Goal: Task Accomplishment & Management: Manage account settings

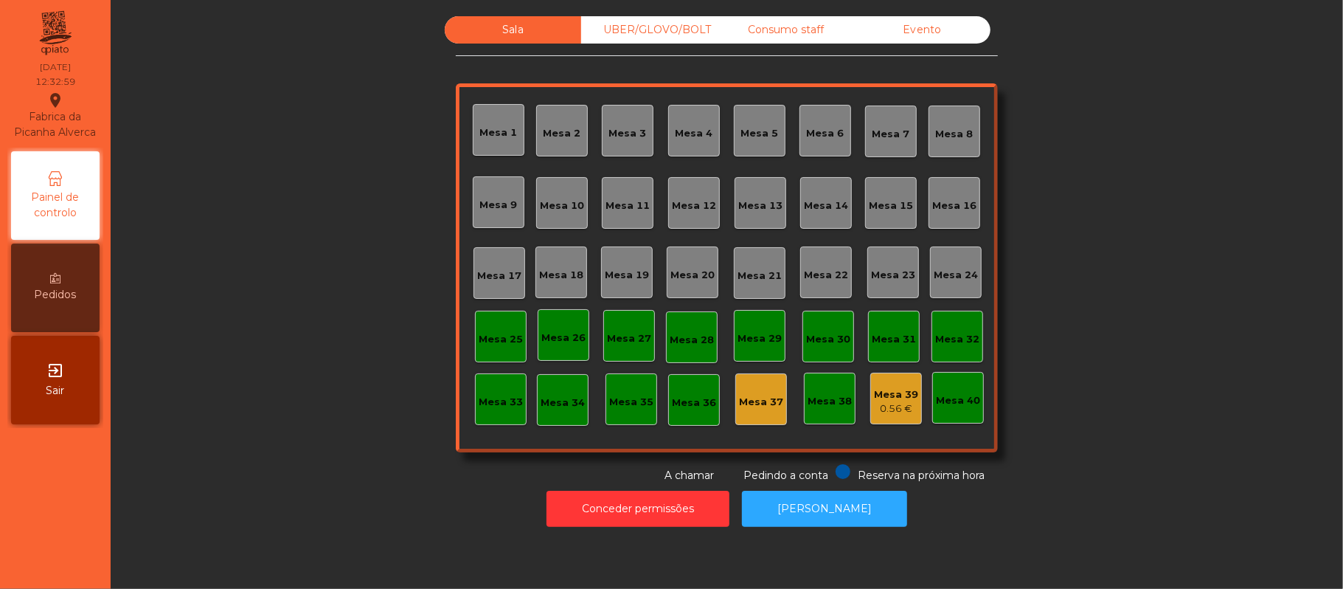
click at [957, 198] on div "Mesa 16" at bounding box center [954, 205] width 44 height 15
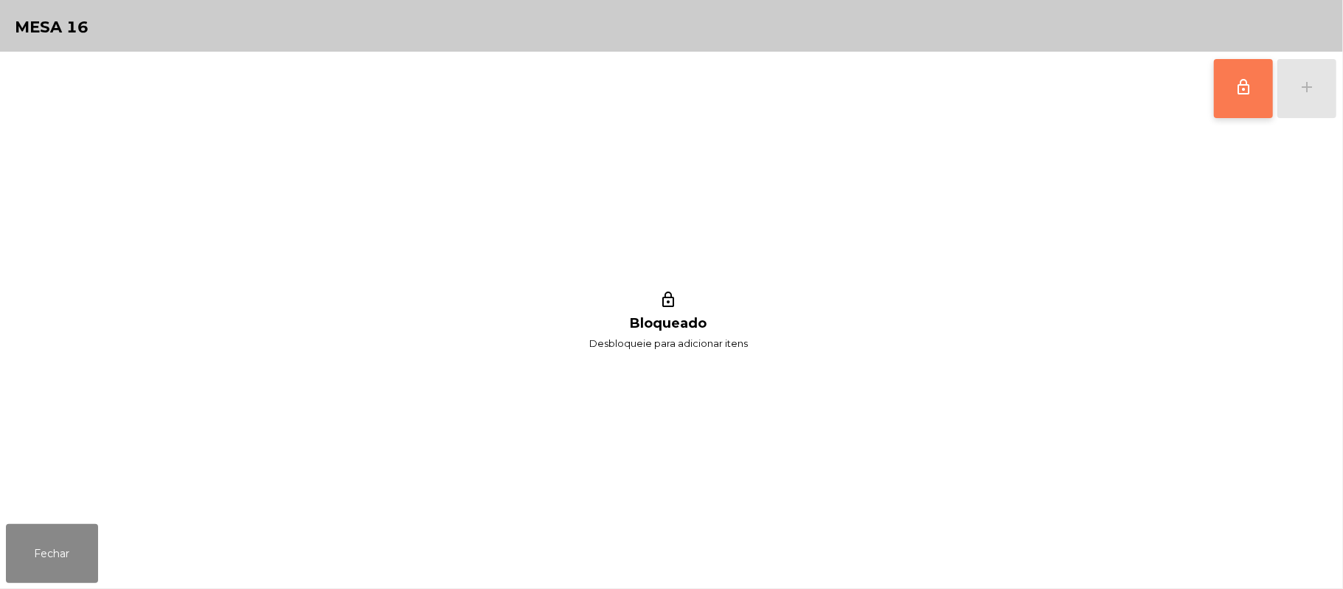
click at [1226, 86] on button "lock_outline" at bounding box center [1243, 88] width 59 height 59
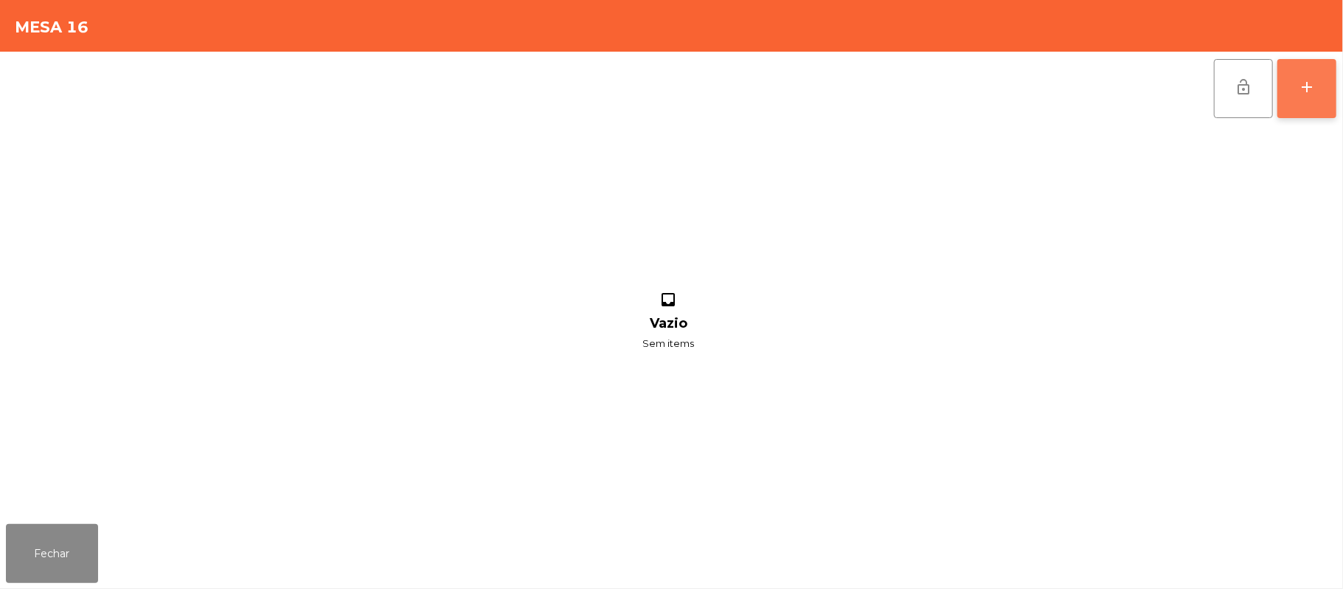
click at [1301, 78] on div "add" at bounding box center [1307, 87] width 18 height 18
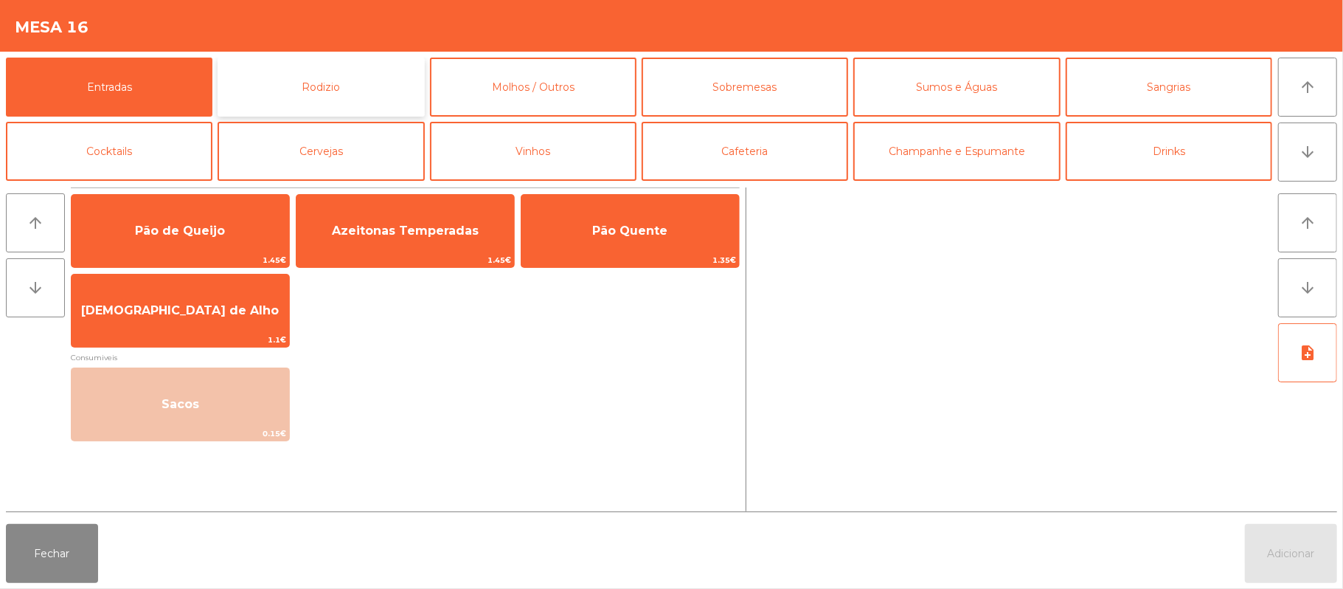
click at [357, 86] on button "Rodizio" at bounding box center [321, 87] width 207 height 59
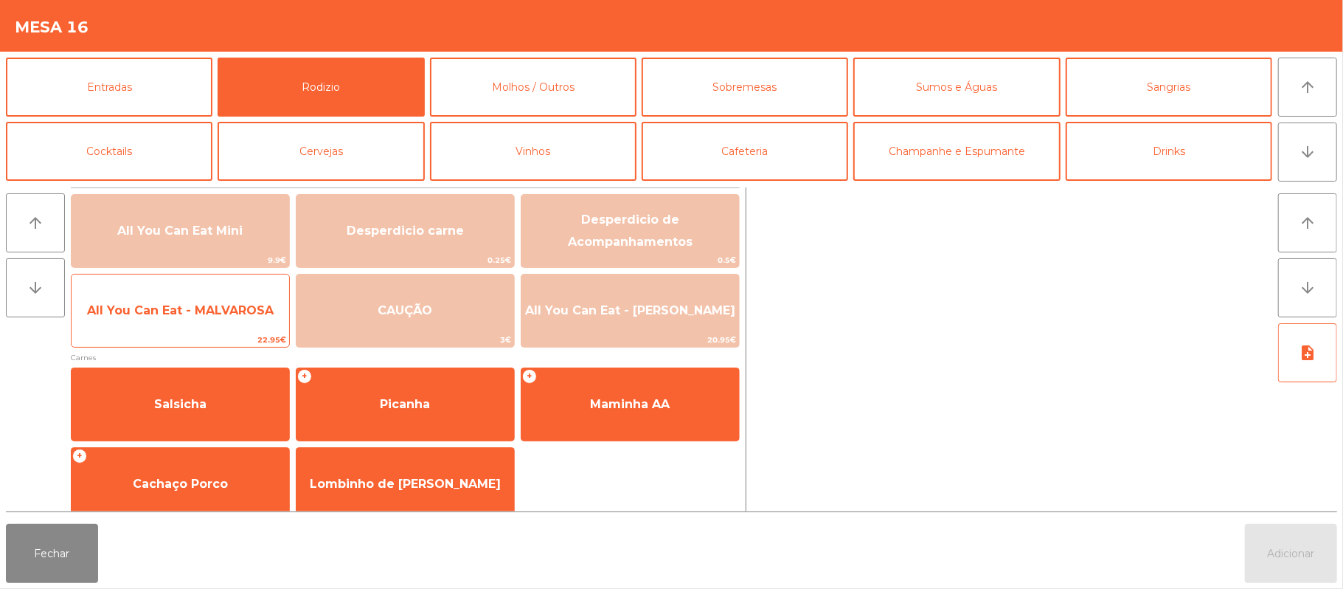
click at [151, 316] on span "All You Can Eat - MALVAROSA" at bounding box center [180, 310] width 187 height 14
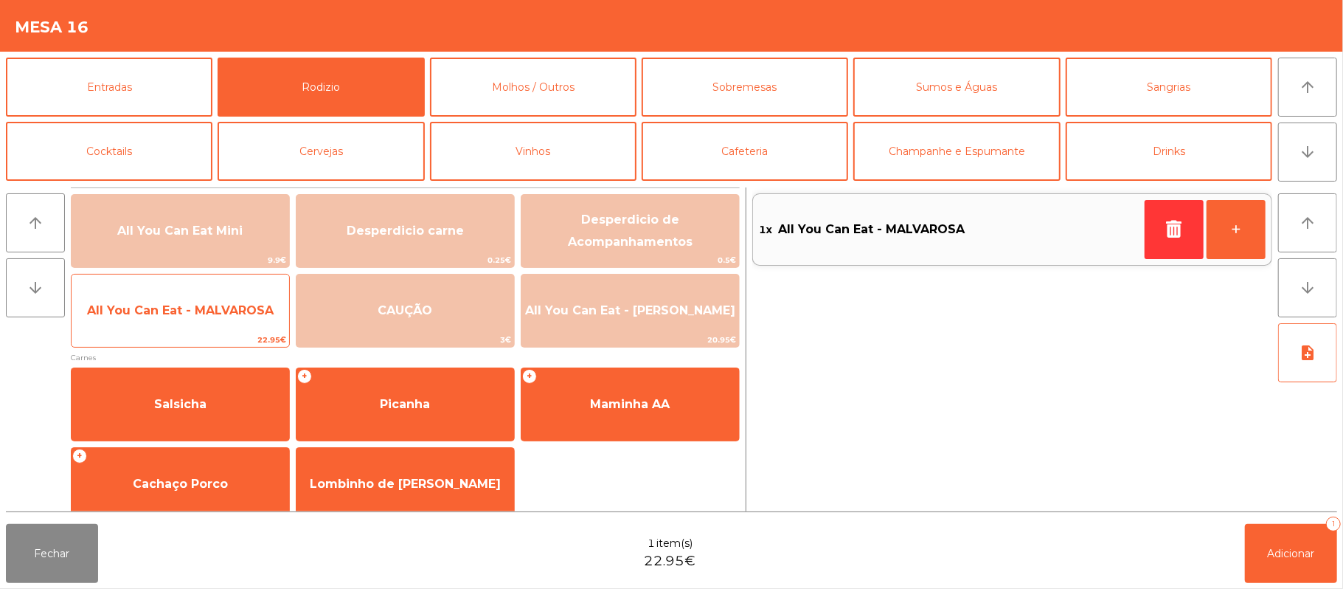
click at [154, 316] on span "All You Can Eat - MALVAROSA" at bounding box center [180, 310] width 187 height 14
click at [155, 308] on span "All You Can Eat - MALVAROSA" at bounding box center [180, 310] width 187 height 14
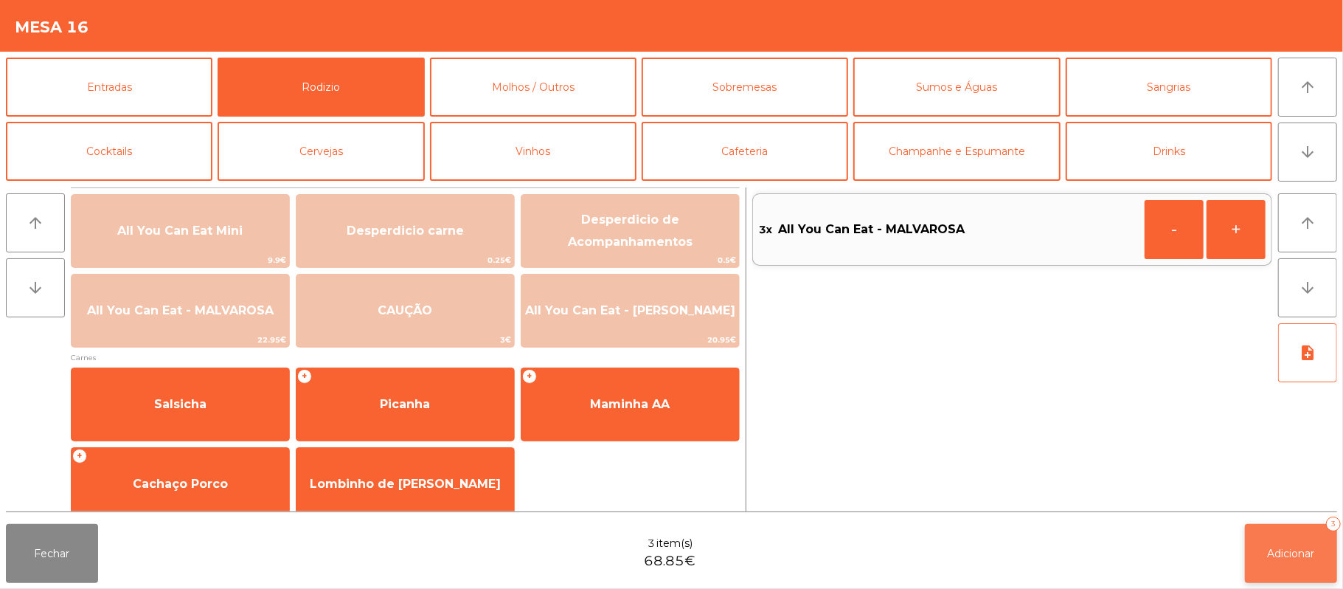
click at [1275, 575] on button "Adicionar 3" at bounding box center [1291, 553] width 92 height 59
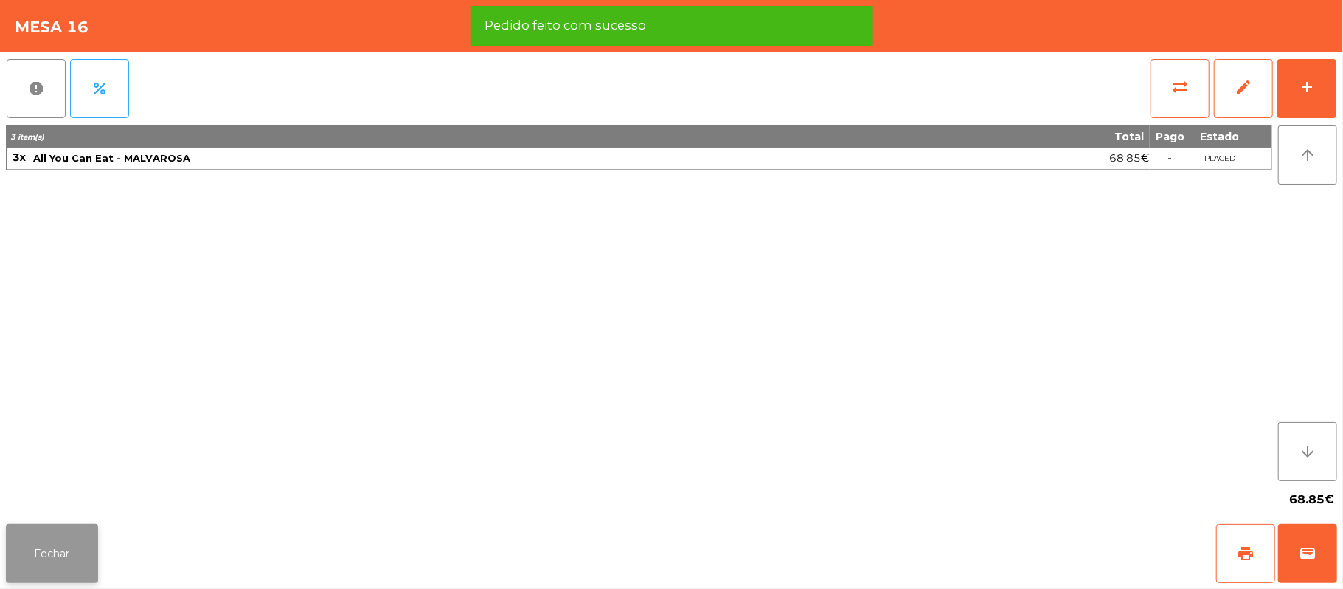
click at [86, 553] on button "Fechar" at bounding box center [52, 553] width 92 height 59
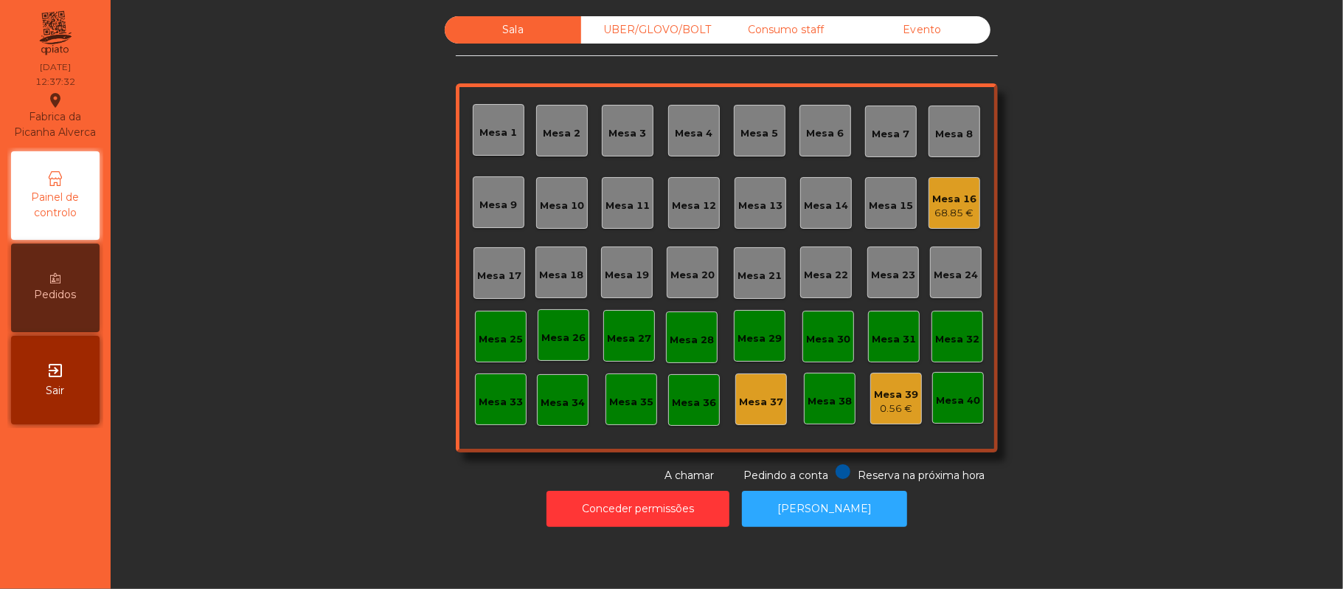
click at [488, 214] on div "Mesa 9" at bounding box center [499, 202] width 52 height 52
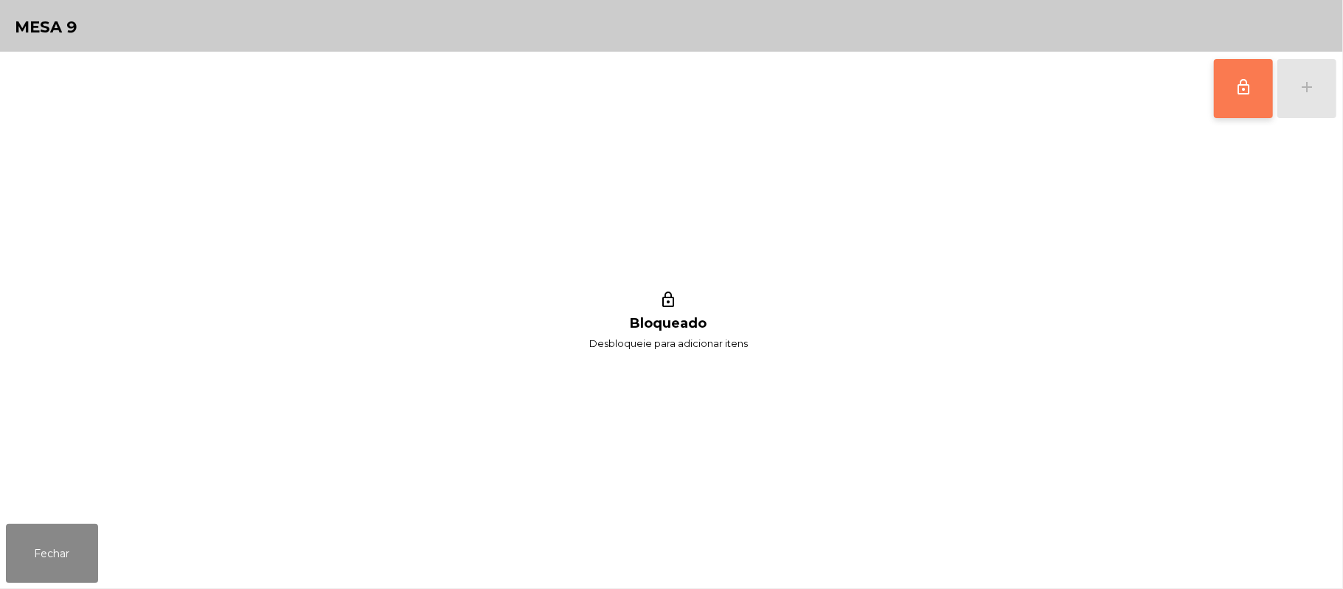
click at [1230, 108] on button "lock_outline" at bounding box center [1243, 88] width 59 height 59
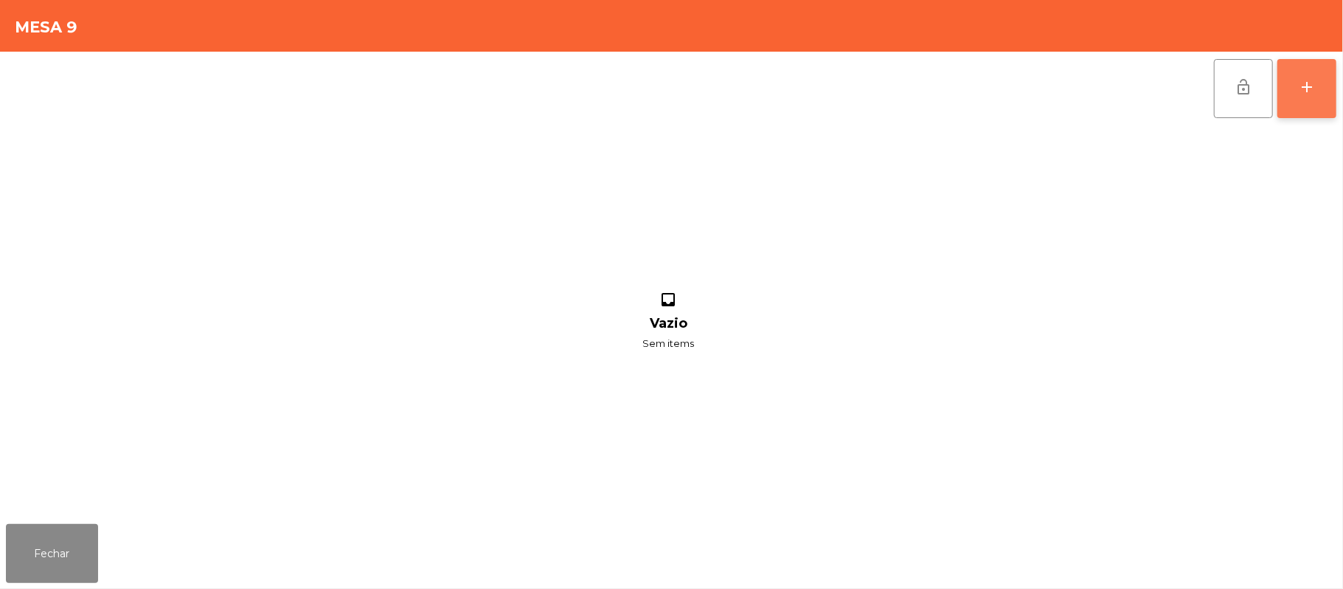
click at [1306, 95] on button "add" at bounding box center [1307, 88] width 59 height 59
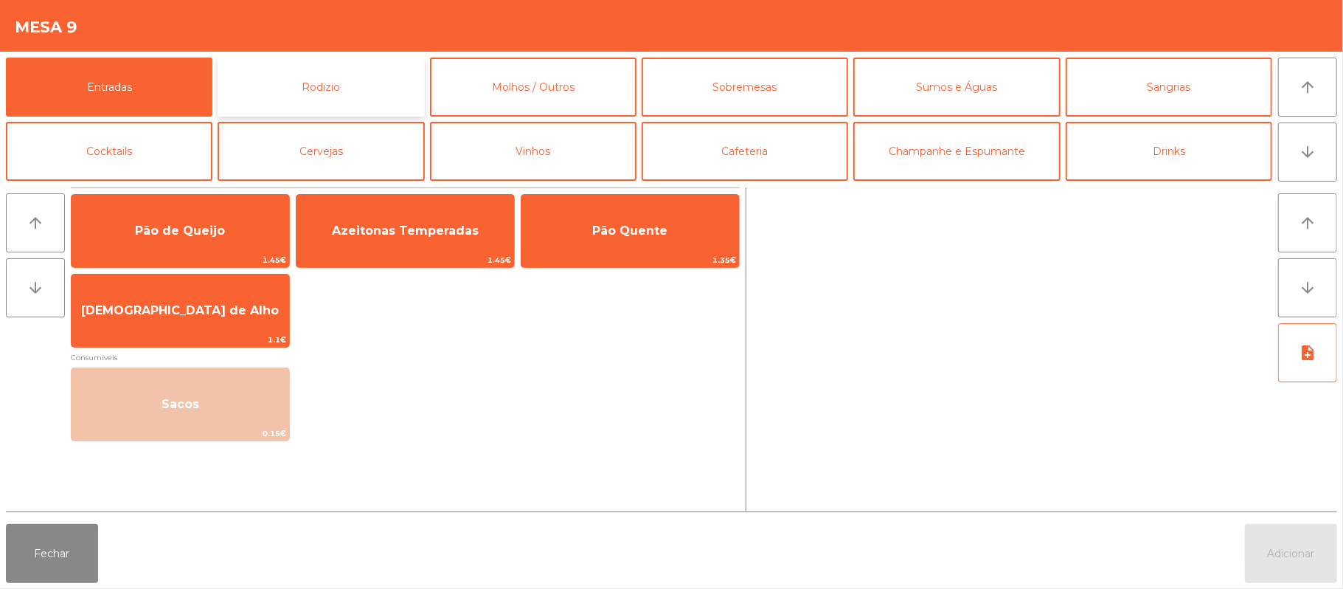
click at [376, 93] on button "Rodizio" at bounding box center [321, 87] width 207 height 59
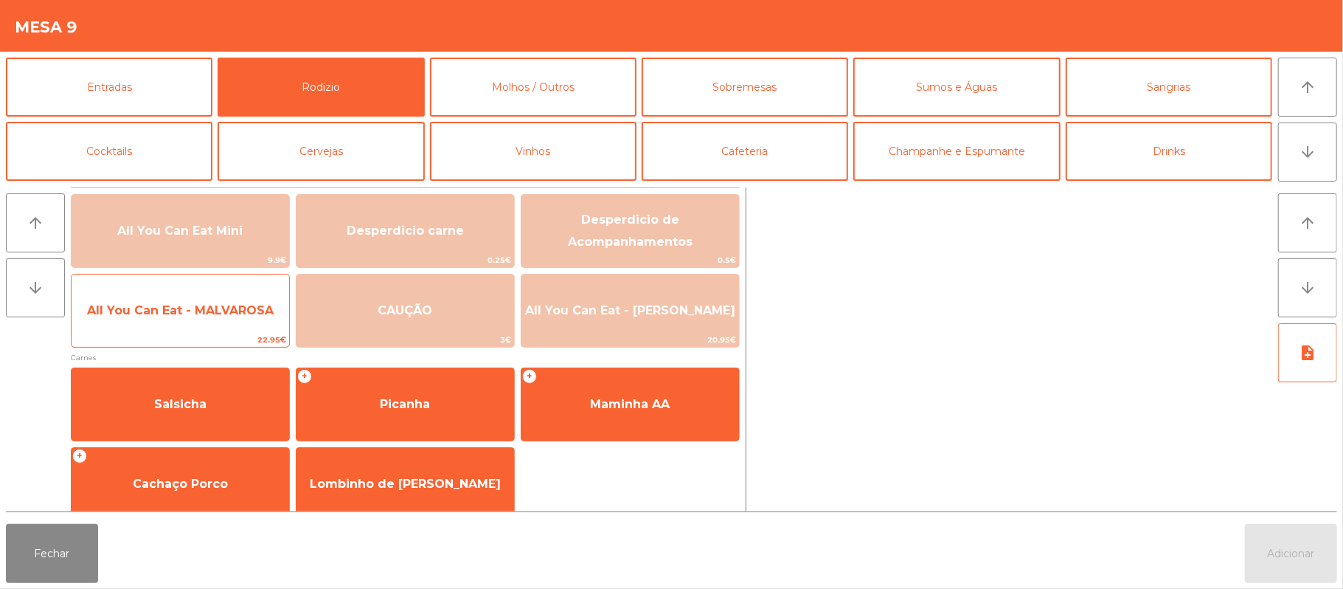
click at [242, 322] on span "All You Can Eat - MALVAROSA" at bounding box center [181, 311] width 218 height 40
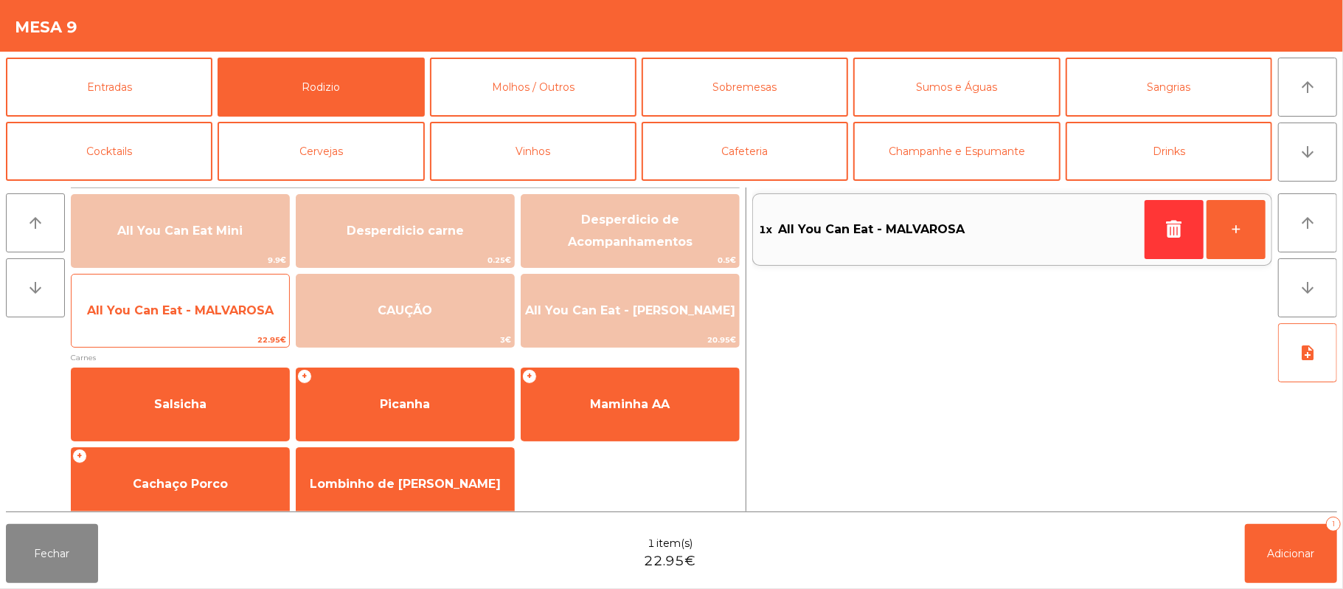
click at [242, 313] on span "All You Can Eat - MALVAROSA" at bounding box center [180, 310] width 187 height 14
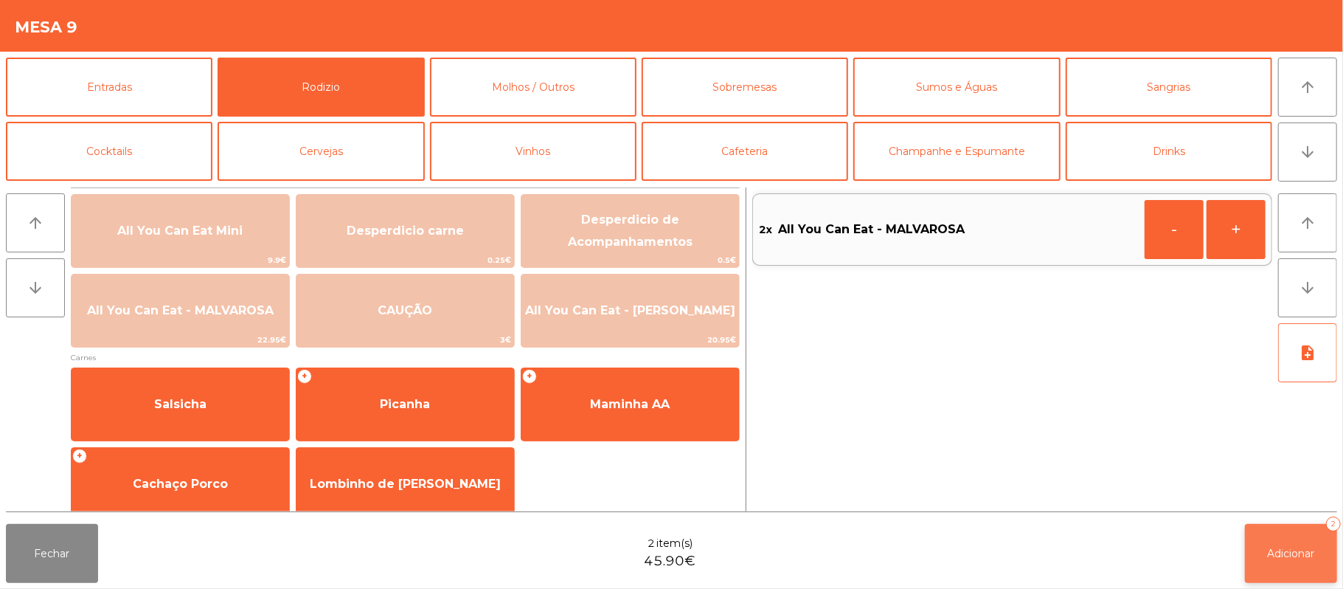
click at [1299, 579] on button "Adicionar 2" at bounding box center [1291, 553] width 92 height 59
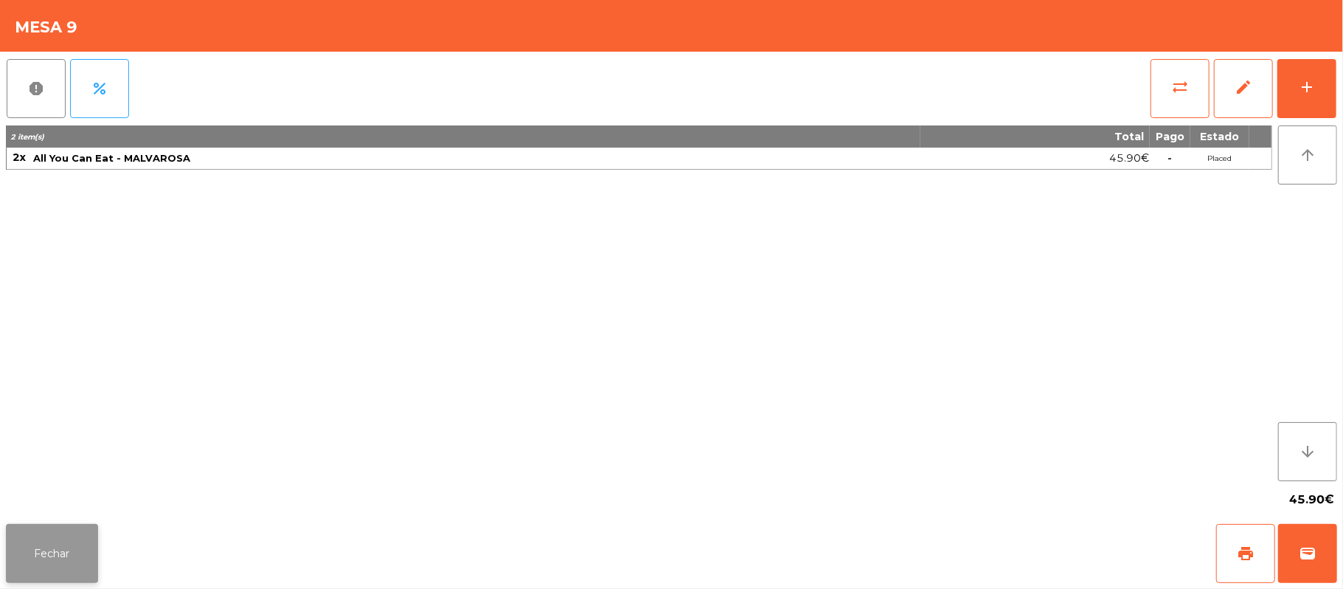
click at [81, 549] on button "Fechar" at bounding box center [52, 553] width 92 height 59
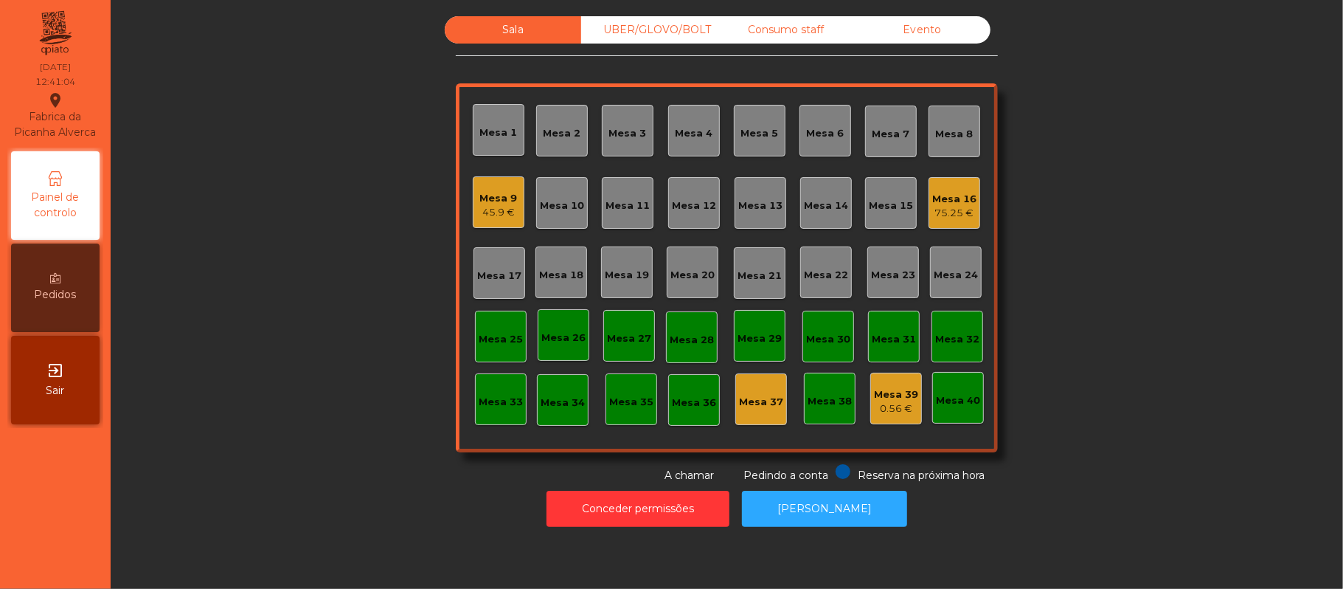
click at [834, 136] on div "Mesa 6" at bounding box center [826, 133] width 38 height 15
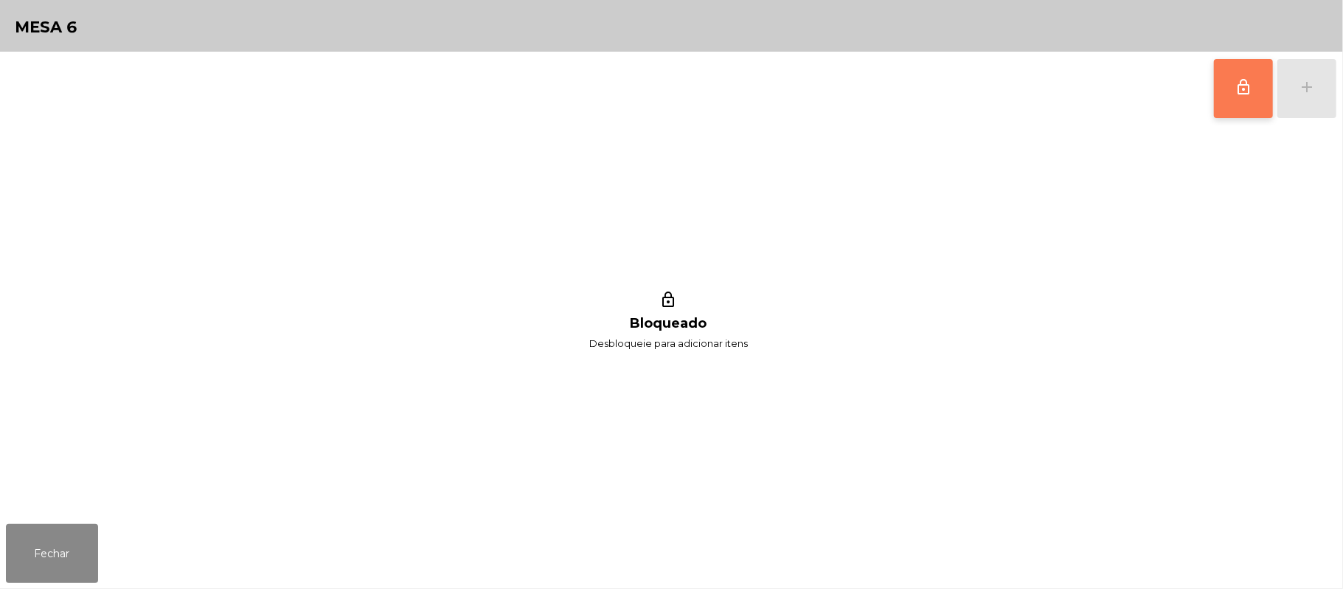
click at [1235, 80] on span "lock_outline" at bounding box center [1244, 87] width 18 height 18
click at [1334, 92] on button "add" at bounding box center [1307, 88] width 59 height 59
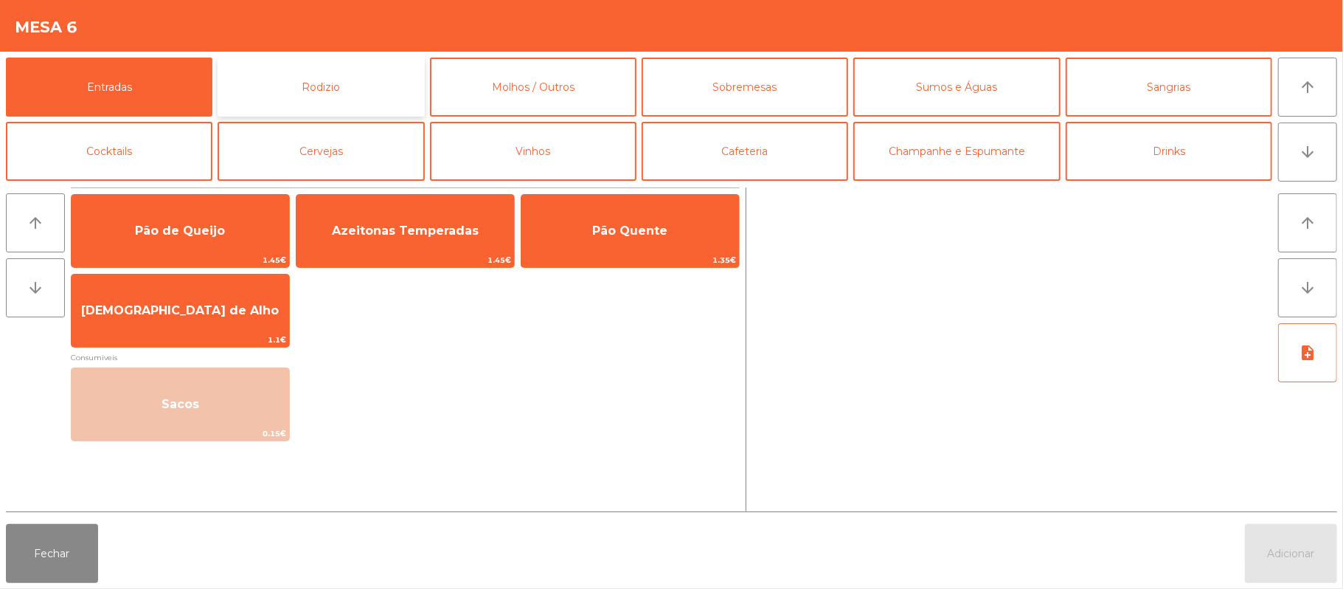
click at [355, 92] on button "Rodizio" at bounding box center [321, 87] width 207 height 59
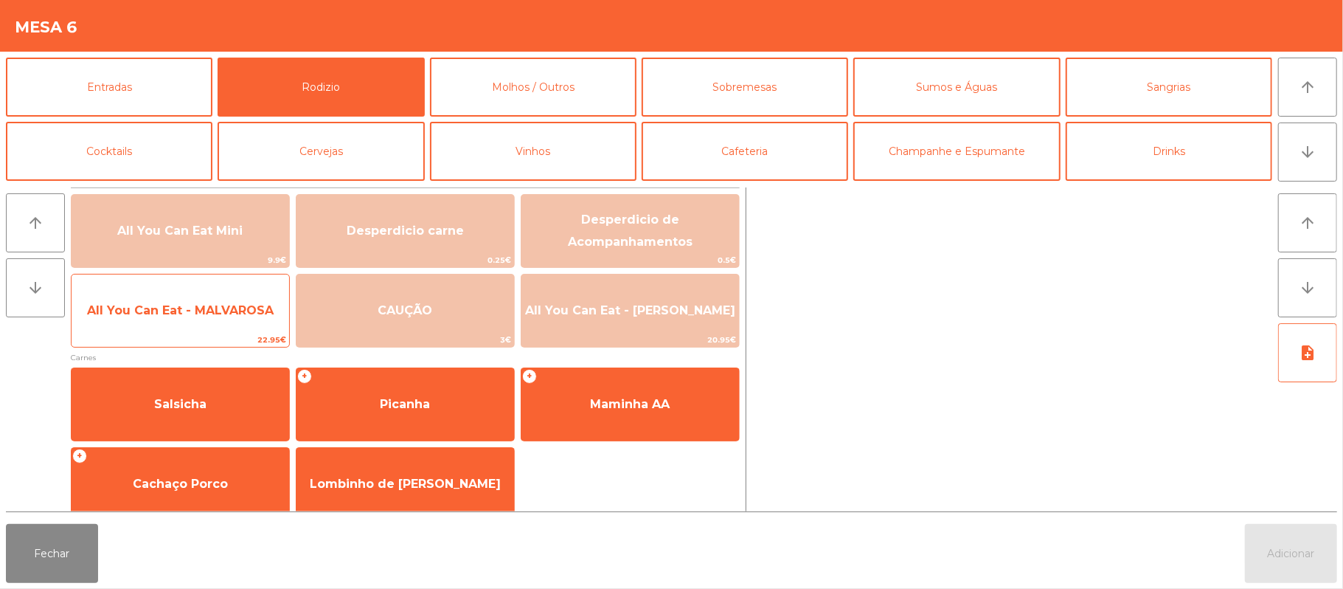
click at [207, 310] on span "All You Can Eat - MALVAROSA" at bounding box center [180, 310] width 187 height 14
click at [209, 301] on span "All You Can Eat - MALVAROSA" at bounding box center [181, 311] width 218 height 40
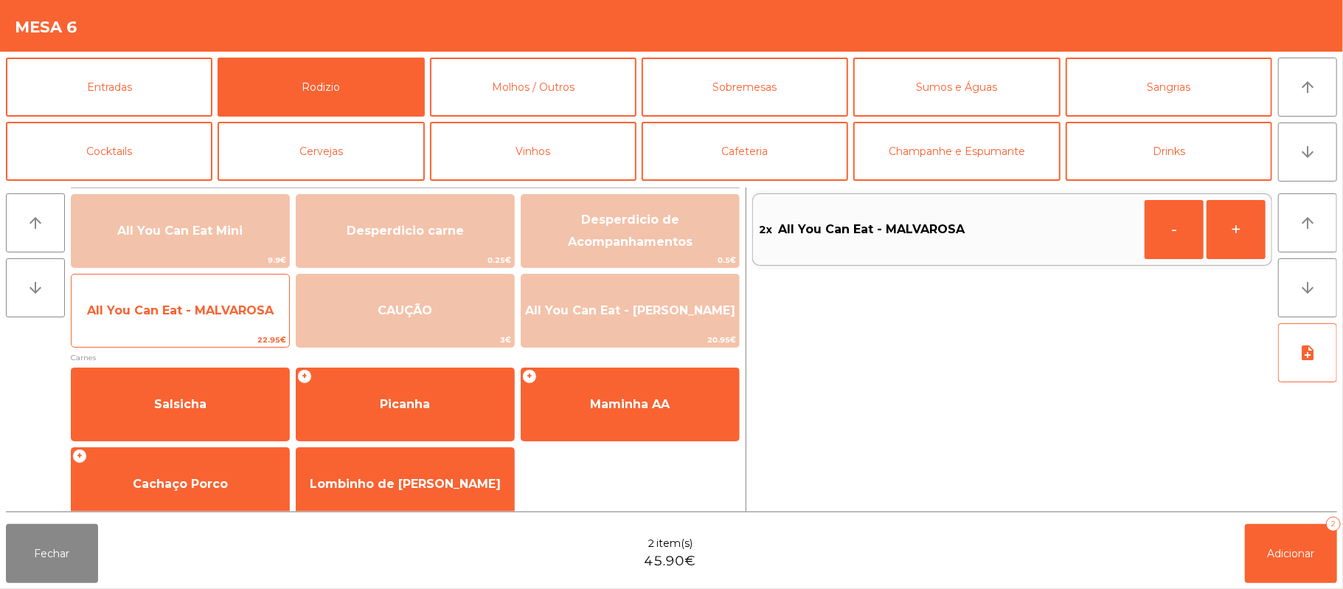
click at [193, 313] on span "All You Can Eat - MALVAROSA" at bounding box center [180, 310] width 187 height 14
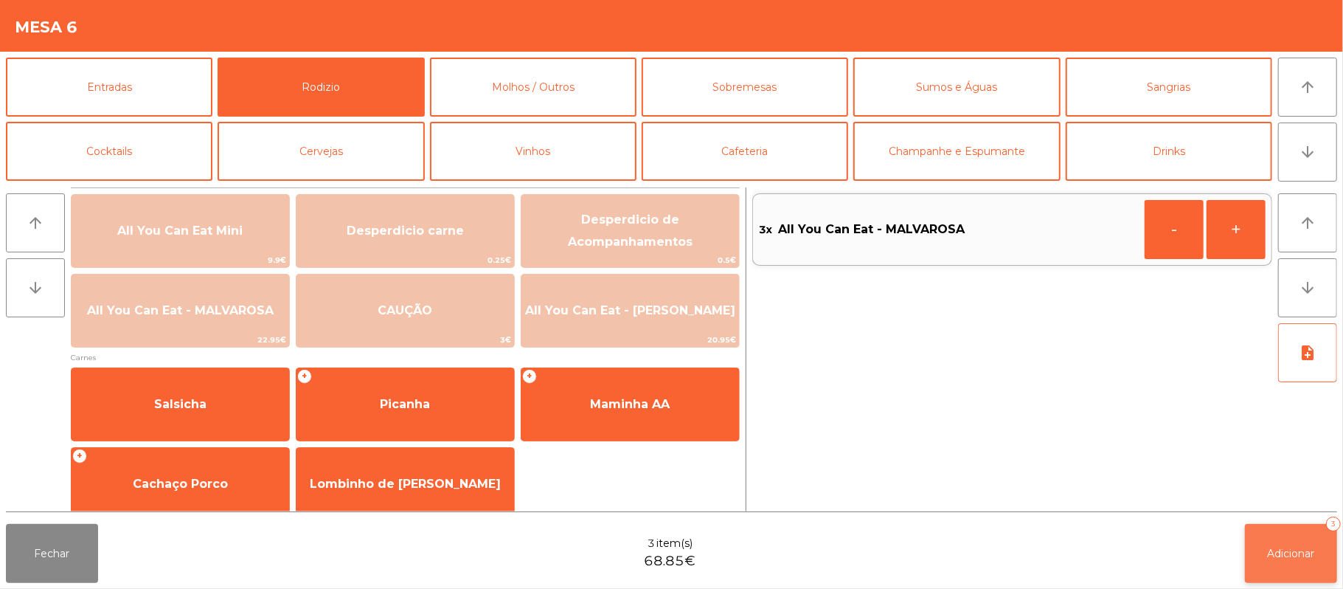
click at [1286, 558] on span "Adicionar" at bounding box center [1291, 553] width 47 height 13
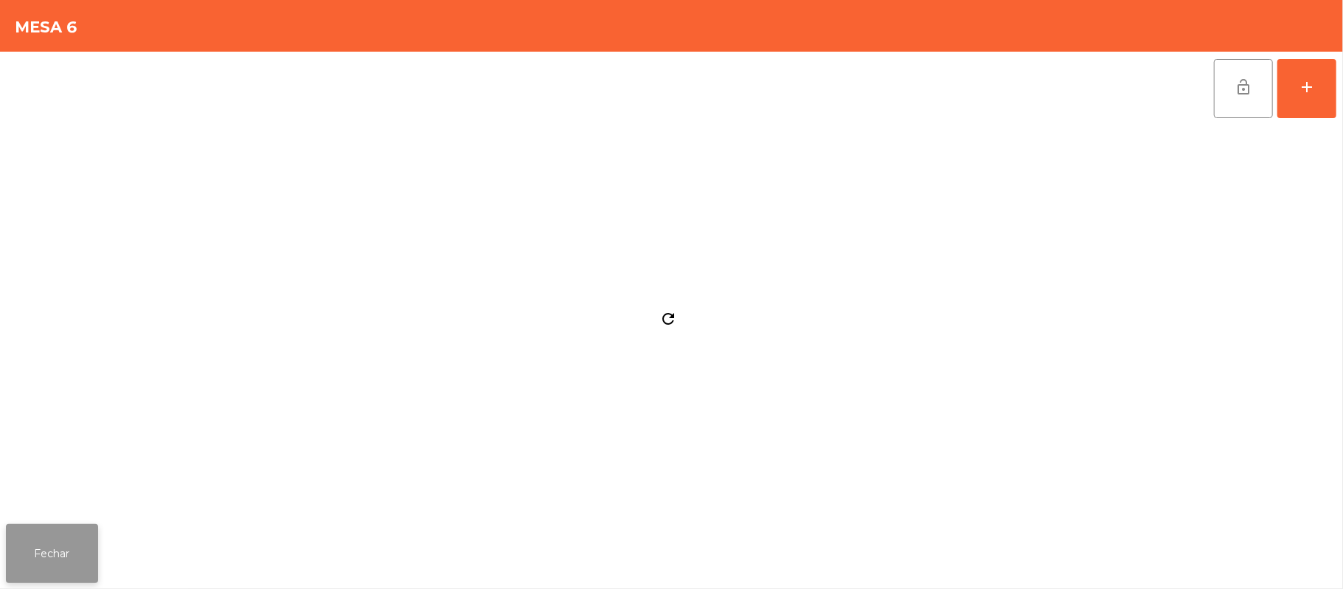
click at [42, 546] on button "Fechar" at bounding box center [52, 553] width 92 height 59
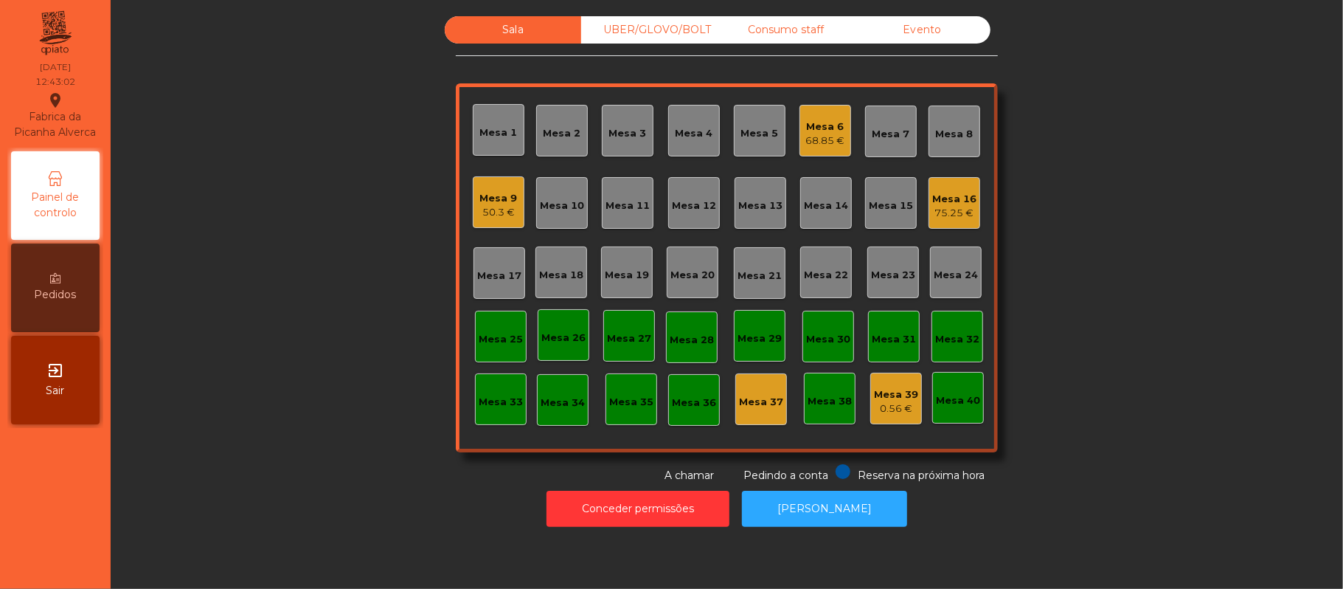
click at [897, 413] on div "0.56 €" at bounding box center [896, 408] width 44 height 15
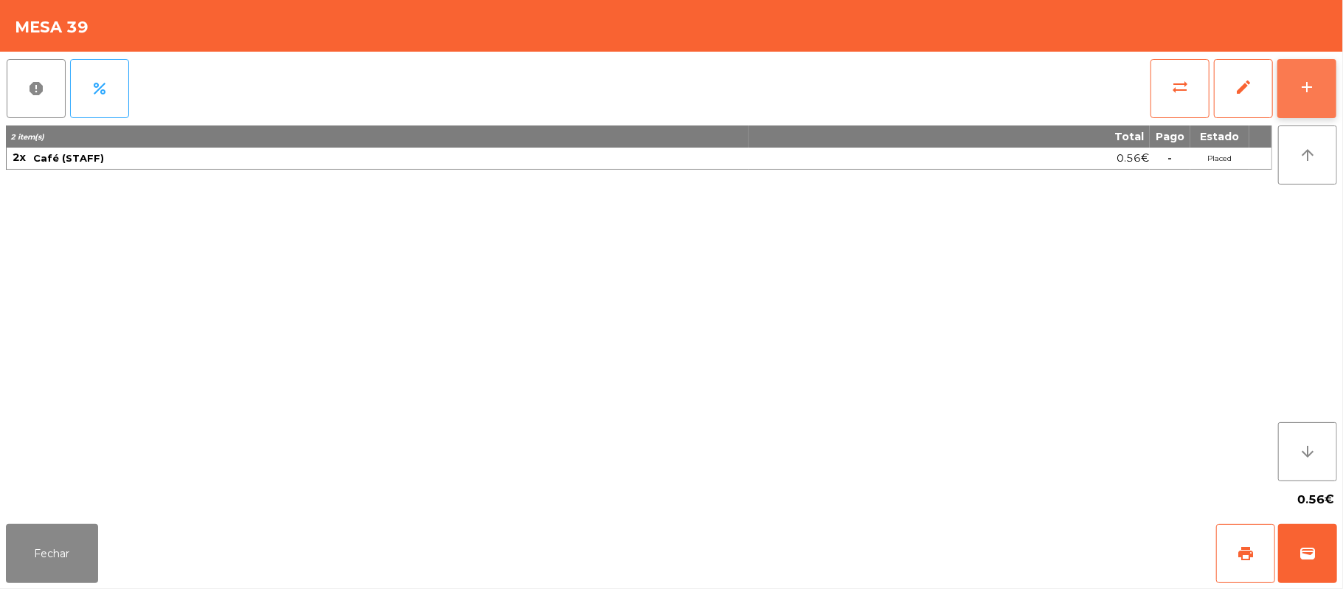
click at [1331, 99] on button "add" at bounding box center [1307, 88] width 59 height 59
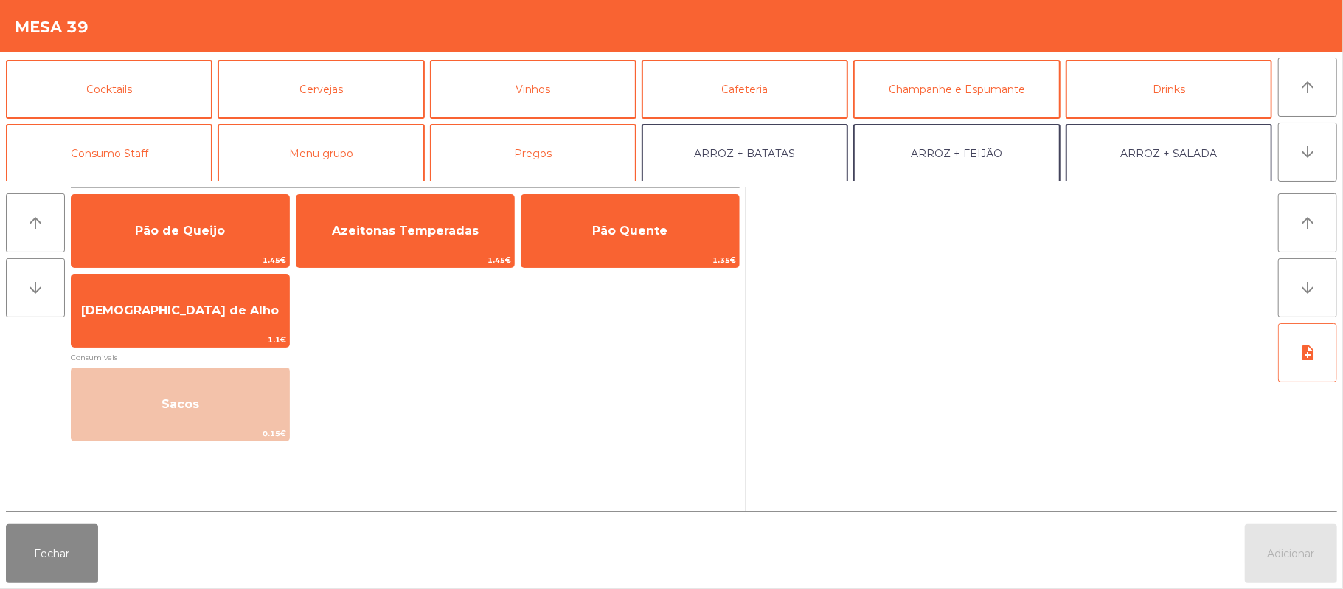
scroll to position [68, 0]
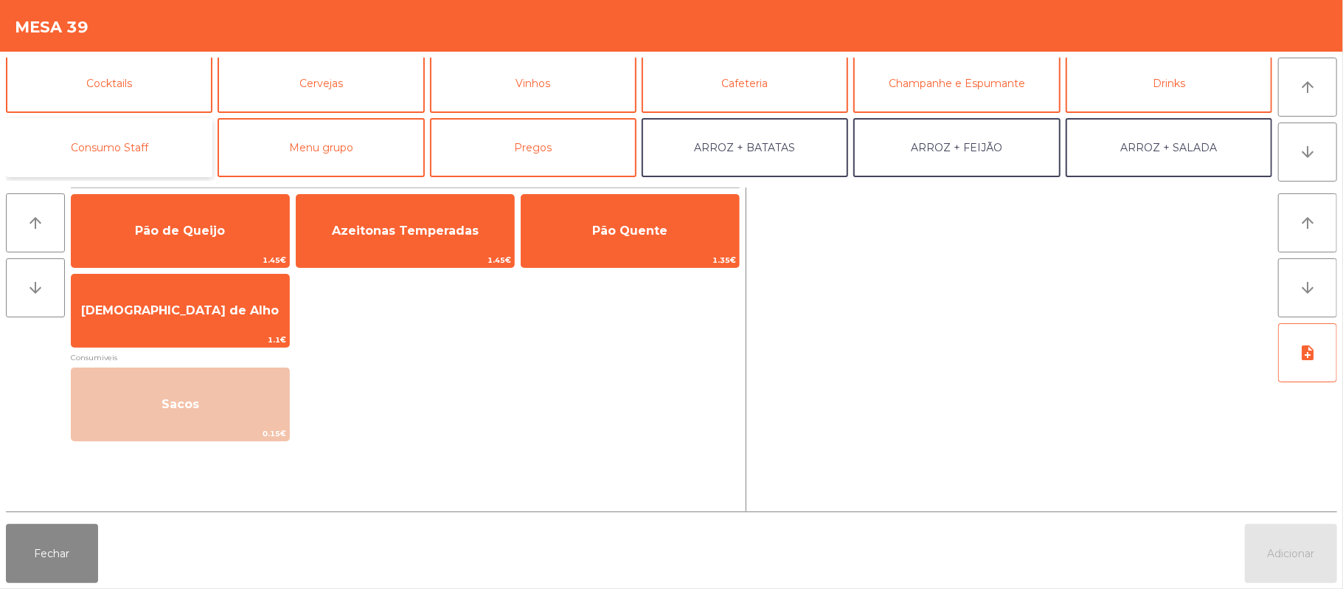
click at [142, 148] on button "Consumo Staff" at bounding box center [109, 147] width 207 height 59
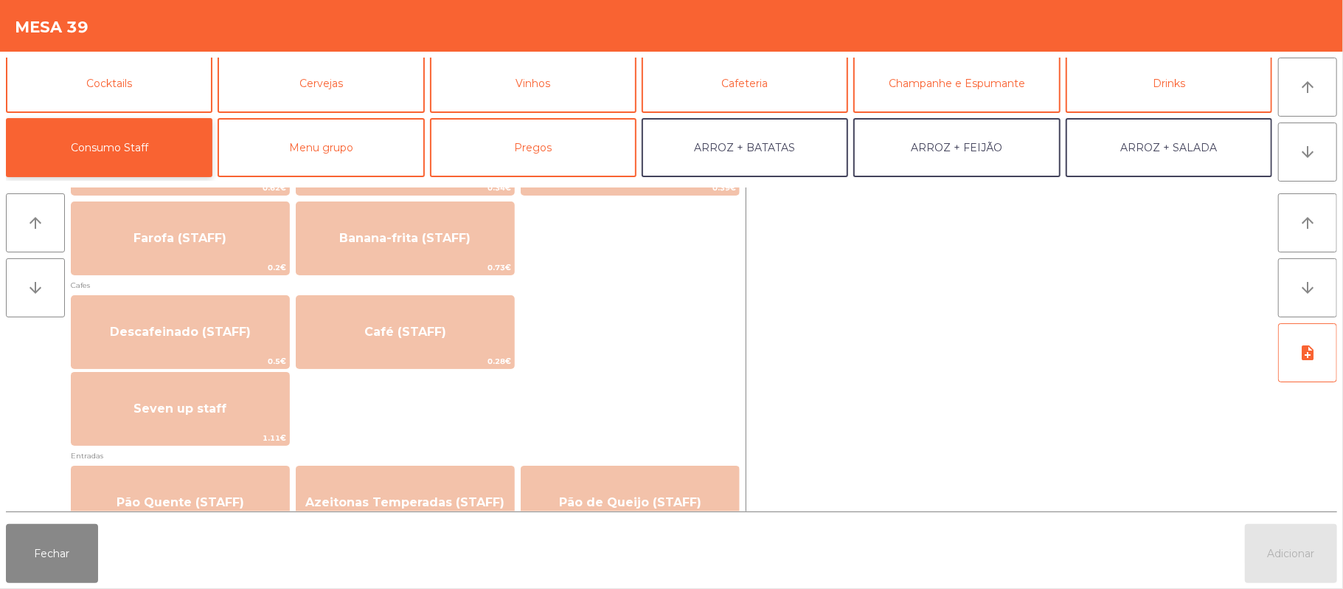
scroll to position [800, 0]
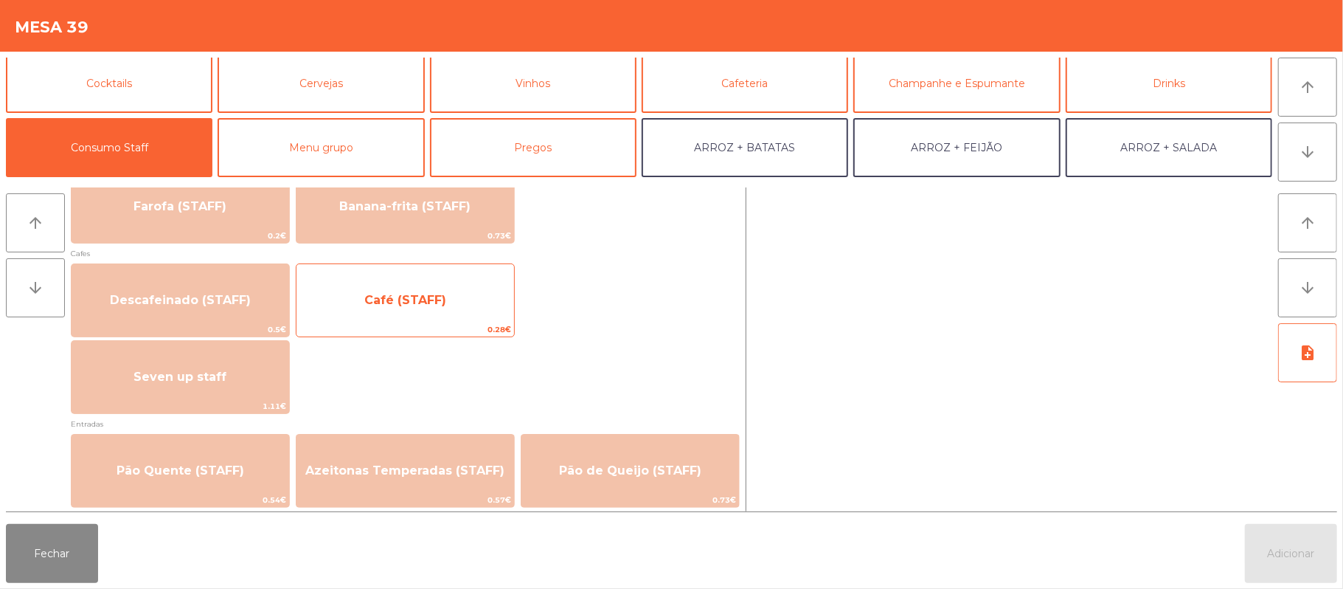
click at [422, 316] on span "Café (STAFF)" at bounding box center [406, 300] width 218 height 40
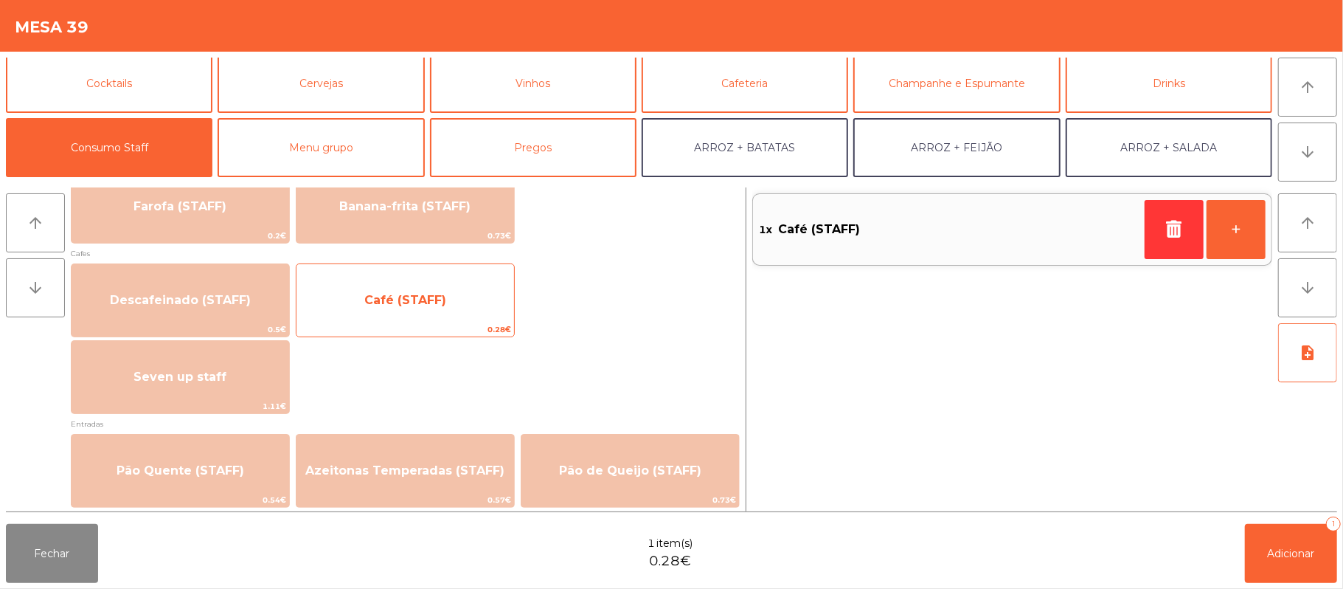
click at [431, 287] on span "Café (STAFF)" at bounding box center [406, 300] width 218 height 40
click at [407, 310] on span "Café (STAFF)" at bounding box center [406, 300] width 218 height 40
click at [406, 310] on span "Café (STAFF)" at bounding box center [406, 300] width 218 height 40
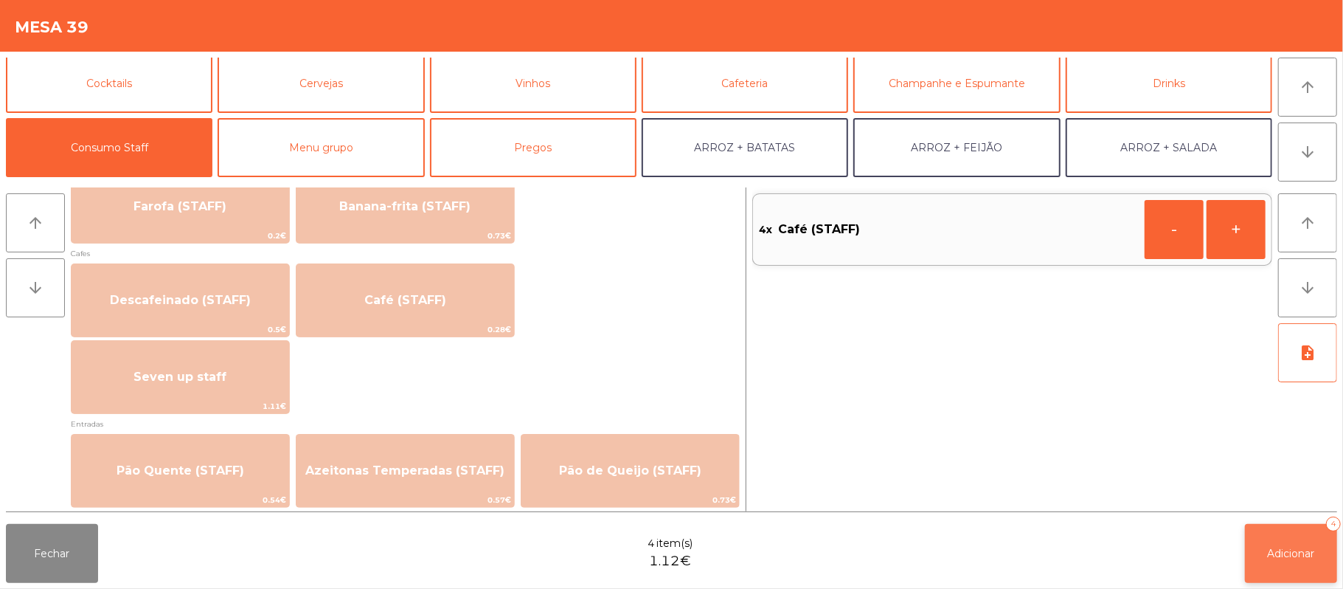
click at [1294, 564] on button "Adicionar 4" at bounding box center [1291, 553] width 92 height 59
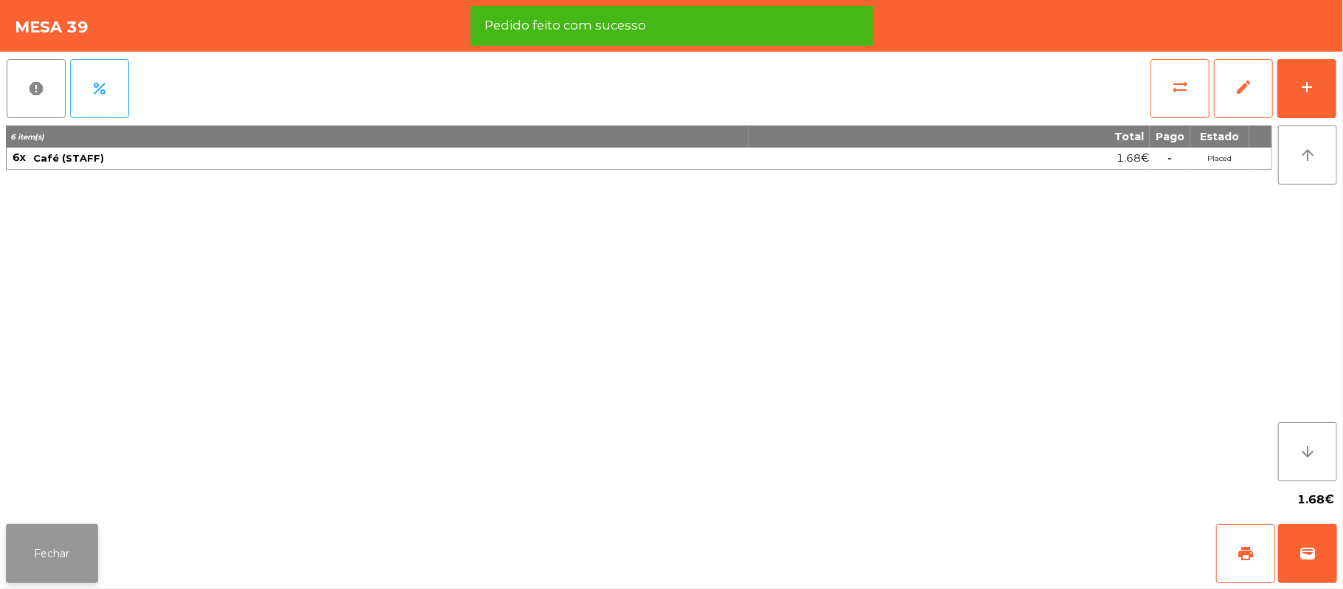
click at [34, 550] on button "Fechar" at bounding box center [52, 553] width 92 height 59
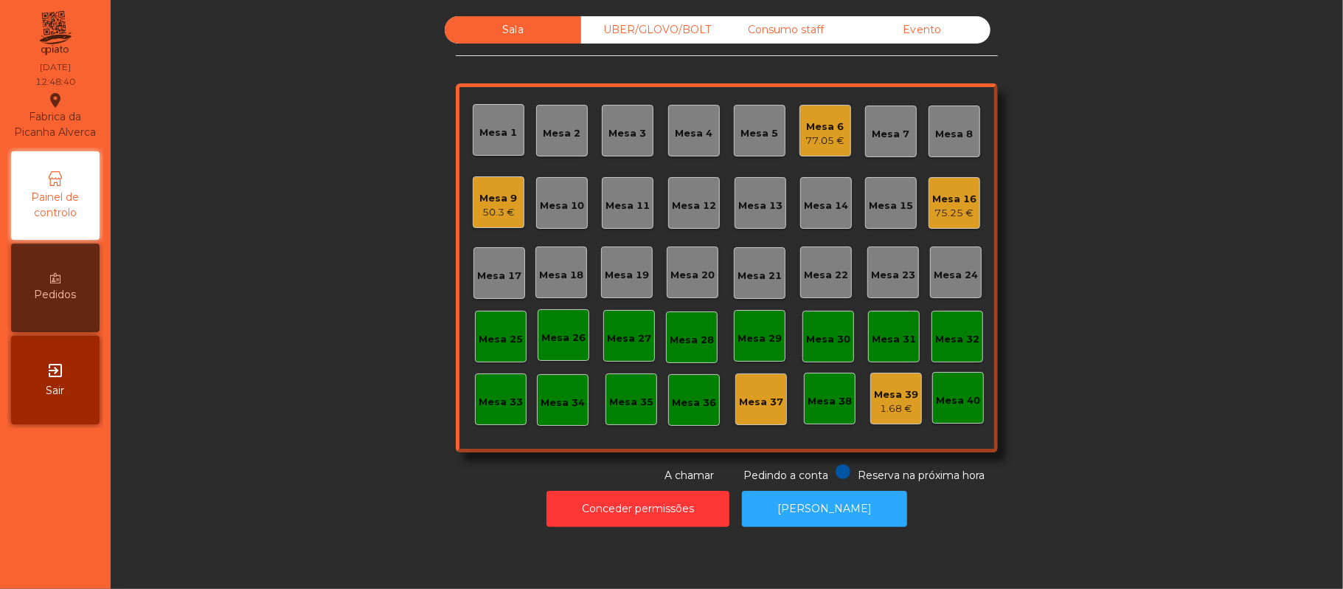
click at [643, 30] on div "UBER/GLOVO/BOLT" at bounding box center [649, 29] width 136 height 27
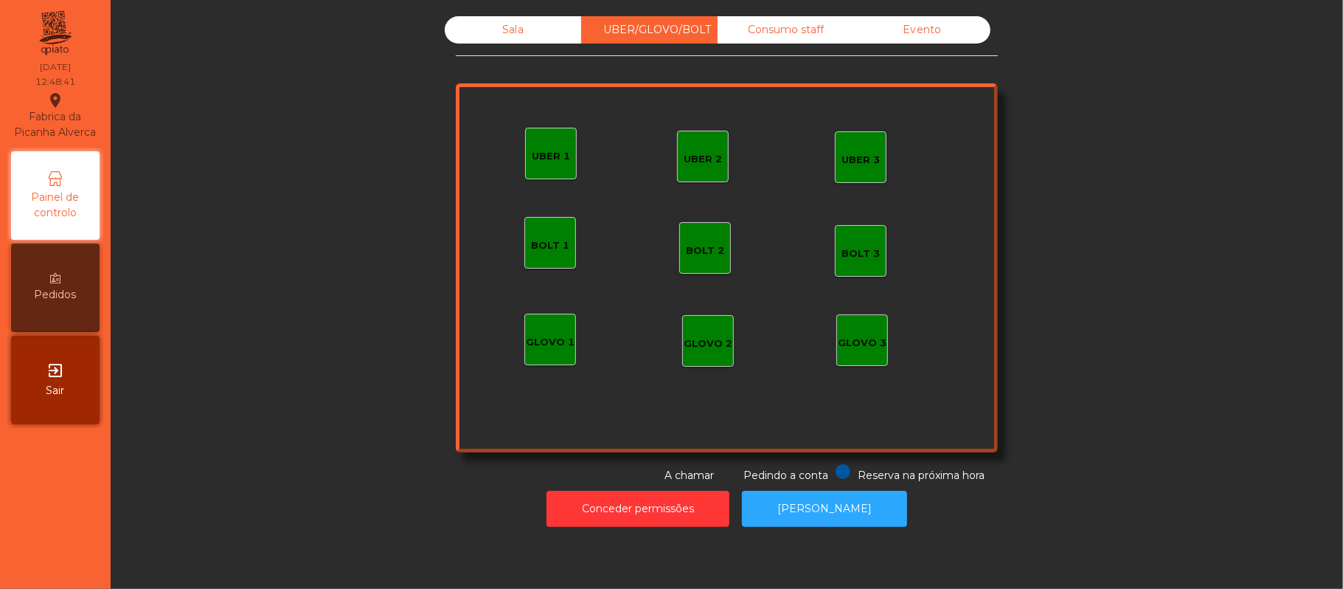
click at [521, 38] on div "Sala" at bounding box center [513, 29] width 136 height 27
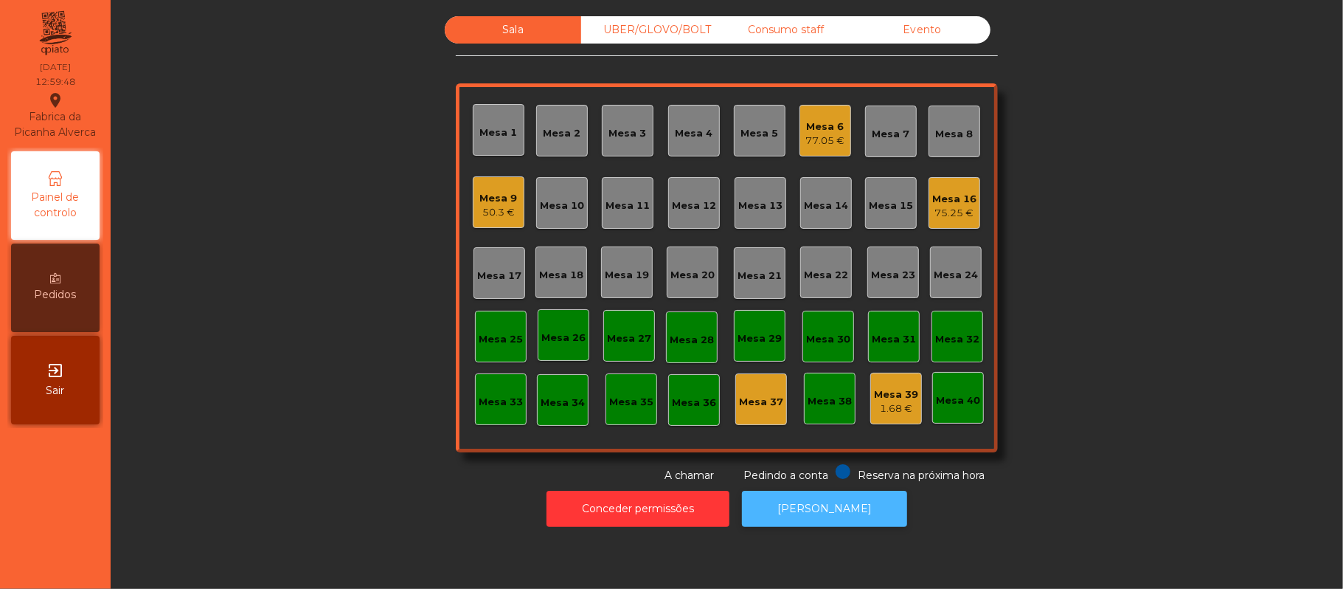
click at [803, 507] on button "[PERSON_NAME]" at bounding box center [824, 509] width 165 height 36
click at [797, 512] on button "[PERSON_NAME]" at bounding box center [824, 509] width 165 height 36
click at [850, 510] on button "[PERSON_NAME]" at bounding box center [824, 509] width 165 height 36
click at [822, 289] on div "Mesa 22" at bounding box center [826, 272] width 52 height 52
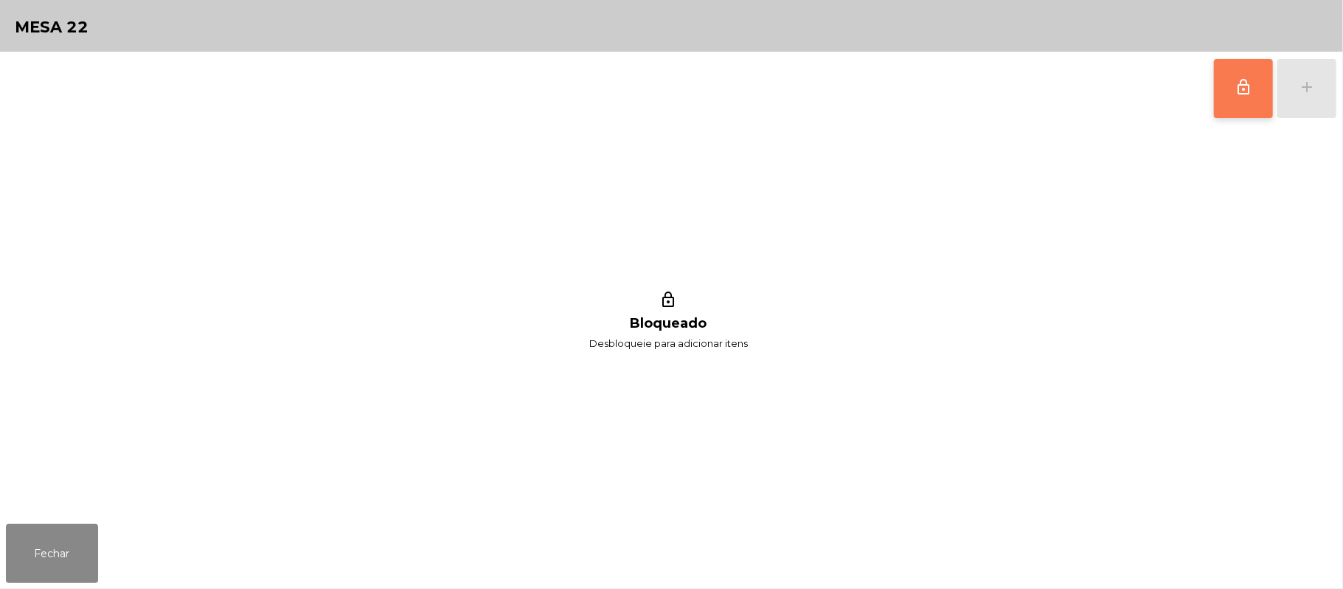
click at [1239, 111] on button "lock_outline" at bounding box center [1243, 88] width 59 height 59
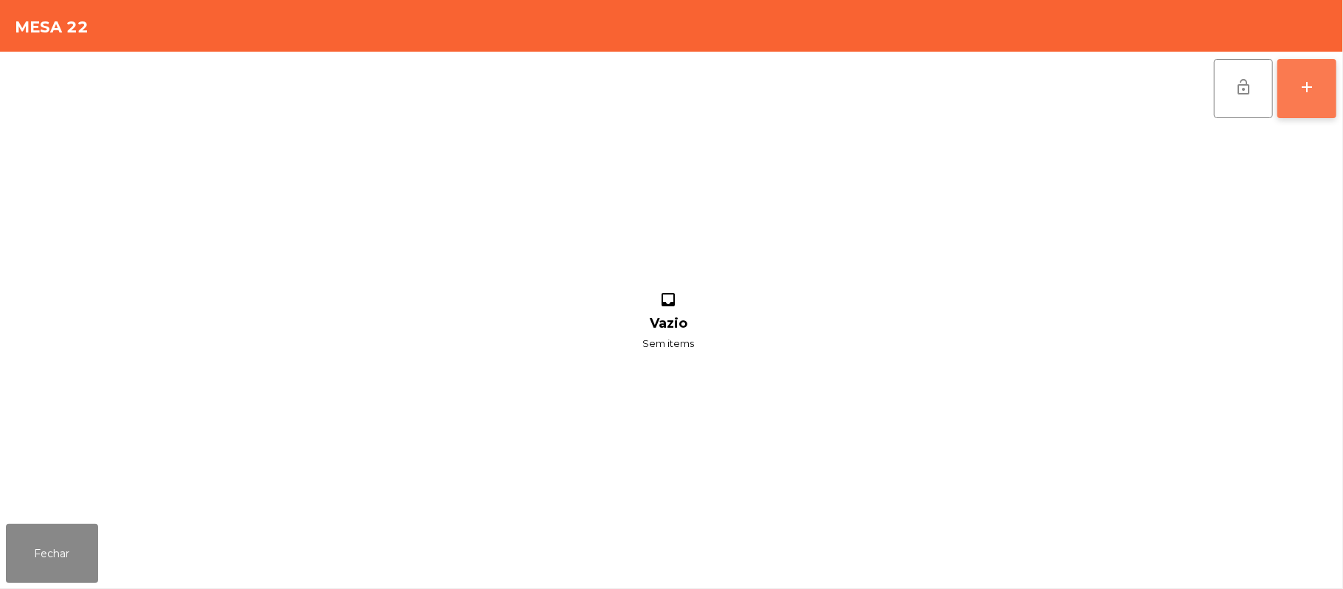
click at [1329, 89] on button "add" at bounding box center [1307, 88] width 59 height 59
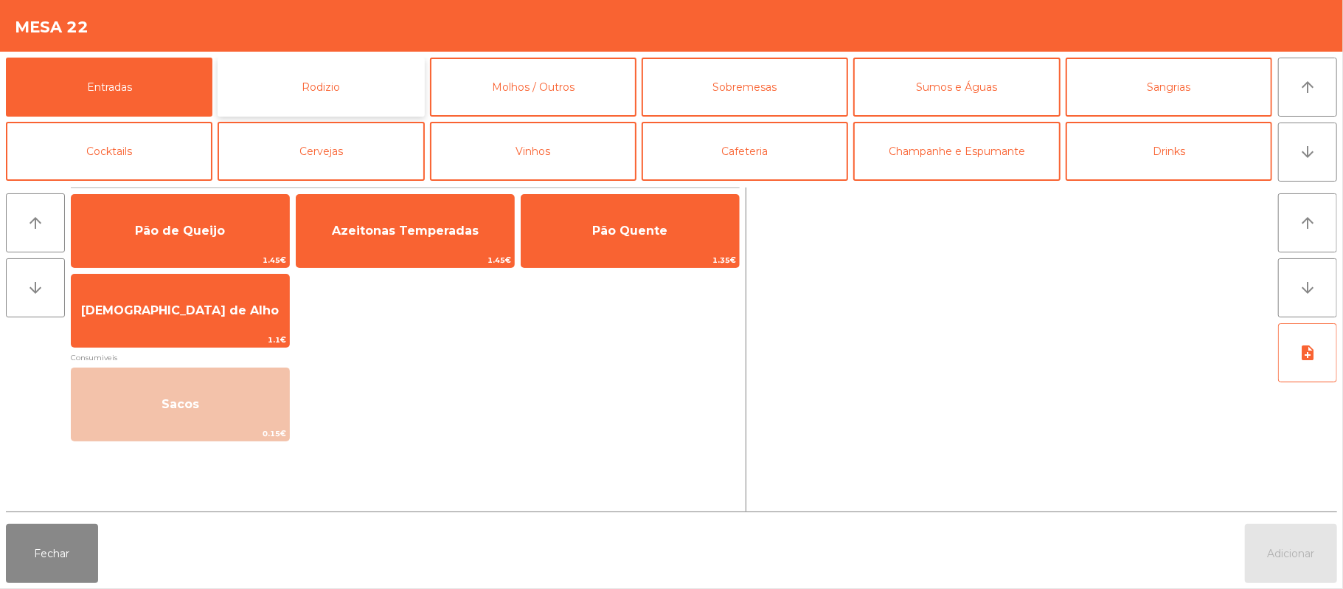
click at [353, 97] on button "Rodizio" at bounding box center [321, 87] width 207 height 59
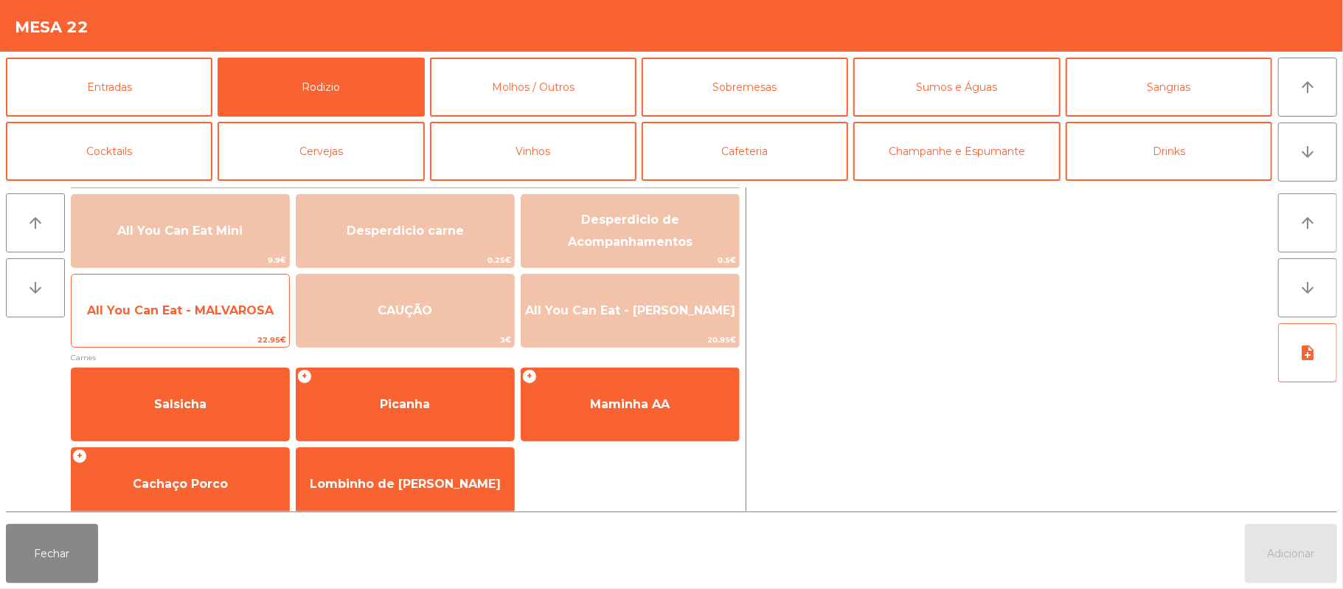
click at [215, 314] on span "All You Can Eat - MALVAROSA" at bounding box center [180, 310] width 187 height 14
click at [213, 313] on span "All You Can Eat - MALVAROSA" at bounding box center [180, 310] width 187 height 14
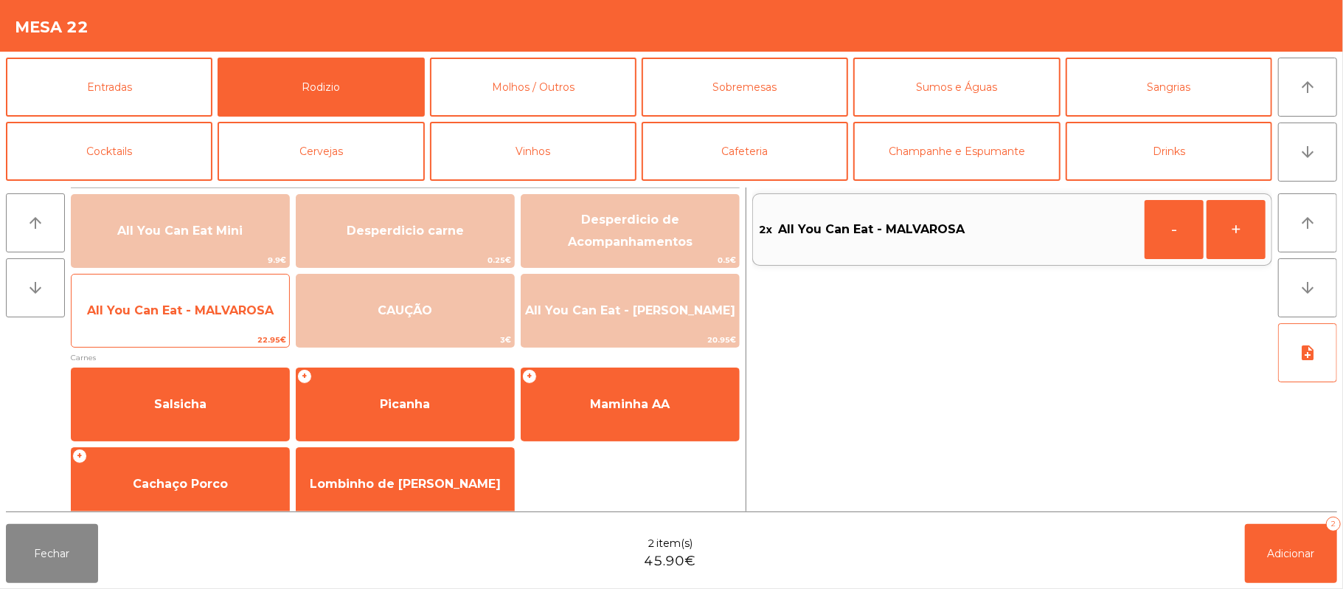
click at [212, 316] on span "All You Can Eat - MALVAROSA" at bounding box center [180, 310] width 187 height 14
click at [216, 322] on span "All You Can Eat - MALVAROSA" at bounding box center [181, 311] width 218 height 40
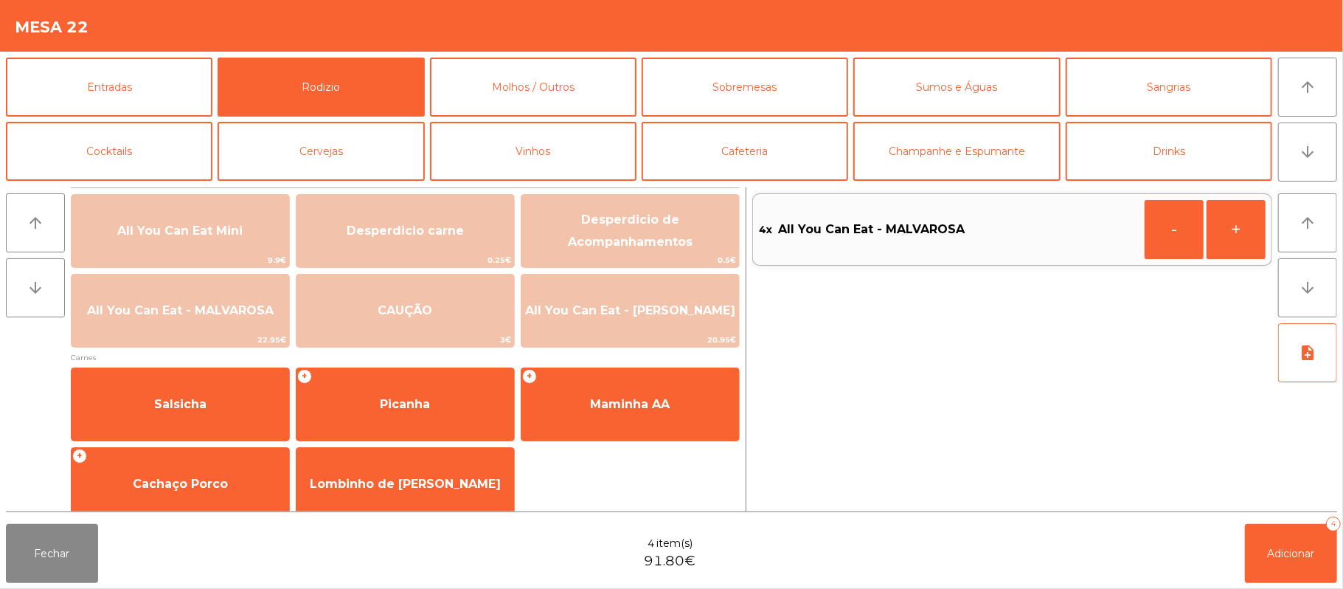
click at [1272, 482] on div "4x All You Can Eat - MALVAROSA - +" at bounding box center [1012, 349] width 520 height 324
click at [1266, 534] on button "Adicionar 4" at bounding box center [1291, 553] width 92 height 59
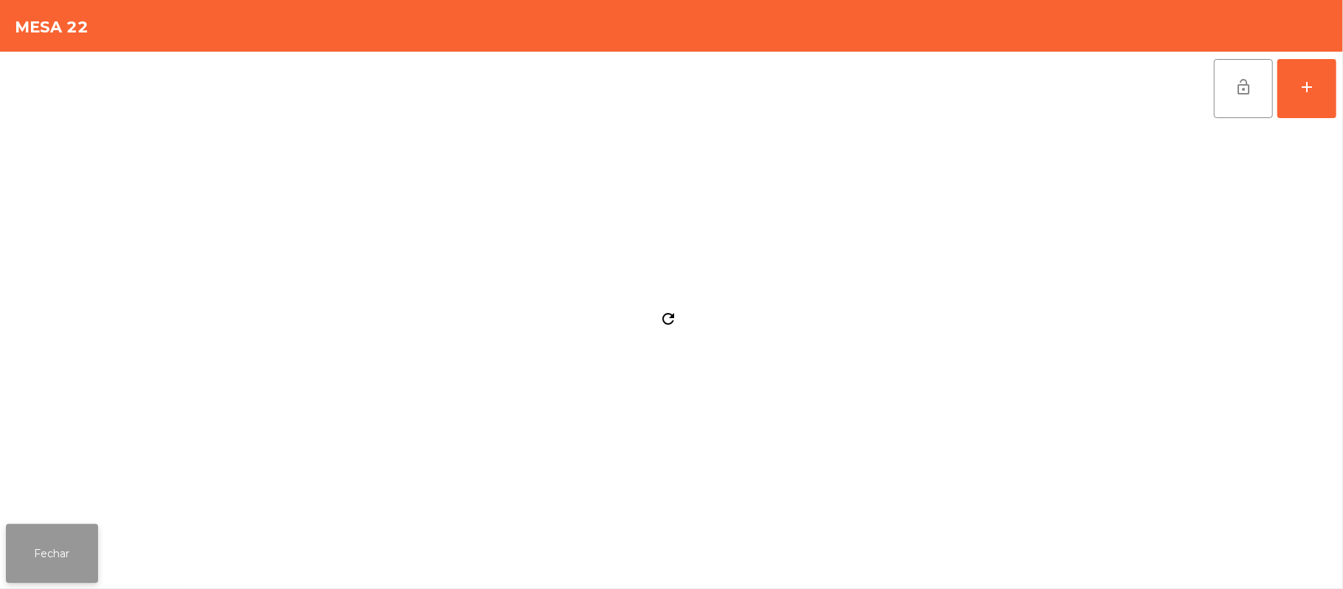
click at [49, 576] on button "Fechar" at bounding box center [52, 553] width 92 height 59
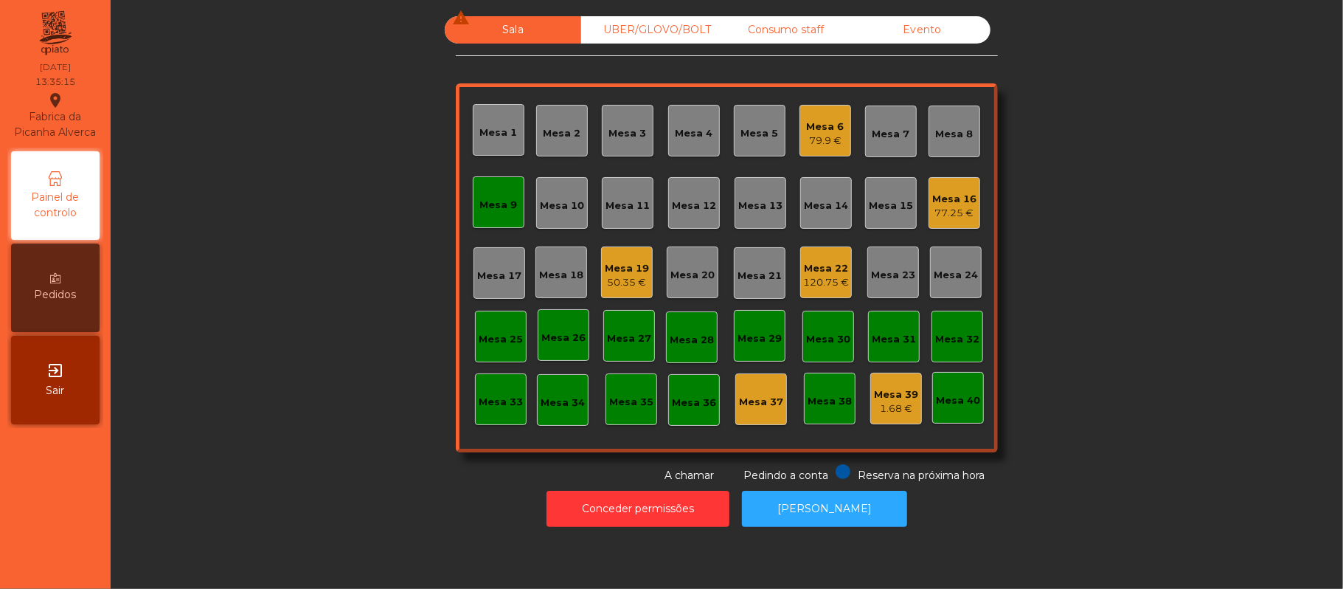
click at [966, 211] on div "77.25 €" at bounding box center [954, 213] width 44 height 15
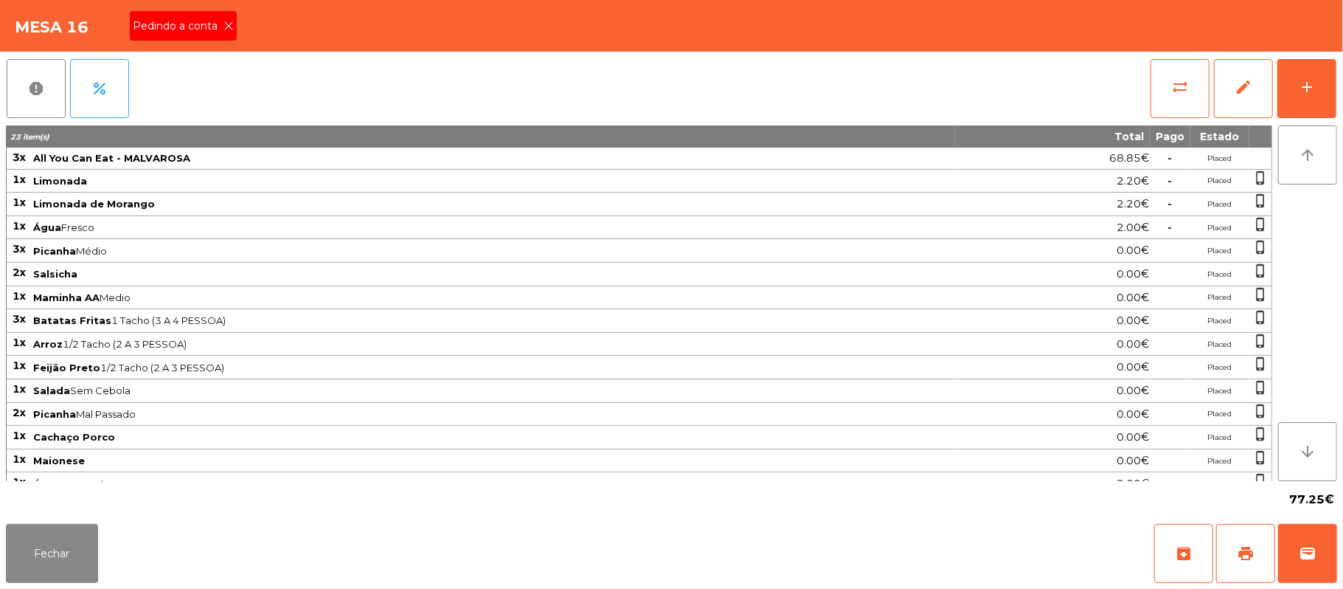
click at [227, 24] on icon at bounding box center [229, 26] width 10 height 10
click at [50, 547] on button "Fechar" at bounding box center [52, 553] width 92 height 59
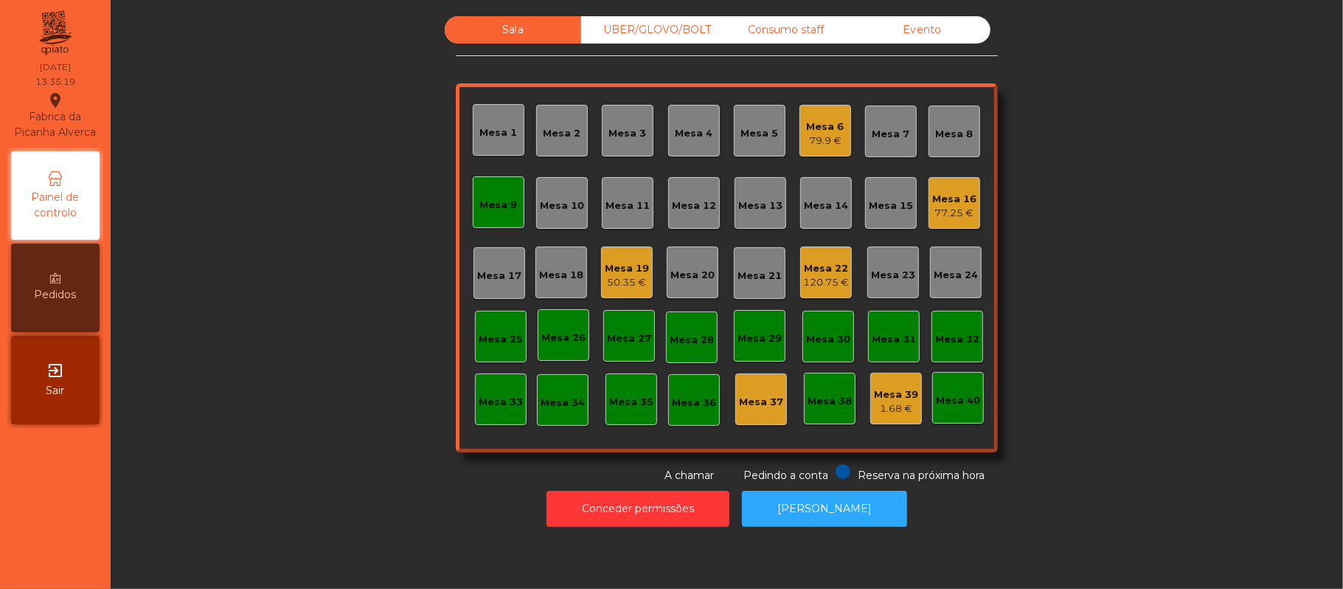
click at [494, 198] on div "Mesa 9" at bounding box center [499, 205] width 38 height 15
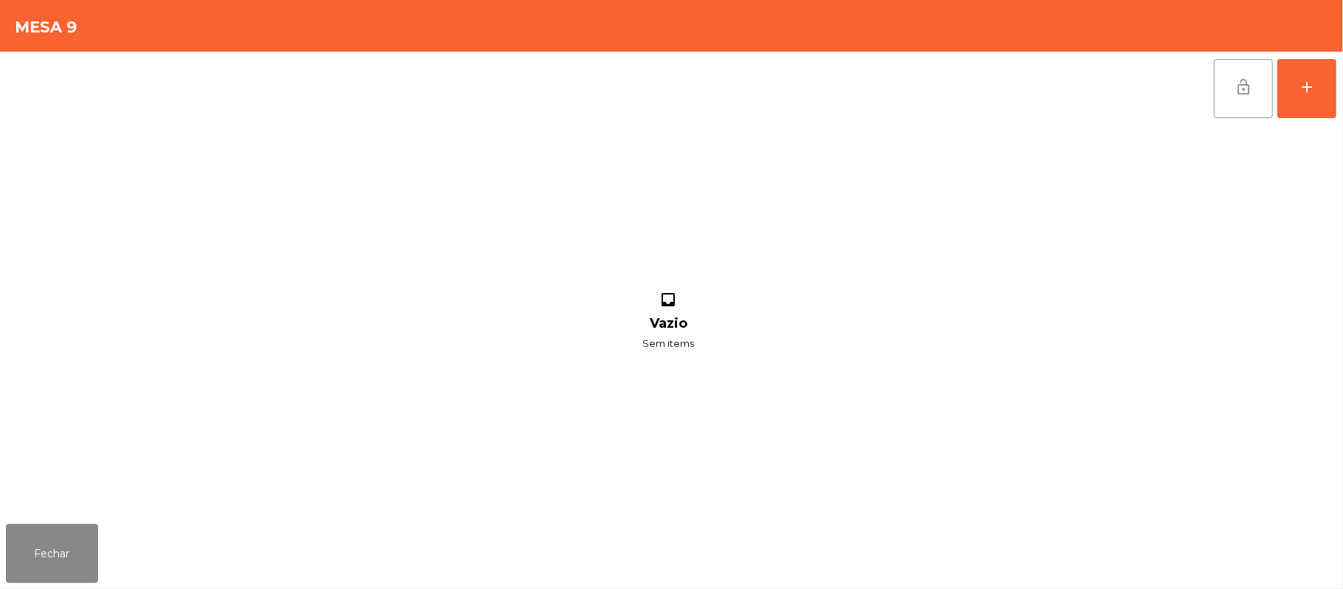
click at [1229, 91] on button "lock_open" at bounding box center [1243, 88] width 59 height 59
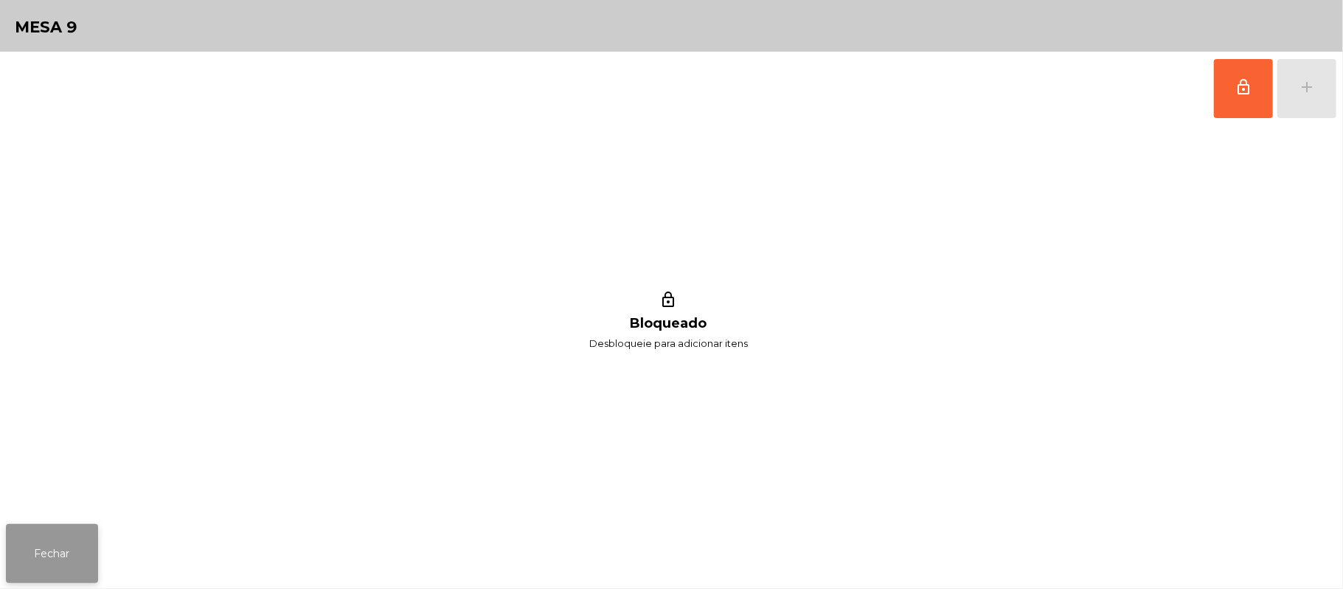
click at [62, 525] on button "Fechar" at bounding box center [52, 553] width 92 height 59
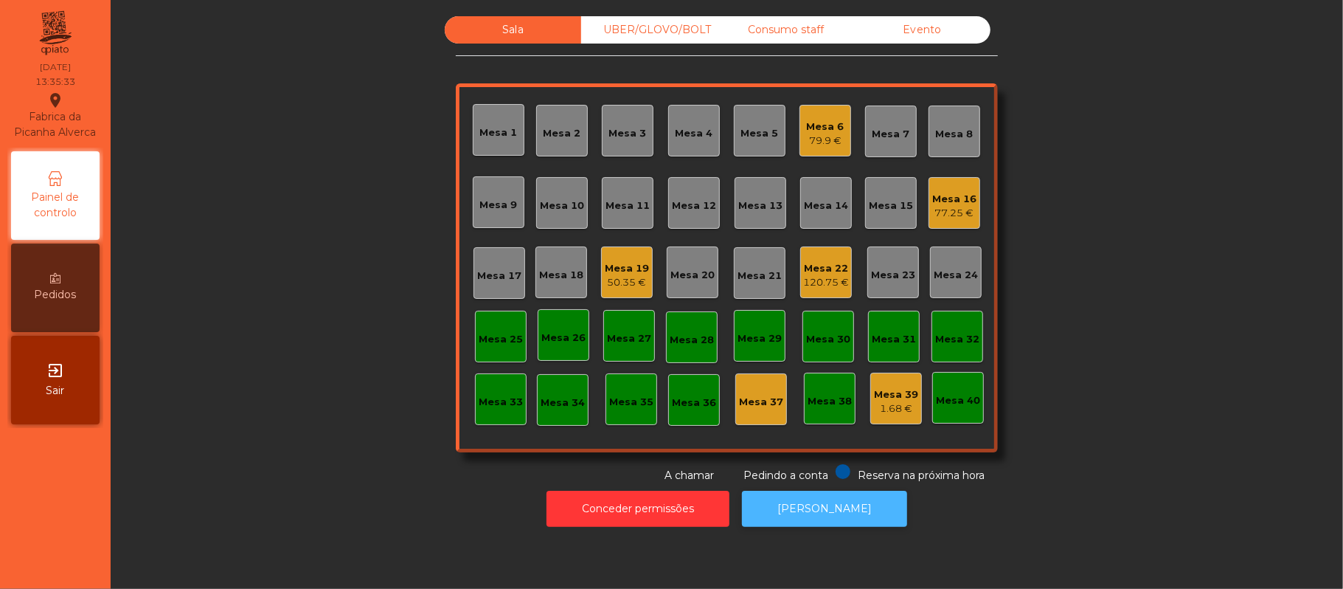
click at [812, 519] on button "[PERSON_NAME]" at bounding box center [824, 509] width 165 height 36
click at [959, 153] on div "Mesa 8" at bounding box center [955, 131] width 52 height 52
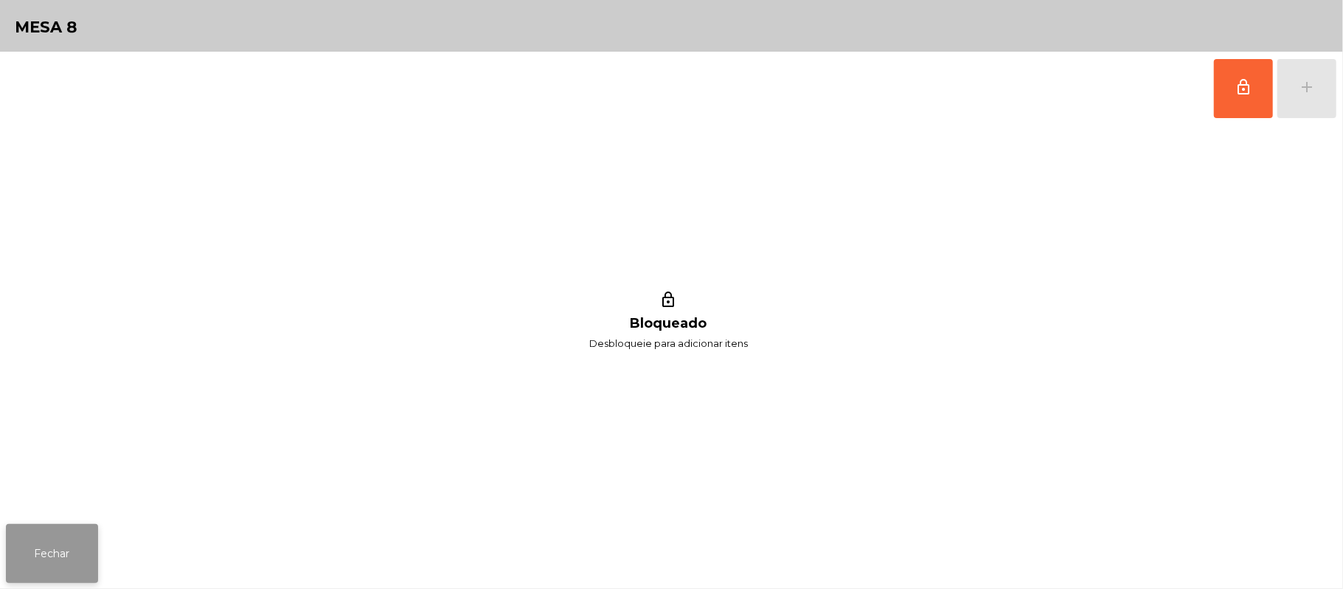
click at [69, 528] on button "Fechar" at bounding box center [52, 553] width 92 height 59
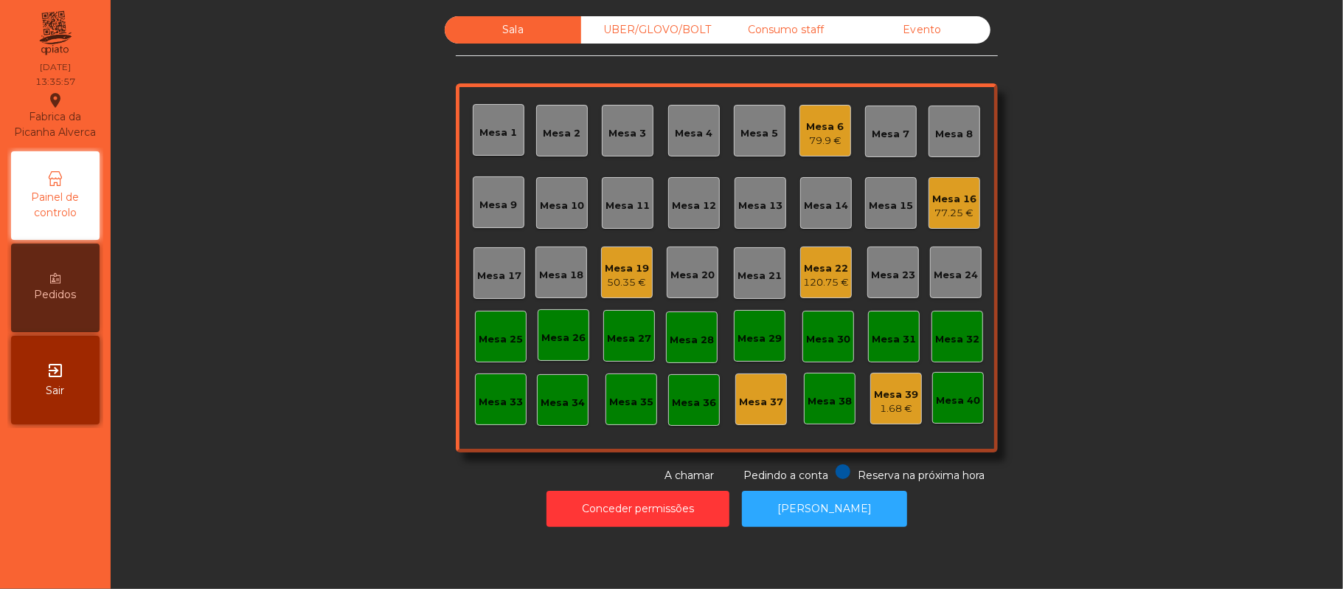
click at [968, 210] on div "Mesa 16 77.25 €" at bounding box center [955, 203] width 52 height 52
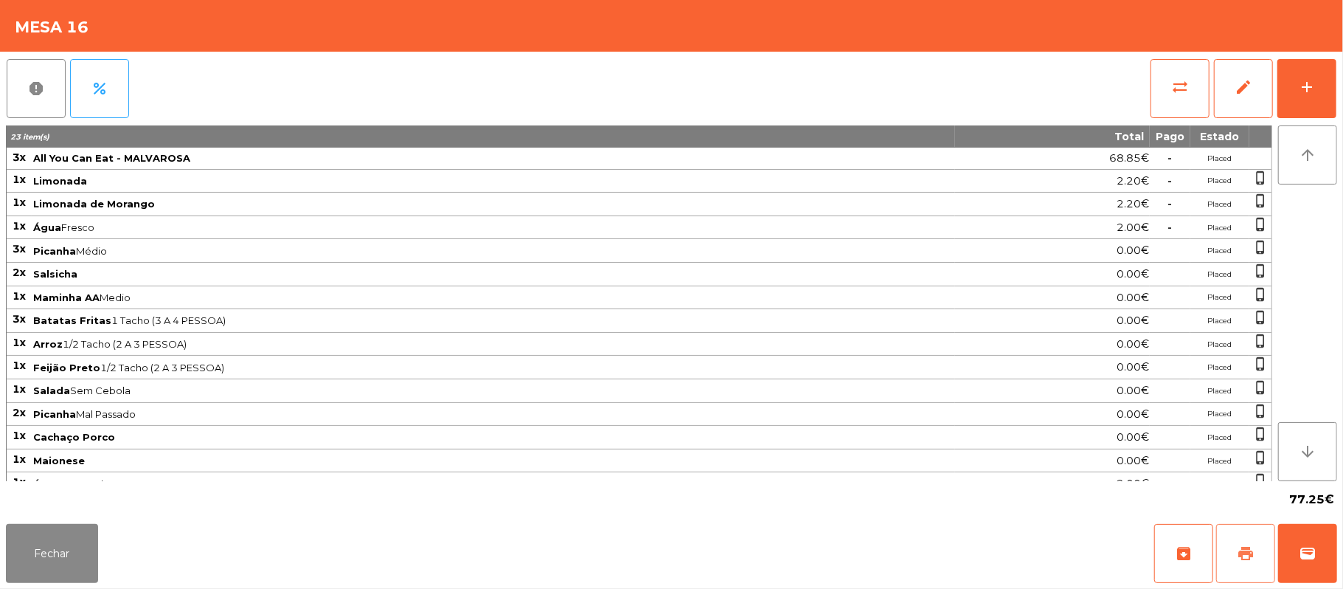
click at [1250, 561] on span "print" at bounding box center [1246, 553] width 18 height 18
click at [16, 558] on button "Fechar" at bounding box center [52, 553] width 92 height 59
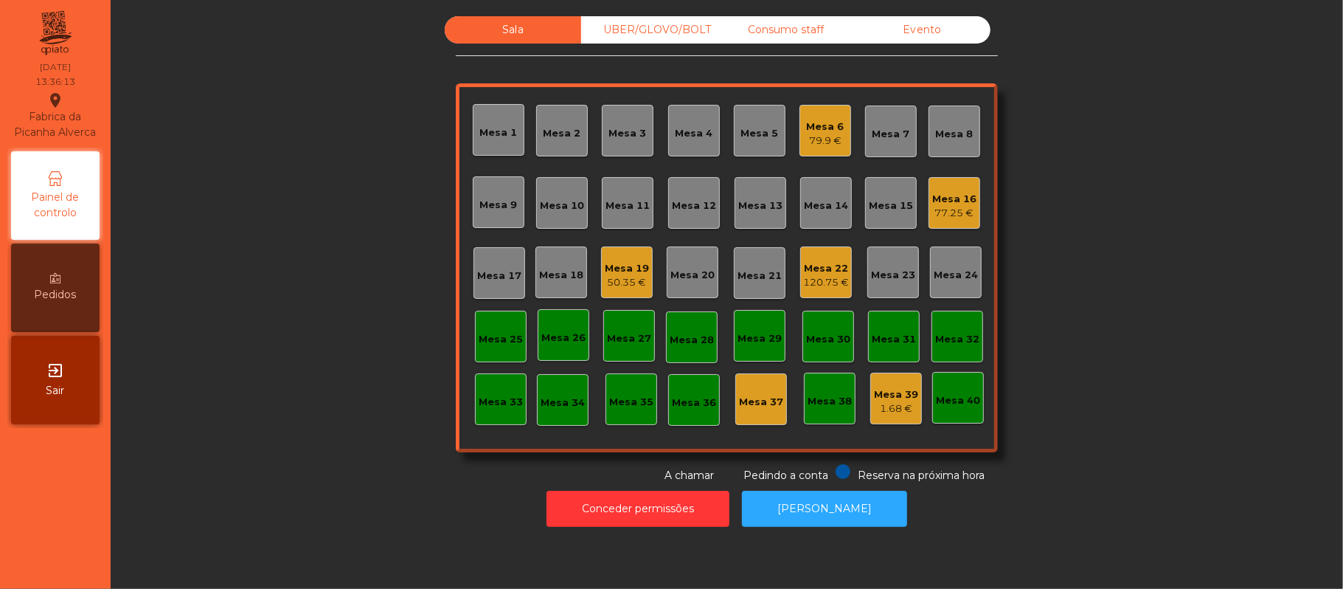
click at [813, 263] on div "Mesa 22" at bounding box center [826, 268] width 46 height 15
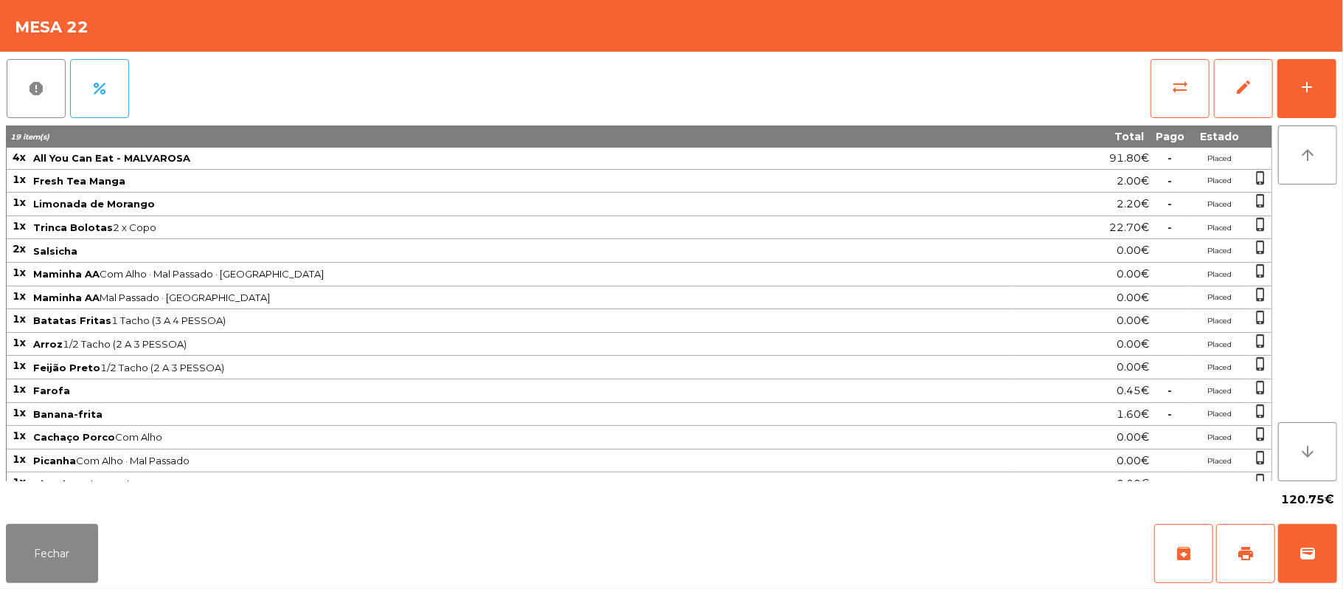
scroll to position [24, 0]
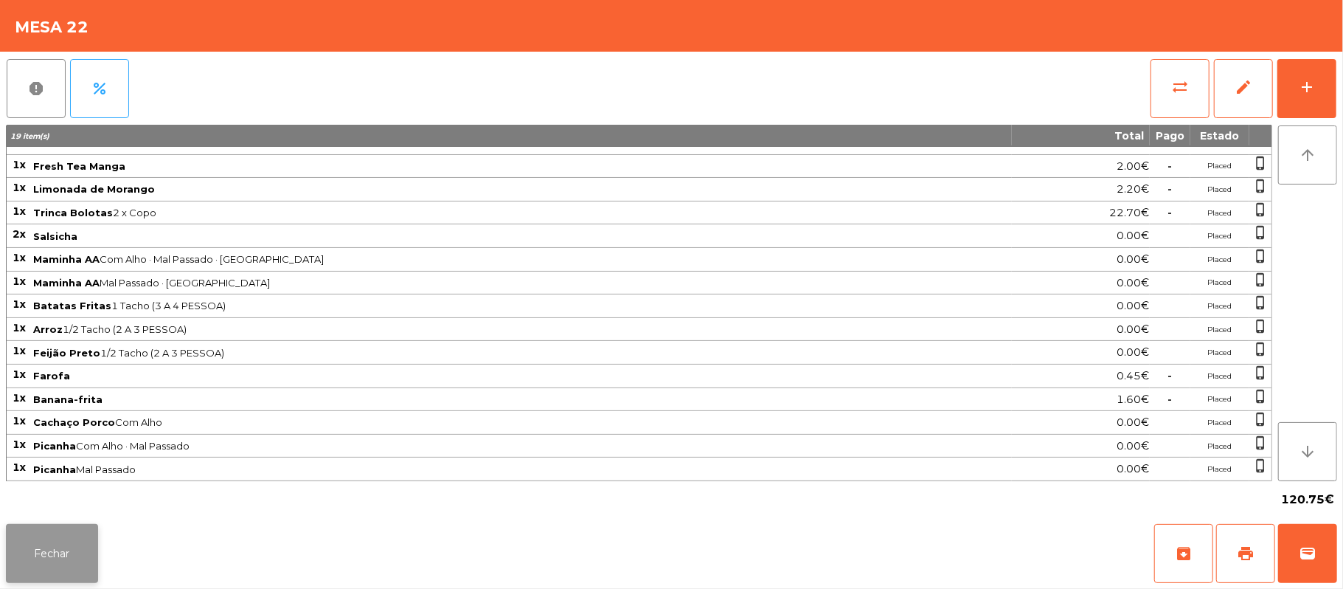
click at [53, 561] on button "Fechar" at bounding box center [52, 553] width 92 height 59
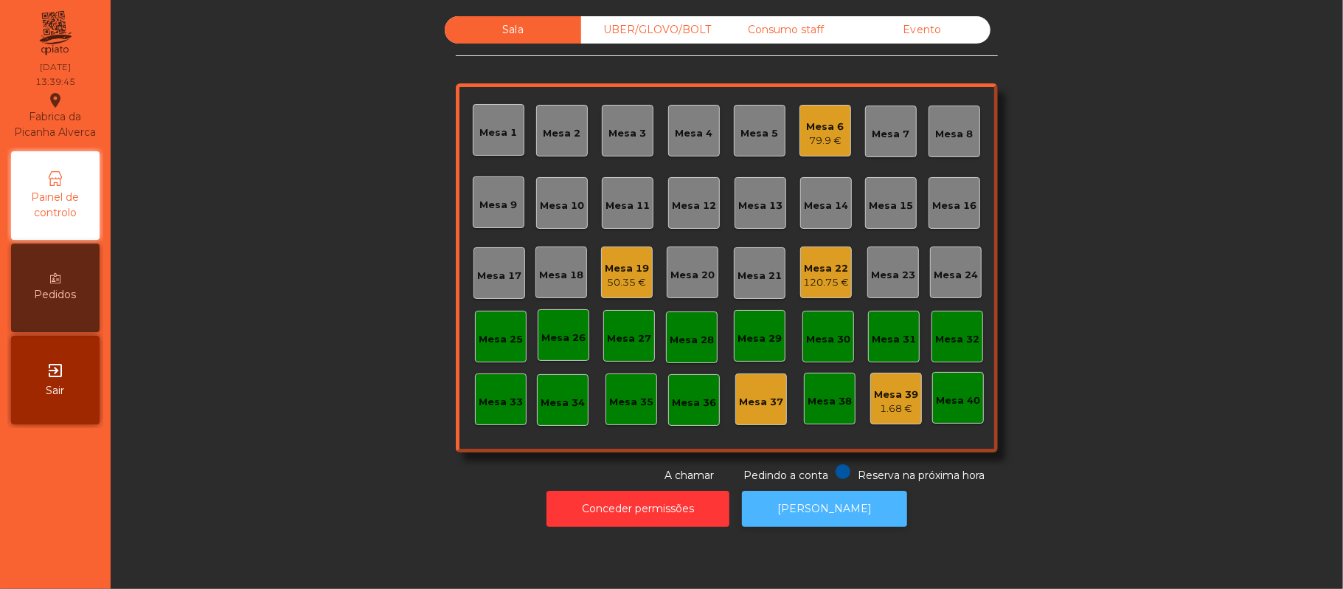
click at [836, 508] on button "[PERSON_NAME]" at bounding box center [824, 509] width 165 height 36
click at [862, 505] on button "[PERSON_NAME]" at bounding box center [824, 509] width 165 height 36
click at [969, 216] on div "Mesa 16" at bounding box center [955, 203] width 52 height 52
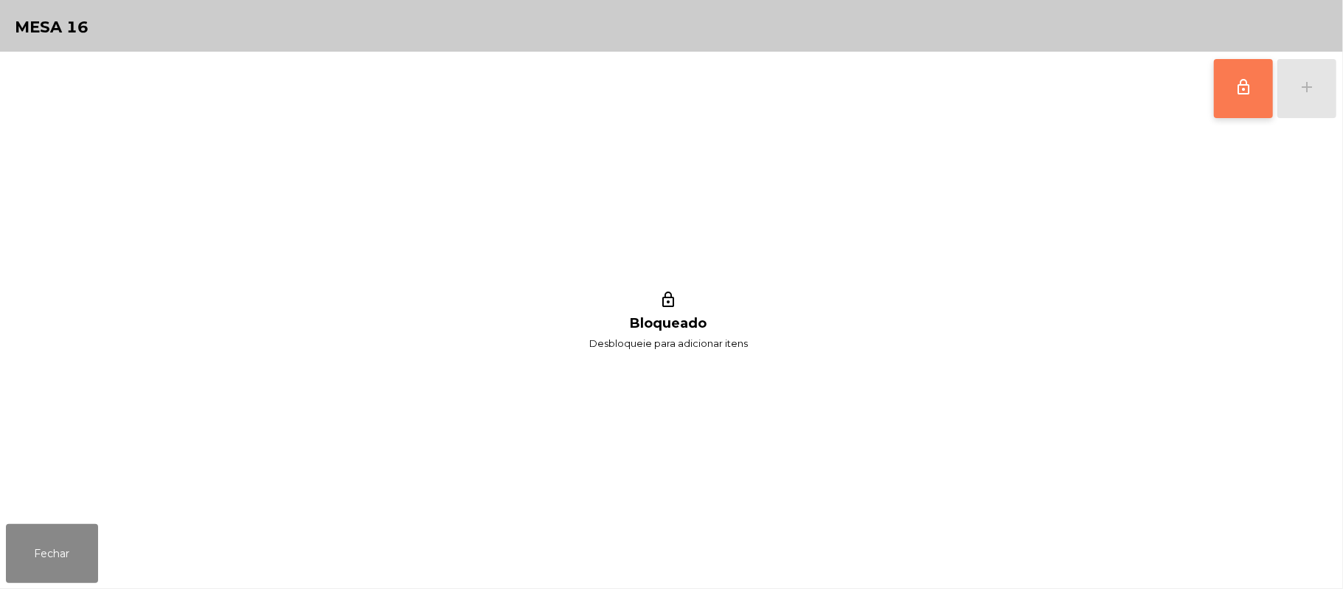
click at [1258, 96] on button "lock_outline" at bounding box center [1243, 88] width 59 height 59
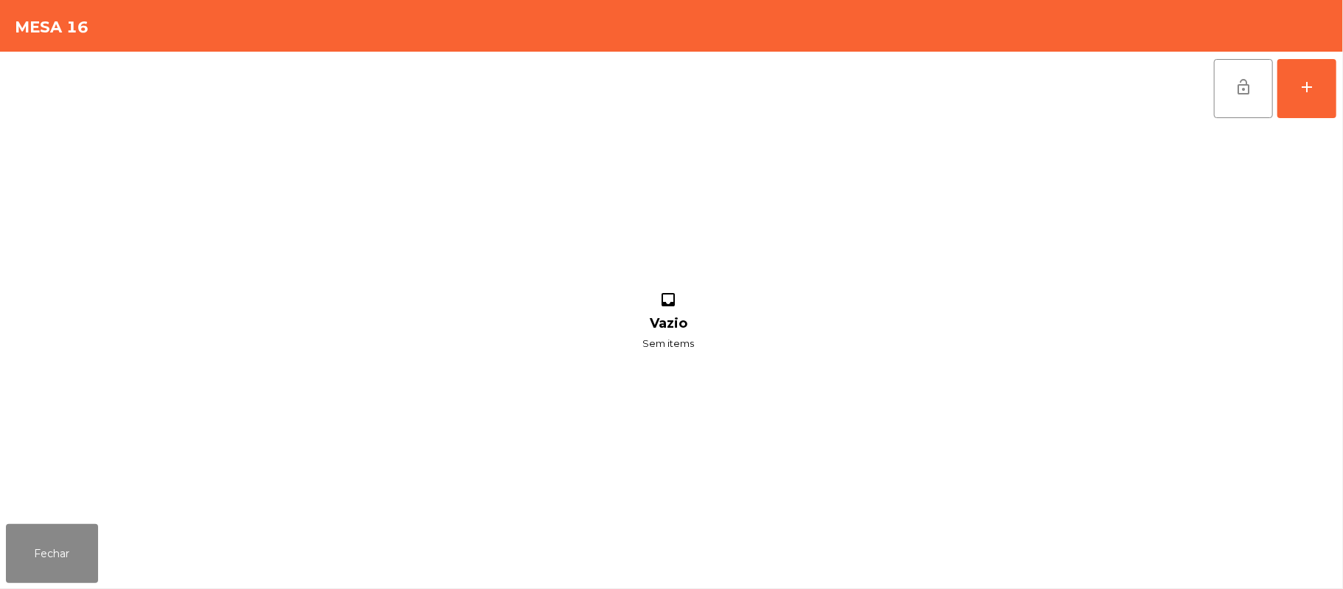
click at [1337, 100] on div "lock_open add inbox Vazio Sem items" at bounding box center [671, 285] width 1343 height 466
click at [1295, 102] on button "add" at bounding box center [1307, 88] width 59 height 59
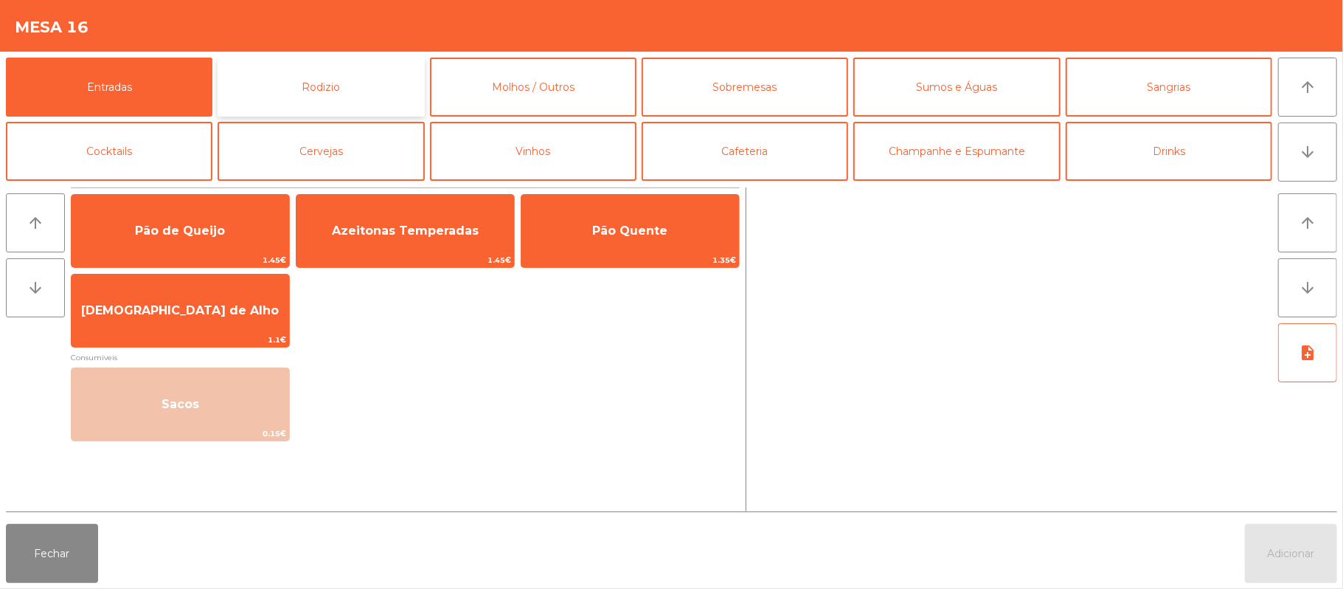
click at [323, 103] on button "Rodizio" at bounding box center [321, 87] width 207 height 59
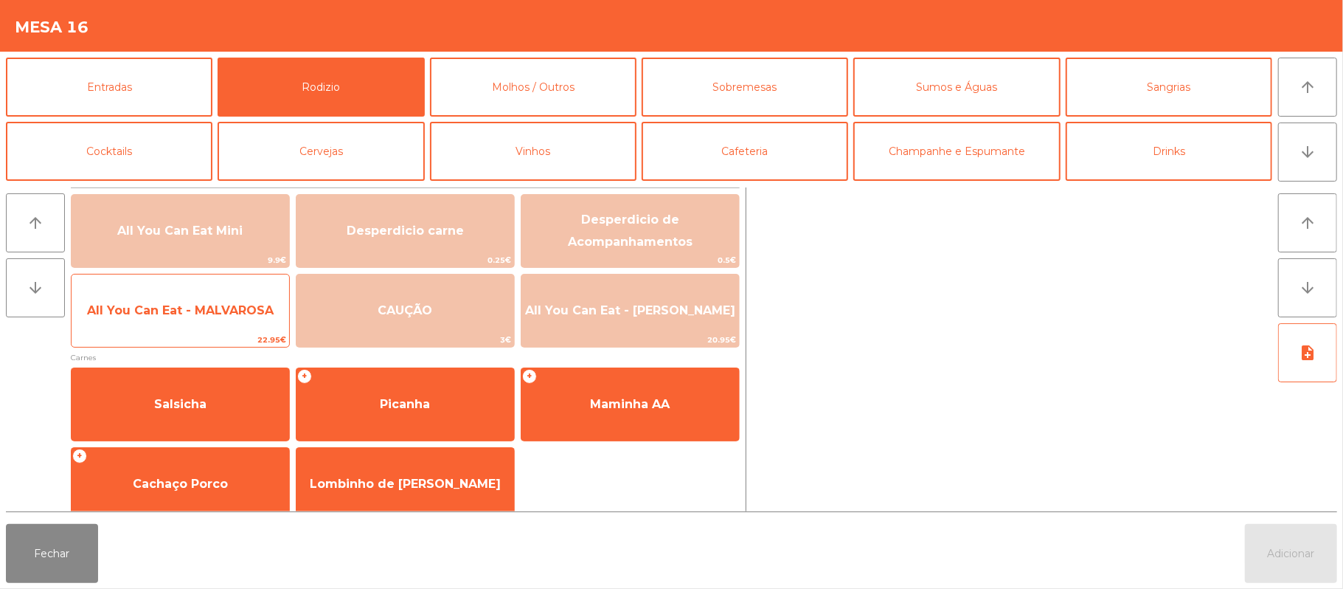
click at [196, 325] on span "All You Can Eat - MALVAROSA" at bounding box center [181, 311] width 218 height 40
click at [198, 322] on span "All You Can Eat - MALVAROSA" at bounding box center [181, 311] width 218 height 40
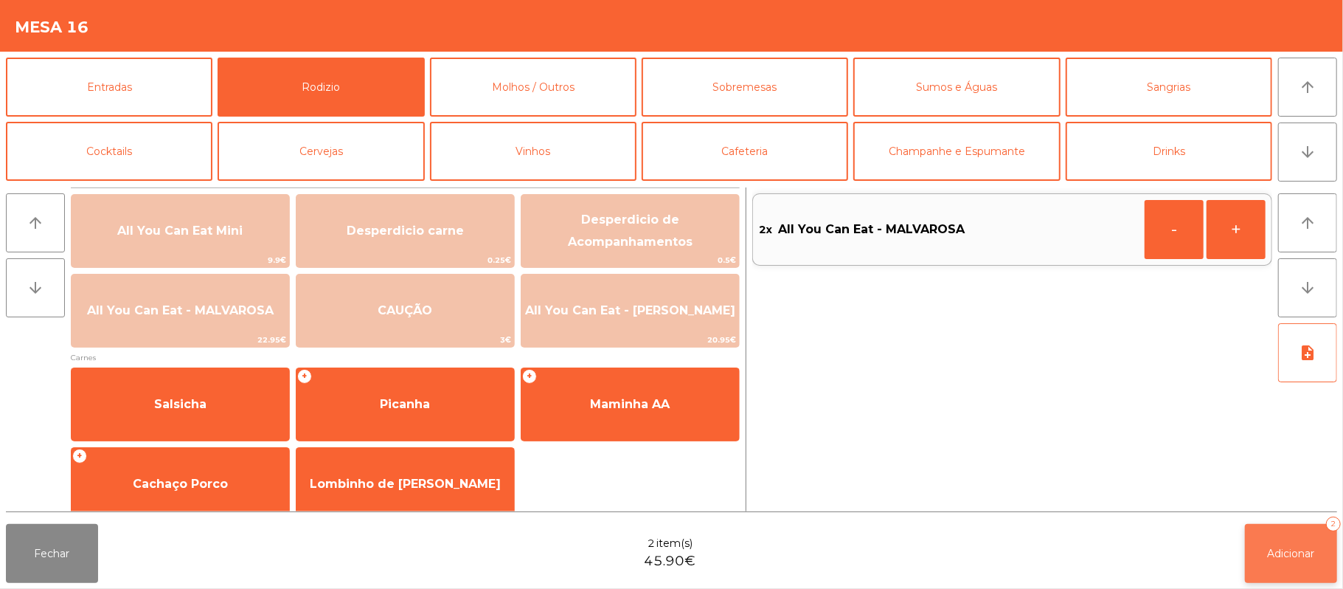
click at [1296, 550] on span "Adicionar" at bounding box center [1291, 553] width 47 height 13
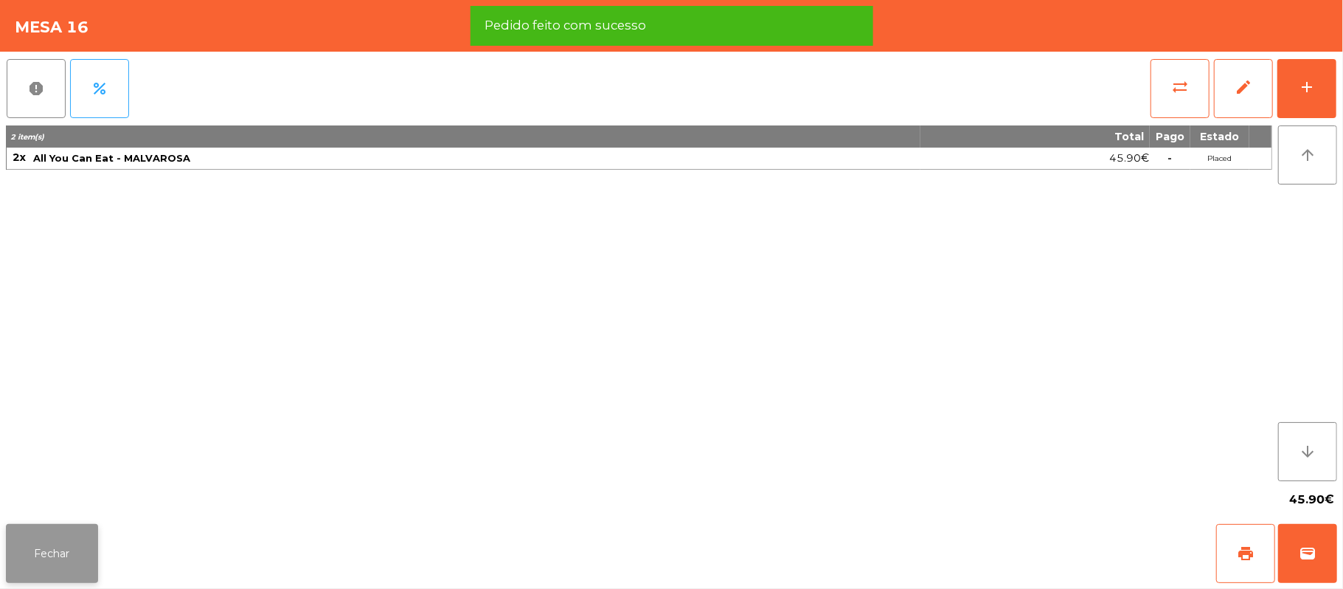
click at [75, 555] on button "Fechar" at bounding box center [52, 553] width 92 height 59
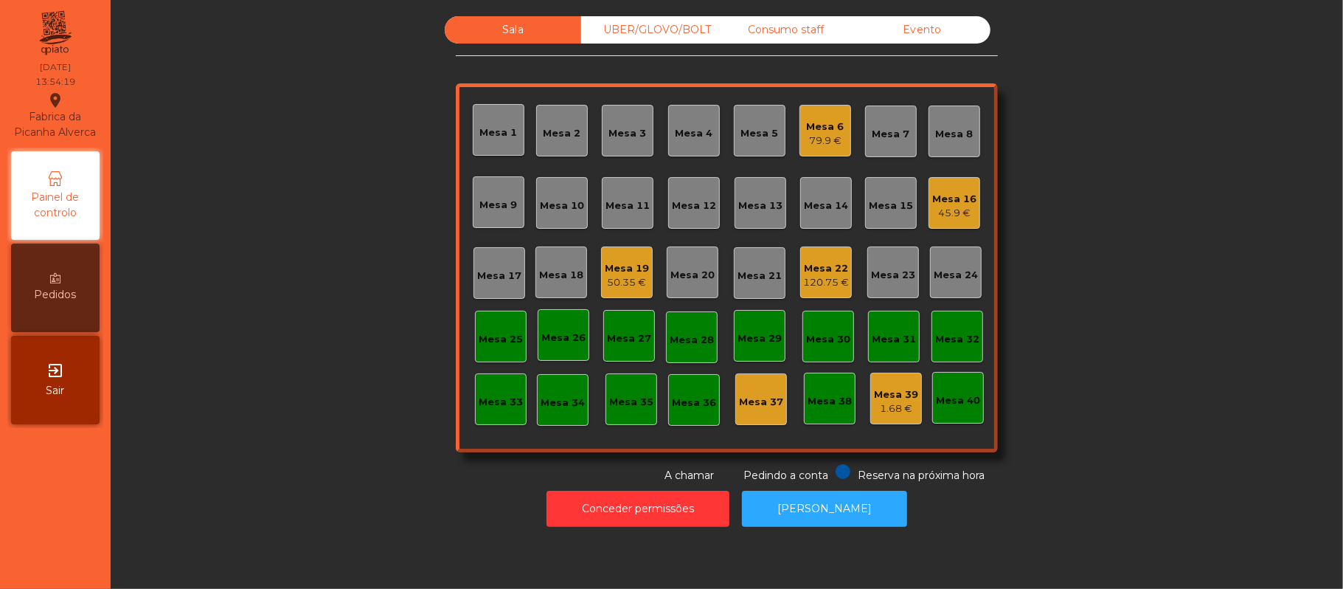
click at [809, 139] on div "79.9 €" at bounding box center [826, 141] width 38 height 15
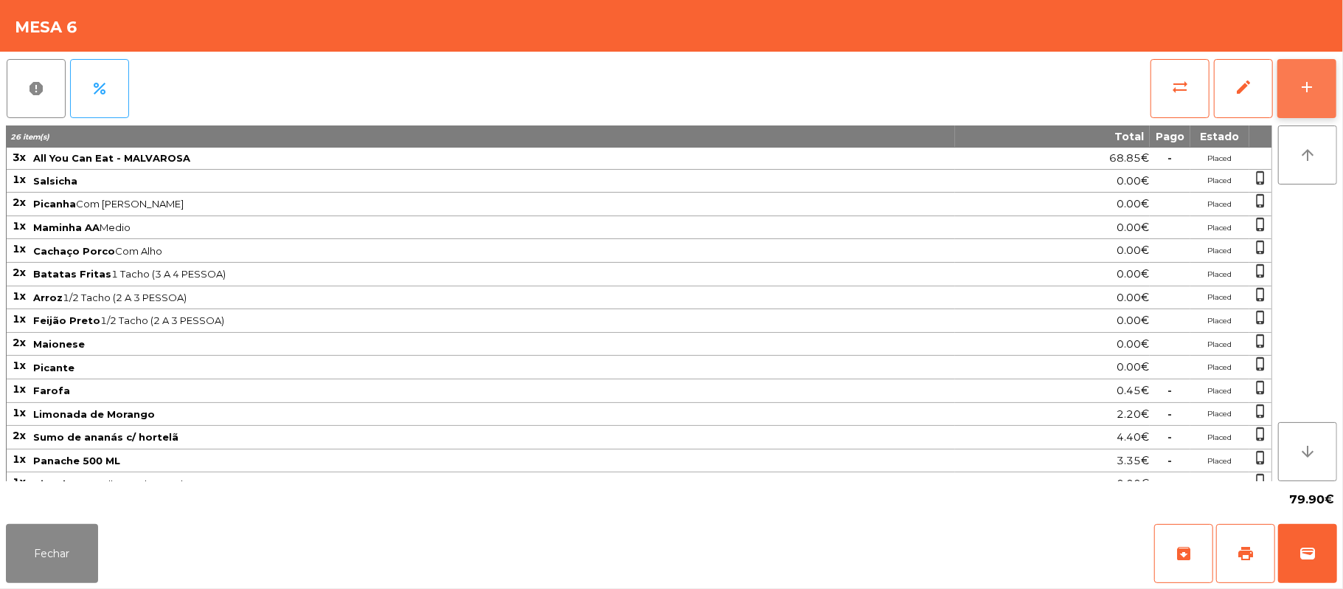
click at [1335, 90] on button "add" at bounding box center [1307, 88] width 59 height 59
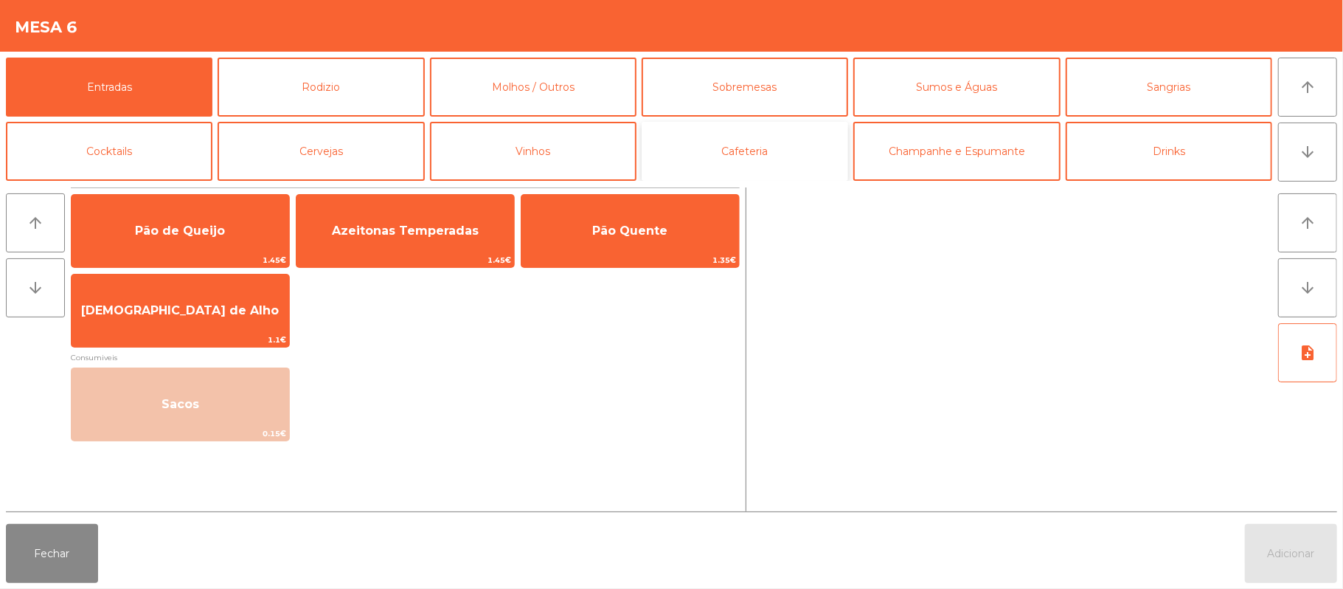
click at [676, 143] on button "Cafeteria" at bounding box center [745, 151] width 207 height 59
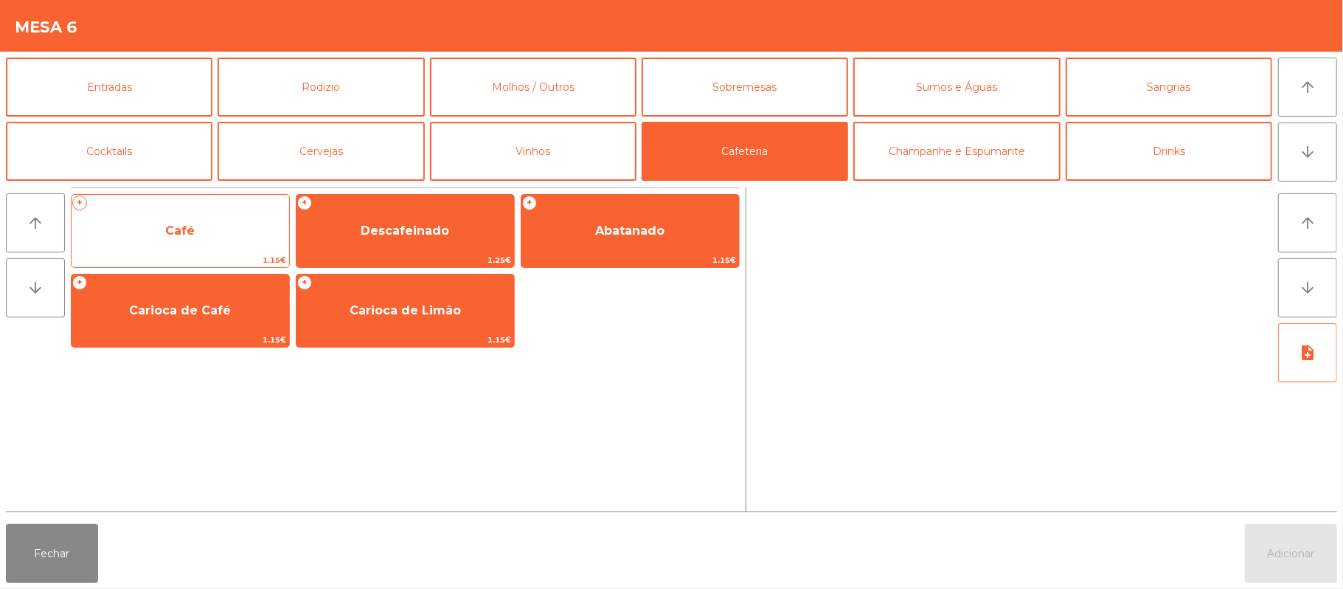
click at [209, 226] on span "Café" at bounding box center [181, 231] width 218 height 40
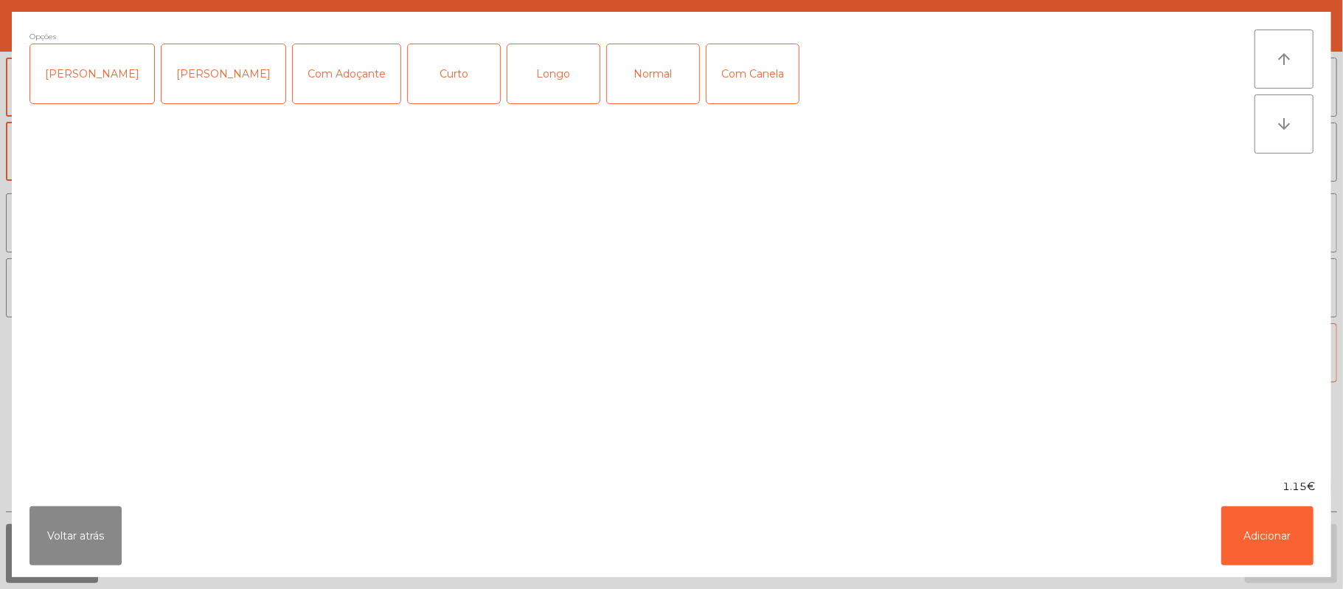
click at [629, 75] on div "Normal" at bounding box center [653, 73] width 92 height 59
click at [1260, 530] on button "Adicionar" at bounding box center [1268, 535] width 92 height 59
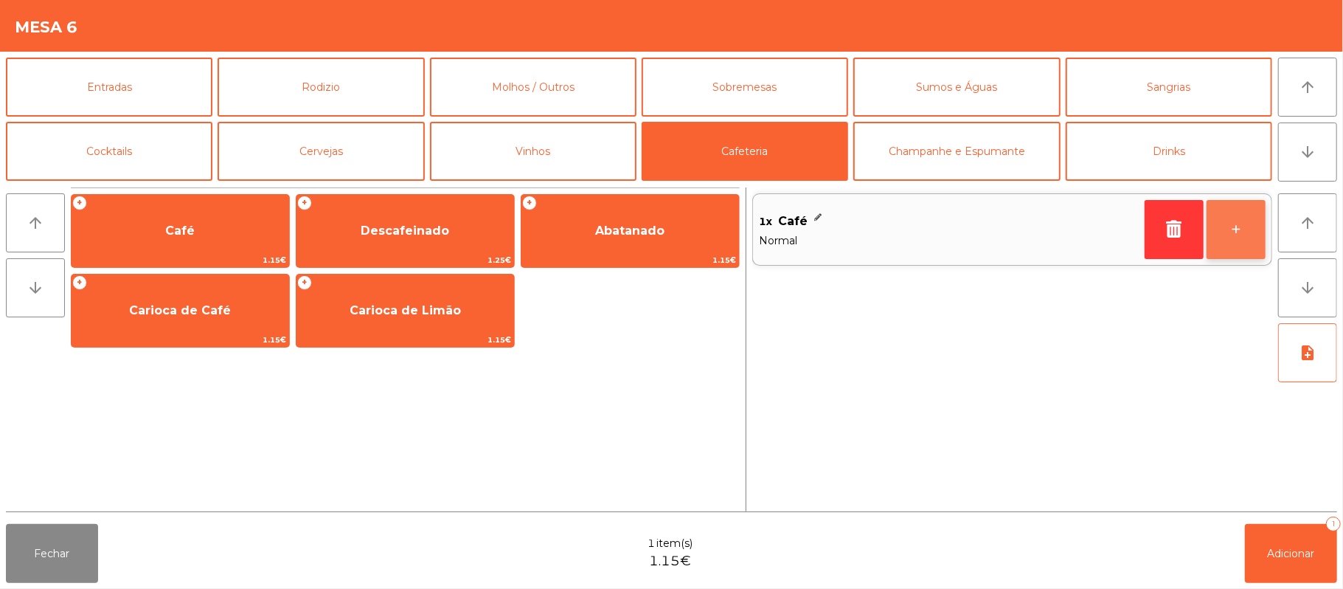
click at [1228, 225] on button "+" at bounding box center [1236, 229] width 59 height 59
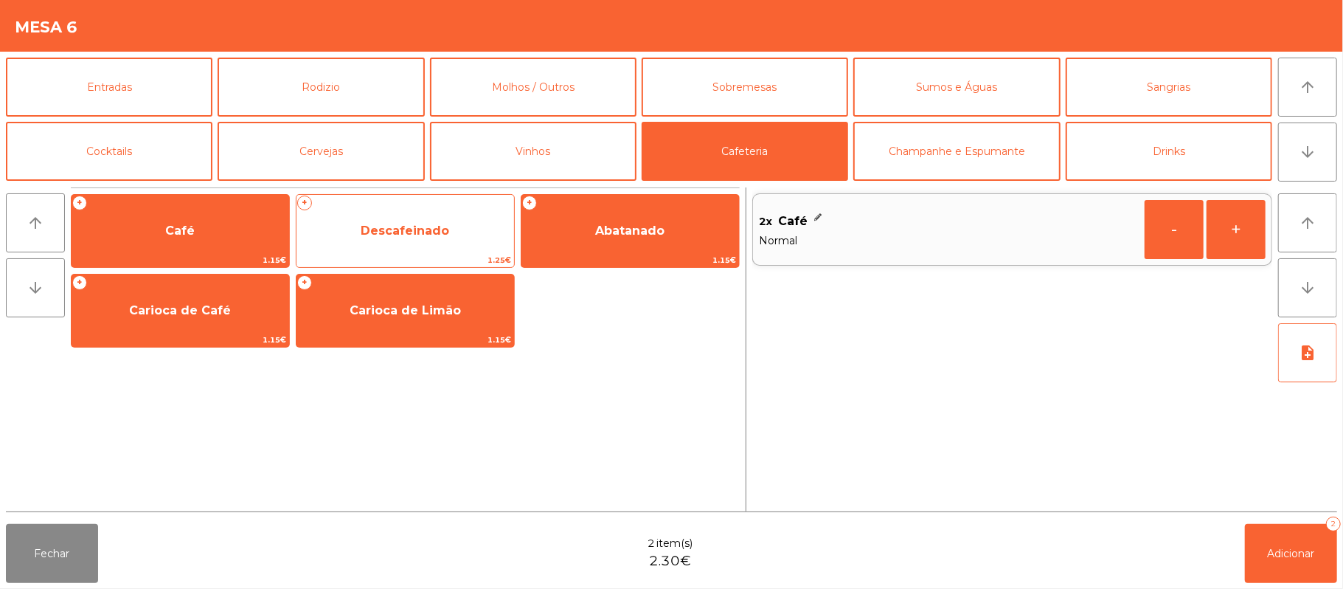
click at [411, 219] on span "Descafeinado" at bounding box center [406, 231] width 218 height 40
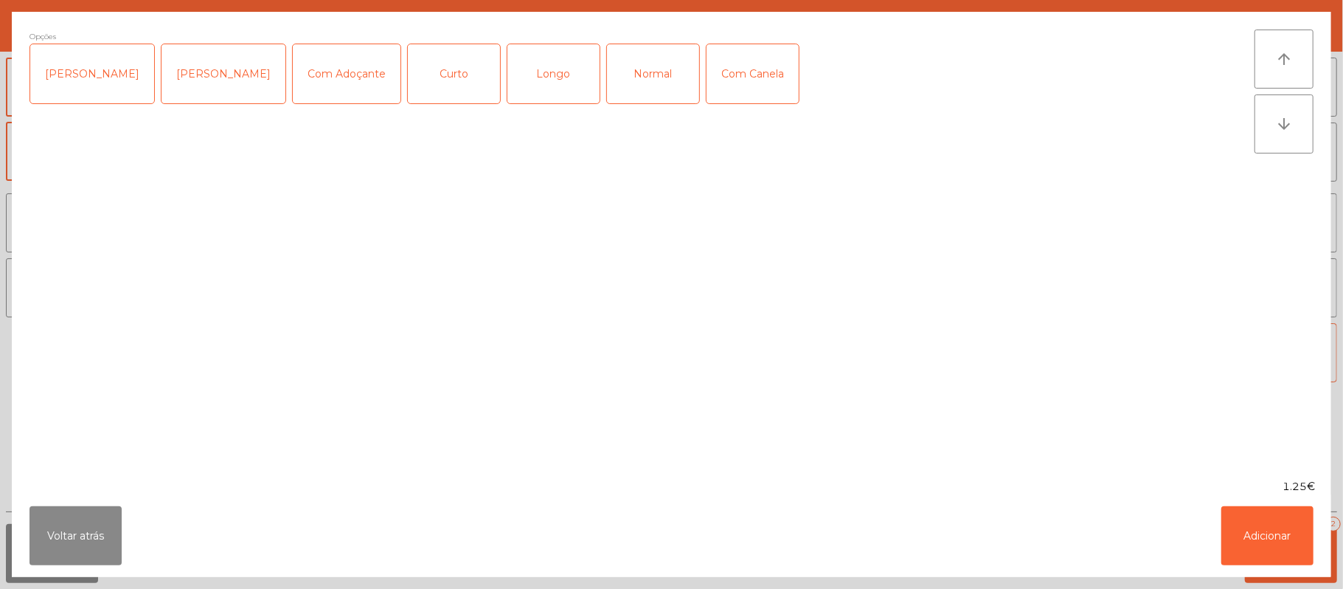
click at [641, 72] on div "Normal" at bounding box center [653, 73] width 92 height 59
click at [1248, 521] on button "Adicionar" at bounding box center [1268, 535] width 92 height 59
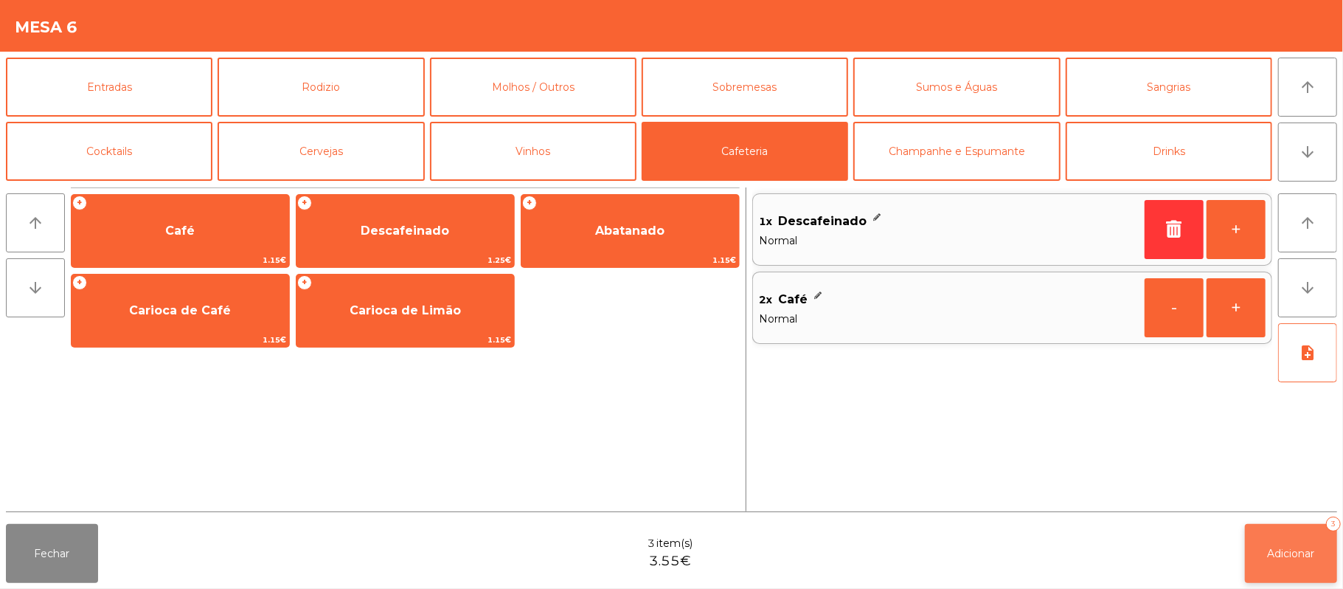
click at [1335, 546] on button "Adicionar 3" at bounding box center [1291, 553] width 92 height 59
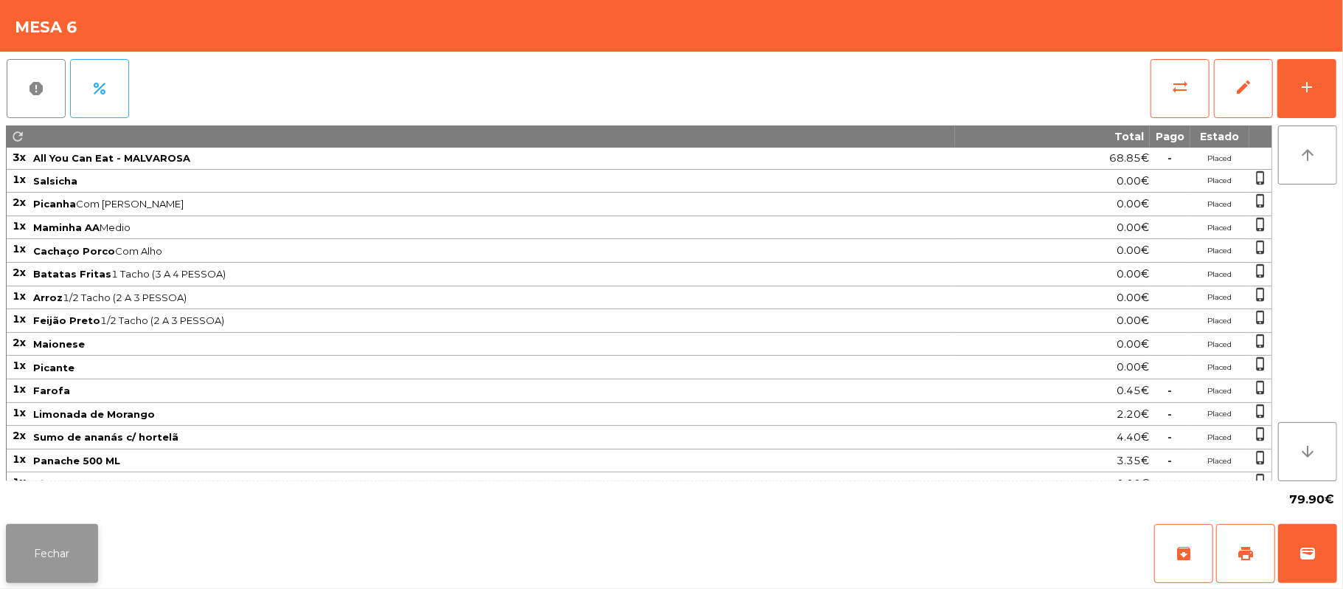
click at [49, 552] on button "Fechar" at bounding box center [52, 553] width 92 height 59
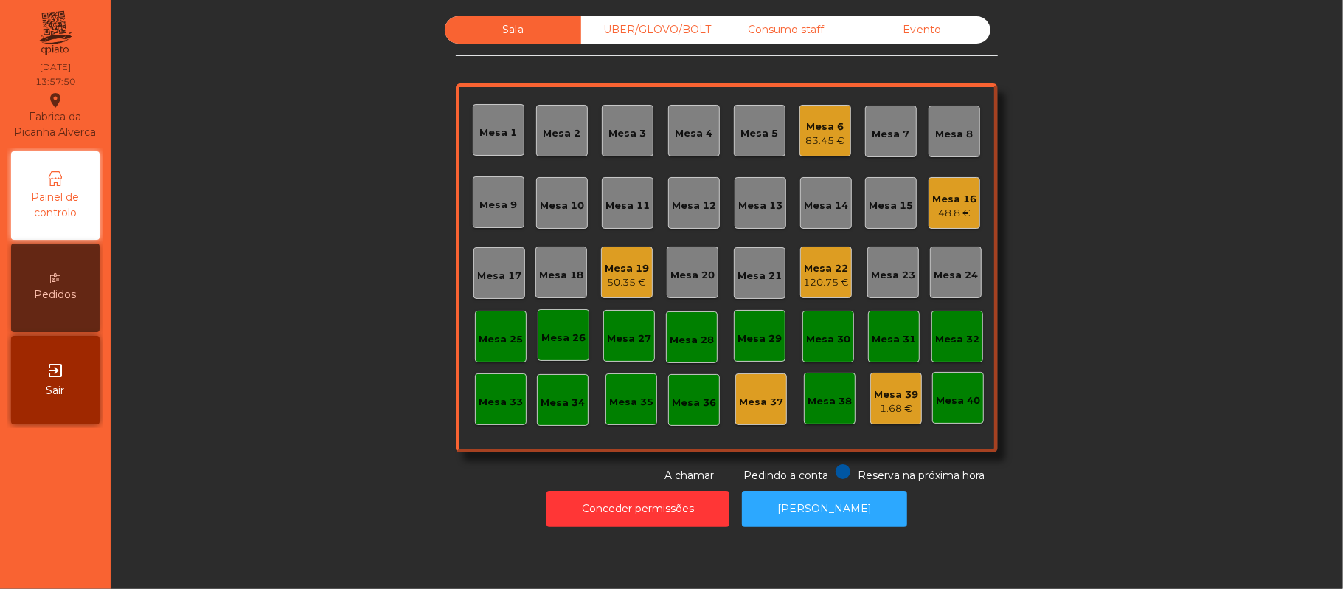
click at [895, 415] on div "1.68 €" at bounding box center [896, 408] width 44 height 15
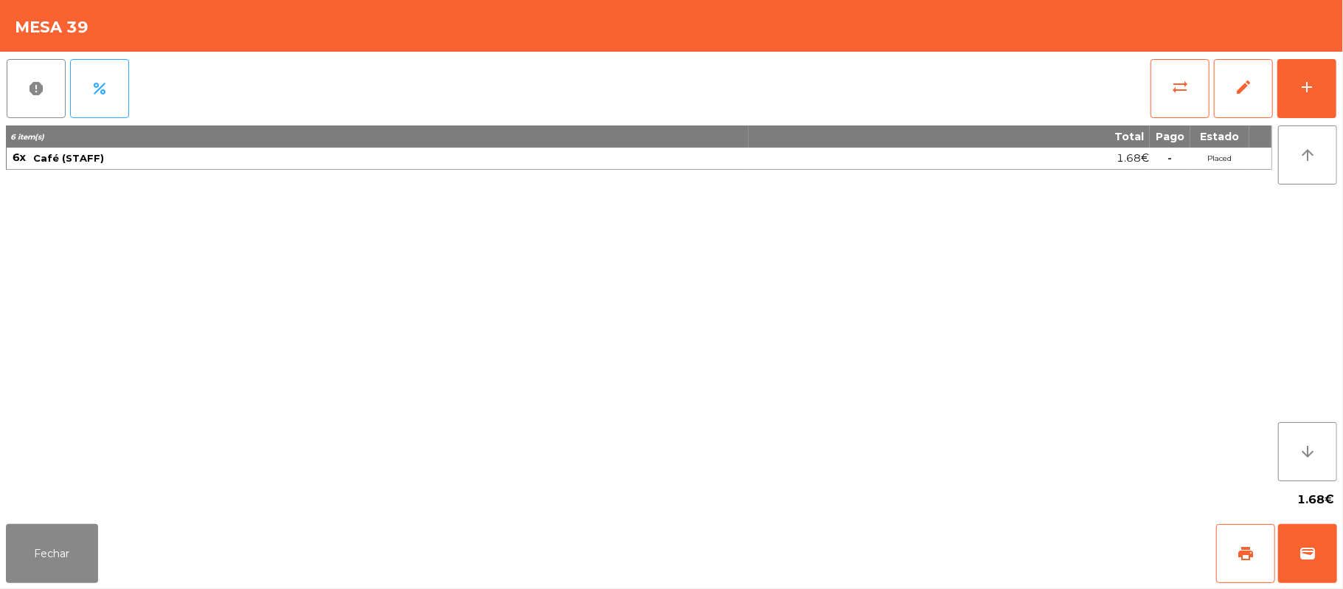
click at [1341, 68] on div "report percent sync_alt edit add 6 item(s) Total Pago Estado 6x Café (STAFF) 1.…" at bounding box center [671, 285] width 1343 height 466
click at [1305, 103] on button "add" at bounding box center [1307, 88] width 59 height 59
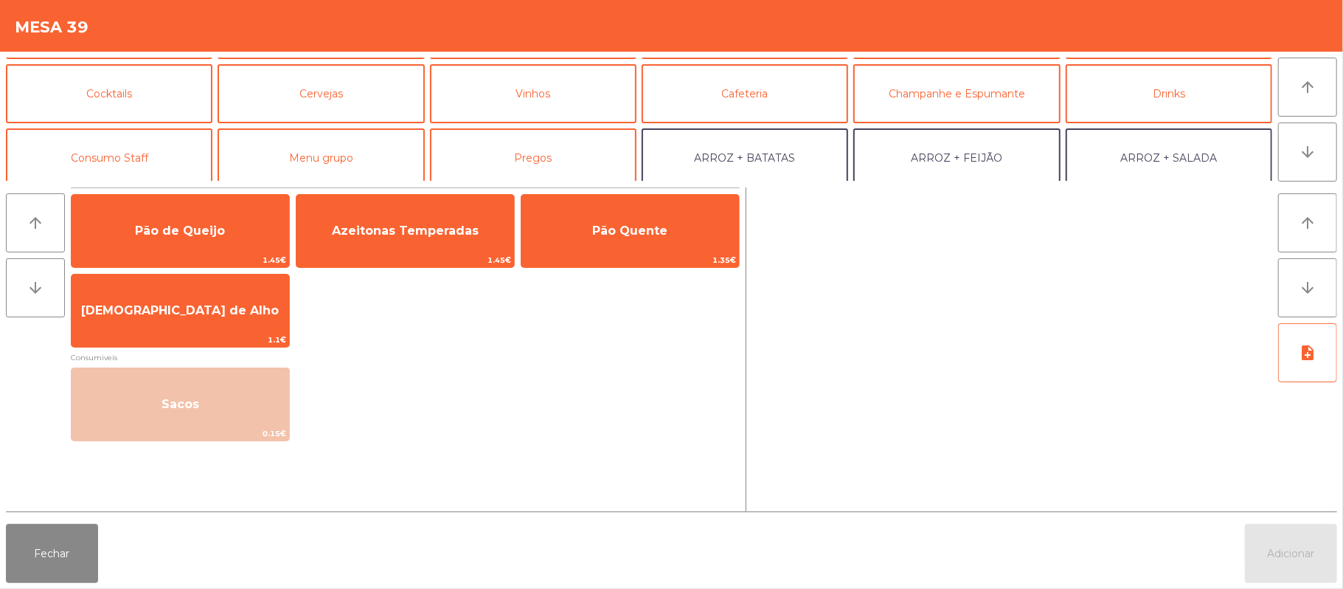
scroll to position [57, 0]
click at [176, 151] on button "Consumo Staff" at bounding box center [109, 158] width 207 height 59
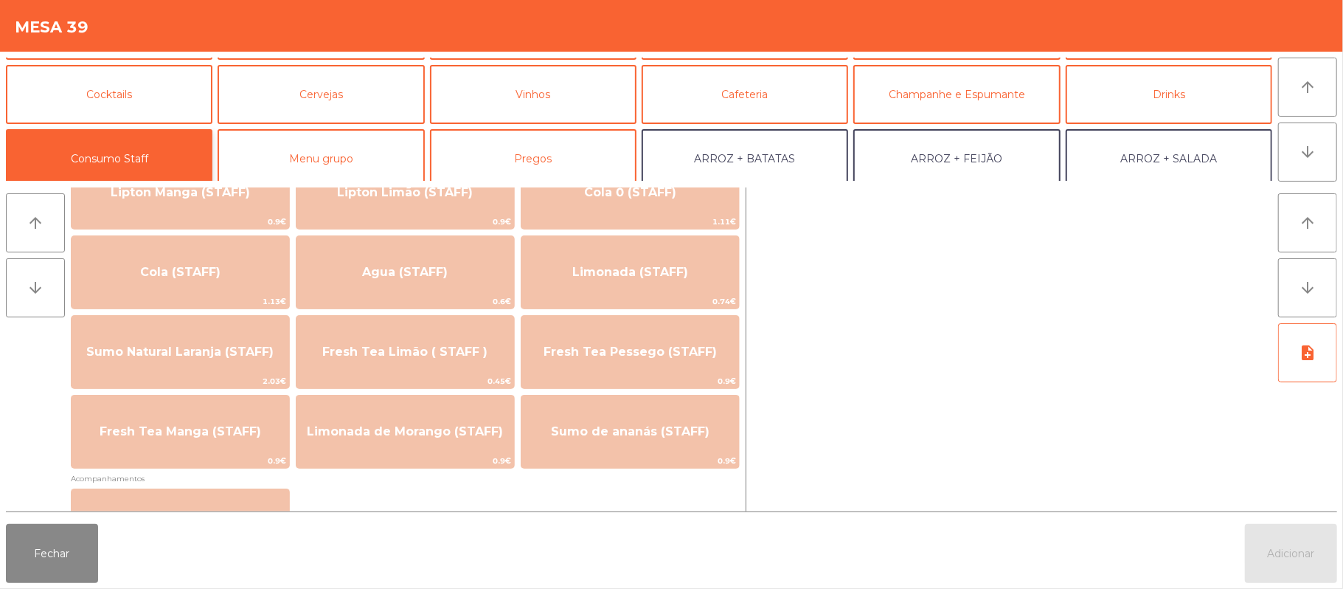
scroll to position [319, 0]
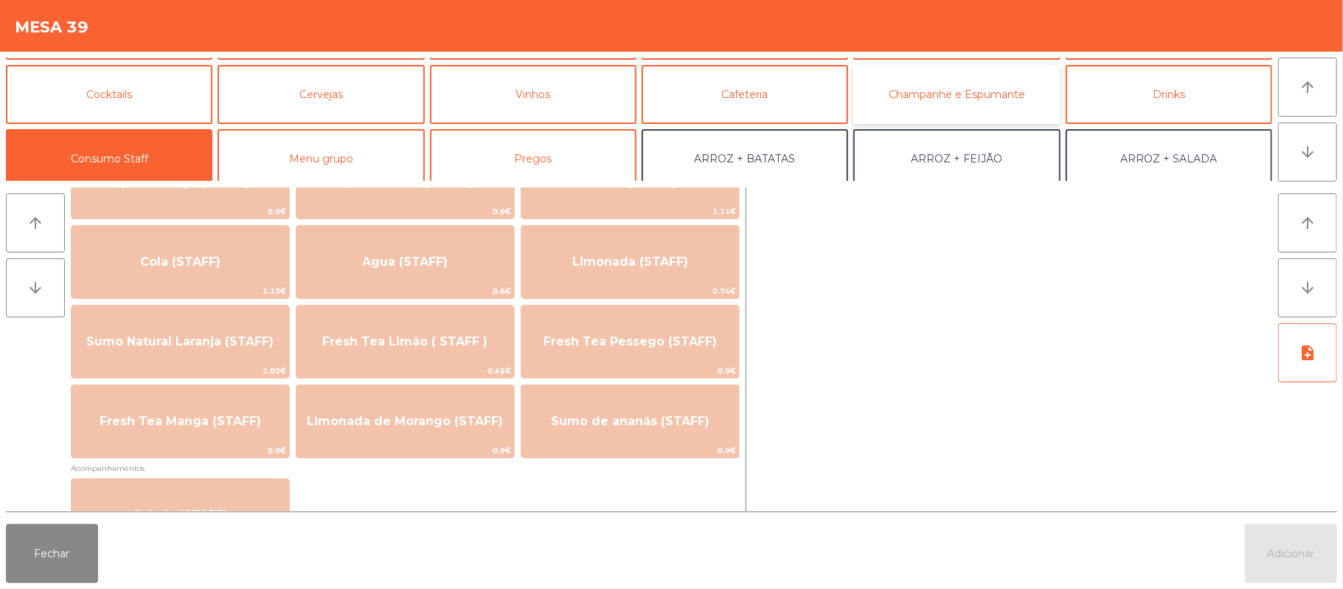
click at [1002, 91] on button "Champanhe e Espumante" at bounding box center [956, 94] width 207 height 59
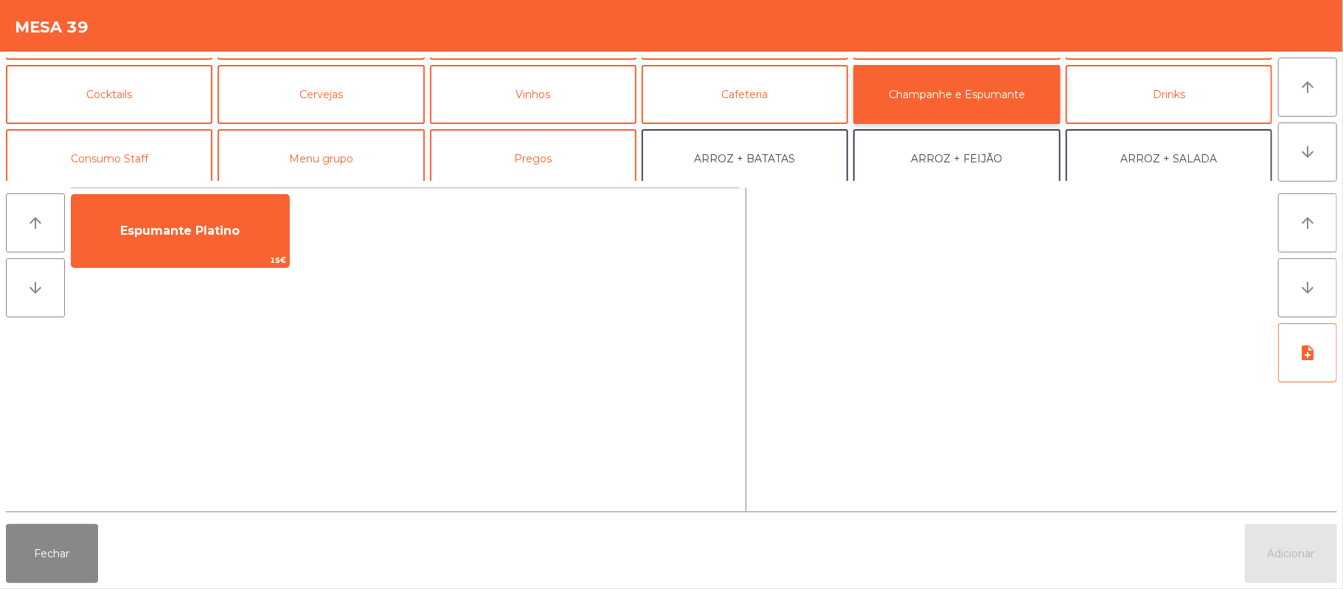
scroll to position [0, 0]
click at [105, 172] on button "Consumo Staff" at bounding box center [109, 158] width 207 height 59
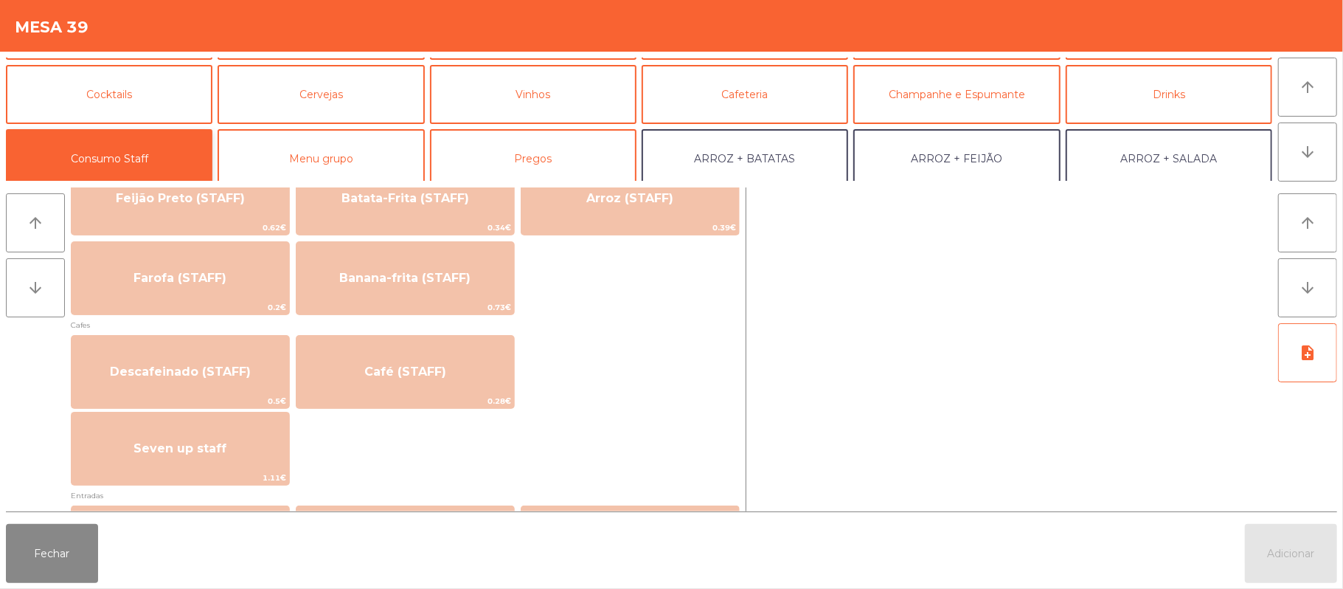
scroll to position [770, 0]
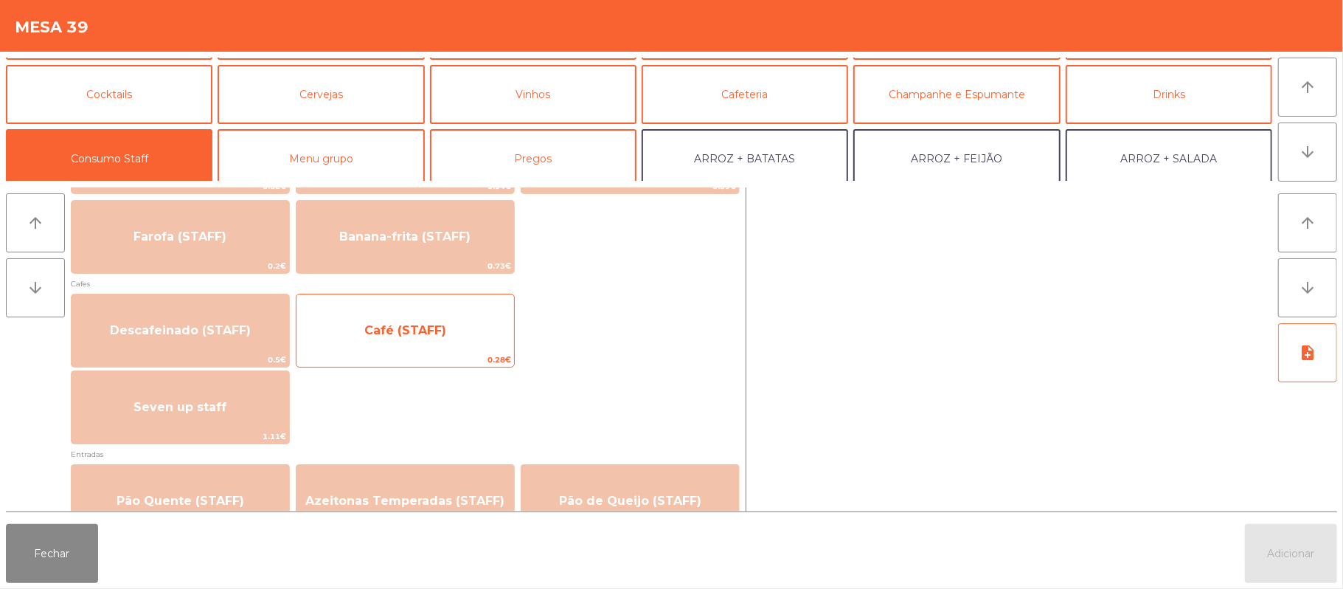
click at [454, 334] on span "Café (STAFF)" at bounding box center [406, 331] width 218 height 40
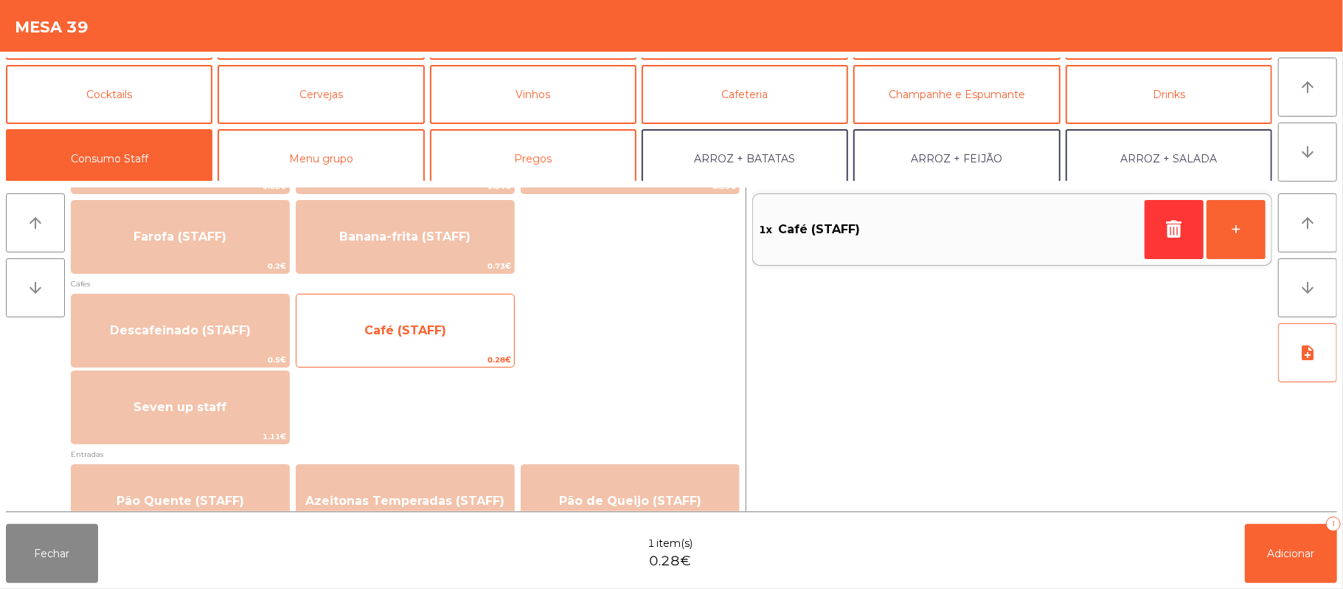
click at [476, 333] on span "Café (STAFF)" at bounding box center [406, 331] width 218 height 40
click at [471, 355] on span "0.28€" at bounding box center [406, 360] width 218 height 14
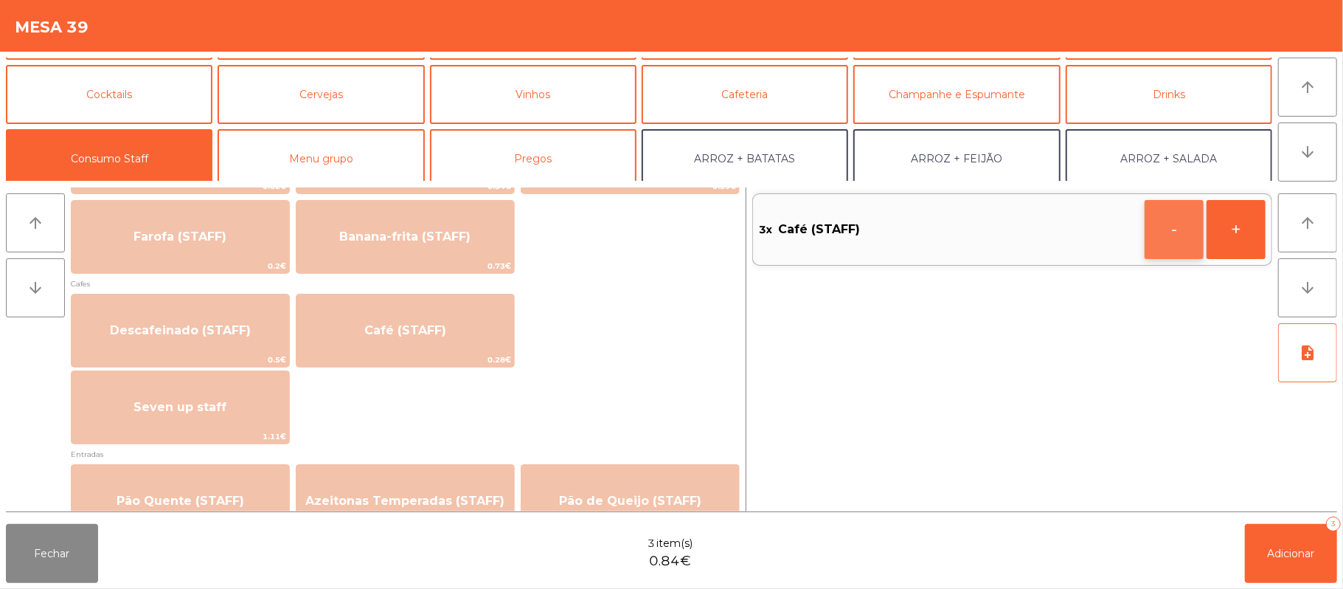
click at [1174, 234] on button "-" at bounding box center [1174, 229] width 59 height 59
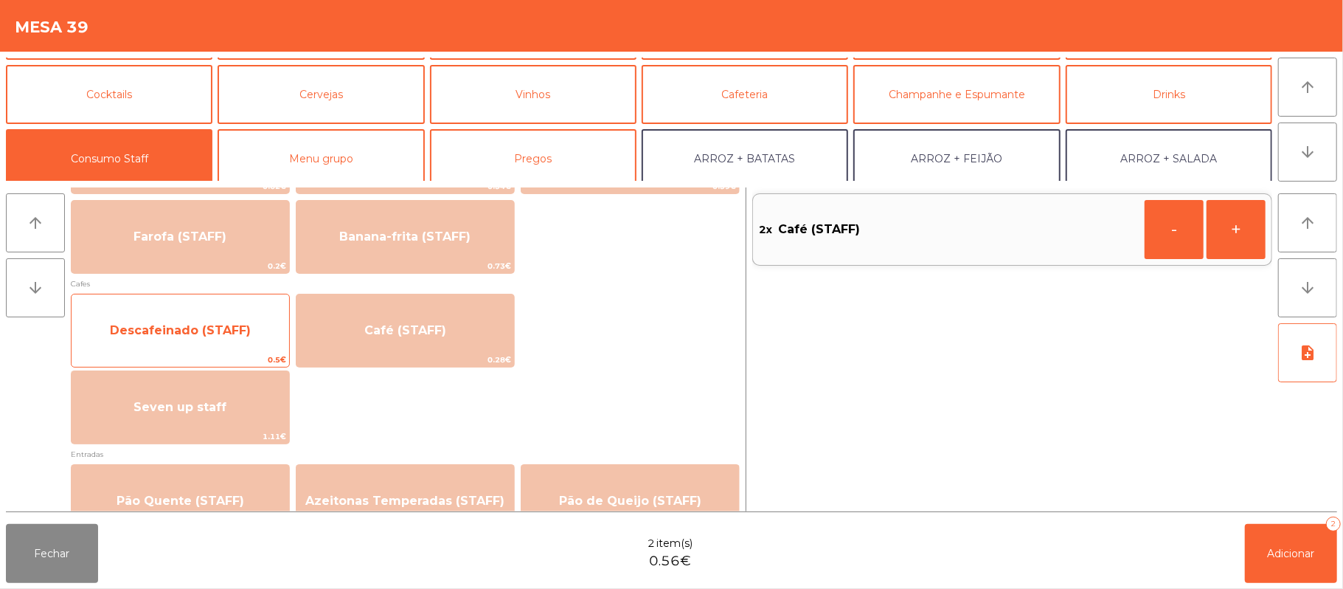
click at [226, 342] on span "Descafeinado (STAFF)" at bounding box center [181, 331] width 218 height 40
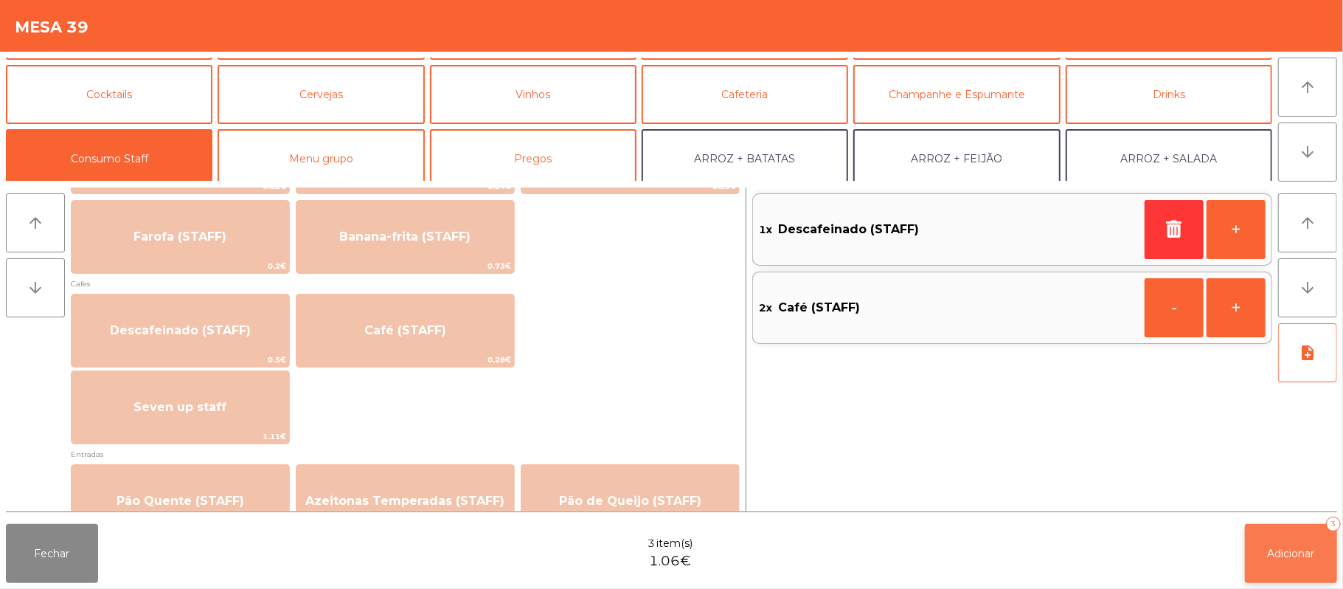
click at [1314, 541] on button "Adicionar 3" at bounding box center [1291, 553] width 92 height 59
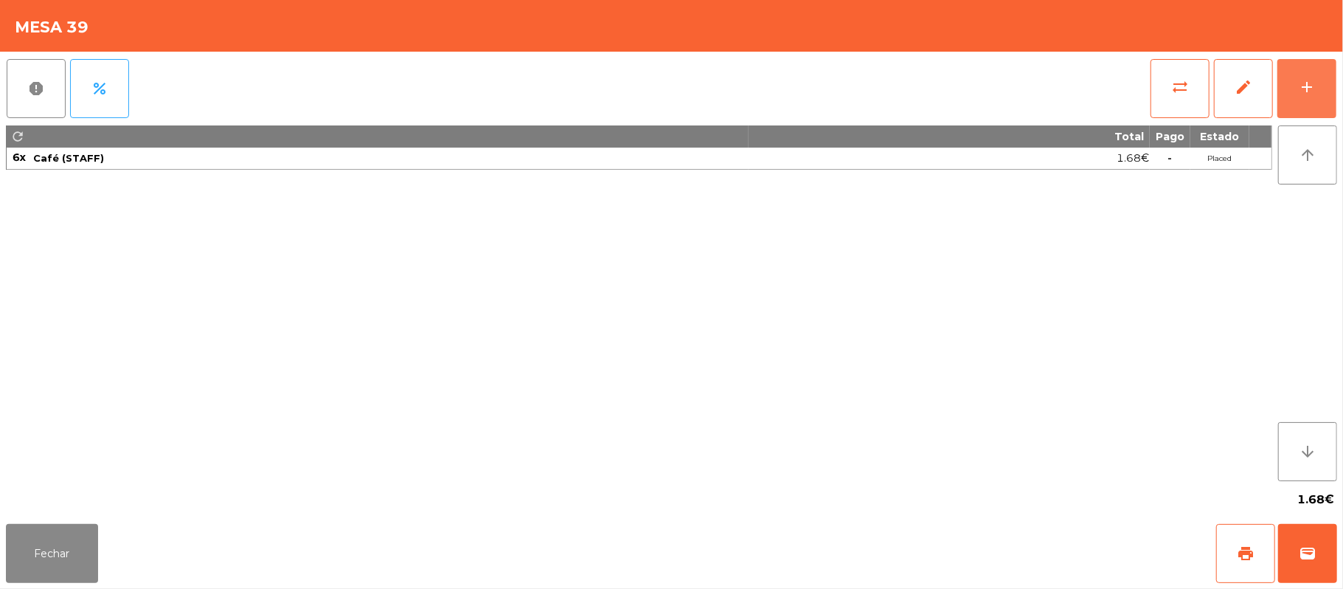
click at [1278, 59] on button "add" at bounding box center [1307, 88] width 59 height 59
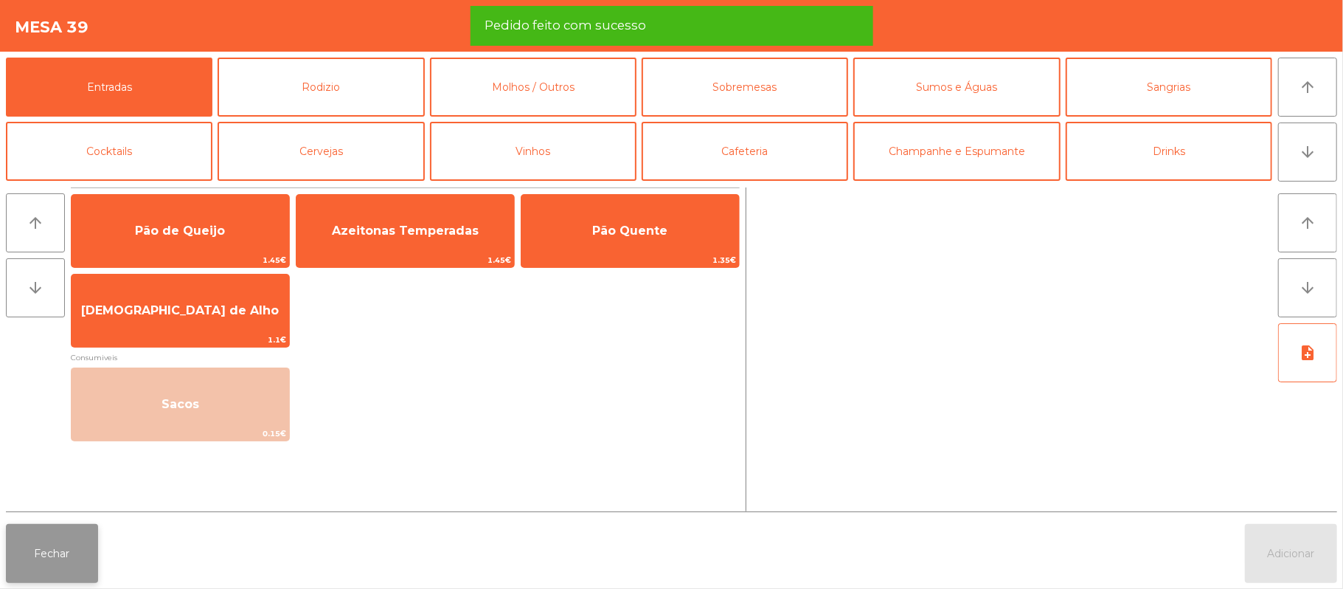
click at [48, 533] on button "Fechar" at bounding box center [52, 553] width 92 height 59
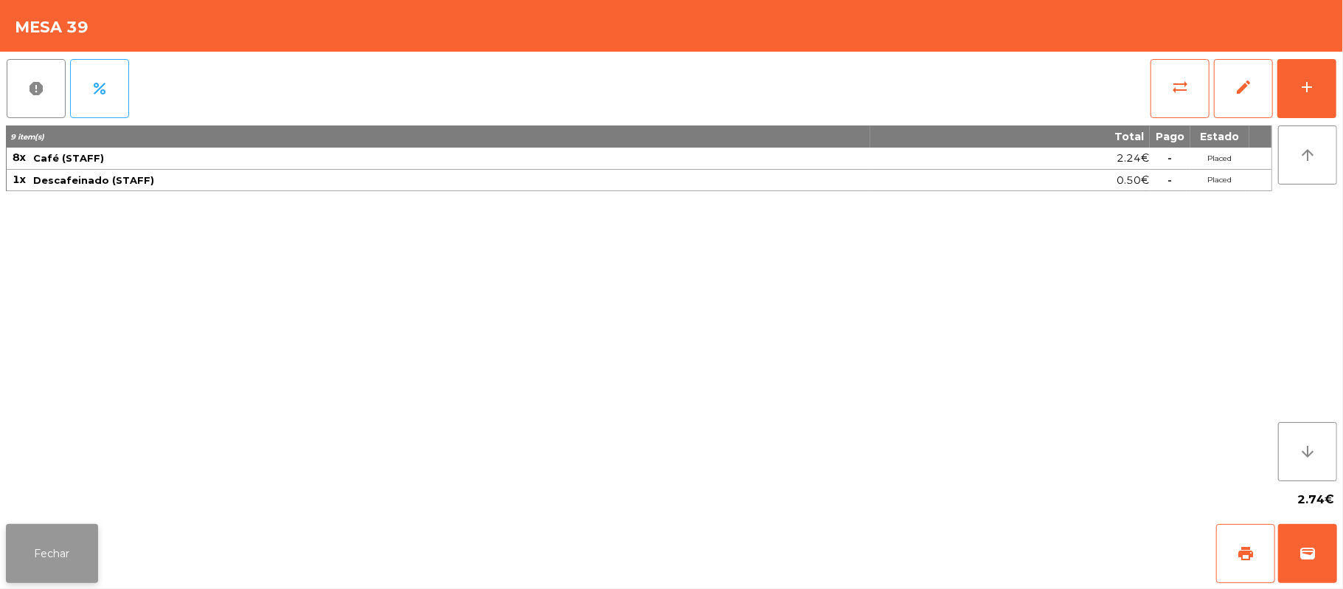
click at [75, 540] on button "Fechar" at bounding box center [52, 553] width 92 height 59
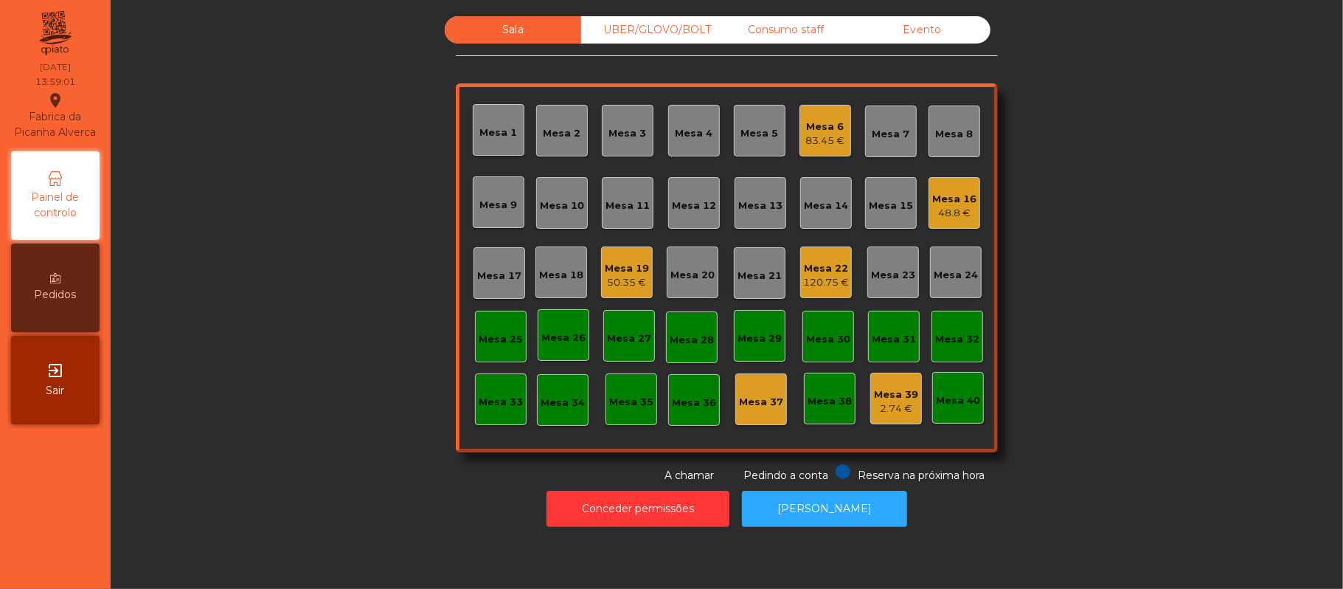
click at [800, 136] on div "Mesa 6 83.45 €" at bounding box center [826, 131] width 52 height 52
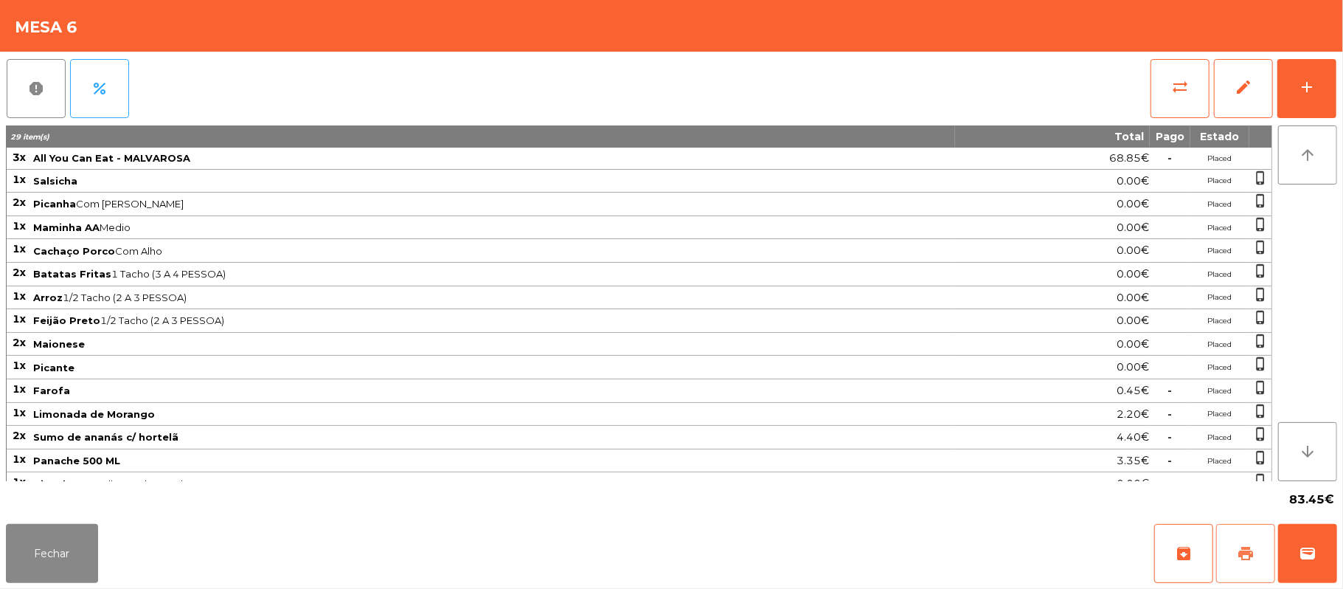
click at [1246, 558] on span "print" at bounding box center [1246, 553] width 18 height 18
click at [1228, 530] on button "print" at bounding box center [1245, 553] width 59 height 59
click at [74, 552] on button "Fechar" at bounding box center [52, 553] width 92 height 59
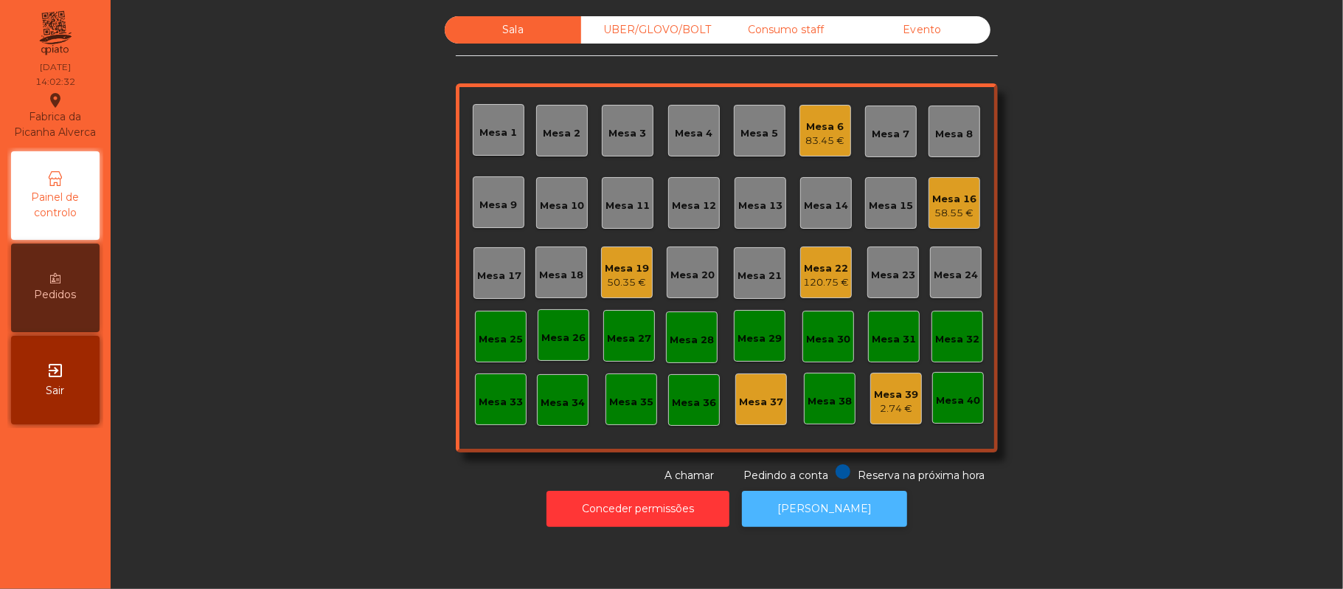
click at [842, 519] on button "[PERSON_NAME]" at bounding box center [824, 509] width 165 height 36
click at [938, 212] on div "58.55 €" at bounding box center [954, 213] width 44 height 15
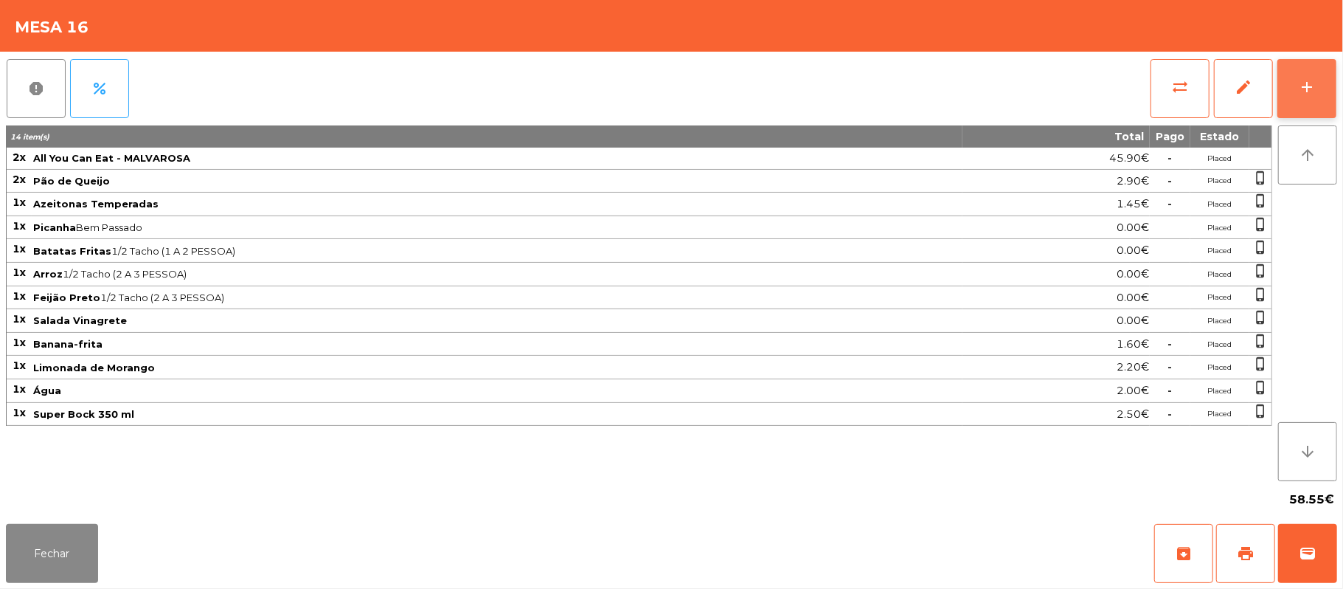
click at [1307, 86] on div "add" at bounding box center [1307, 87] width 18 height 18
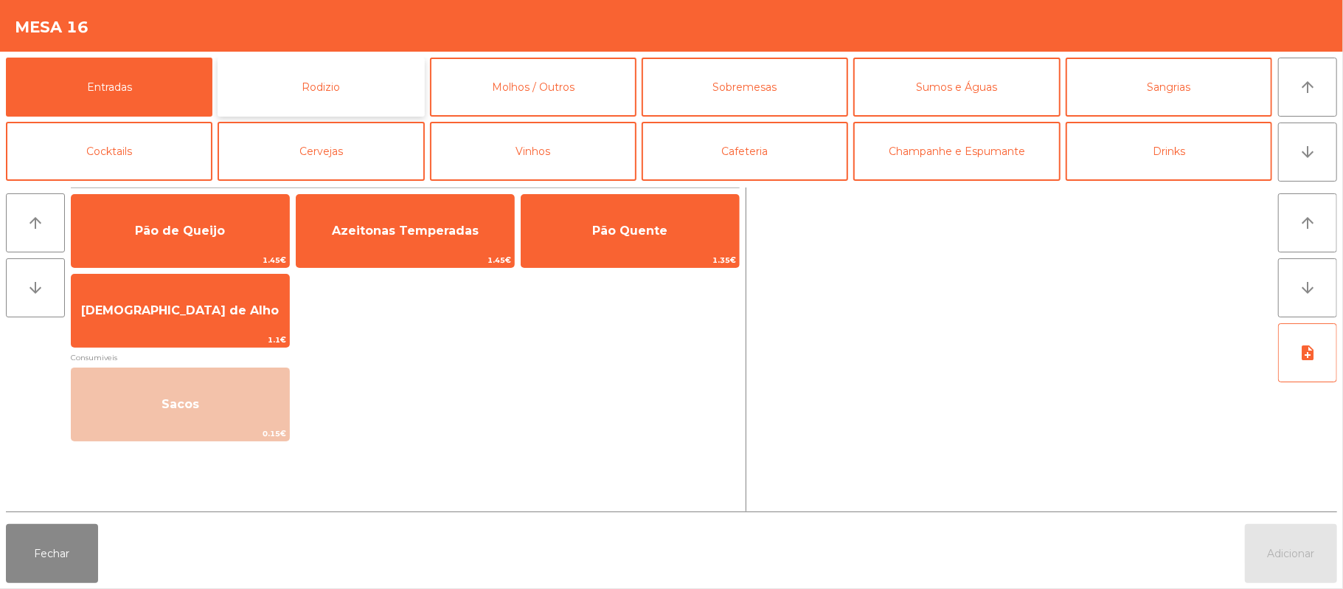
click at [263, 84] on button "Rodizio" at bounding box center [321, 87] width 207 height 59
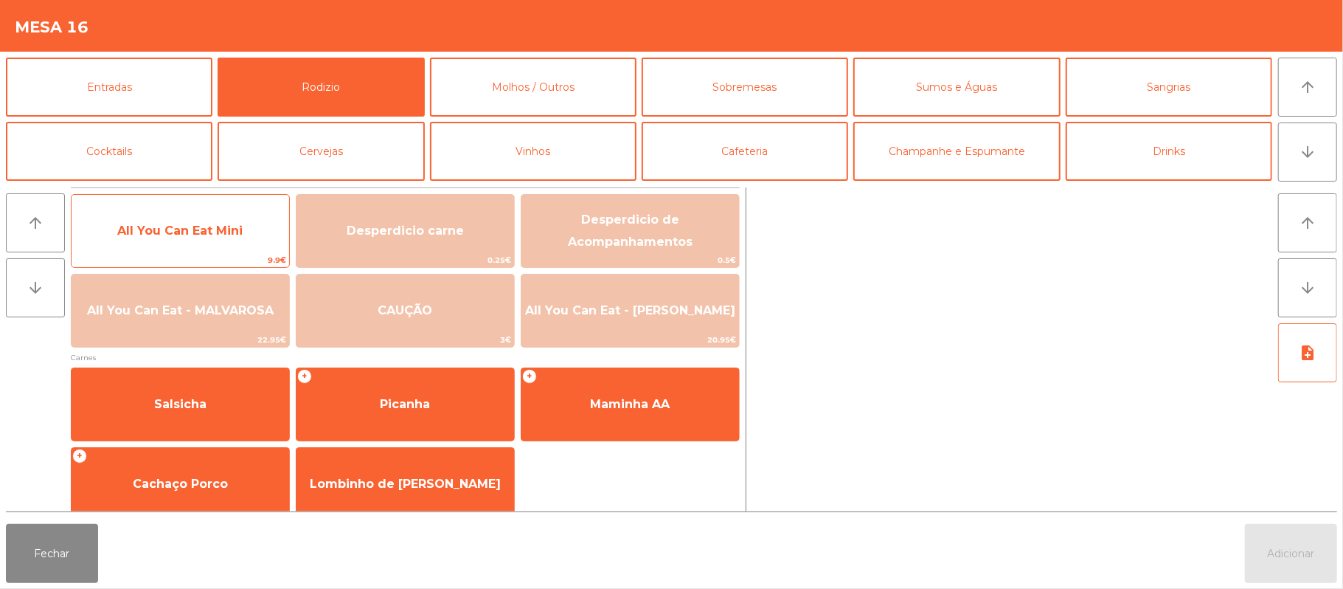
click at [238, 236] on span "All You Can Eat Mini" at bounding box center [179, 231] width 125 height 14
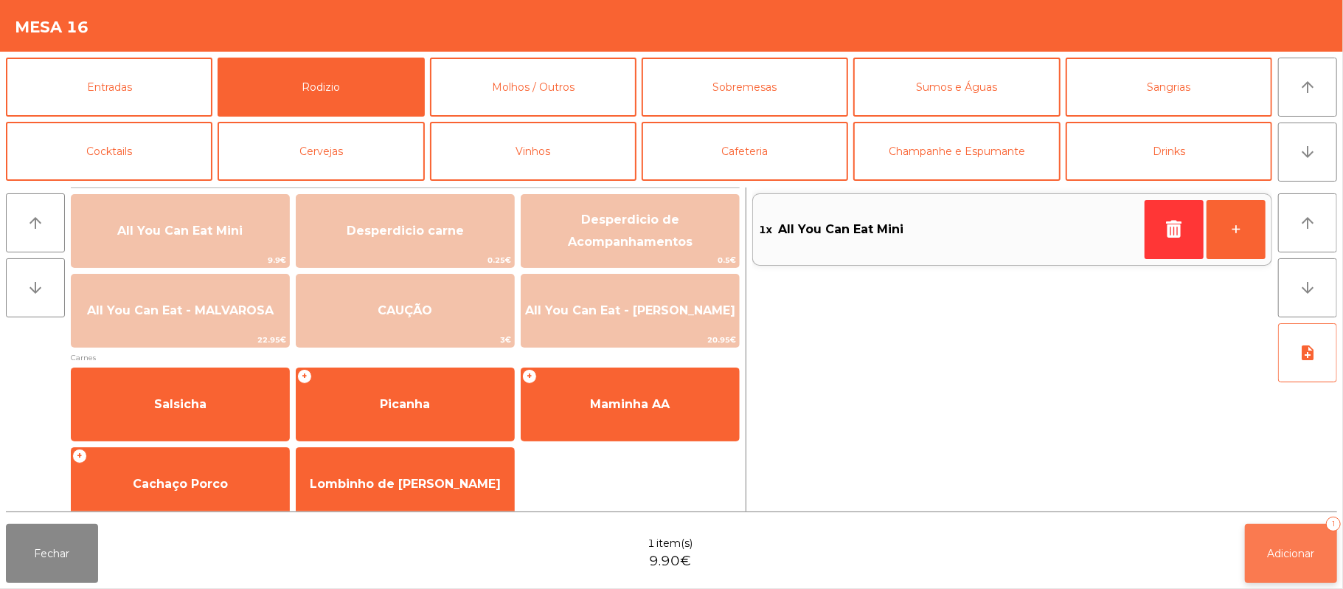
click at [1297, 547] on span "Adicionar" at bounding box center [1291, 553] width 47 height 13
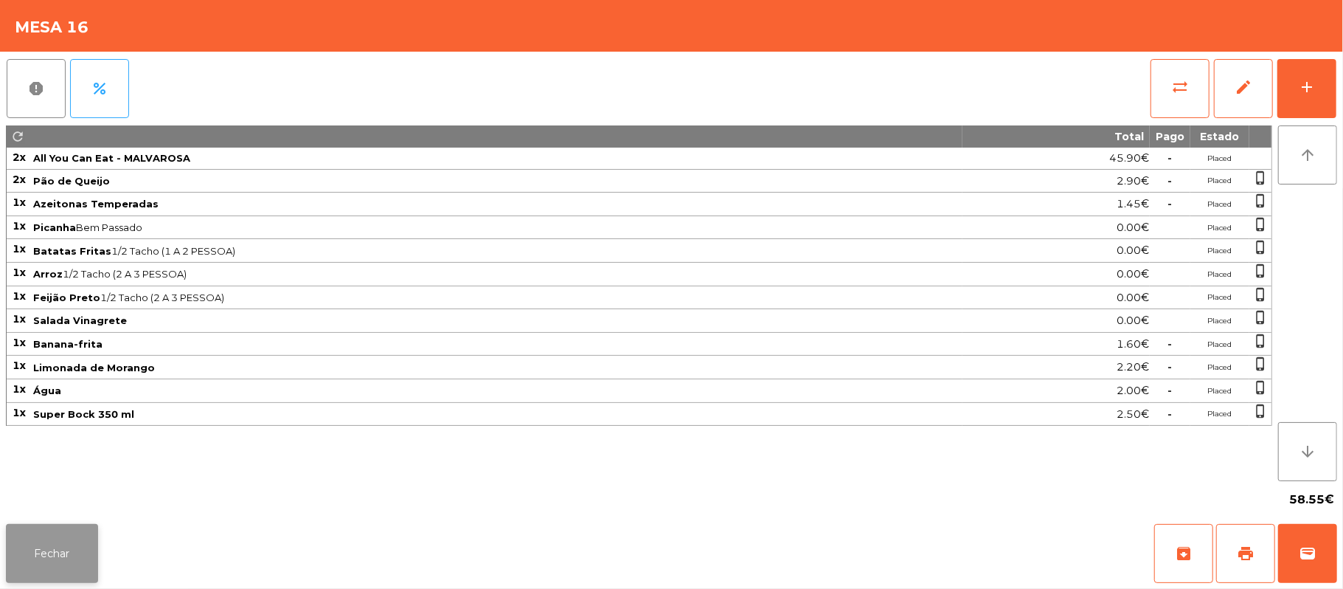
click at [13, 572] on button "Fechar" at bounding box center [52, 553] width 92 height 59
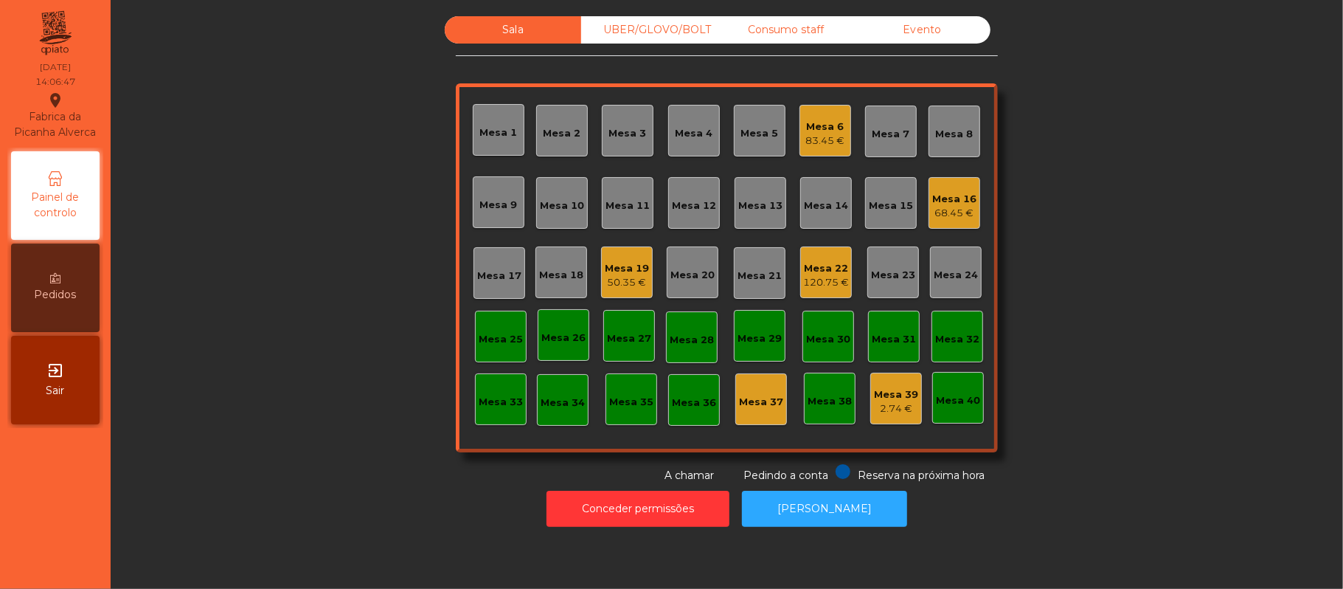
click at [704, 288] on div "Mesa 20" at bounding box center [693, 272] width 52 height 52
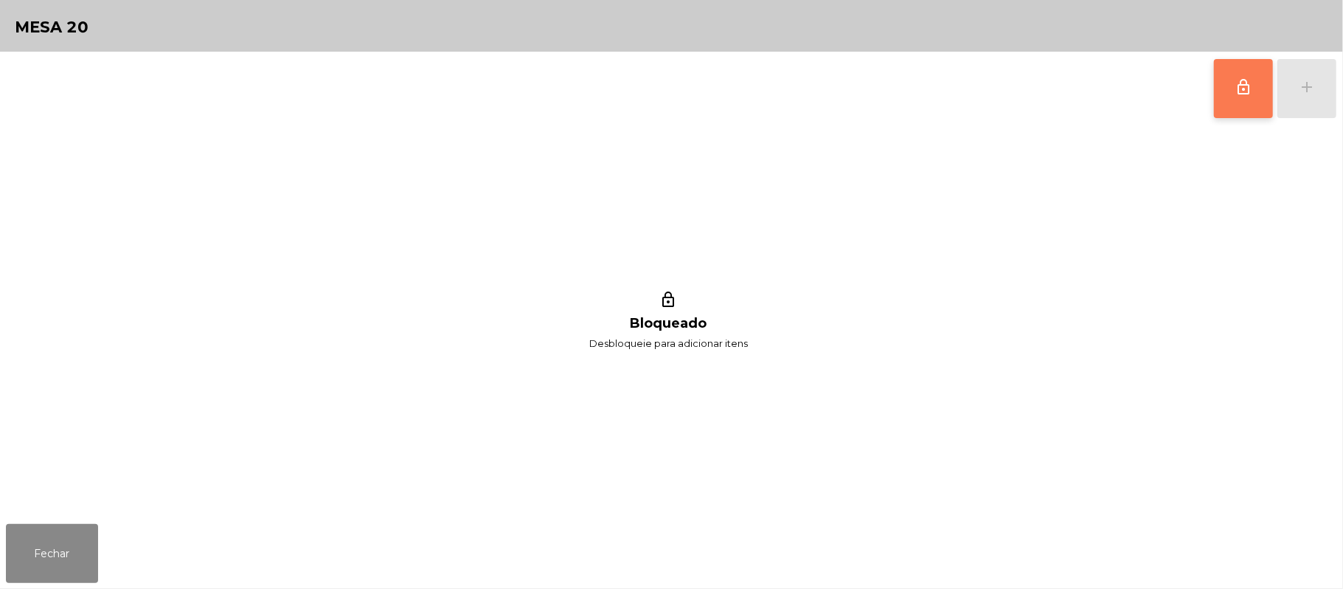
click at [1214, 89] on button "lock_outline" at bounding box center [1243, 88] width 59 height 59
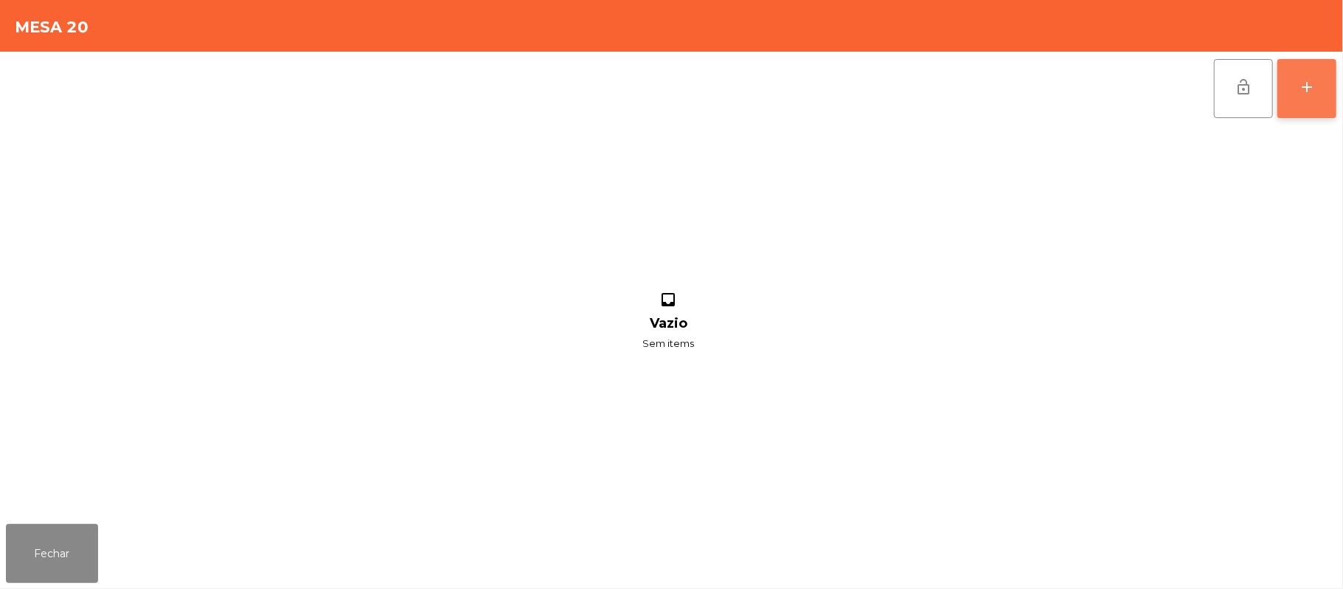
click at [1331, 91] on button "add" at bounding box center [1307, 88] width 59 height 59
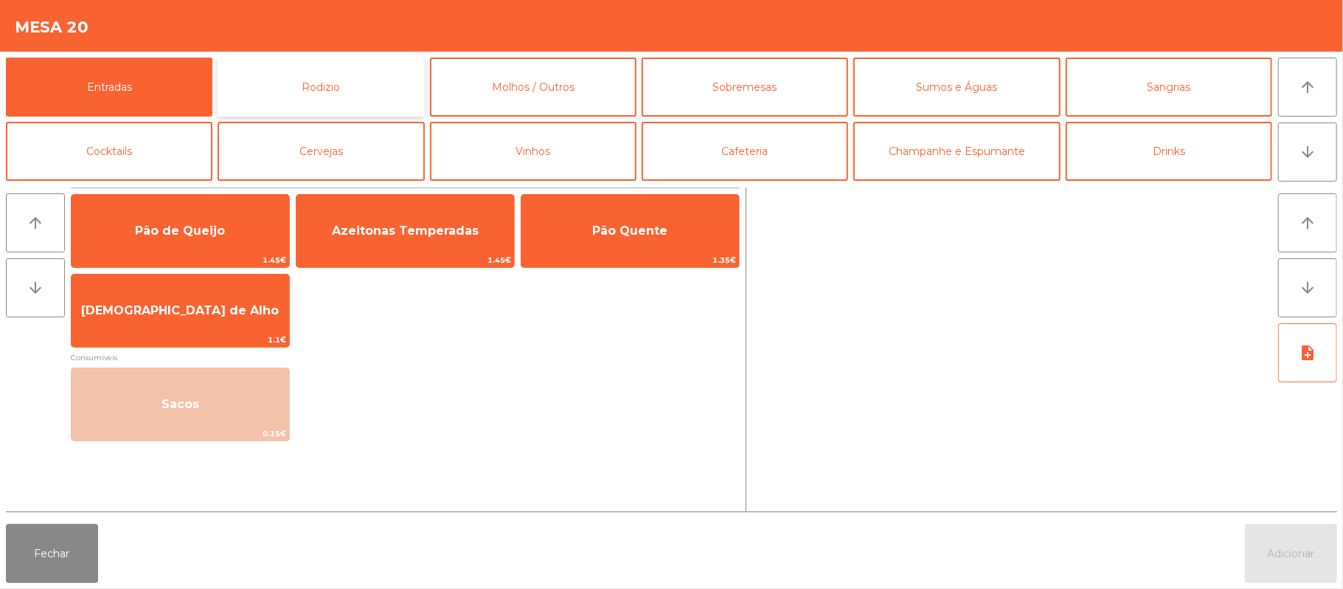
click at [369, 87] on button "Rodizio" at bounding box center [321, 87] width 207 height 59
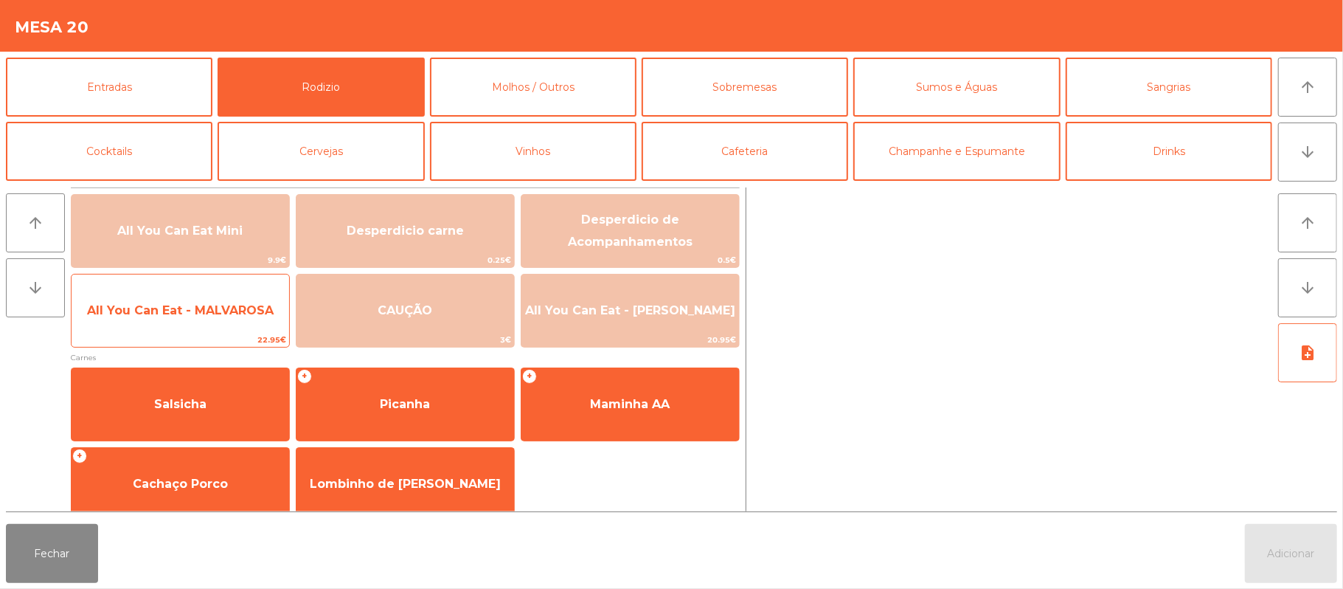
click at [248, 329] on span "All You Can Eat - MALVAROSA" at bounding box center [181, 311] width 218 height 40
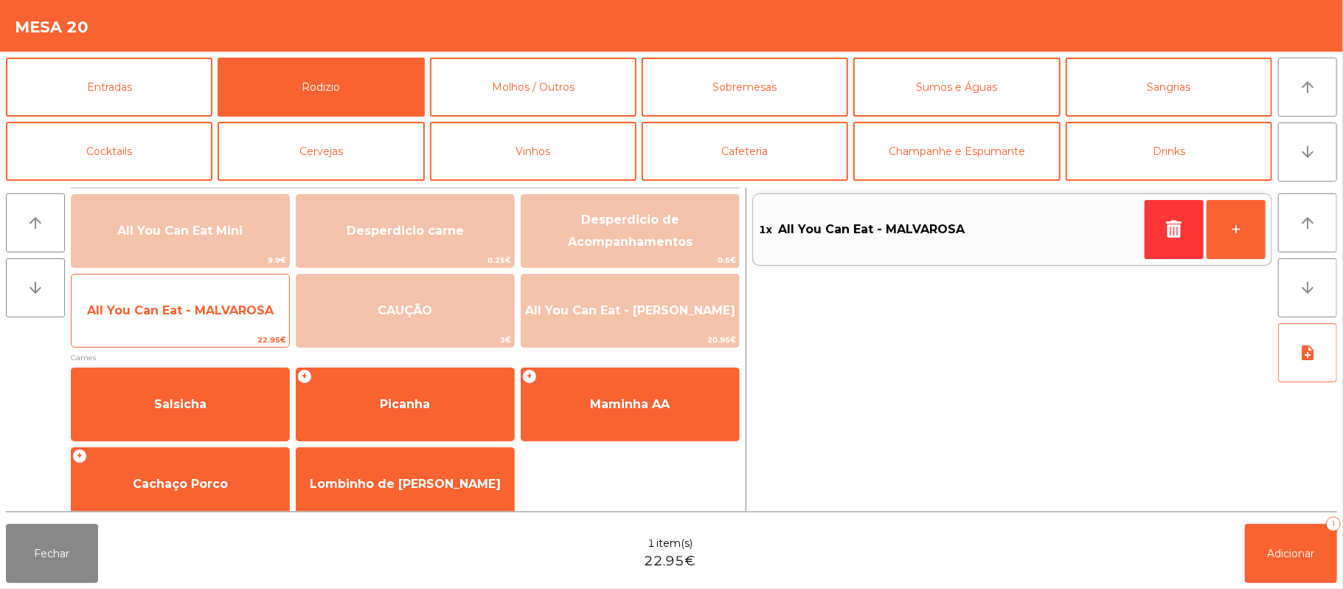
click at [233, 343] on span "22.95€" at bounding box center [181, 340] width 218 height 14
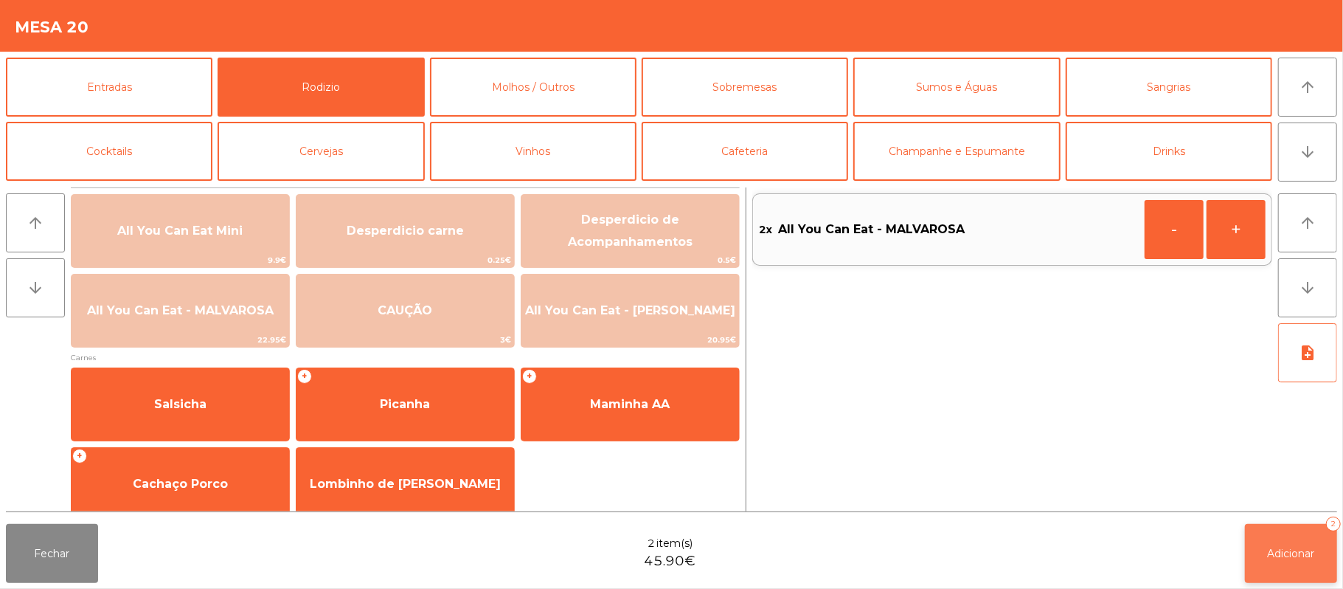
click at [1295, 553] on span "Adicionar" at bounding box center [1291, 553] width 47 height 13
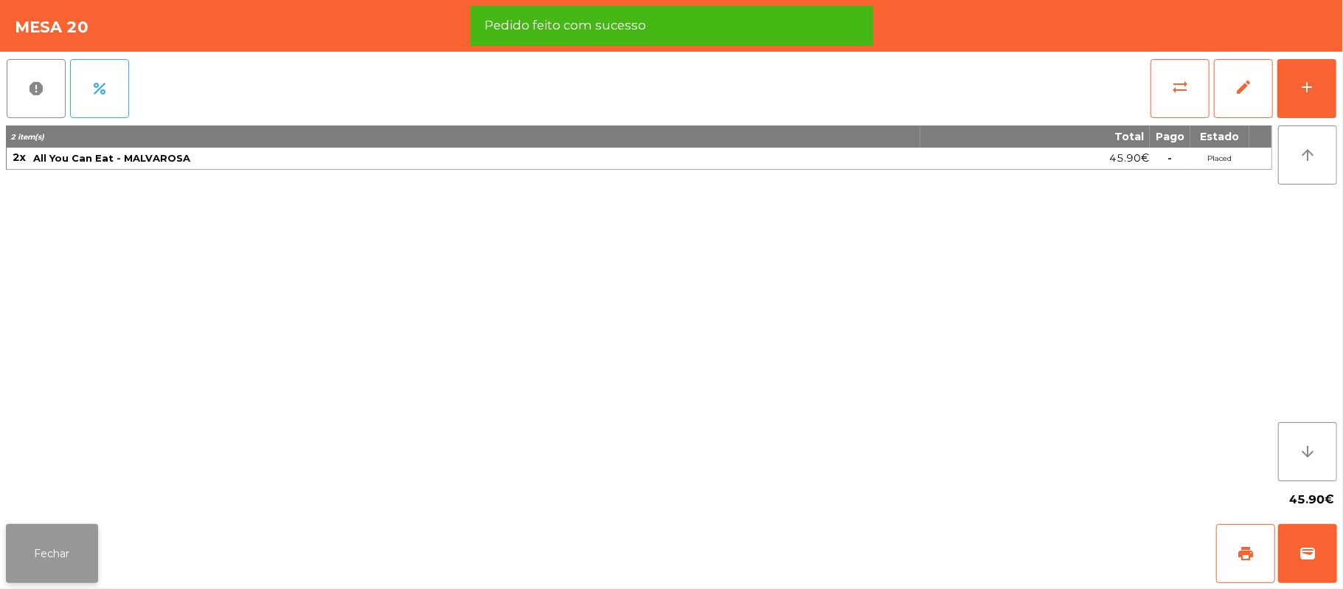
click at [56, 570] on button "Fechar" at bounding box center [52, 553] width 92 height 59
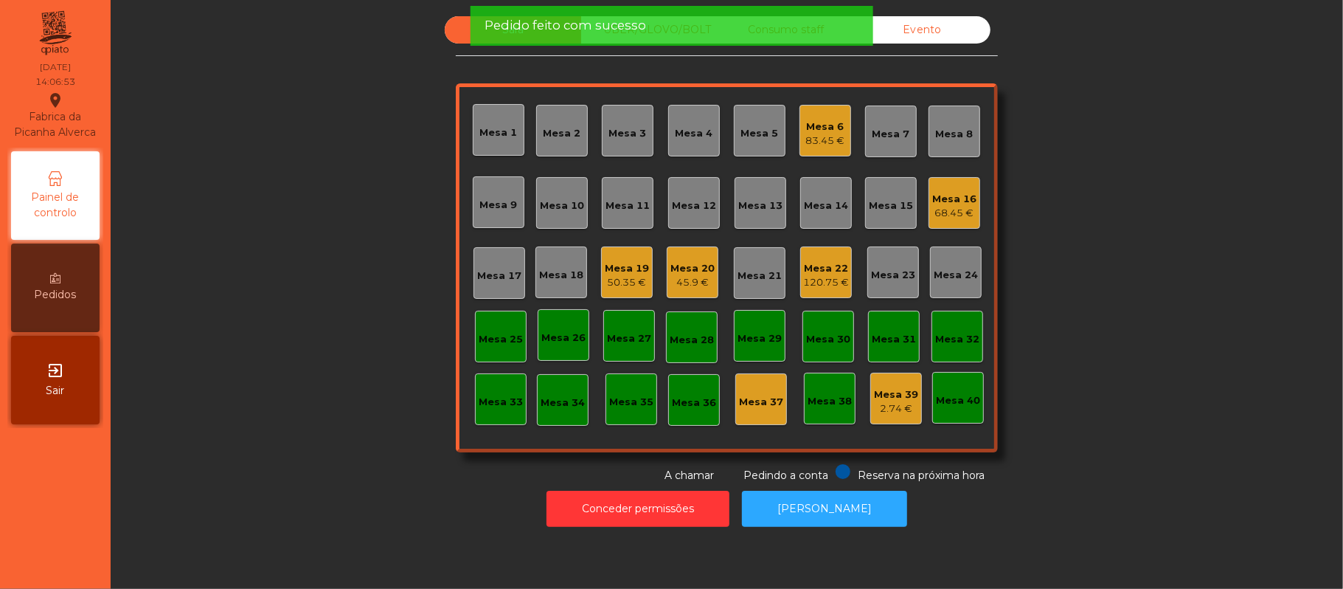
click at [322, 355] on div "Sala UBER/[GEOGRAPHIC_DATA]/BOLT Consumo staff Evento Mesa 1 Mesa 2 [GEOGRAPHIC…" at bounding box center [727, 249] width 1193 height 467
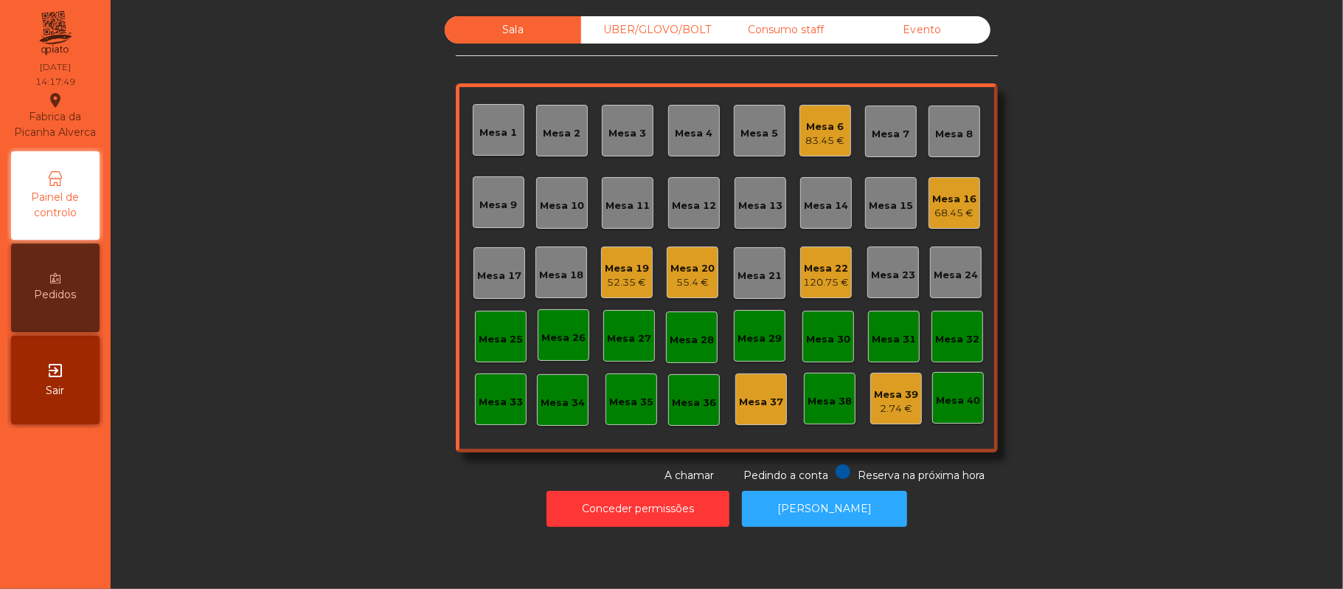
click at [832, 284] on div "120.75 €" at bounding box center [826, 282] width 46 height 15
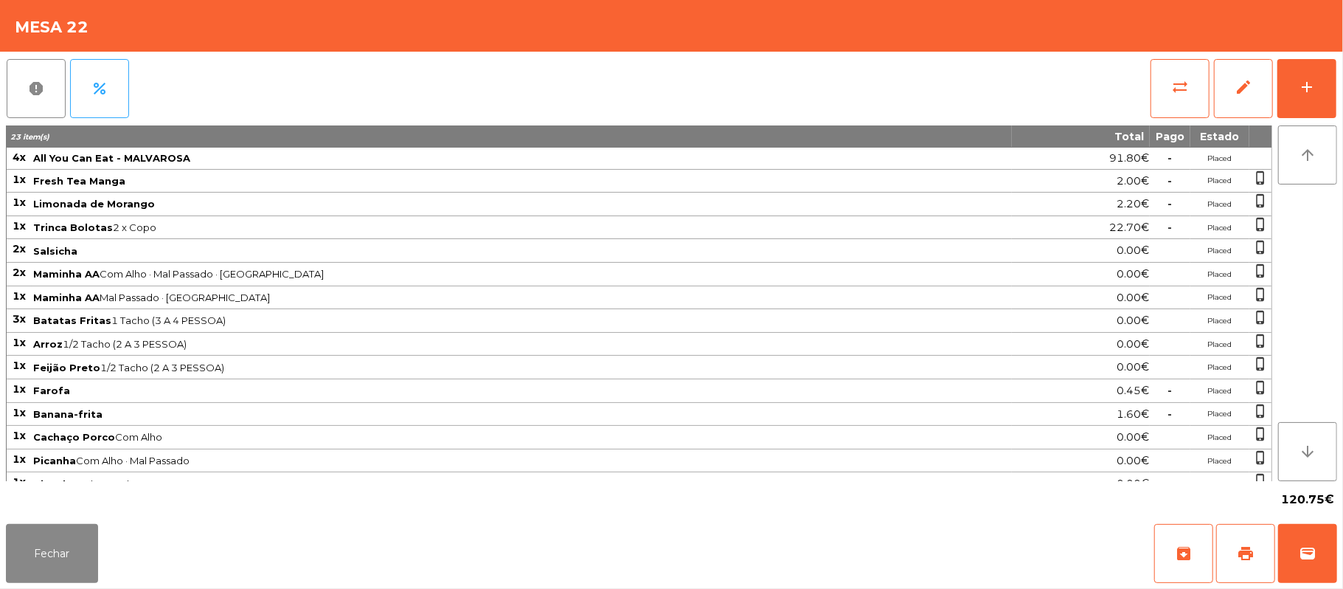
click at [1341, 72] on div "report percent sync_alt edit add 23 item(s) Total Pago Estado 4x All You Can Ea…" at bounding box center [671, 285] width 1343 height 466
click at [1312, 86] on div "add" at bounding box center [1307, 87] width 18 height 18
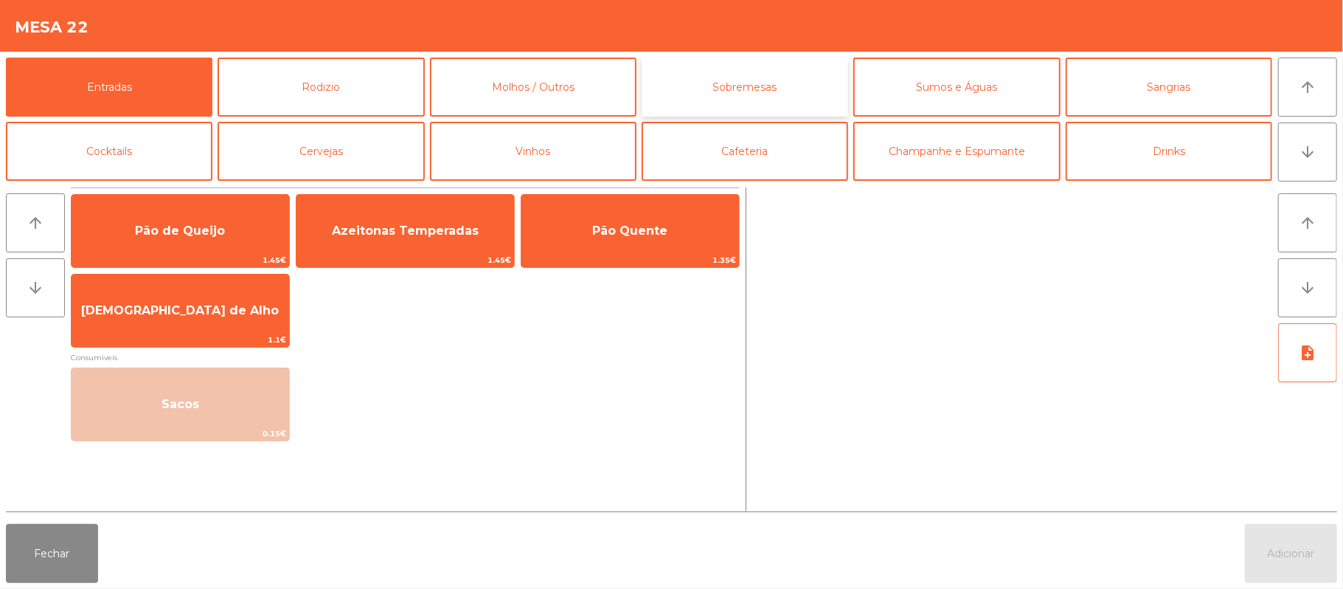
click at [736, 97] on button "Sobremesas" at bounding box center [745, 87] width 207 height 59
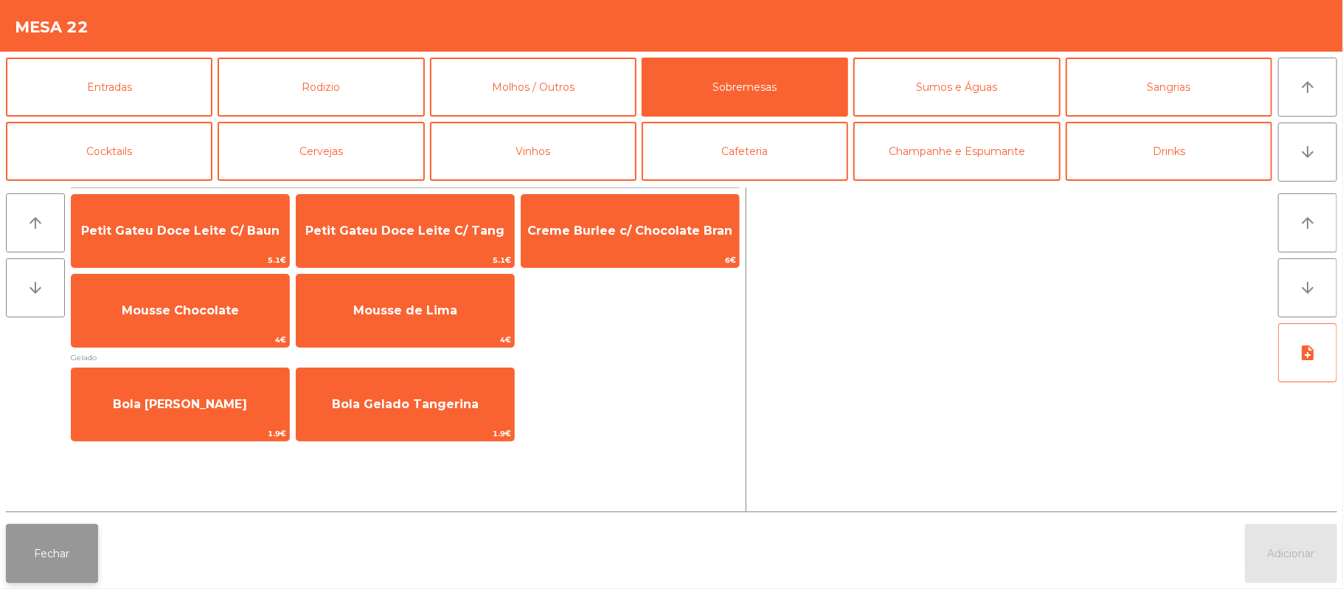
click at [49, 543] on button "Fechar" at bounding box center [52, 553] width 92 height 59
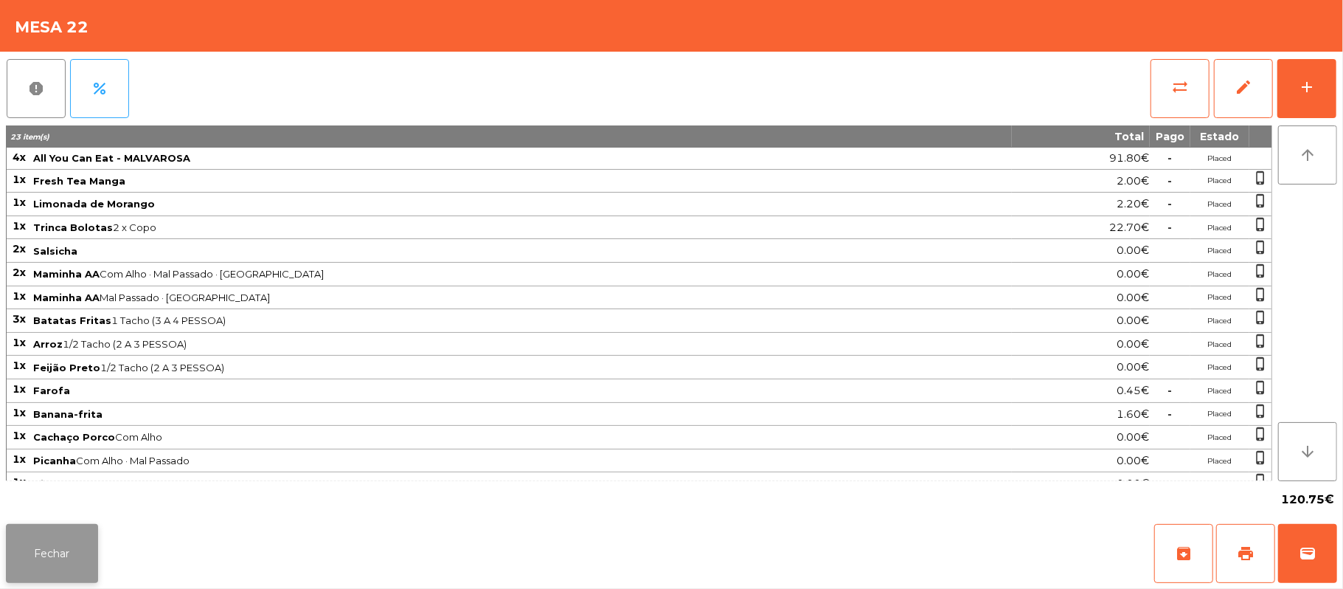
click at [77, 552] on button "Fechar" at bounding box center [52, 553] width 92 height 59
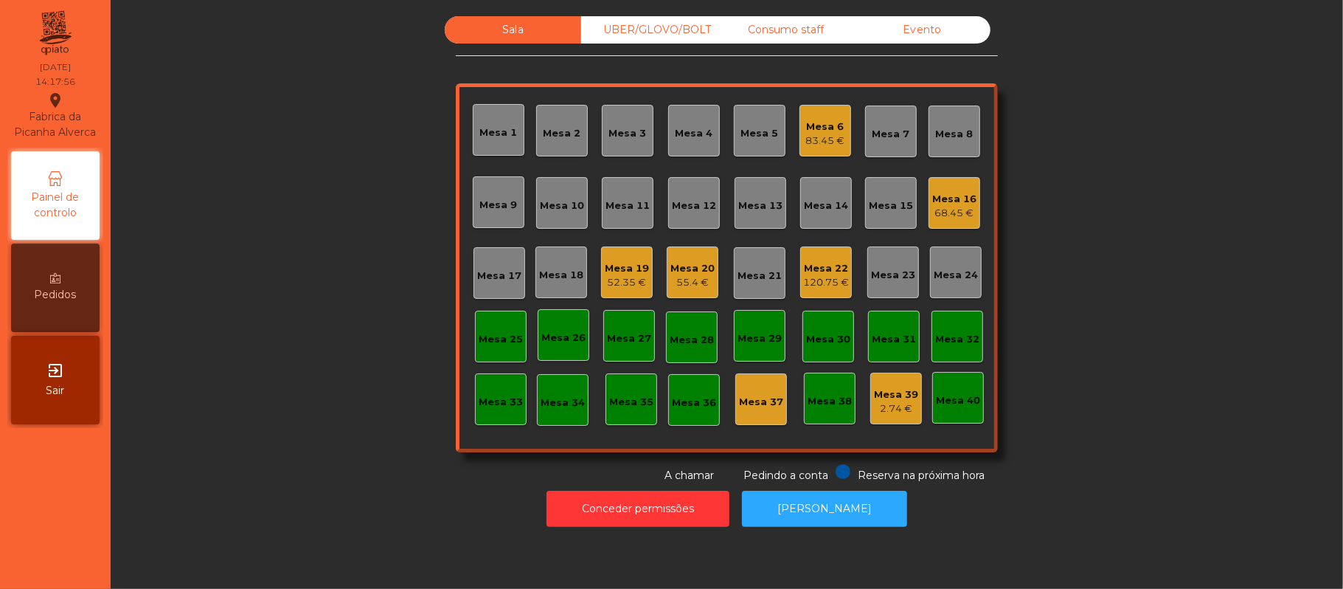
click at [883, 410] on div "2.74 €" at bounding box center [896, 408] width 44 height 15
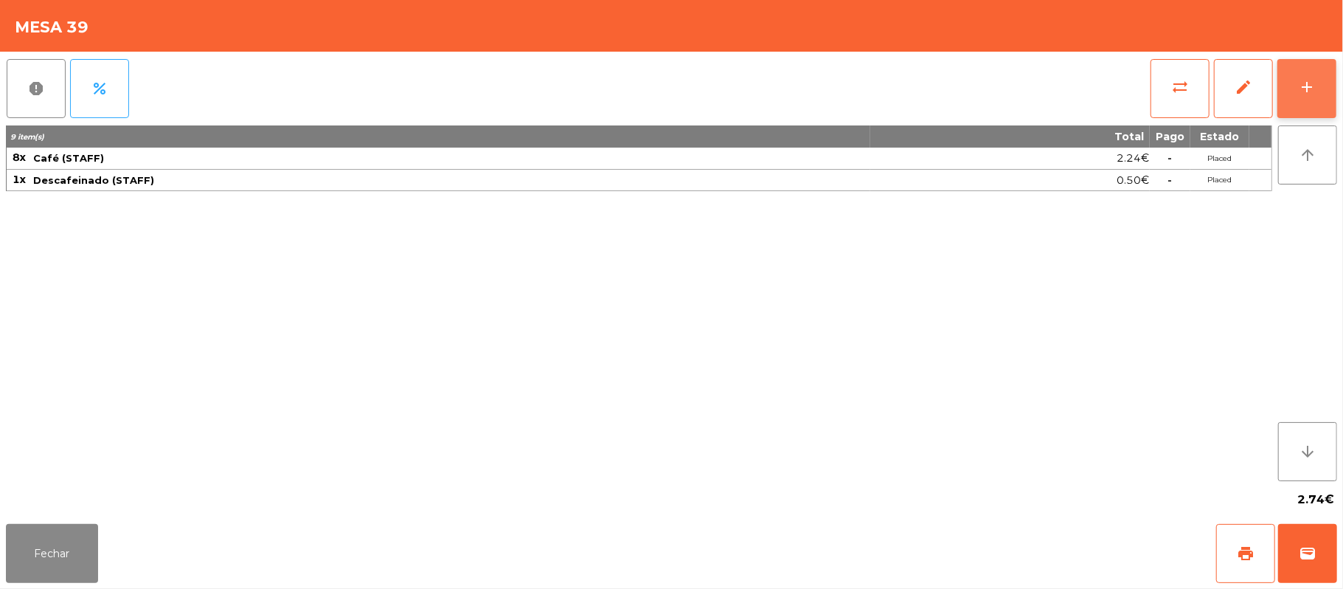
click at [1300, 89] on div "add" at bounding box center [1307, 87] width 18 height 18
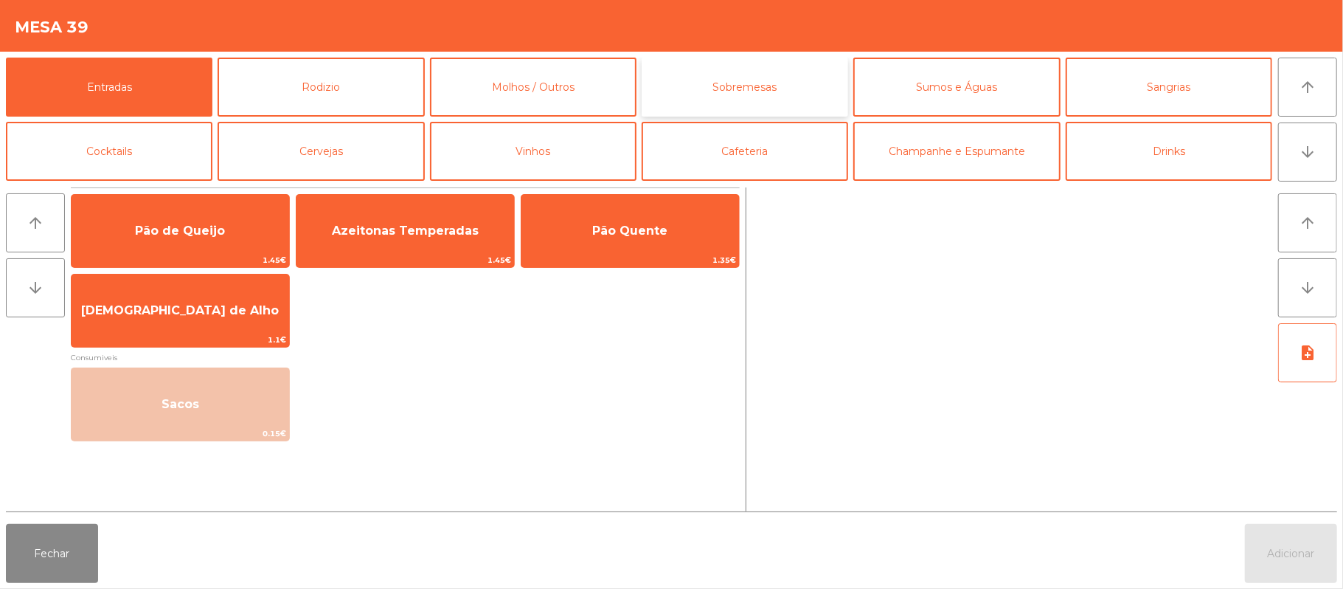
click at [741, 100] on button "Sobremesas" at bounding box center [745, 87] width 207 height 59
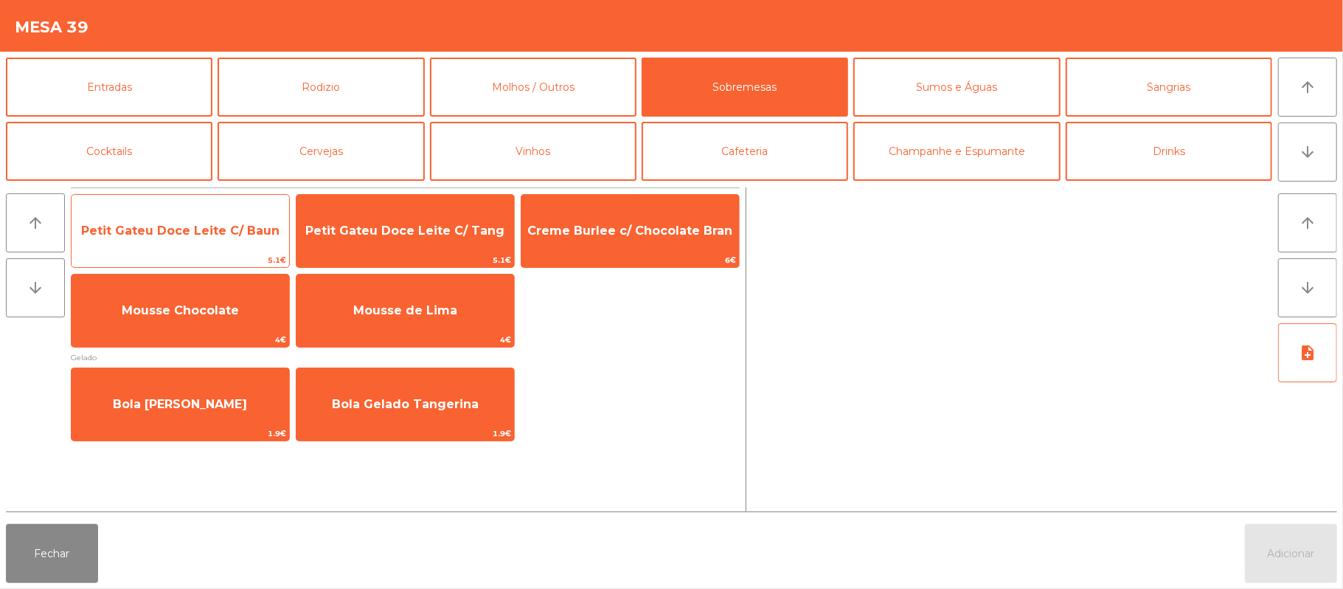
click at [252, 246] on span "Petit Gateu Doce Leite C/ Baun" at bounding box center [181, 231] width 218 height 40
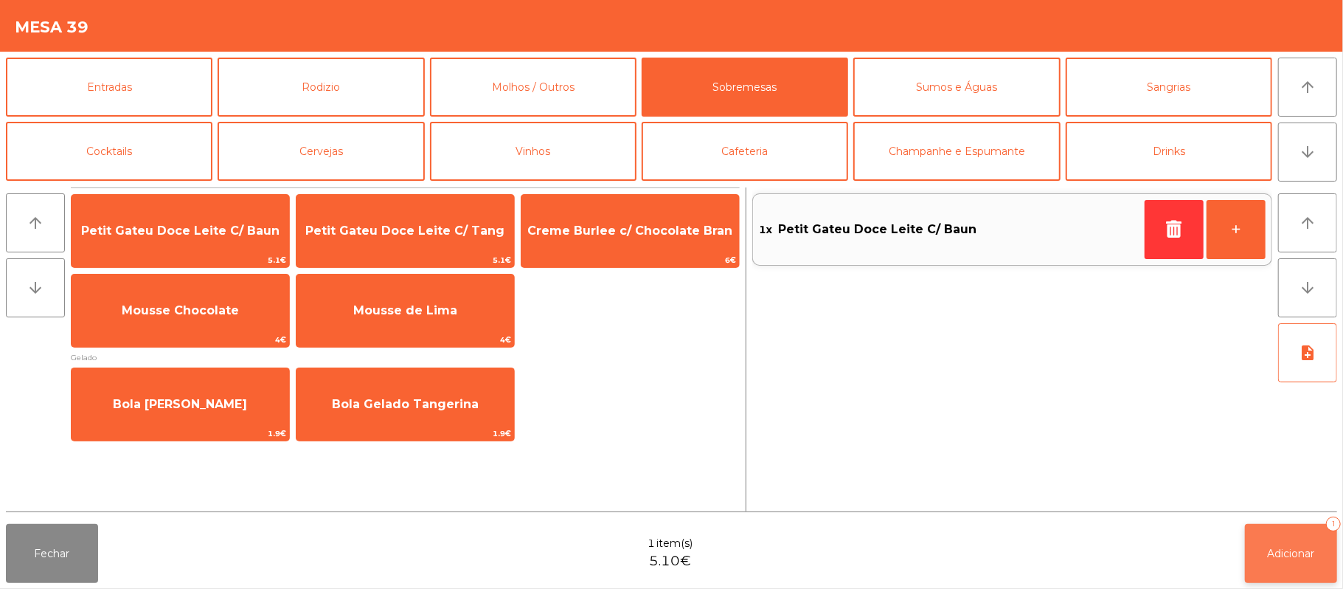
click at [1296, 547] on span "Adicionar" at bounding box center [1291, 553] width 47 height 13
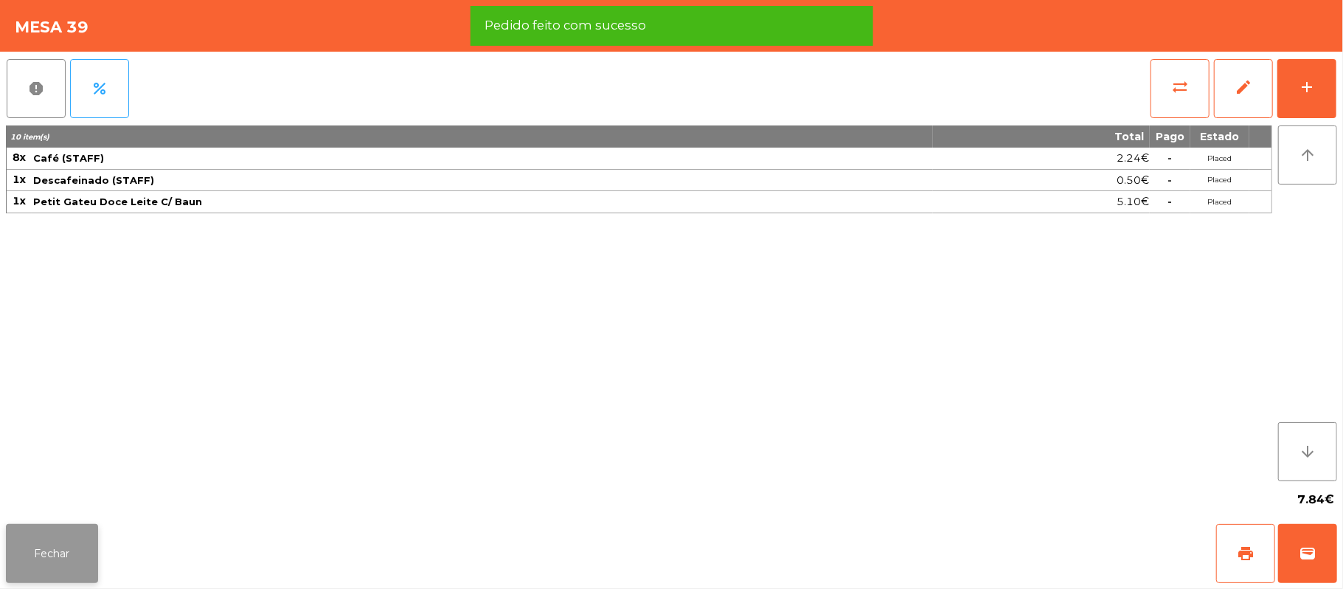
click at [78, 549] on button "Fechar" at bounding box center [52, 553] width 92 height 59
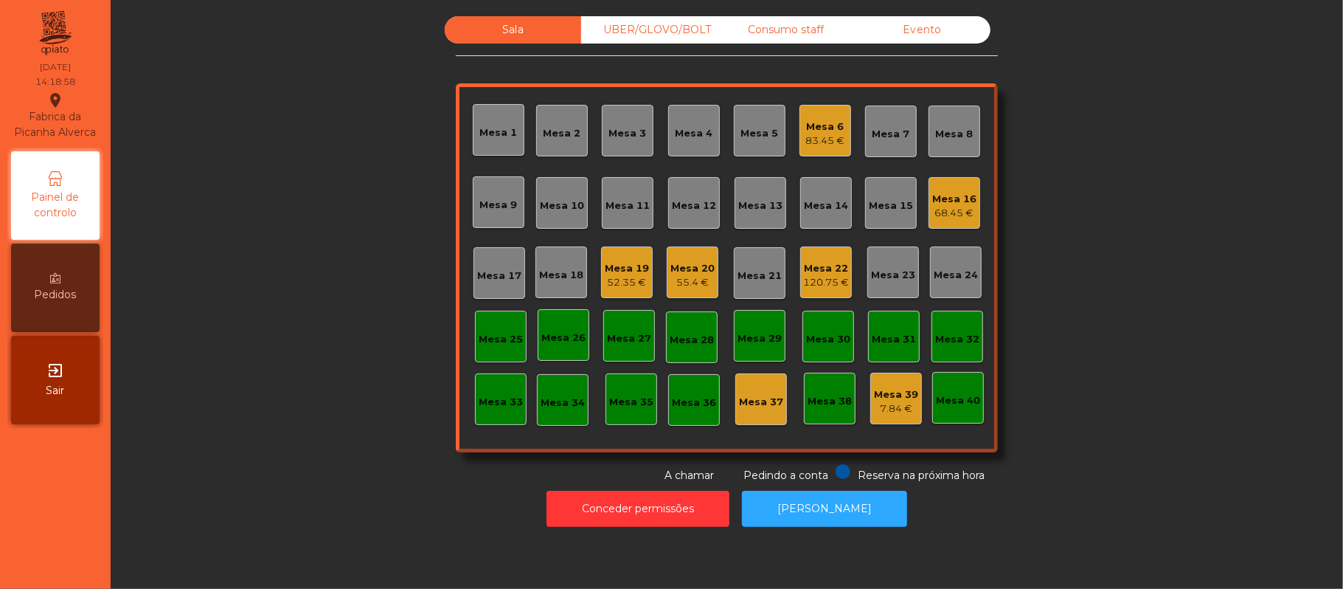
click at [900, 413] on div "7.84 €" at bounding box center [896, 408] width 44 height 15
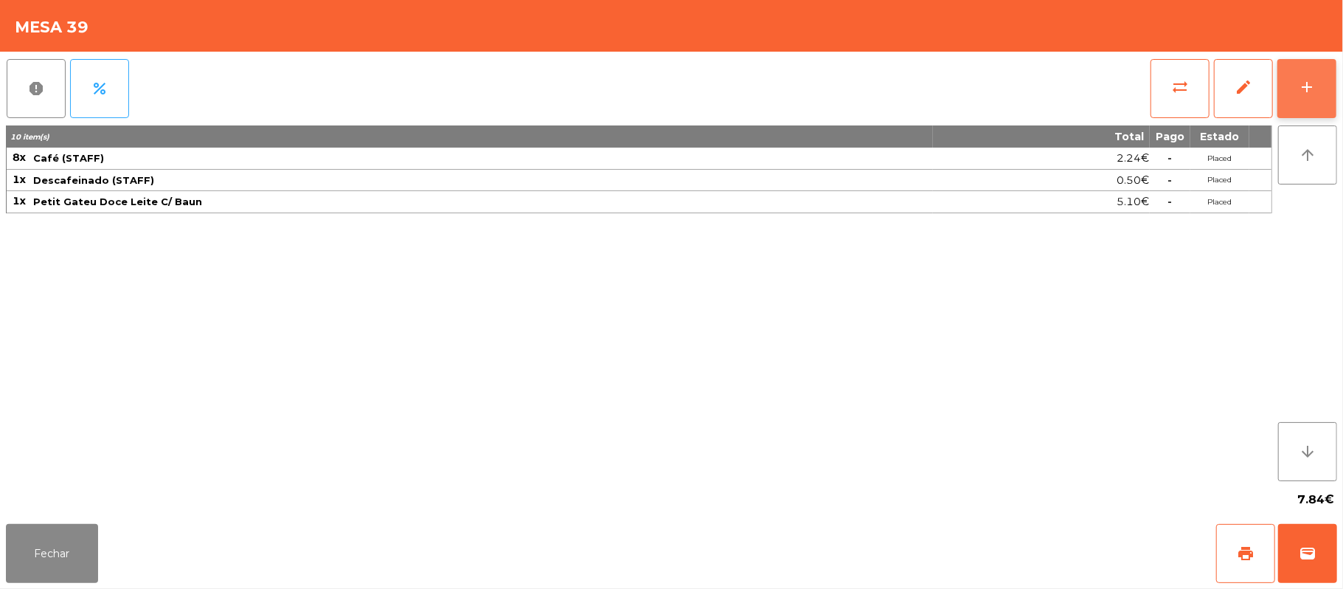
click at [1334, 80] on button "add" at bounding box center [1307, 88] width 59 height 59
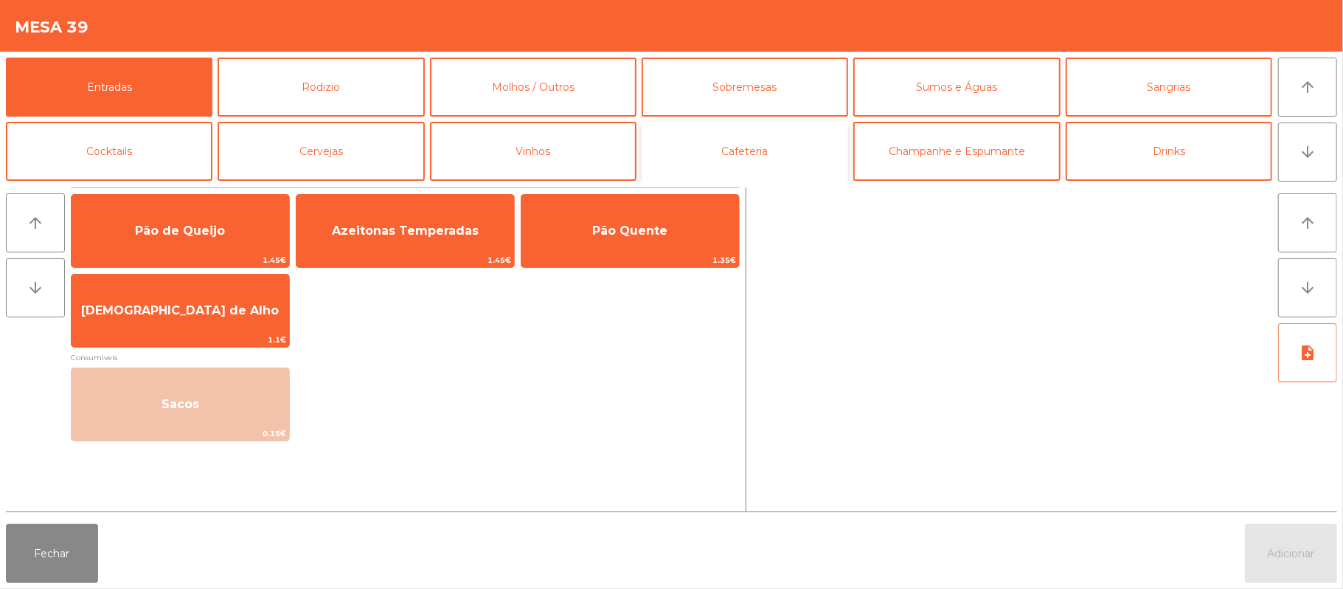
click at [786, 159] on button "Cafeteria" at bounding box center [745, 151] width 207 height 59
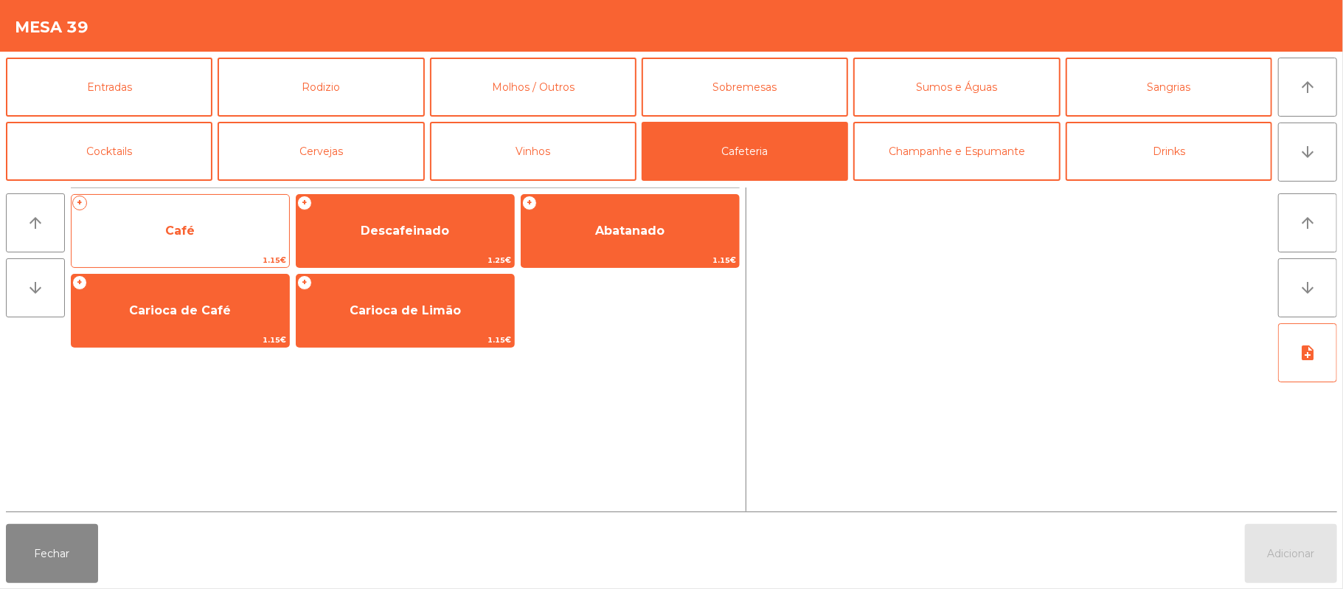
click at [219, 237] on span "Café" at bounding box center [181, 231] width 218 height 40
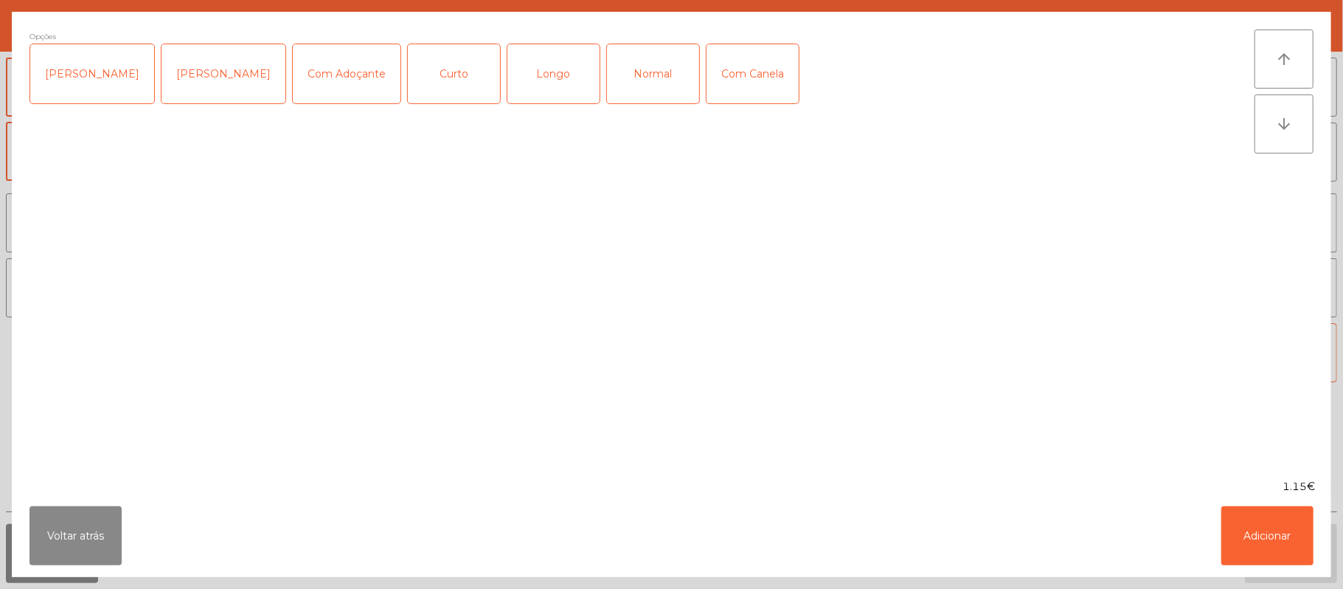
click at [636, 69] on div "Normal" at bounding box center [653, 73] width 92 height 59
click at [1275, 520] on button "Adicionar" at bounding box center [1268, 535] width 92 height 59
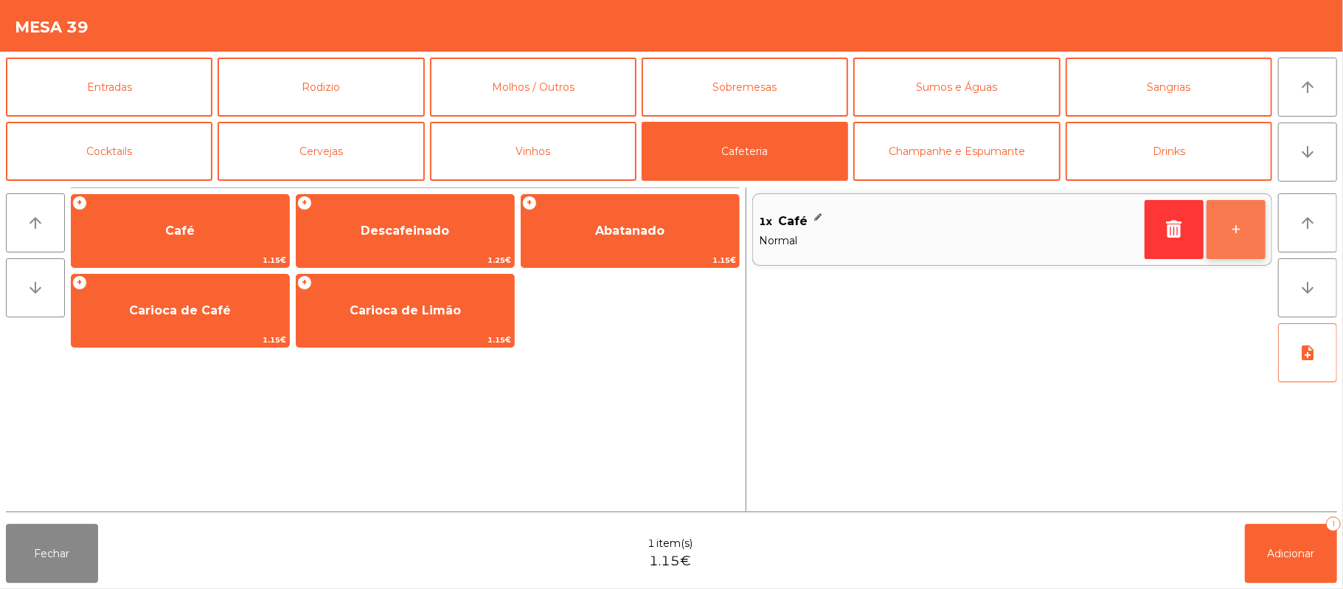
click at [1232, 239] on button "+" at bounding box center [1236, 229] width 59 height 59
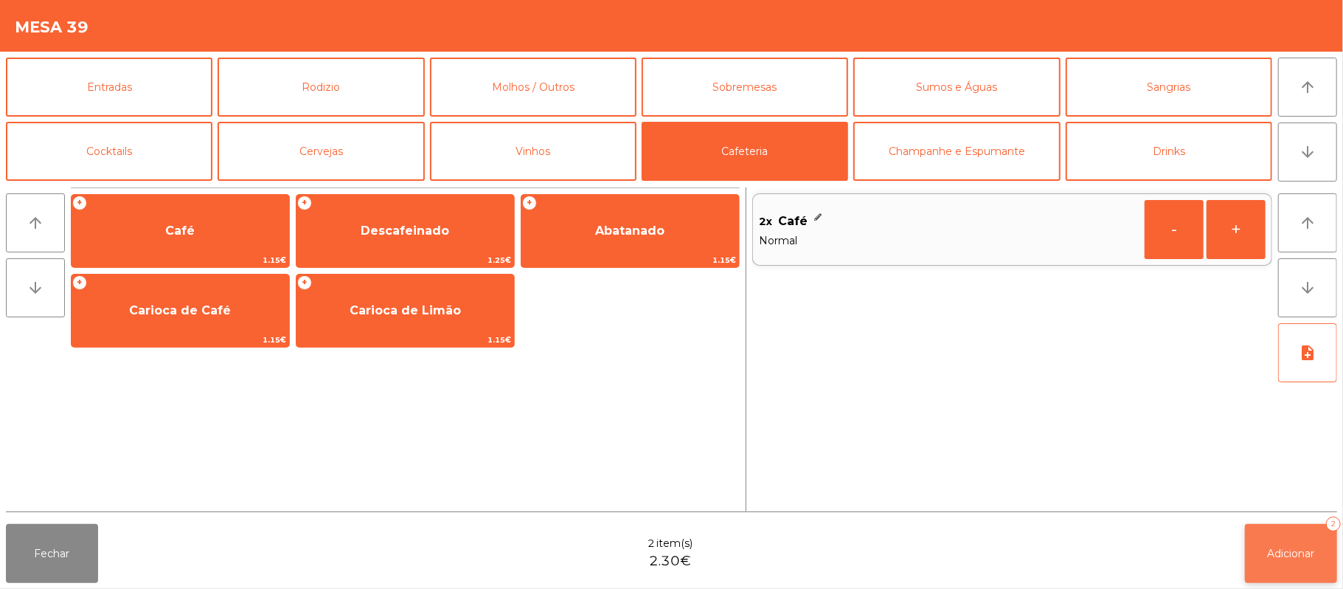
click at [1290, 544] on button "Adicionar 2" at bounding box center [1291, 553] width 92 height 59
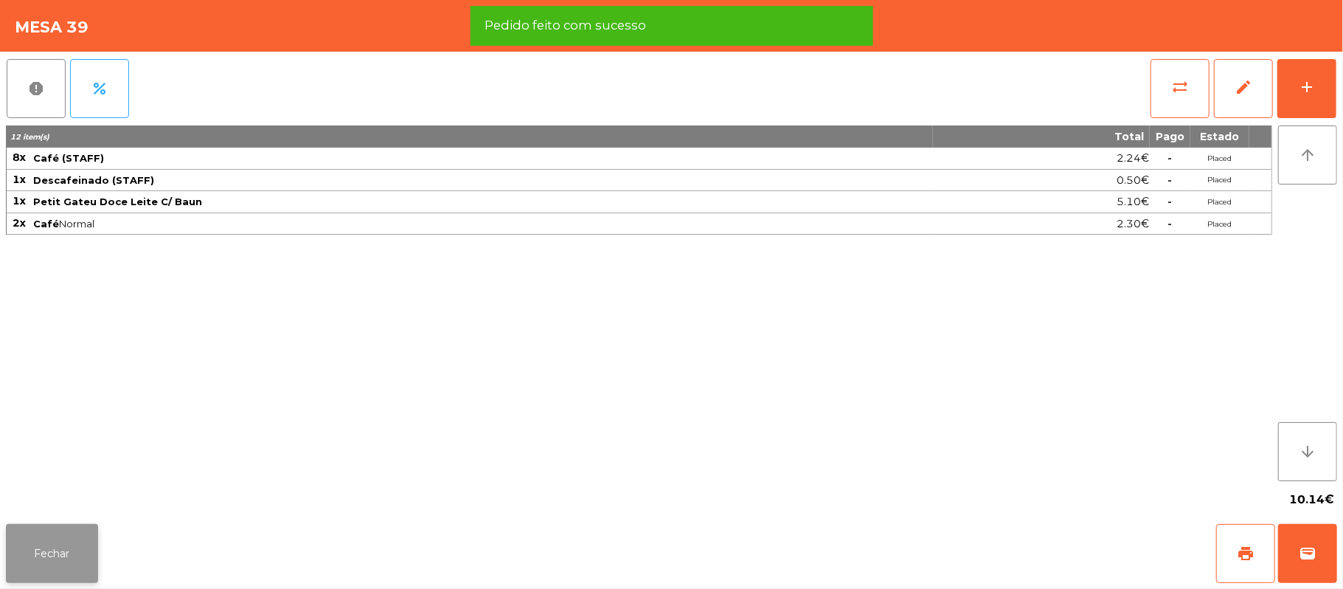
click at [60, 530] on button "Fechar" at bounding box center [52, 553] width 92 height 59
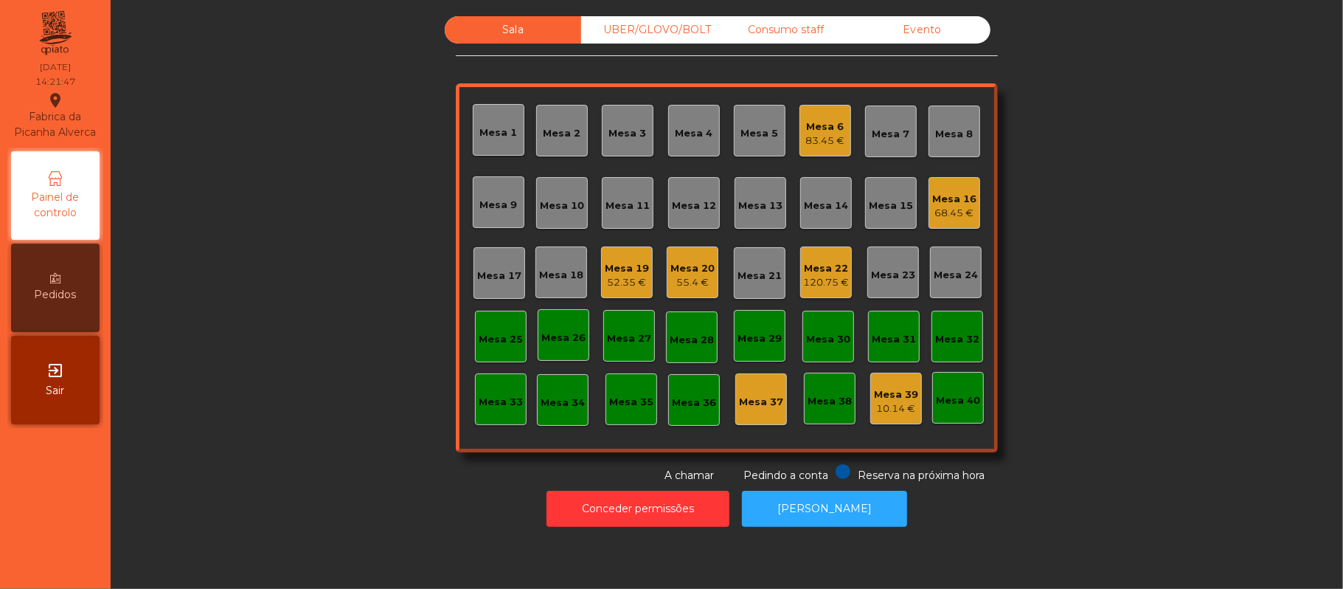
click at [1155, 193] on div "Sala UBER/[GEOGRAPHIC_DATA]/BOLT Consumo staff Evento Mesa 1 Mesa 2 [GEOGRAPHIC…" at bounding box center [727, 249] width 1193 height 467
click at [674, 32] on div "UBER/GLOVO/BOLT" at bounding box center [649, 29] width 136 height 27
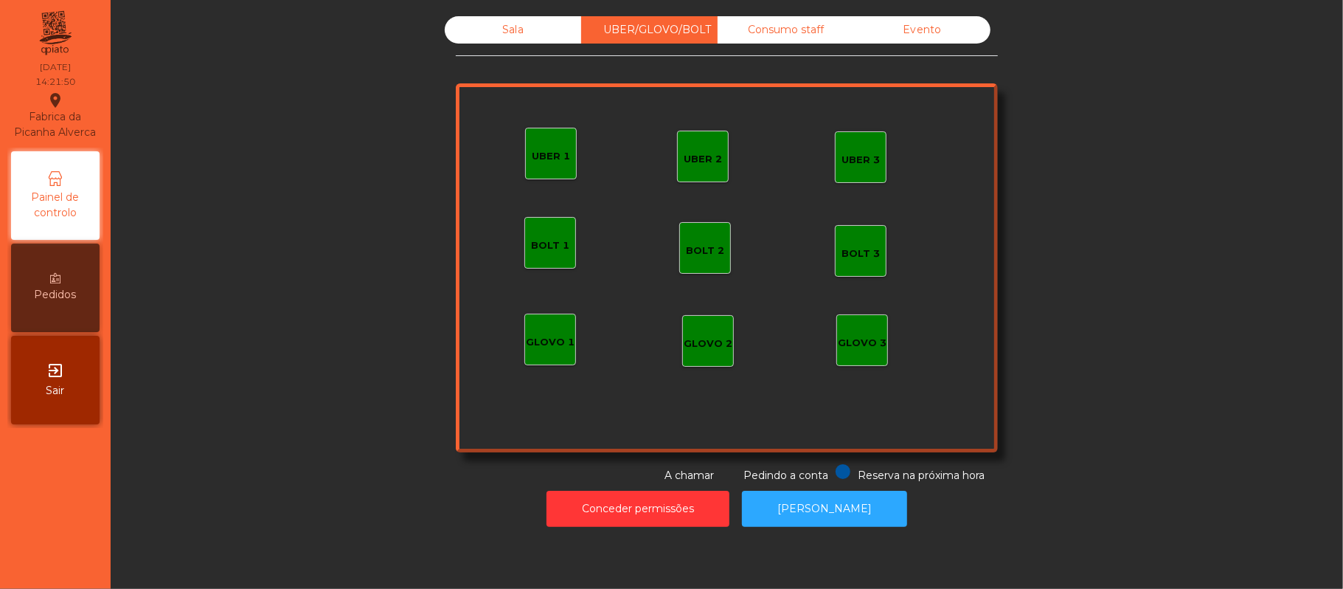
click at [541, 154] on div "UBER 1" at bounding box center [551, 156] width 38 height 15
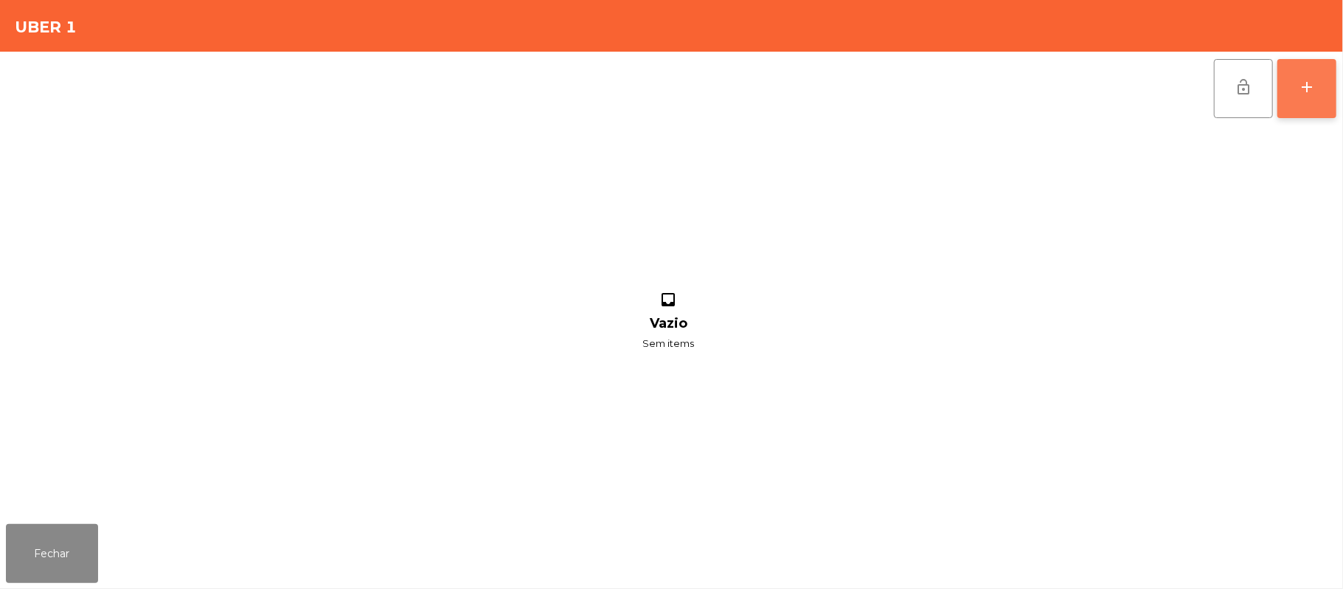
click at [1317, 98] on button "add" at bounding box center [1307, 88] width 59 height 59
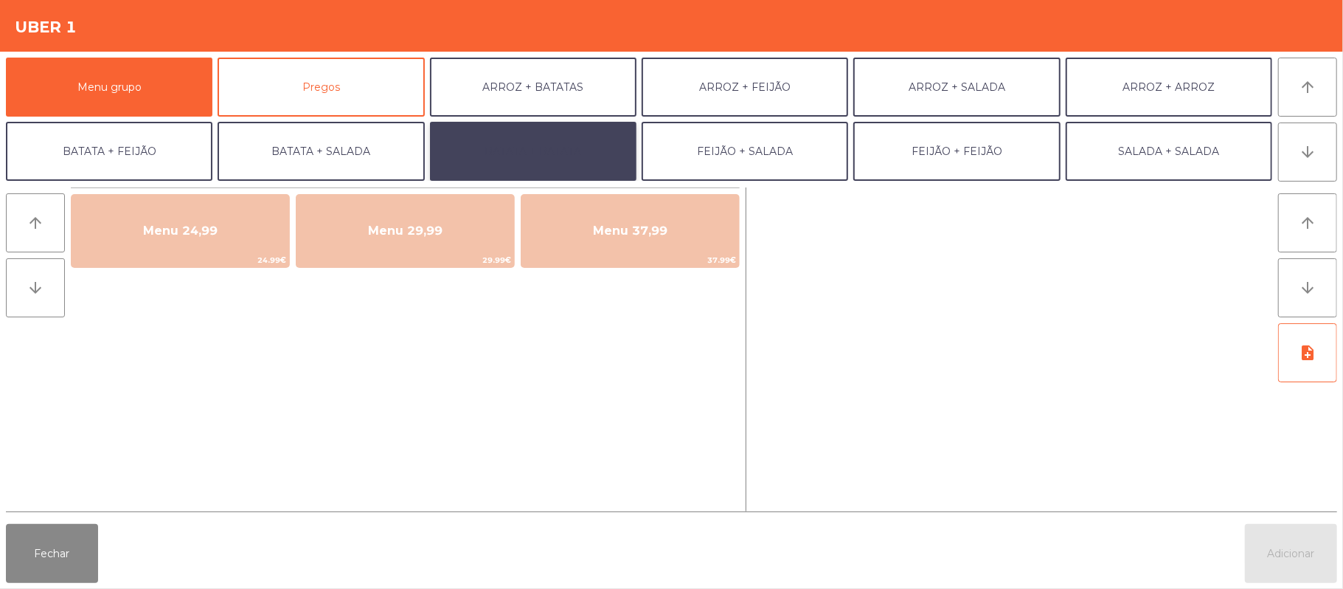
click at [567, 156] on button "BATATA + BATATA" at bounding box center [533, 151] width 207 height 59
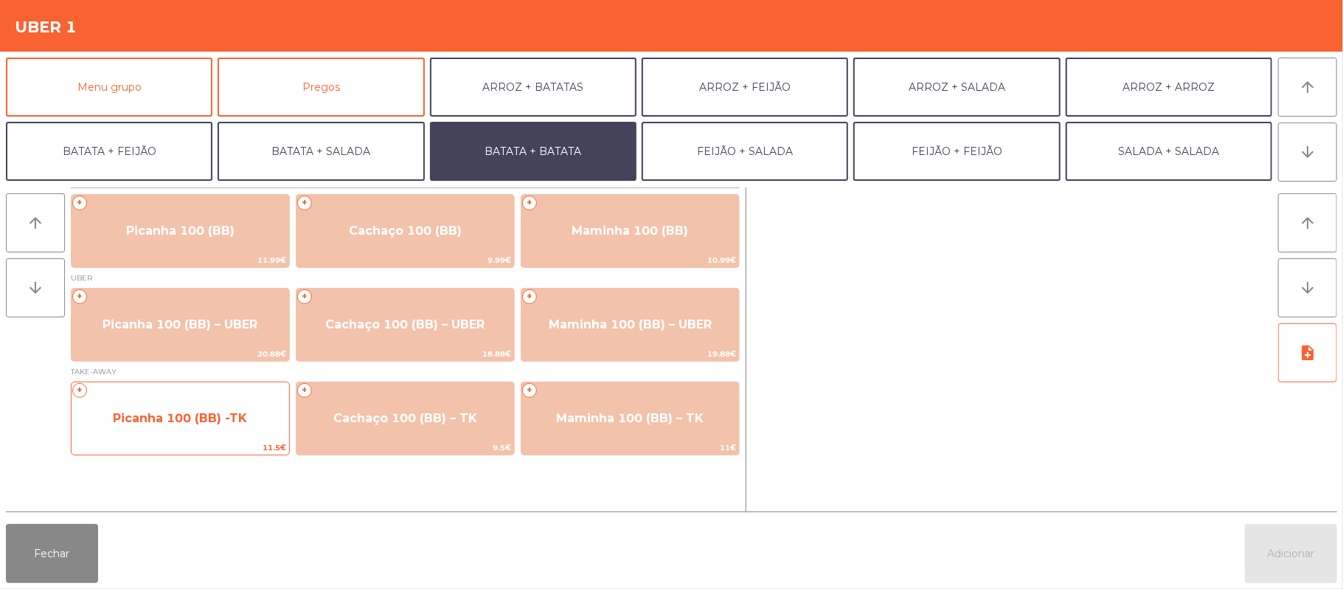
click at [233, 420] on span "Picanha 100 (BB) -TK" at bounding box center [180, 418] width 134 height 14
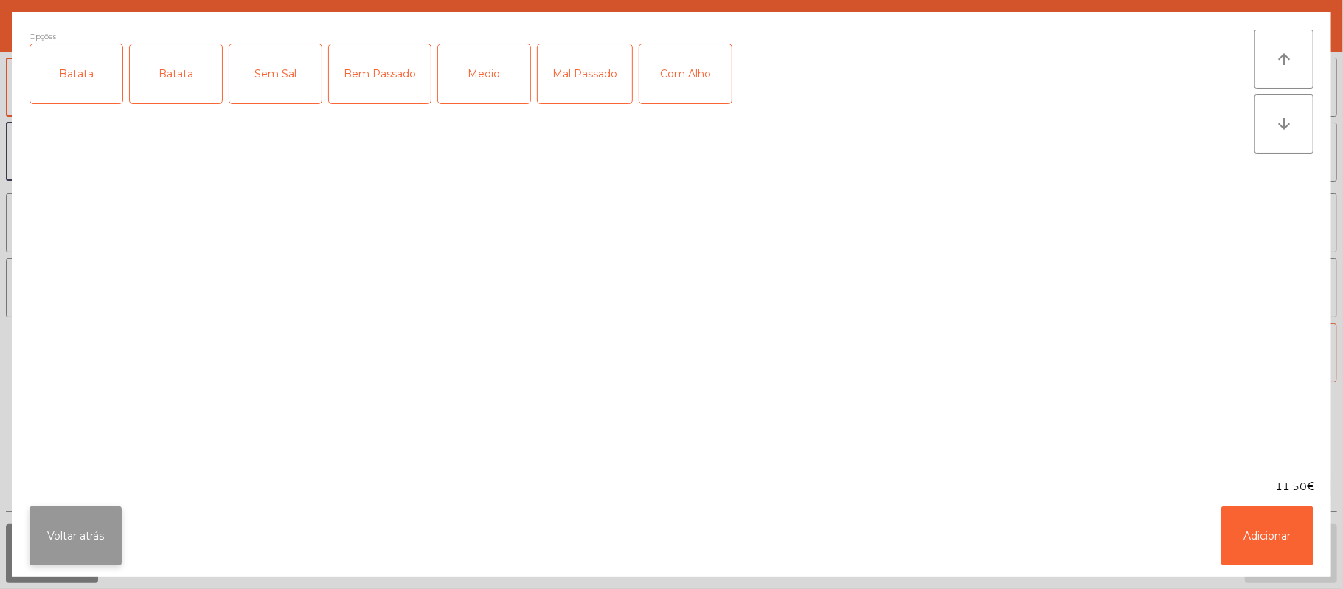
click at [86, 532] on button "Voltar atrás" at bounding box center [76, 535] width 92 height 59
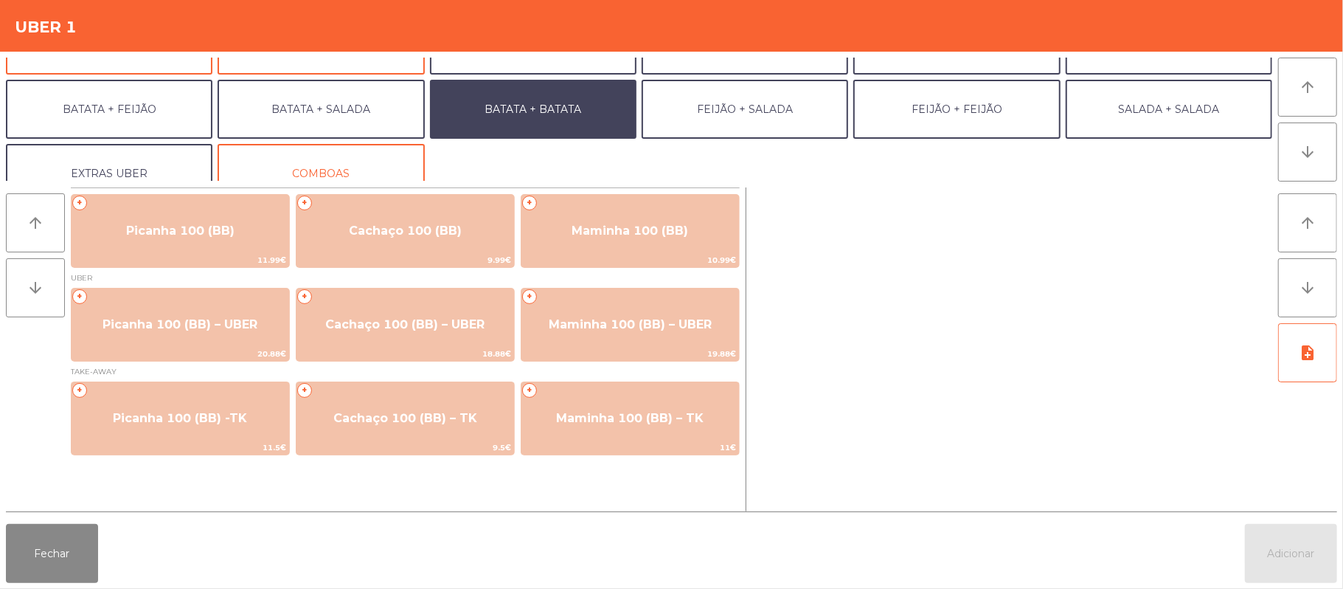
scroll to position [54, 0]
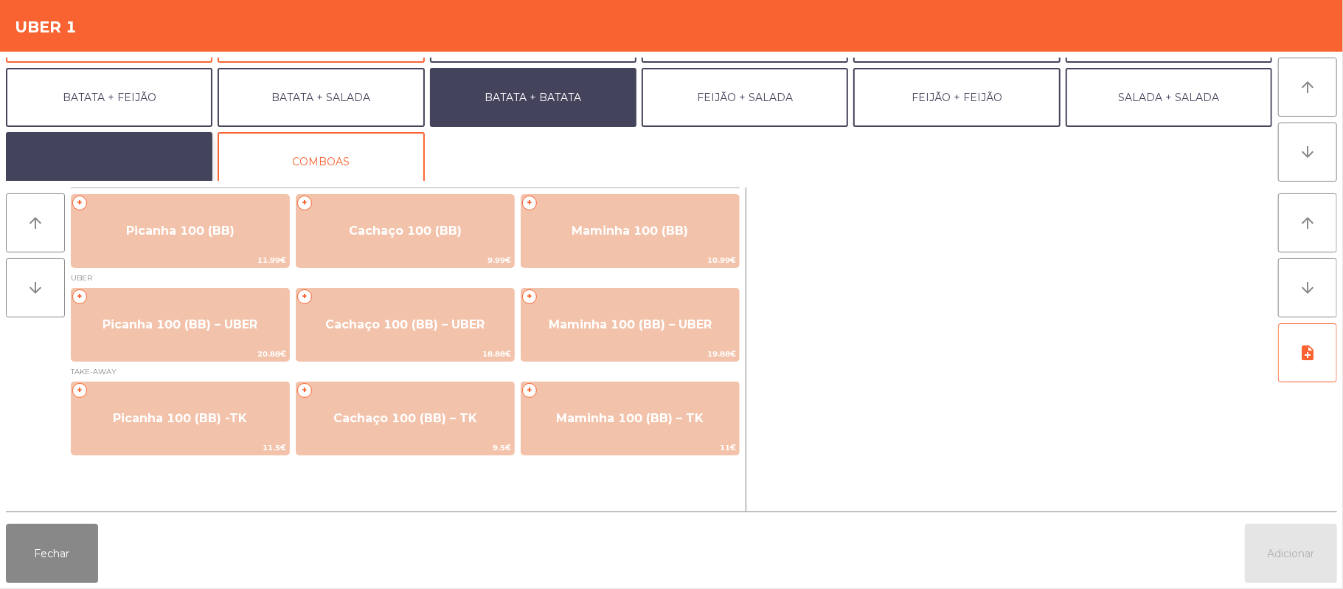
click at [115, 161] on button "EXTRAS UBER" at bounding box center [109, 161] width 207 height 59
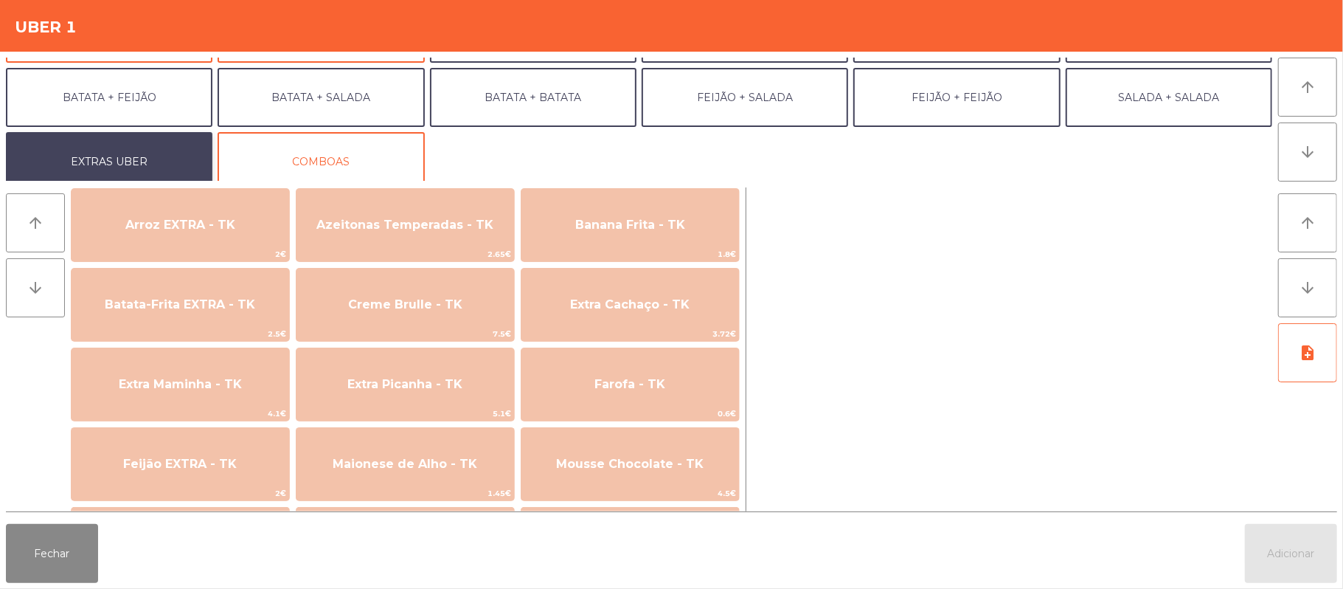
scroll to position [596, 0]
click at [58, 561] on button "Fechar" at bounding box center [52, 553] width 92 height 59
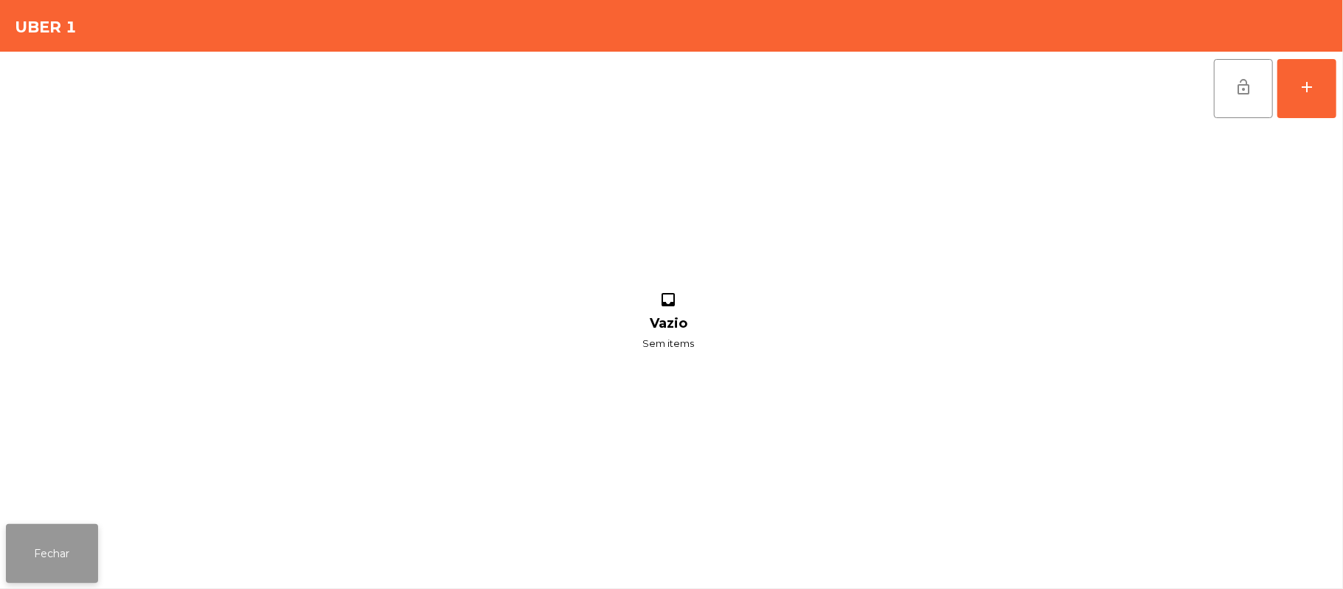
click at [66, 570] on button "Fechar" at bounding box center [52, 553] width 92 height 59
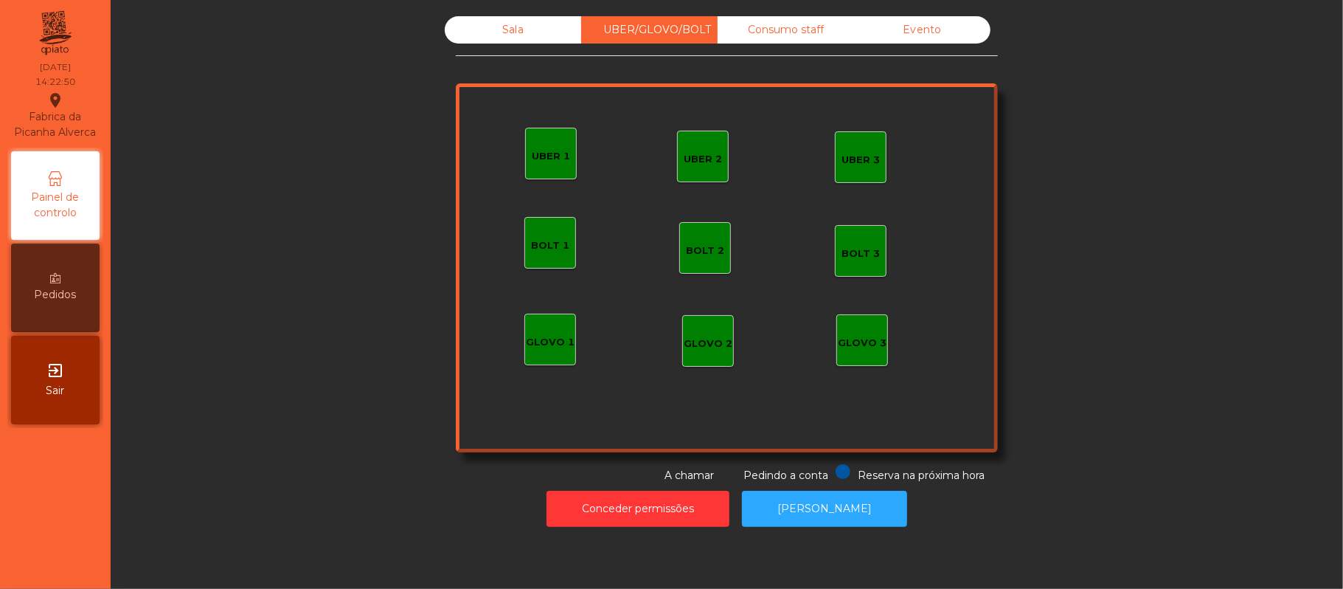
click at [344, 349] on div "Sala UBER/GLOVO/BOLT Consumo staff Evento UBER 2 UBER 3 BOLT 1 BOLT 2 BOLT 3 GL…" at bounding box center [727, 249] width 1193 height 467
click at [305, 252] on div "Sala UBER/GLOVO/BOLT Consumo staff Evento UBER 2 UBER 3 BOLT 1 BOLT 2 BOLT 3 GL…" at bounding box center [727, 249] width 1193 height 467
click at [510, 43] on div "Sala" at bounding box center [513, 29] width 136 height 27
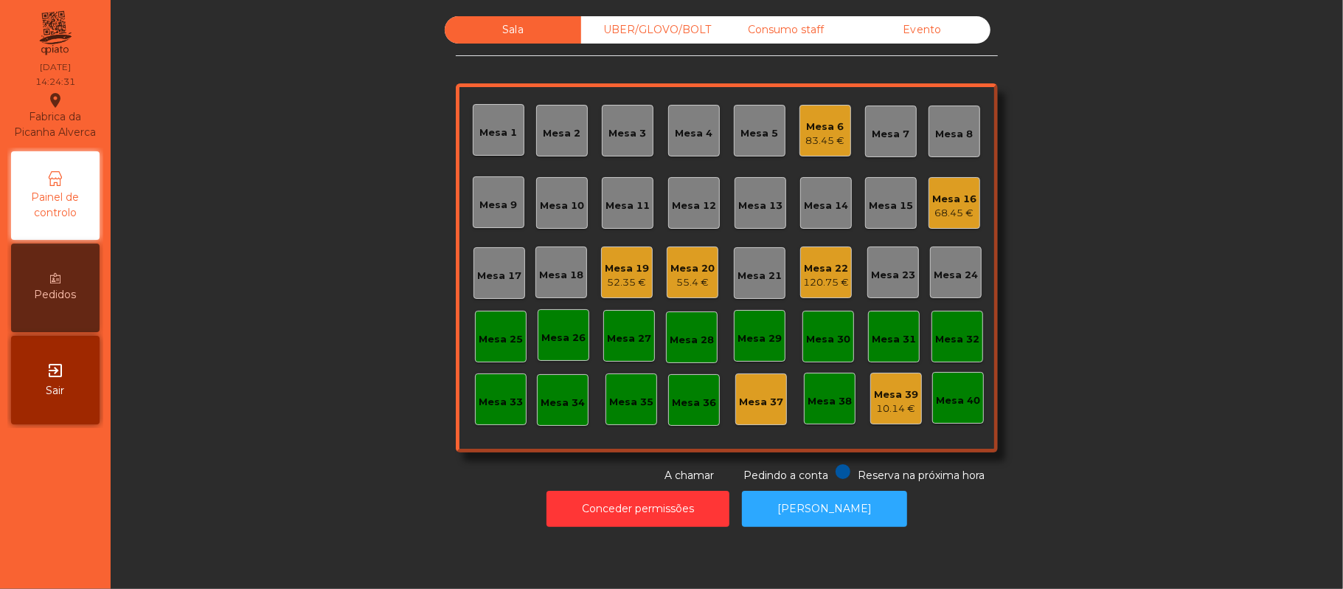
click at [611, 204] on div "Mesa 11" at bounding box center [628, 205] width 44 height 15
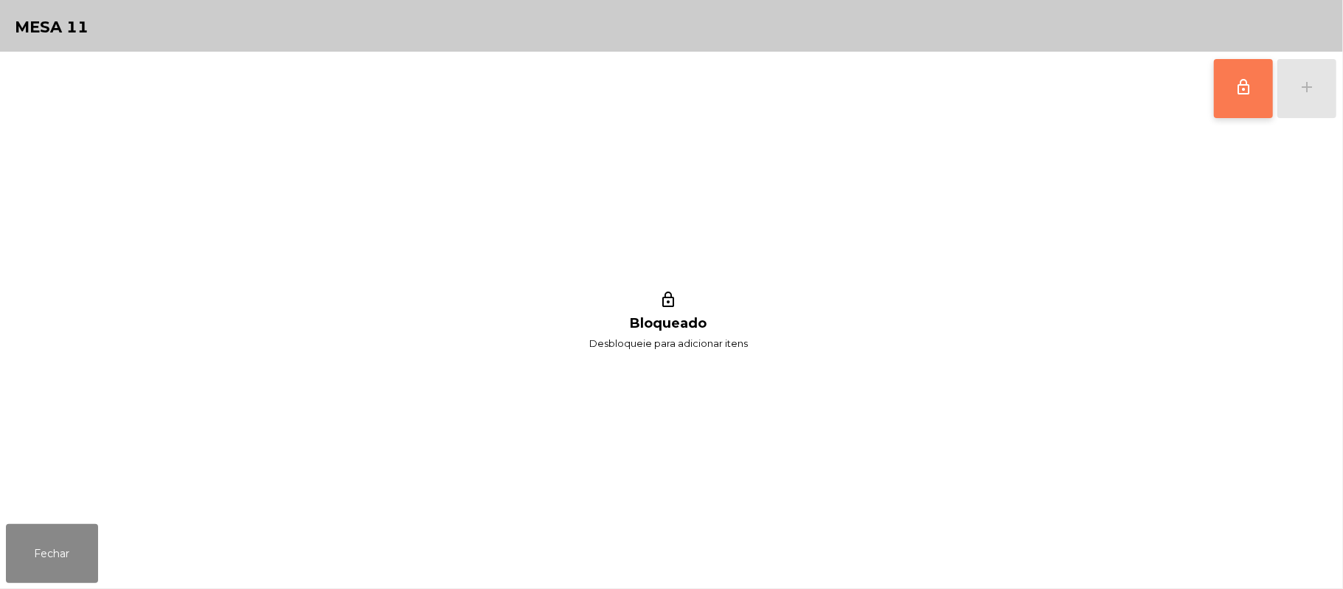
click at [1252, 96] on button "lock_outline" at bounding box center [1243, 88] width 59 height 59
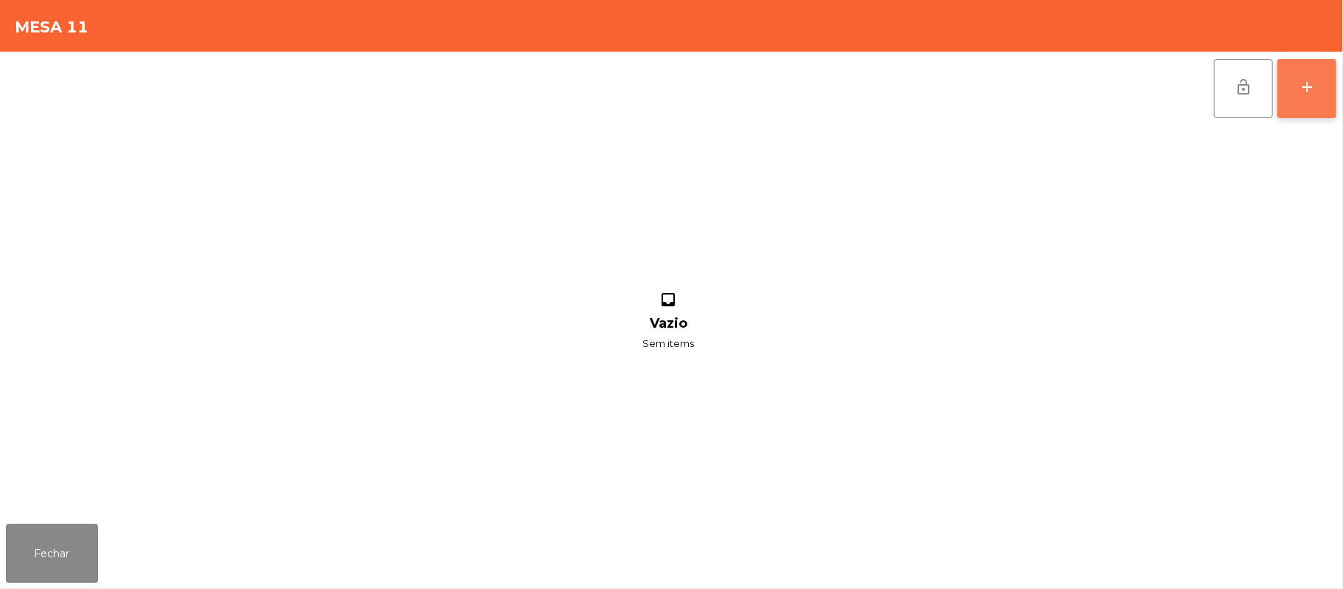
click at [1308, 89] on div "add" at bounding box center [1307, 87] width 18 height 18
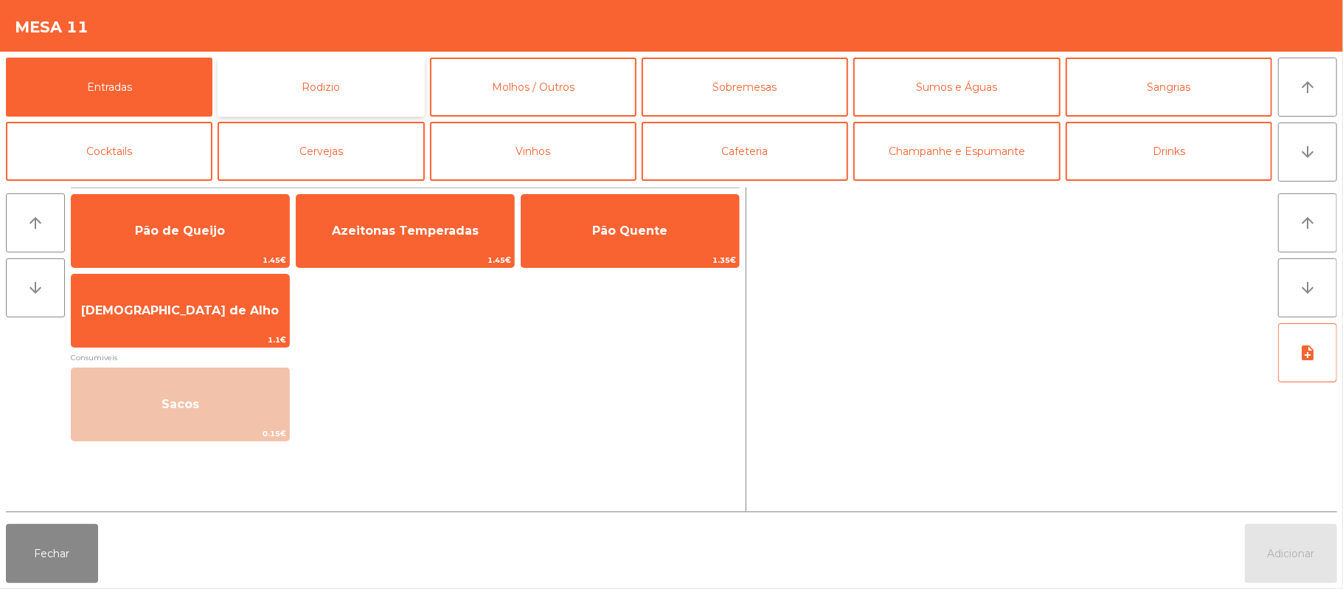
click at [360, 71] on button "Rodizio" at bounding box center [321, 87] width 207 height 59
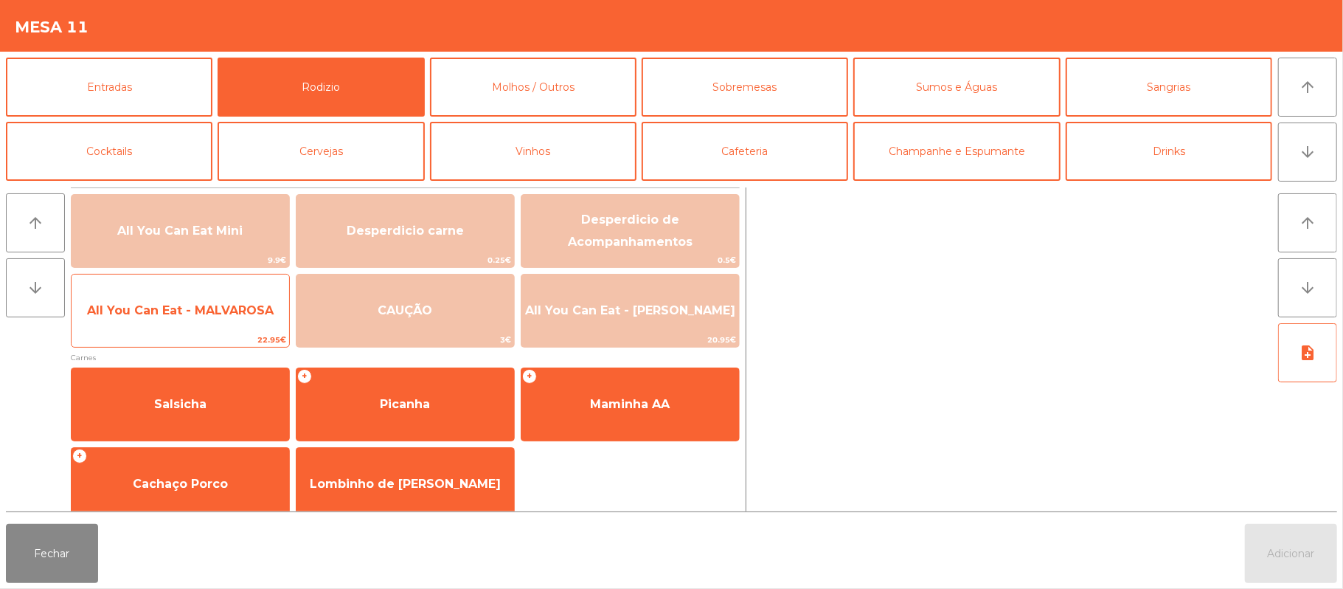
click at [204, 320] on span "All You Can Eat - MALVAROSA" at bounding box center [181, 311] width 218 height 40
click at [204, 319] on span "All You Can Eat - MALVAROSA" at bounding box center [181, 311] width 218 height 40
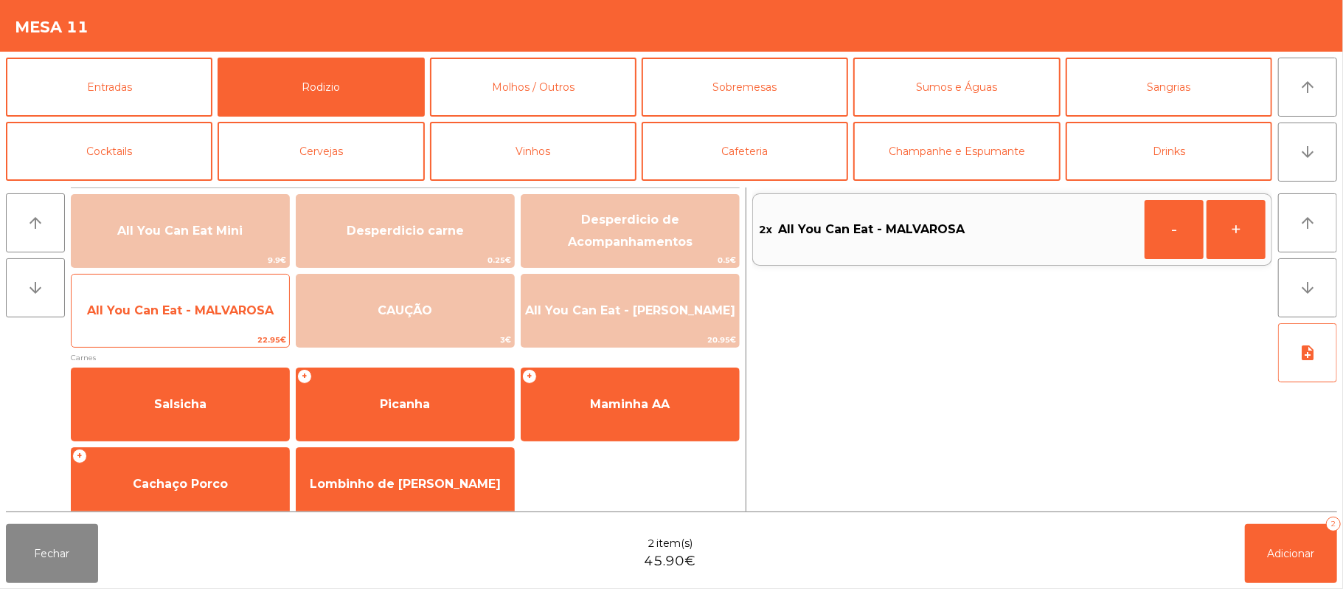
click at [193, 319] on span "All You Can Eat - MALVAROSA" at bounding box center [181, 311] width 218 height 40
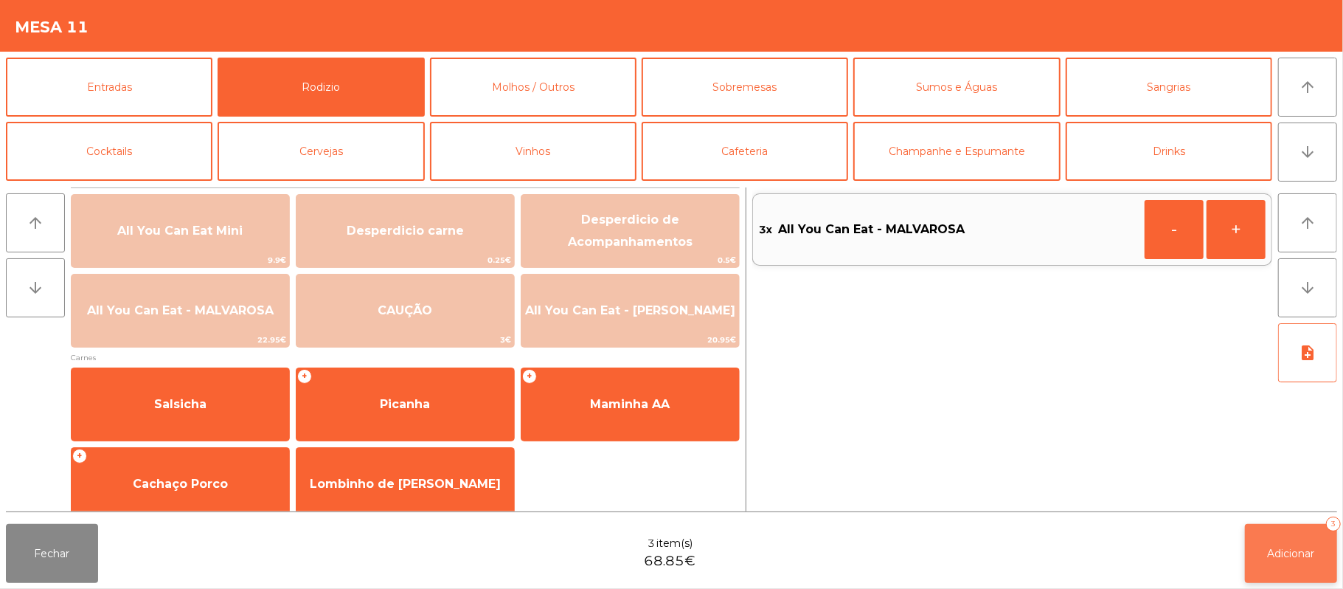
click at [1291, 556] on span "Adicionar" at bounding box center [1291, 553] width 47 height 13
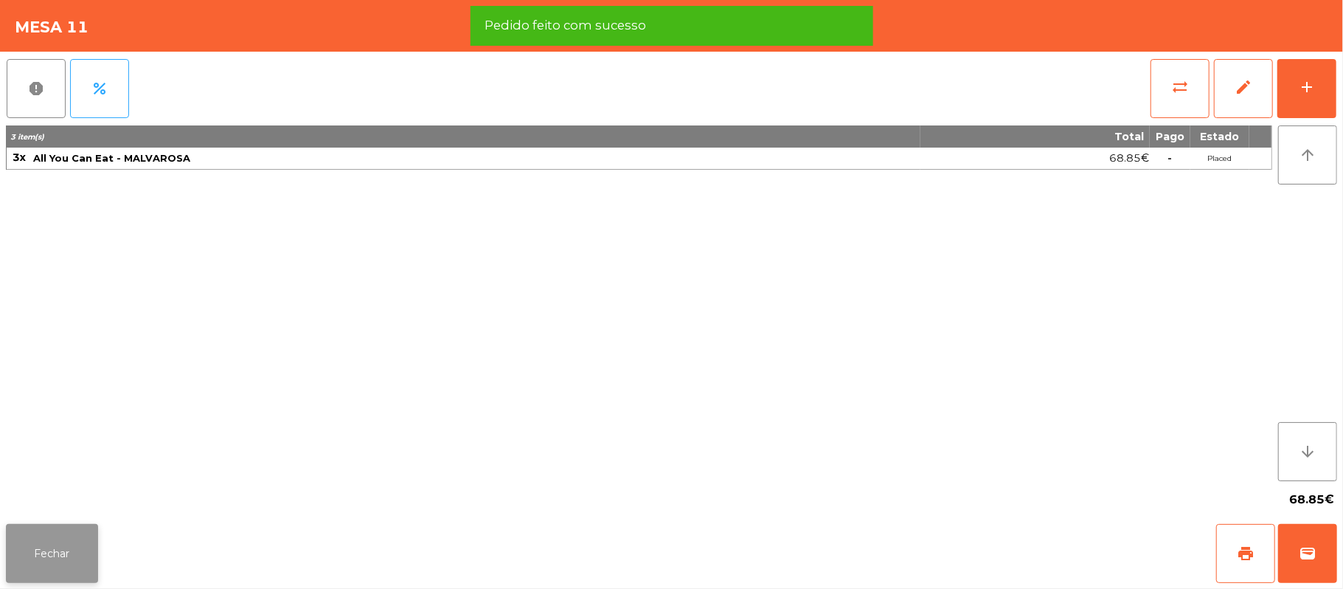
click at [56, 552] on button "Fechar" at bounding box center [52, 553] width 92 height 59
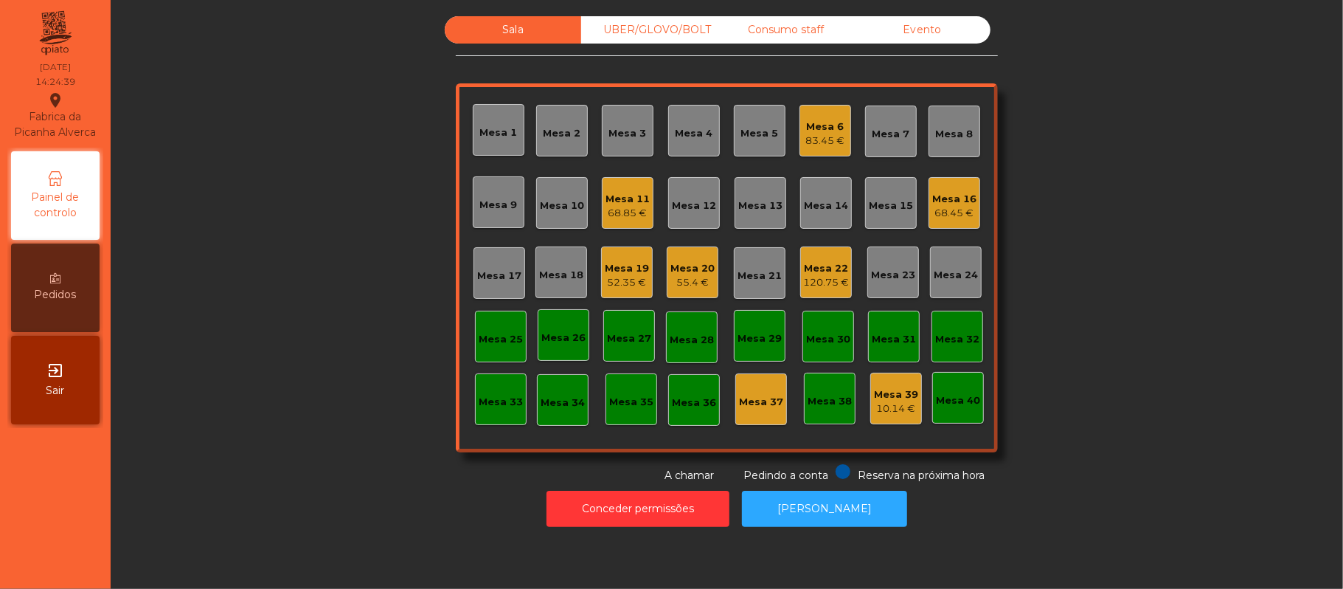
click at [389, 408] on div "Sala UBER/[GEOGRAPHIC_DATA]/BOLT Consumo staff Evento Mesa 1 Mesa 2 Mesa 3 [GEO…" at bounding box center [727, 249] width 1193 height 467
click at [502, 288] on div "Mesa 17" at bounding box center [500, 273] width 52 height 52
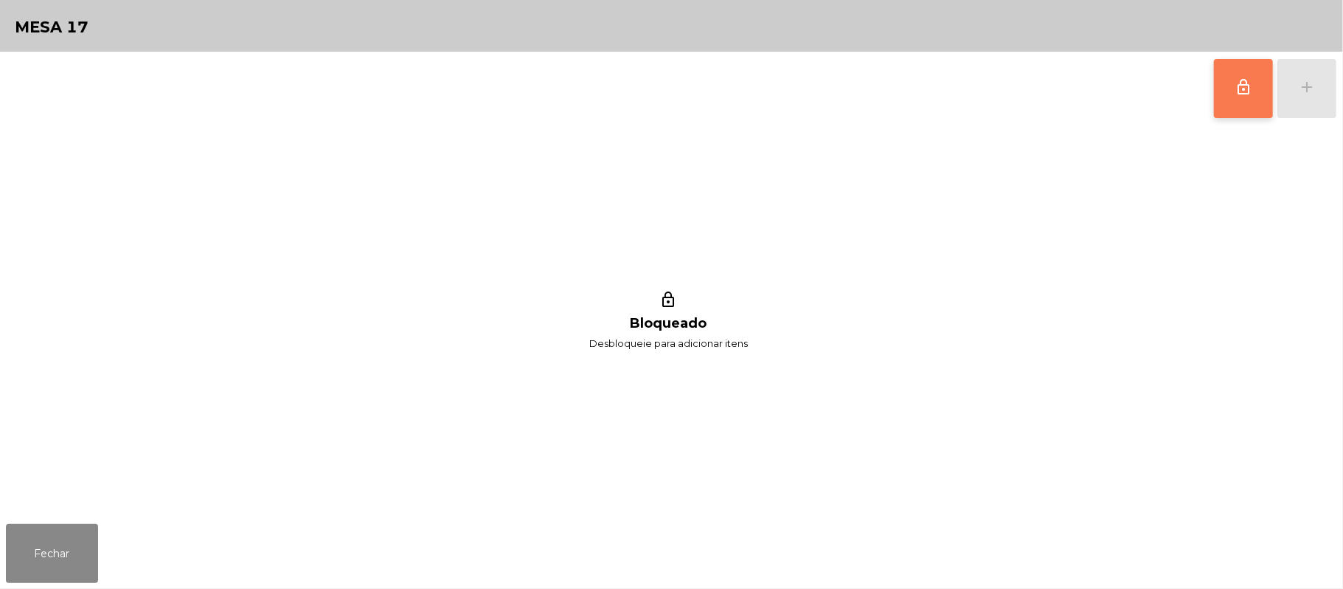
click at [1228, 114] on button "lock_outline" at bounding box center [1243, 88] width 59 height 59
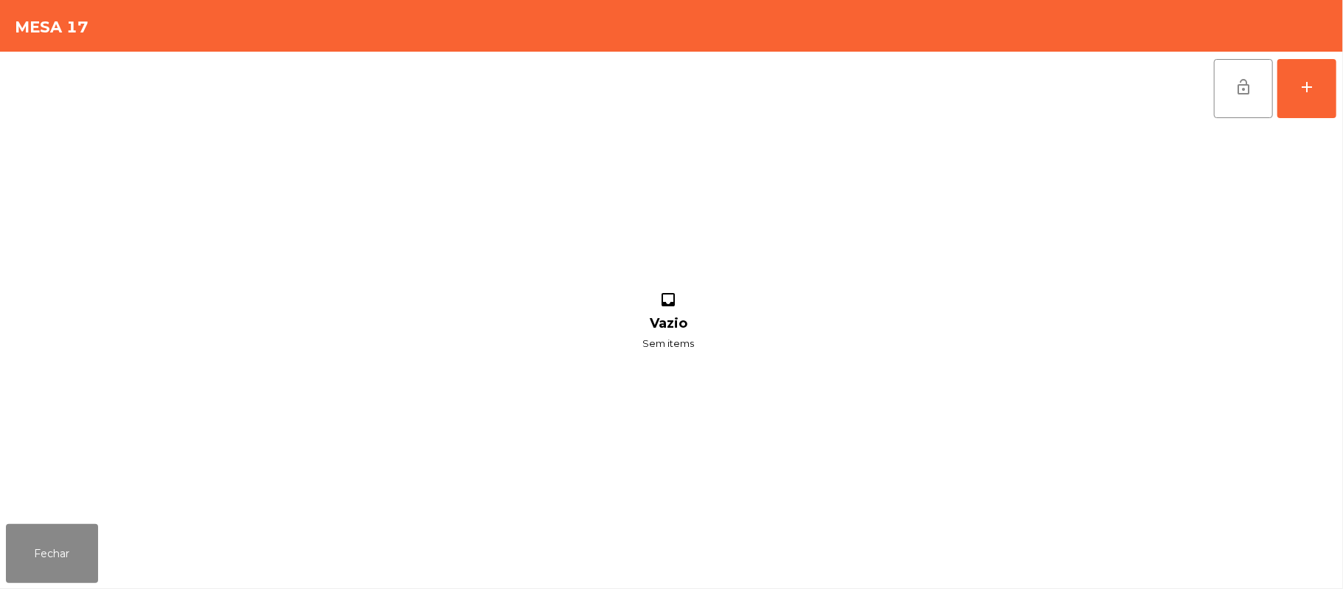
click at [1337, 97] on div "lock_open add inbox Vazio Sem items" at bounding box center [671, 285] width 1343 height 466
click at [1337, 94] on button "add" at bounding box center [1307, 88] width 59 height 59
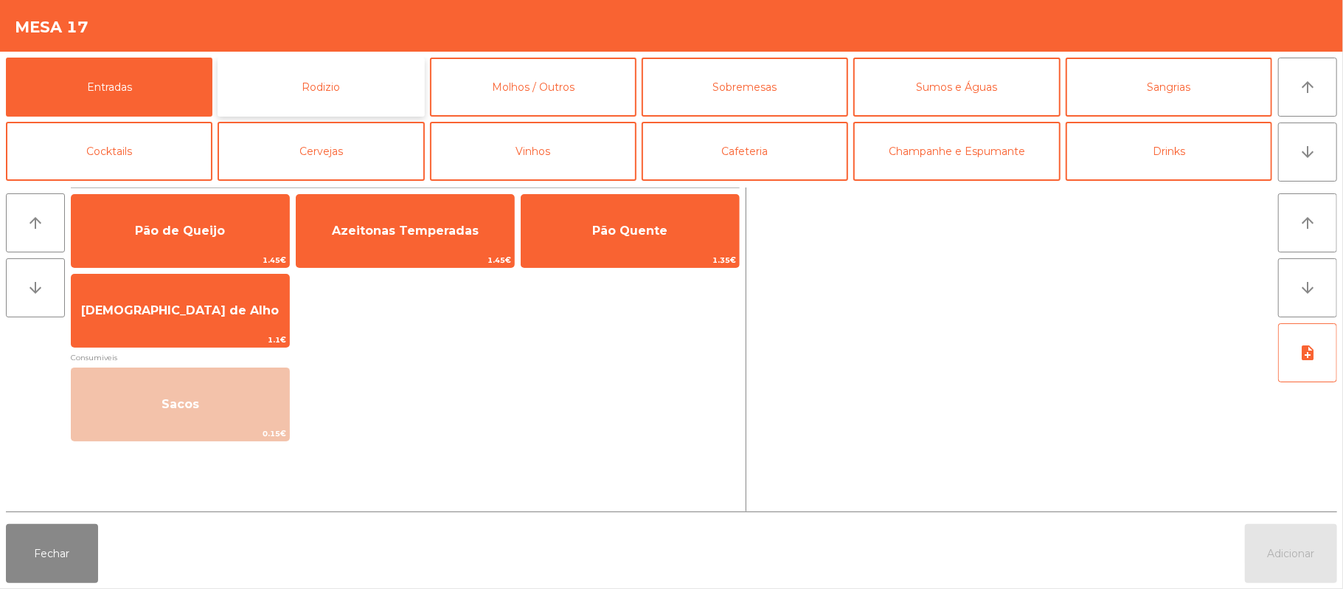
click at [373, 83] on button "Rodizio" at bounding box center [321, 87] width 207 height 59
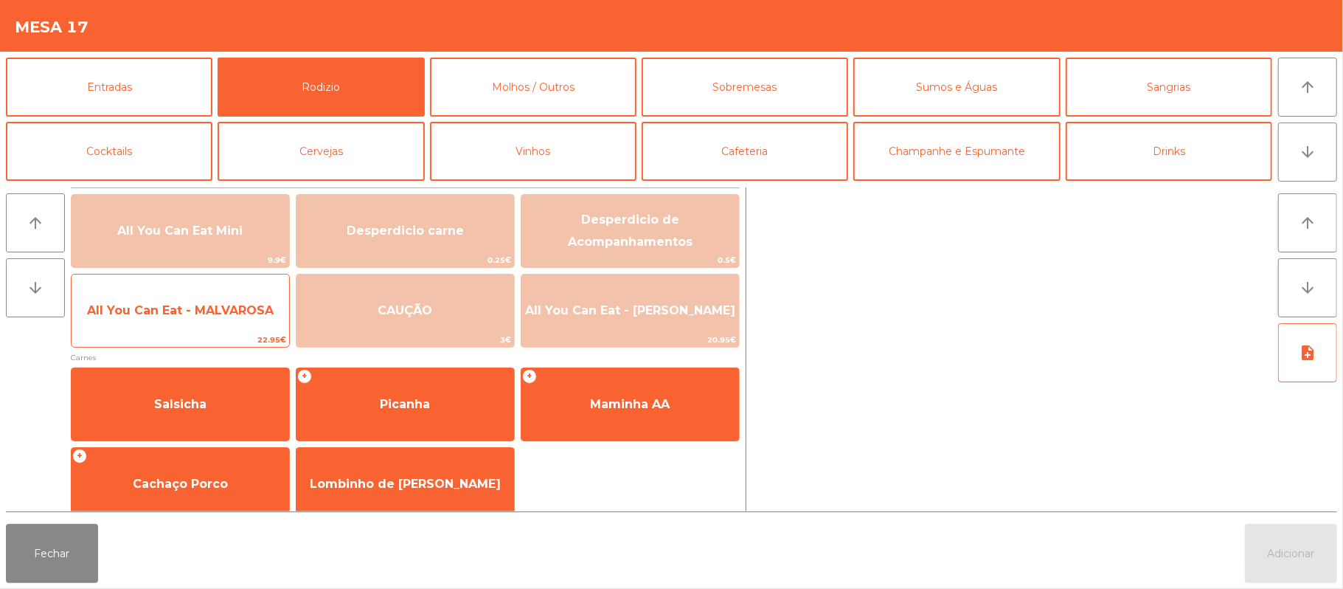
click at [207, 328] on span "All You Can Eat - MALVAROSA" at bounding box center [181, 311] width 218 height 40
click at [210, 310] on span "All You Can Eat - MALVAROSA" at bounding box center [180, 310] width 187 height 14
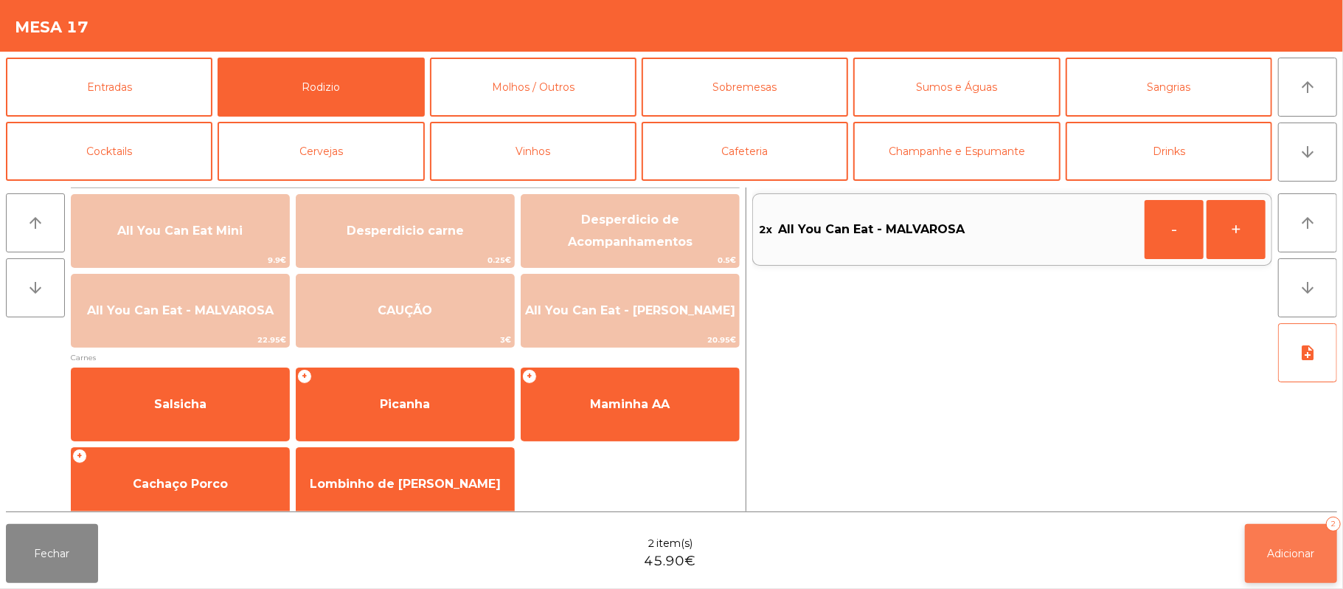
click at [1305, 530] on button "Adicionar 2" at bounding box center [1291, 553] width 92 height 59
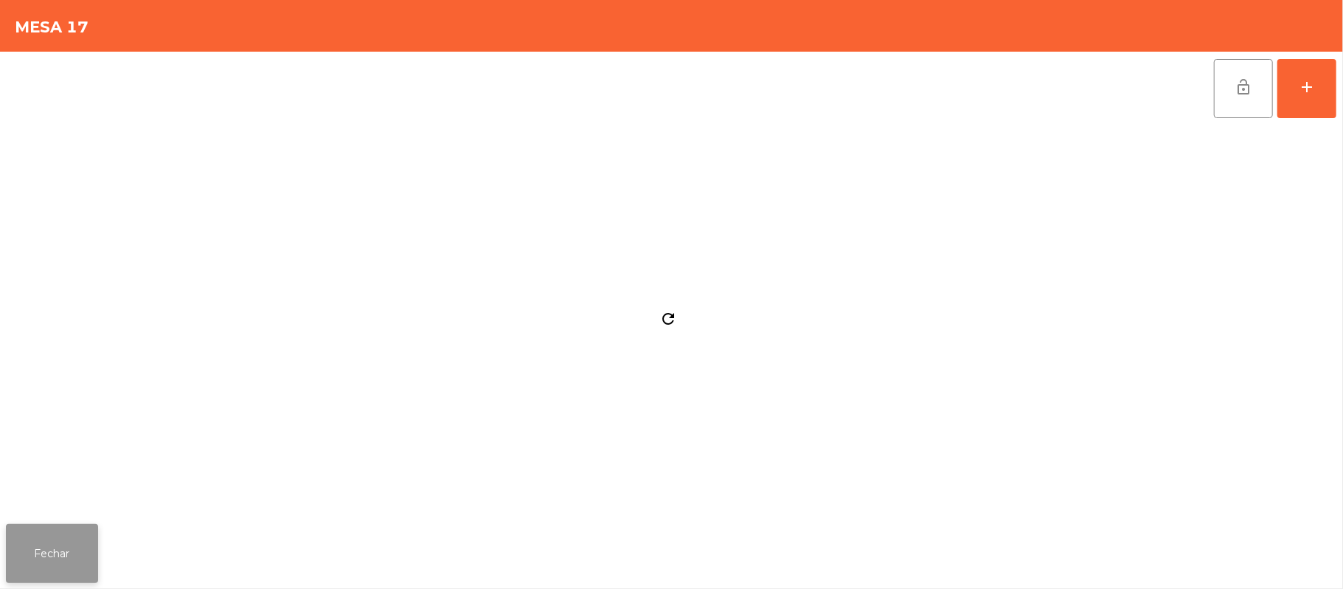
click at [80, 541] on button "Fechar" at bounding box center [52, 553] width 92 height 59
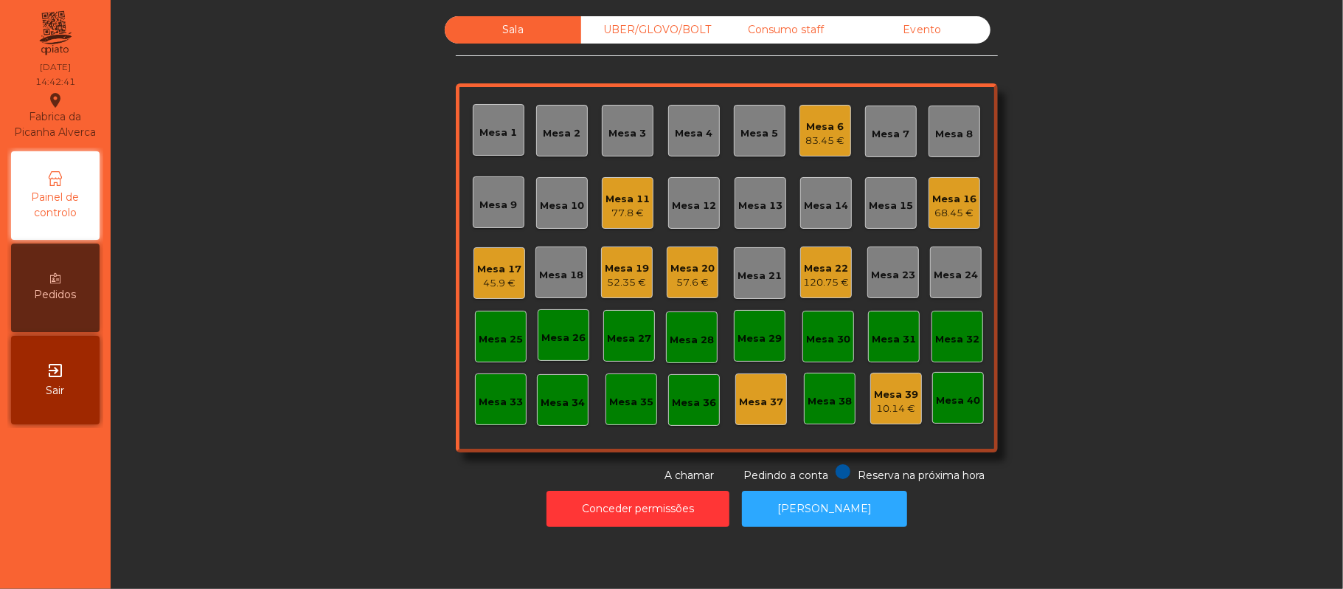
click at [835, 271] on div "Mesa 22" at bounding box center [826, 268] width 46 height 15
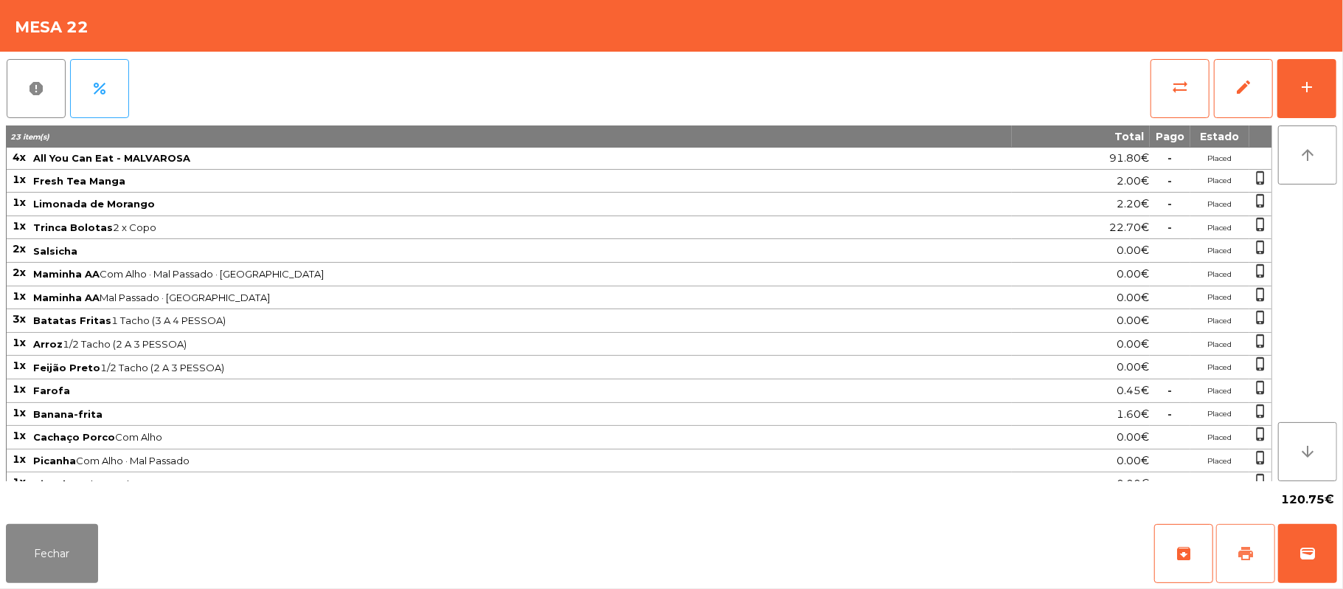
click at [1240, 556] on span "print" at bounding box center [1246, 553] width 18 height 18
click at [62, 558] on button "Fechar" at bounding box center [52, 553] width 92 height 59
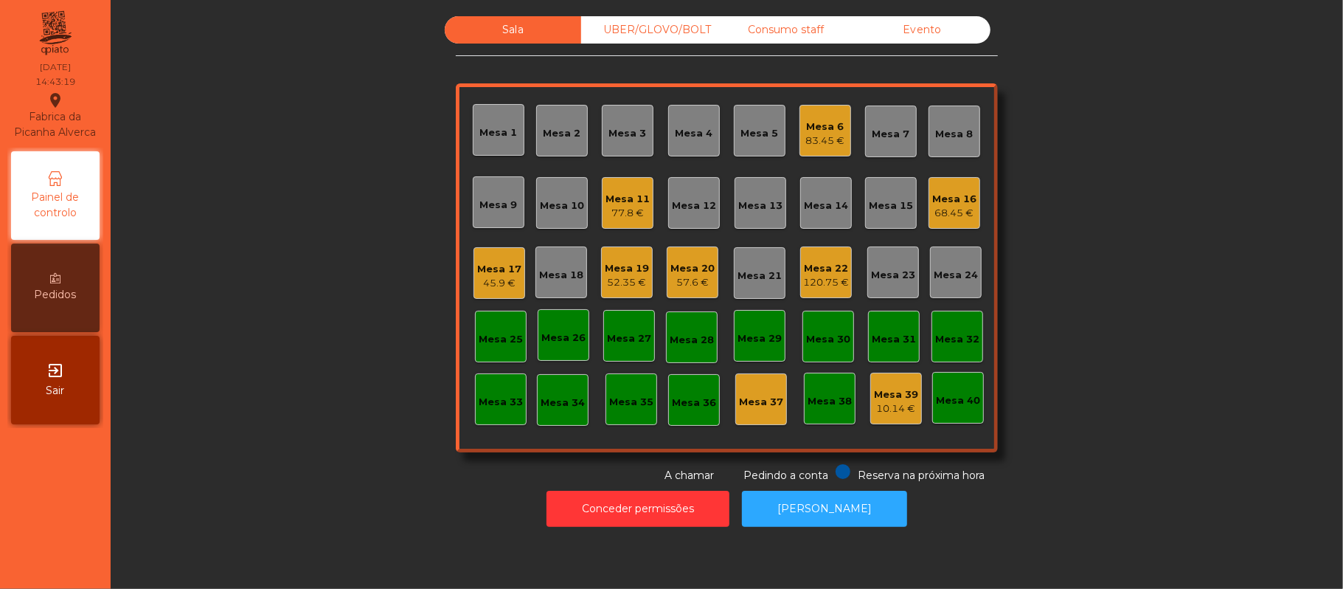
click at [829, 281] on div "120.75 €" at bounding box center [826, 282] width 46 height 15
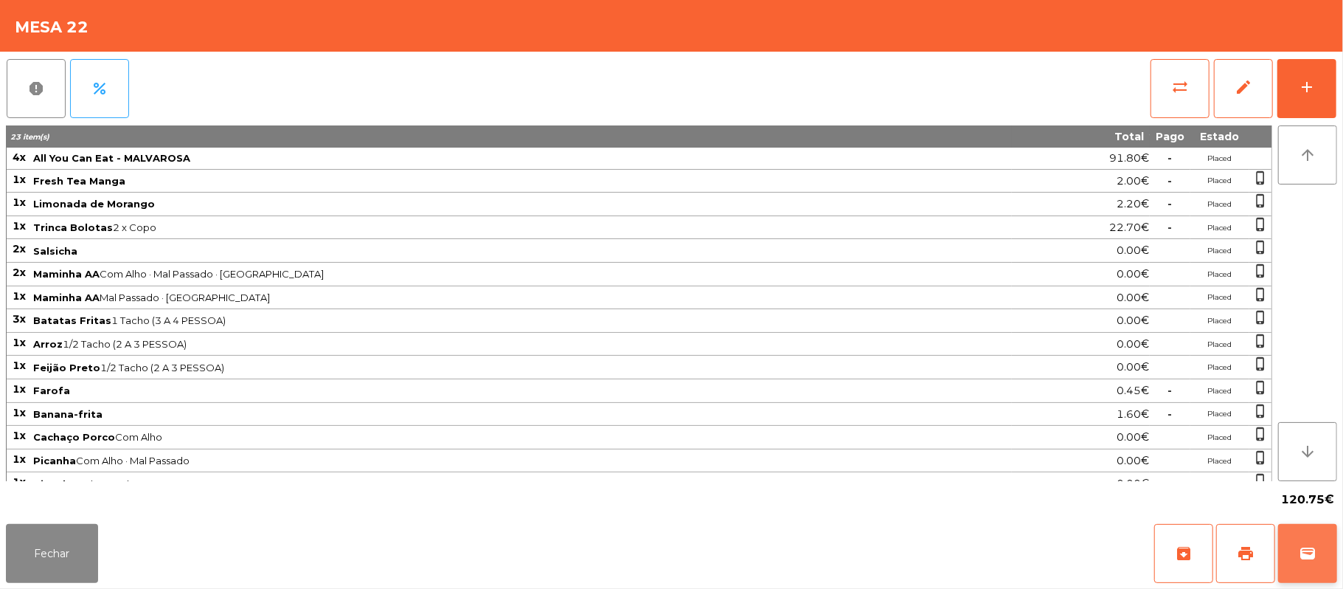
click at [1325, 549] on button "wallet" at bounding box center [1307, 553] width 59 height 59
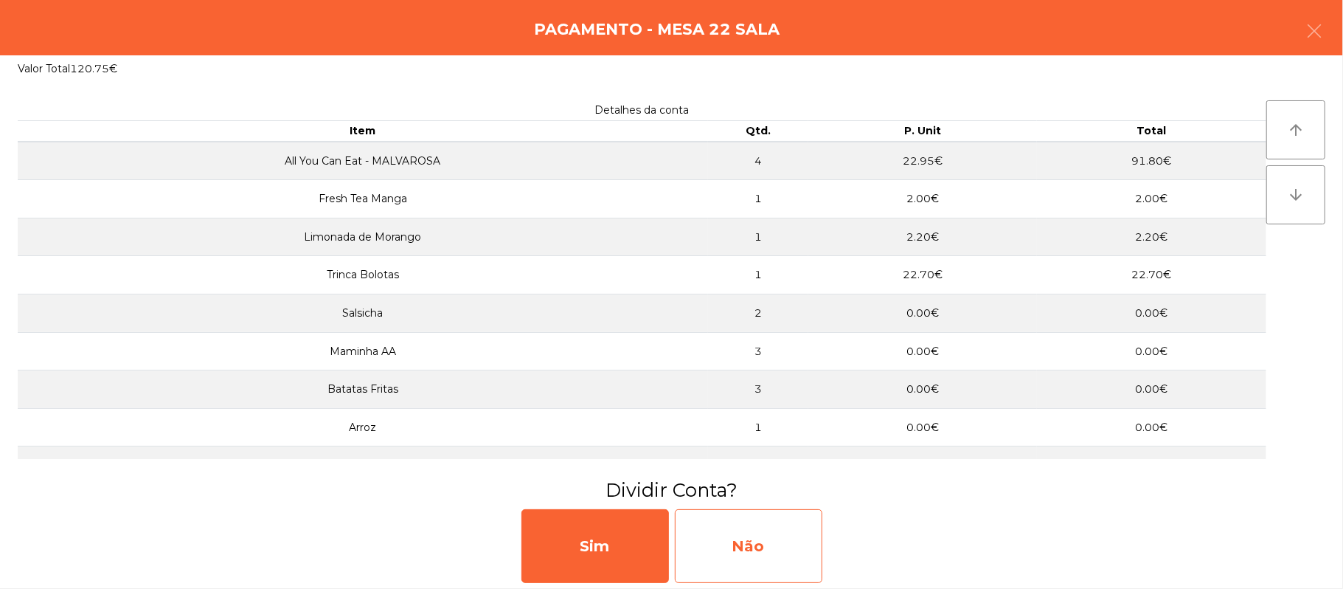
click at [773, 547] on div "Não" at bounding box center [749, 546] width 148 height 74
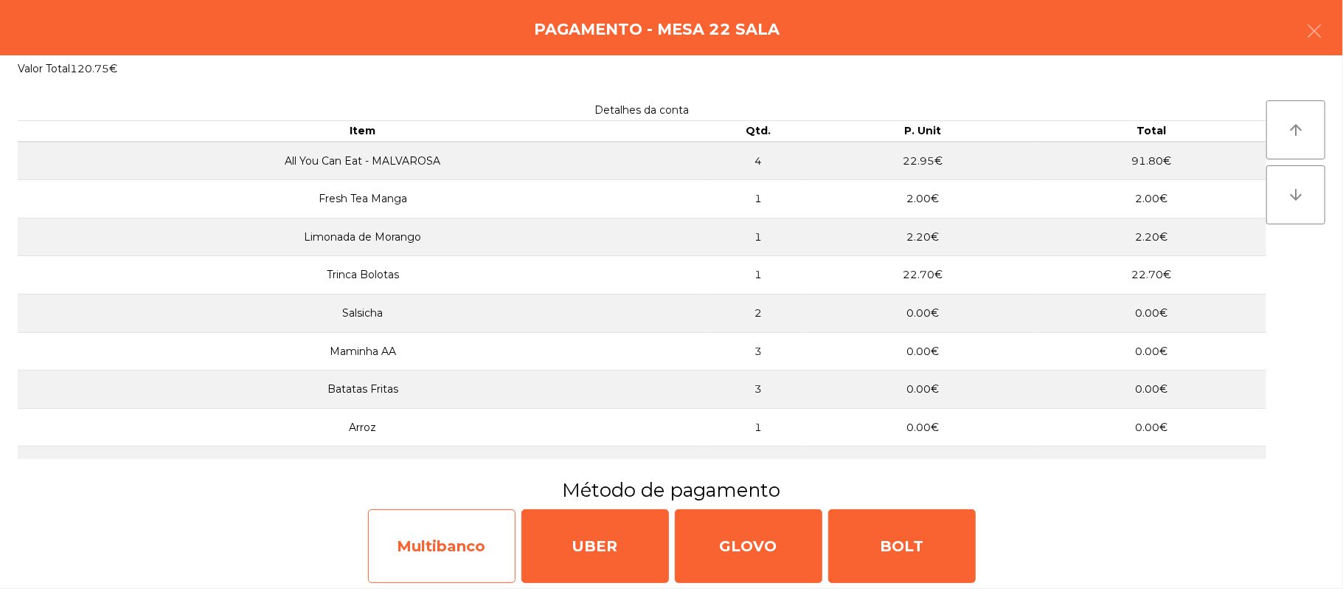
click at [471, 532] on div "Multibanco" at bounding box center [442, 546] width 148 height 74
select select "**"
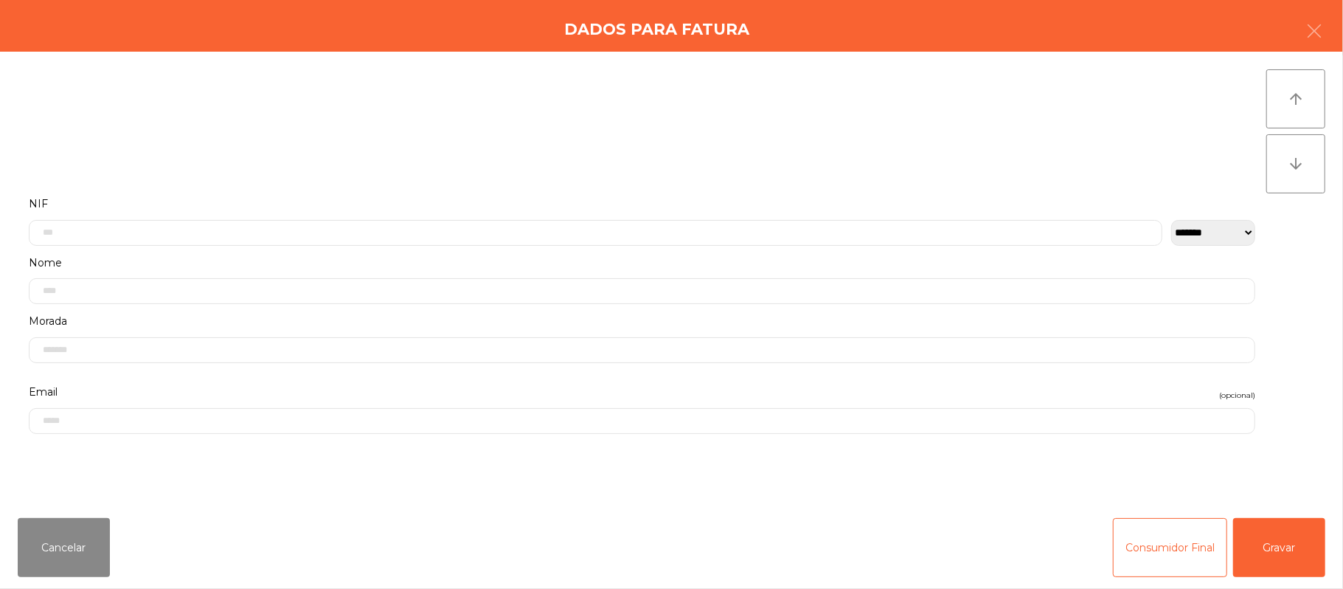
click at [541, 253] on label "Nome" at bounding box center [642, 263] width 1227 height 20
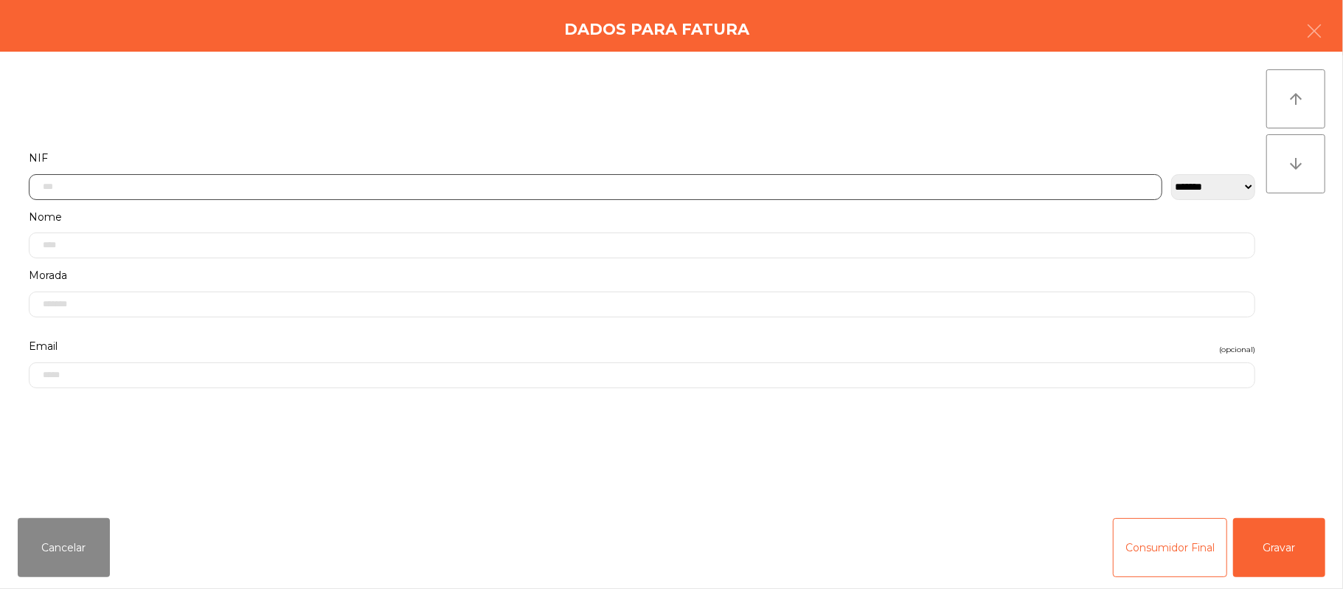
click at [444, 186] on input "text" at bounding box center [596, 187] width 1134 height 26
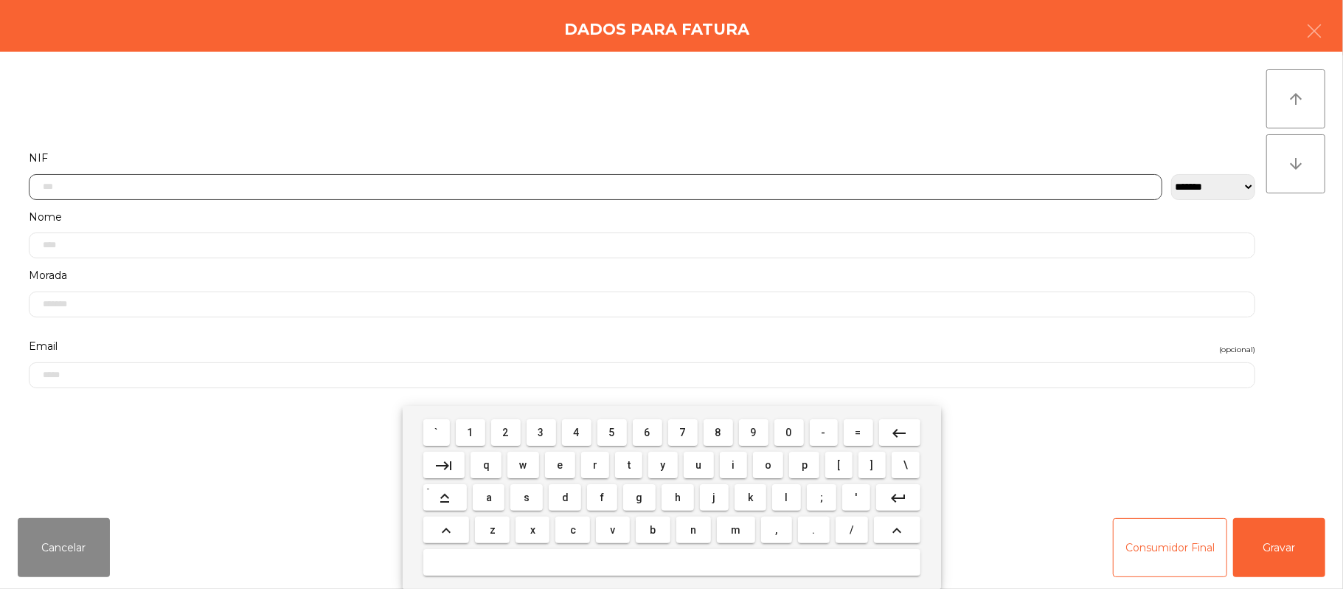
scroll to position [124, 0]
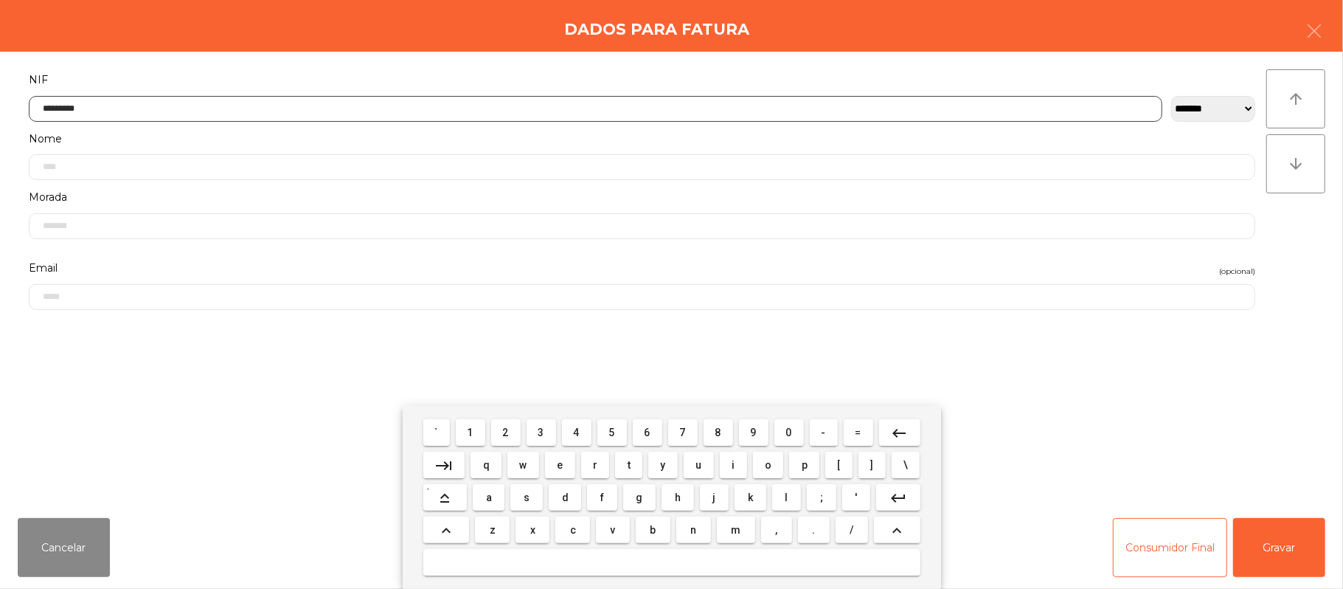
type input "*********"
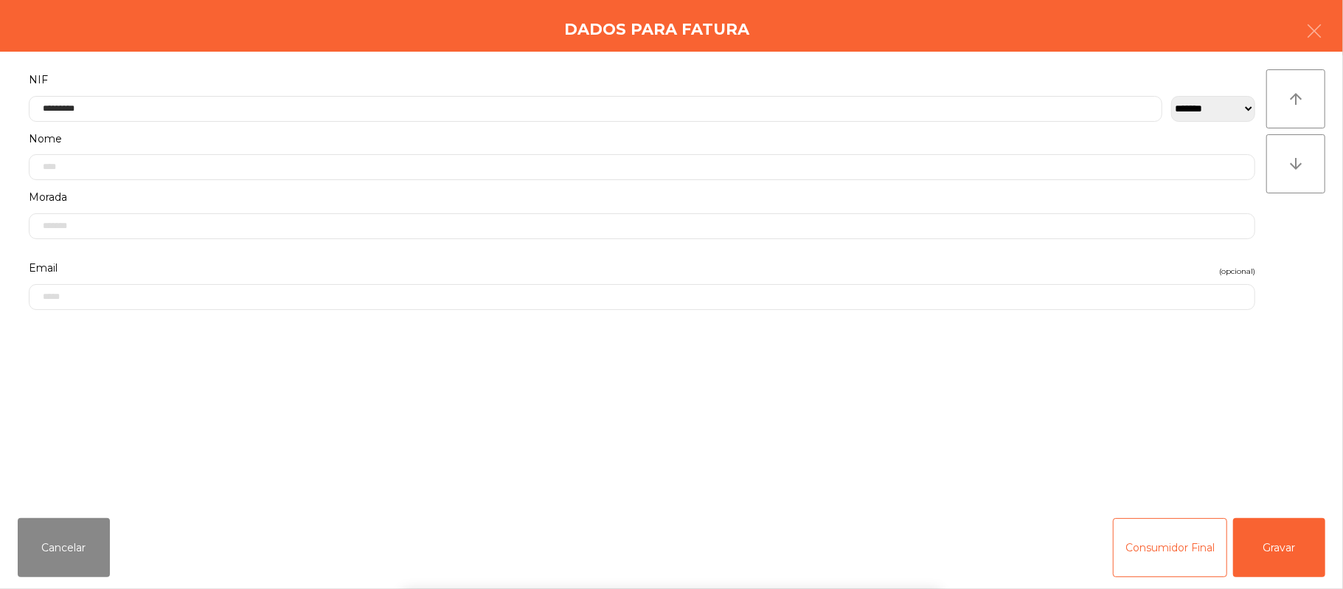
click at [1295, 564] on div "` 1 2 3 4 5 6 7 8 9 0 - = keyboard_backspace keyboard_tab q w e r t y u i o p […" at bounding box center [671, 497] width 1343 height 183
click at [1285, 544] on button "Gravar" at bounding box center [1279, 547] width 92 height 59
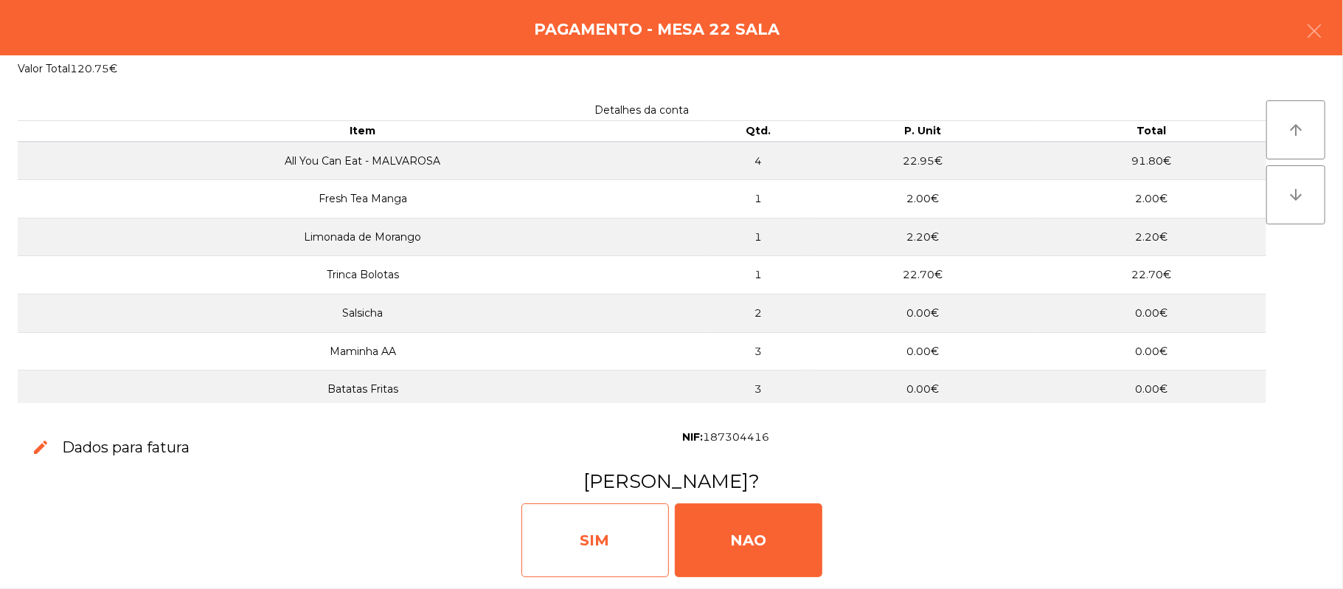
click at [605, 544] on div "SIM" at bounding box center [596, 540] width 148 height 74
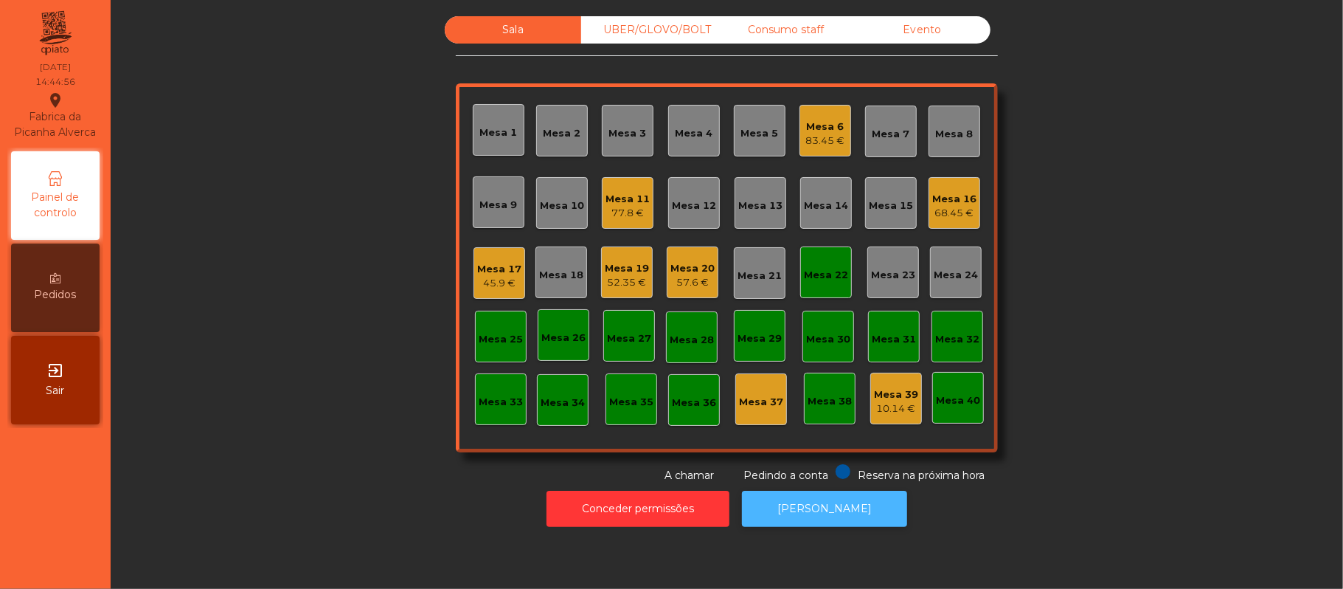
click at [803, 496] on button "[PERSON_NAME]" at bounding box center [824, 509] width 165 height 36
click at [835, 286] on div "Mesa 22" at bounding box center [826, 272] width 52 height 52
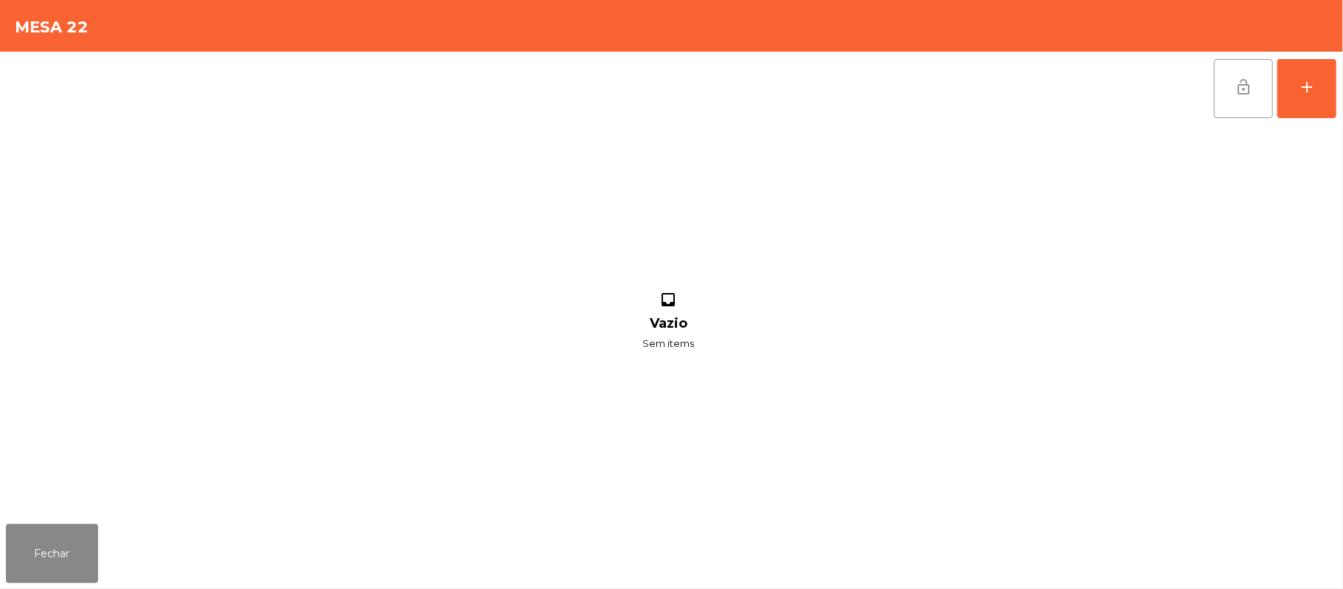
click at [1233, 107] on button "lock_open" at bounding box center [1243, 88] width 59 height 59
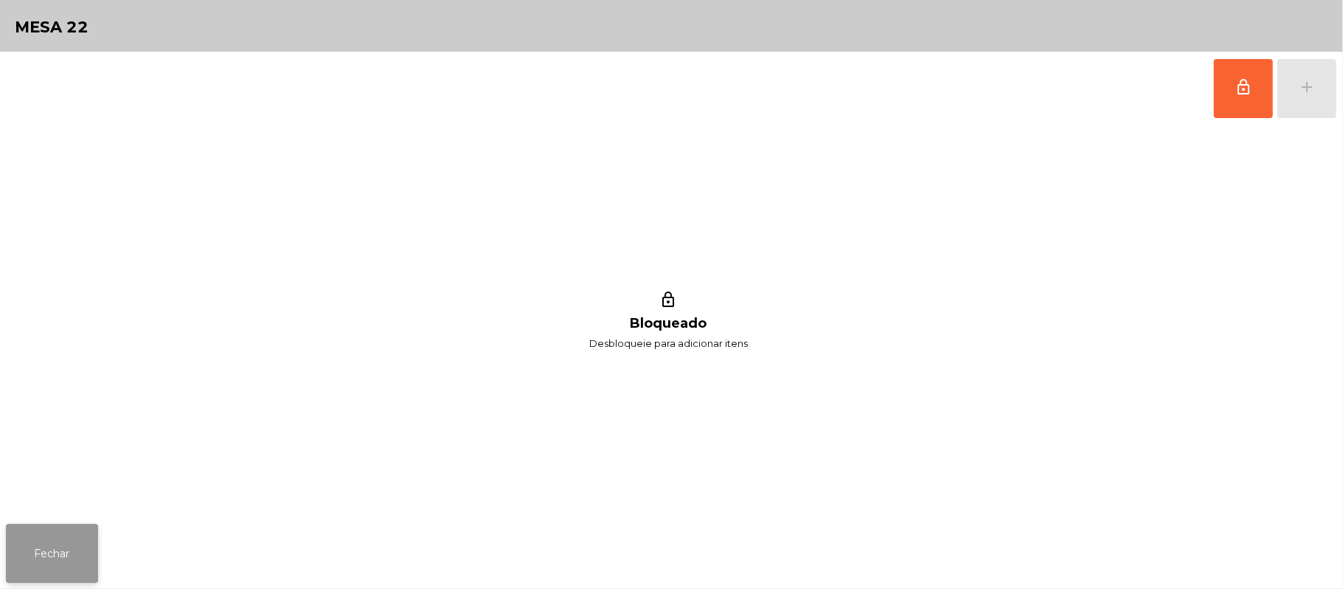
click at [62, 578] on button "Fechar" at bounding box center [52, 553] width 92 height 59
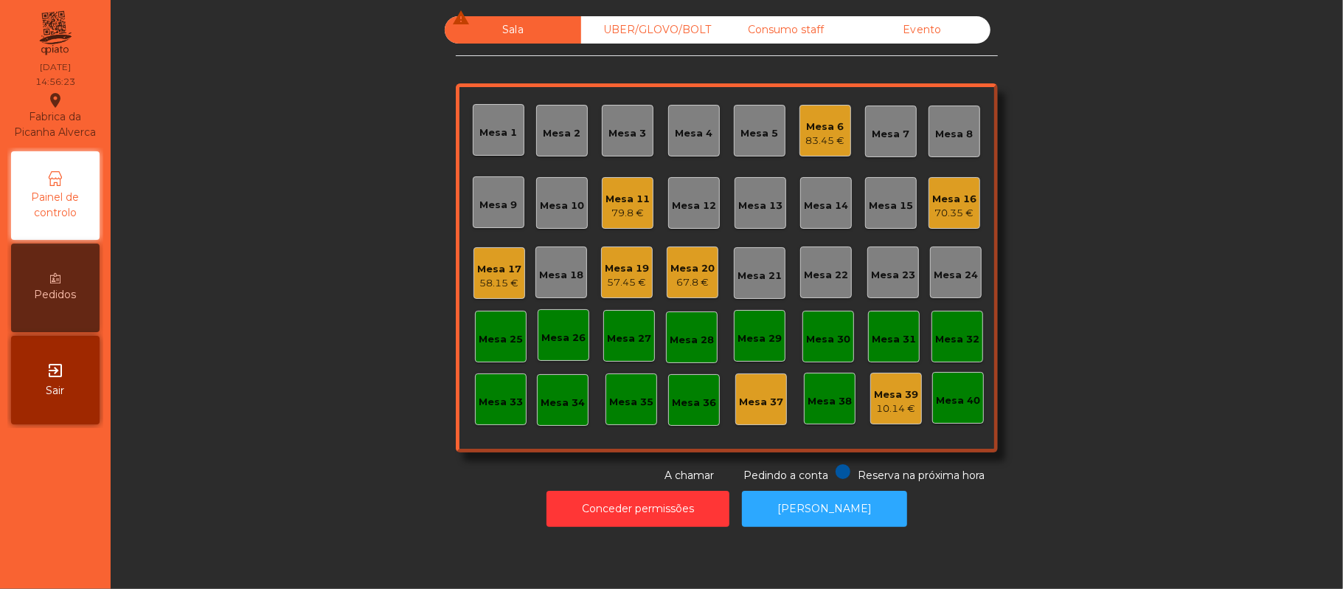
click at [948, 201] on div "Mesa 16" at bounding box center [954, 199] width 44 height 15
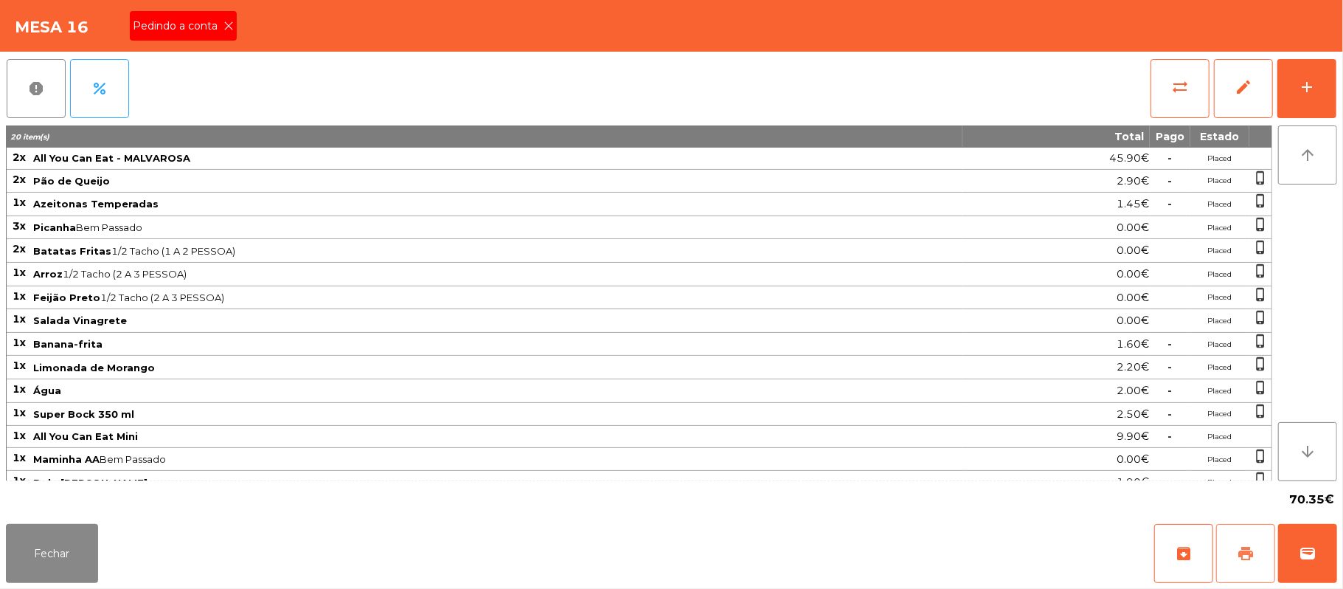
click at [1226, 571] on button "print" at bounding box center [1245, 553] width 59 height 59
click at [227, 24] on icon at bounding box center [229, 26] width 10 height 10
click at [1240, 561] on span "print" at bounding box center [1246, 553] width 18 height 18
click at [1196, 89] on button "sync_alt" at bounding box center [1180, 88] width 59 height 59
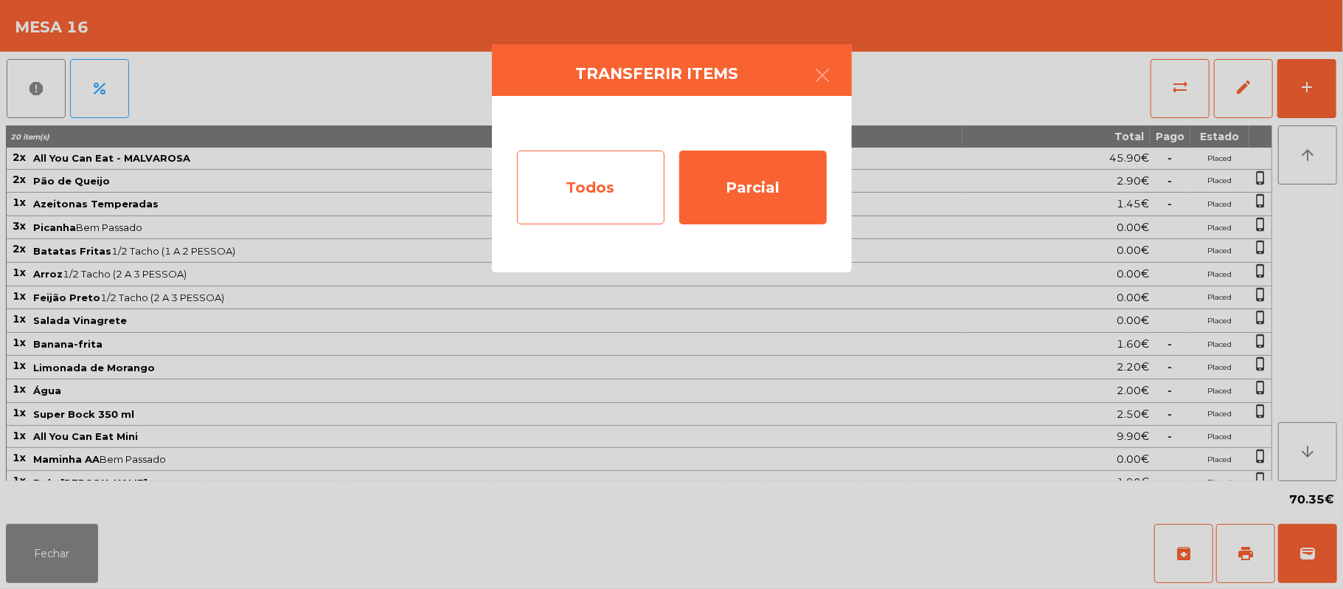
click at [606, 186] on div "Todos" at bounding box center [591, 187] width 148 height 74
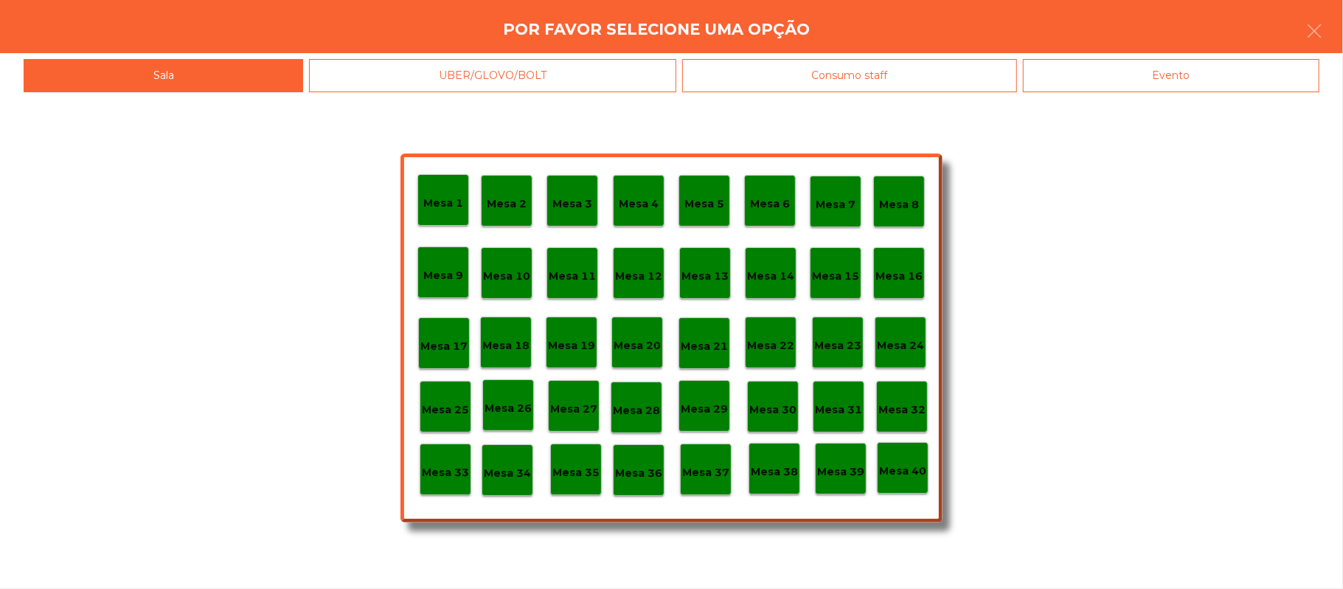
click at [1207, 63] on div "Evento" at bounding box center [1171, 75] width 297 height 33
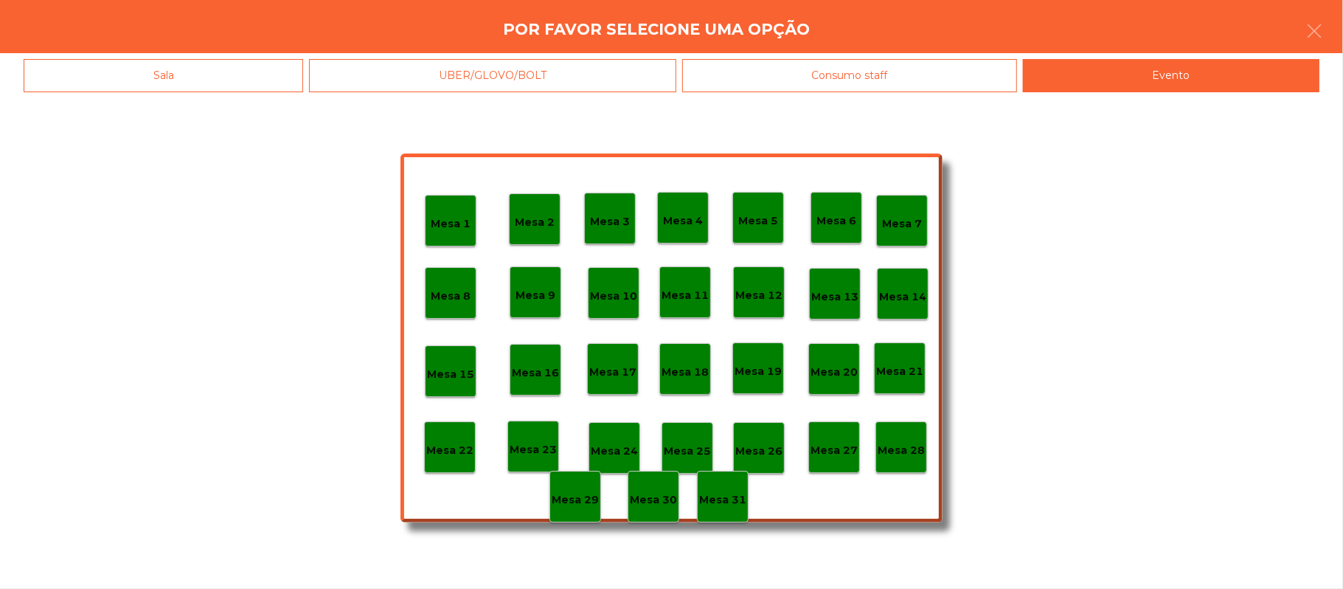
click at [898, 425] on div "Mesa 28" at bounding box center [902, 447] width 52 height 52
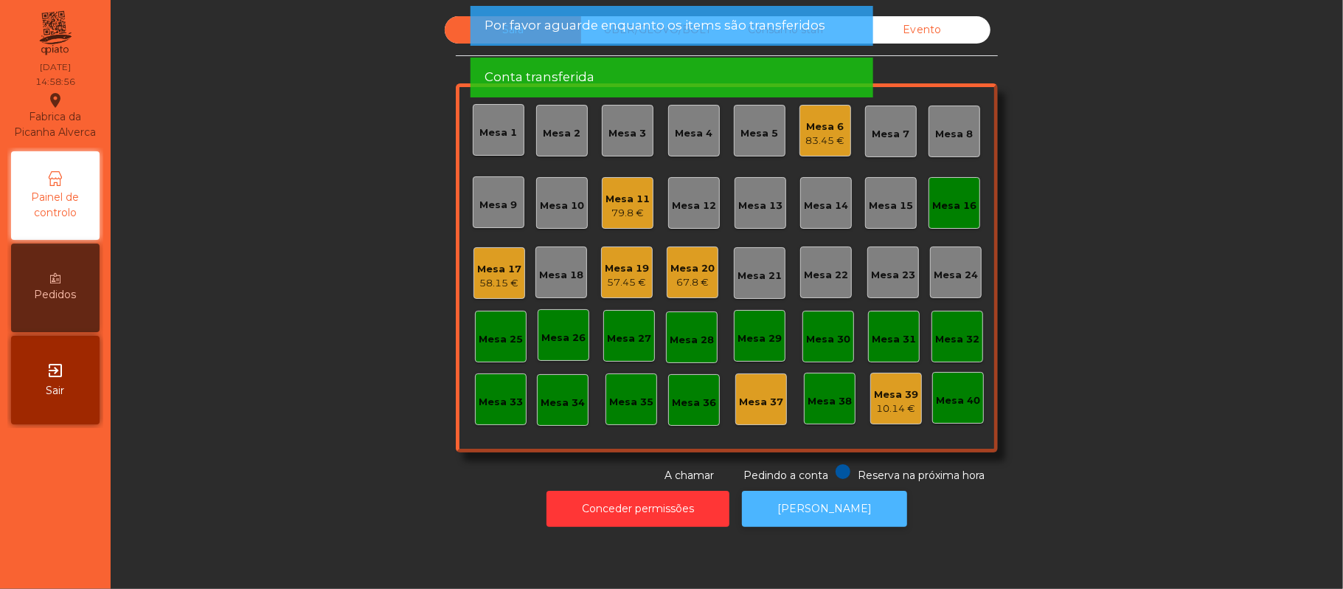
click at [867, 502] on button "[PERSON_NAME]" at bounding box center [824, 509] width 165 height 36
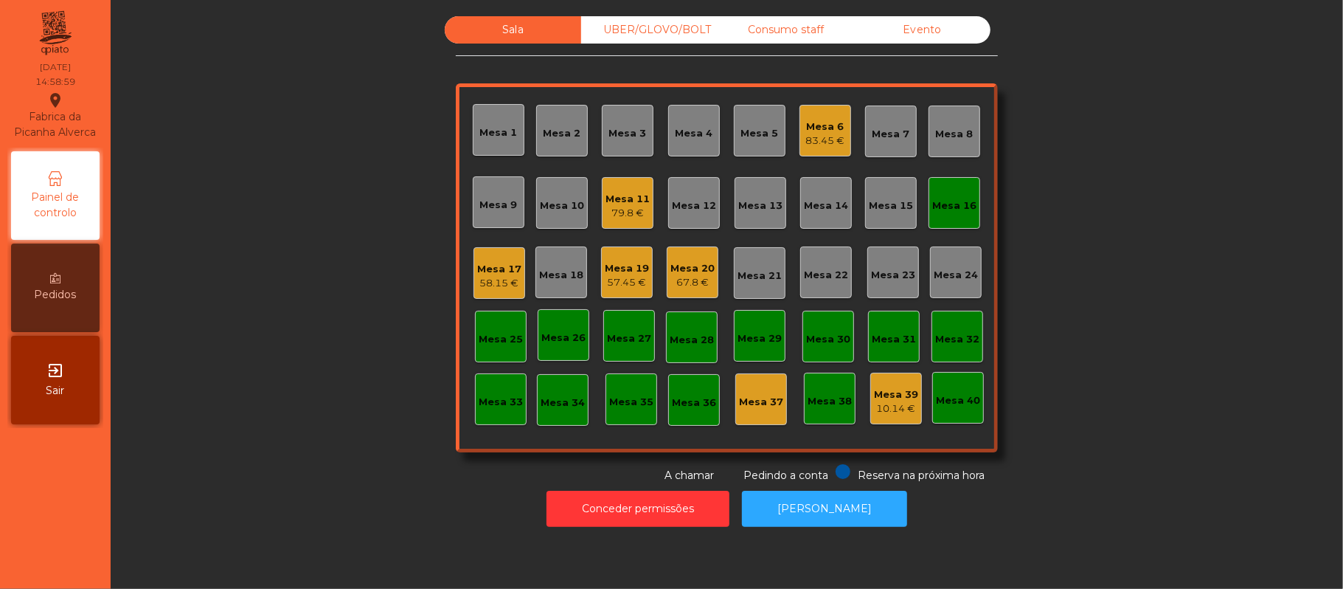
click at [936, 189] on div "Mesa 16" at bounding box center [955, 203] width 52 height 52
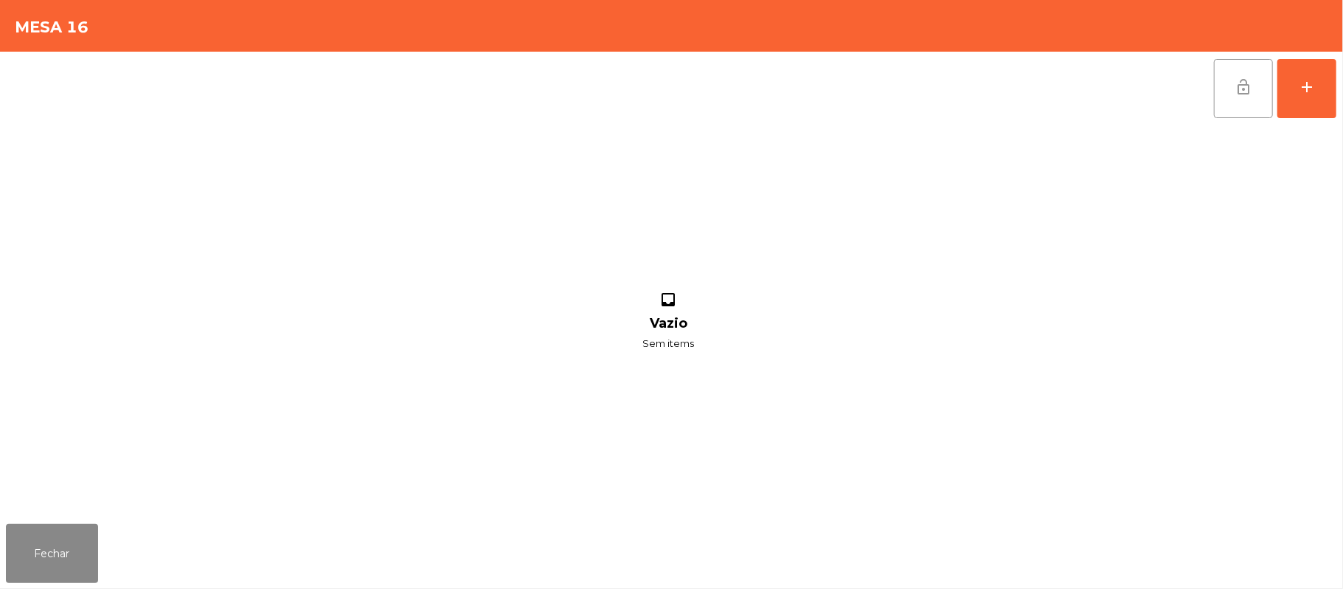
click at [1247, 90] on span "lock_open" at bounding box center [1244, 87] width 18 height 18
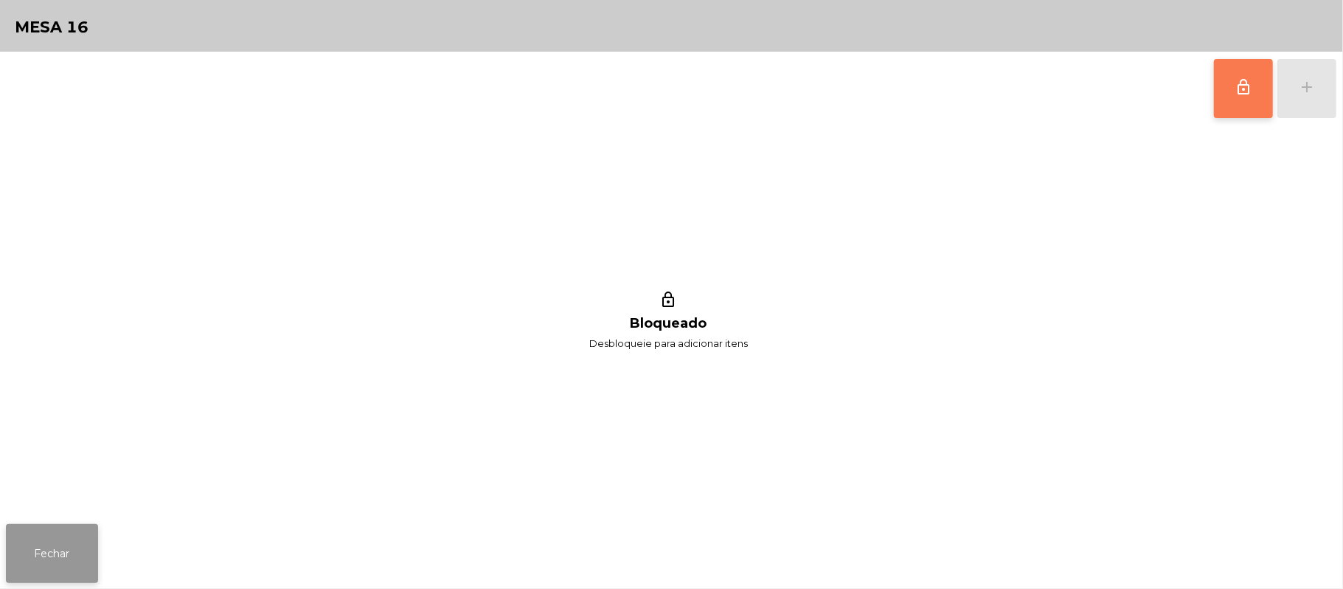
click at [56, 569] on button "Fechar" at bounding box center [52, 553] width 92 height 59
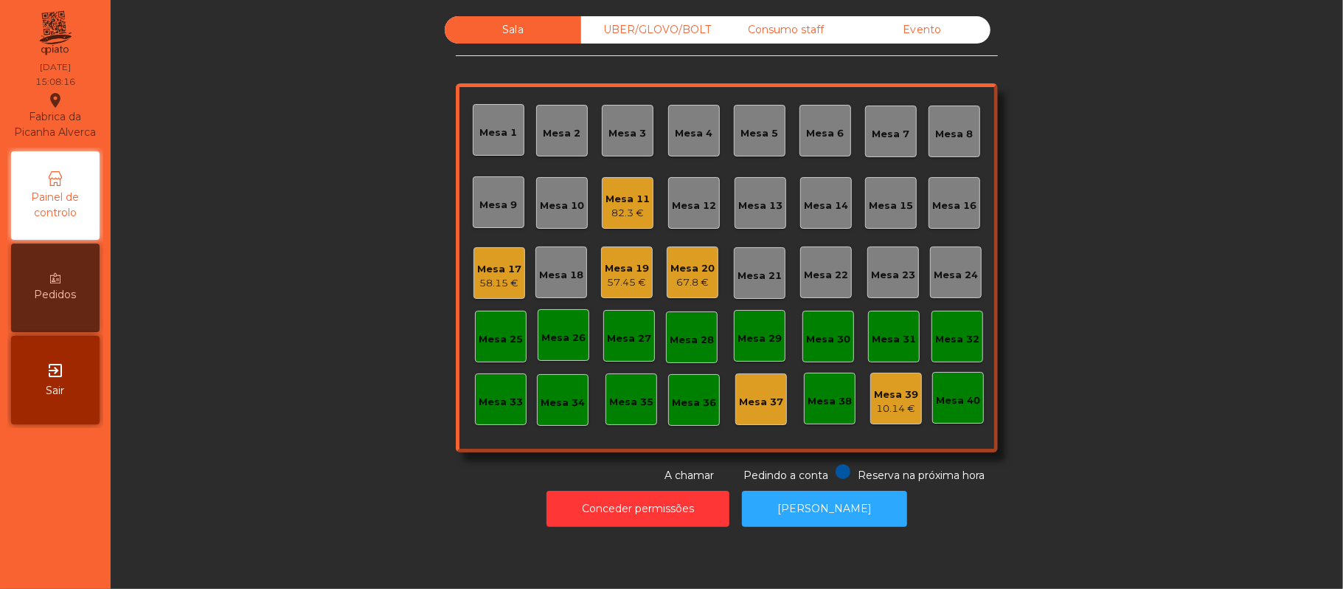
click at [627, 282] on div "57.45 €" at bounding box center [627, 282] width 44 height 15
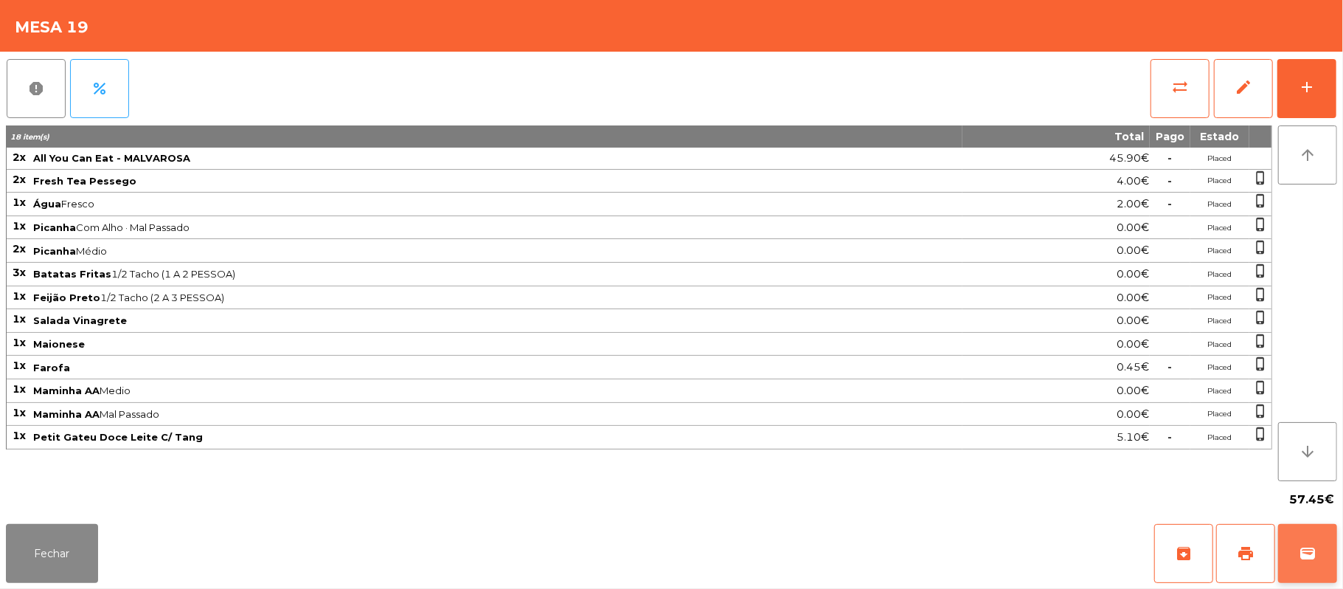
click at [1306, 552] on span "wallet" at bounding box center [1308, 553] width 18 height 18
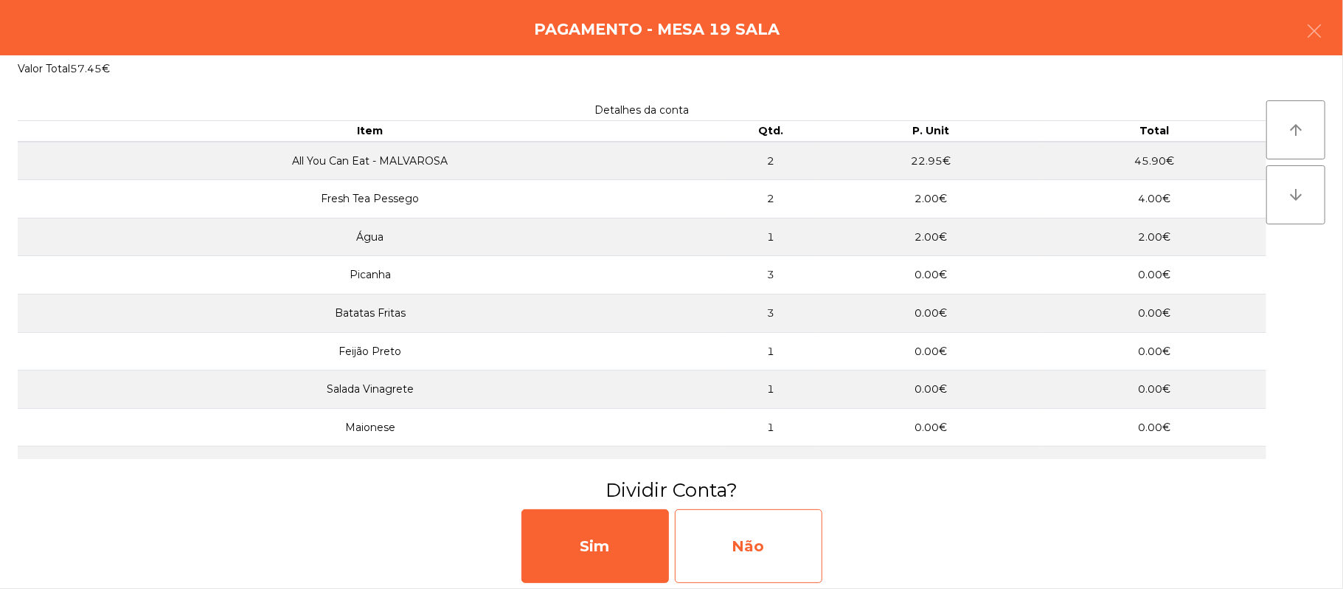
click at [732, 544] on div "Não" at bounding box center [749, 546] width 148 height 74
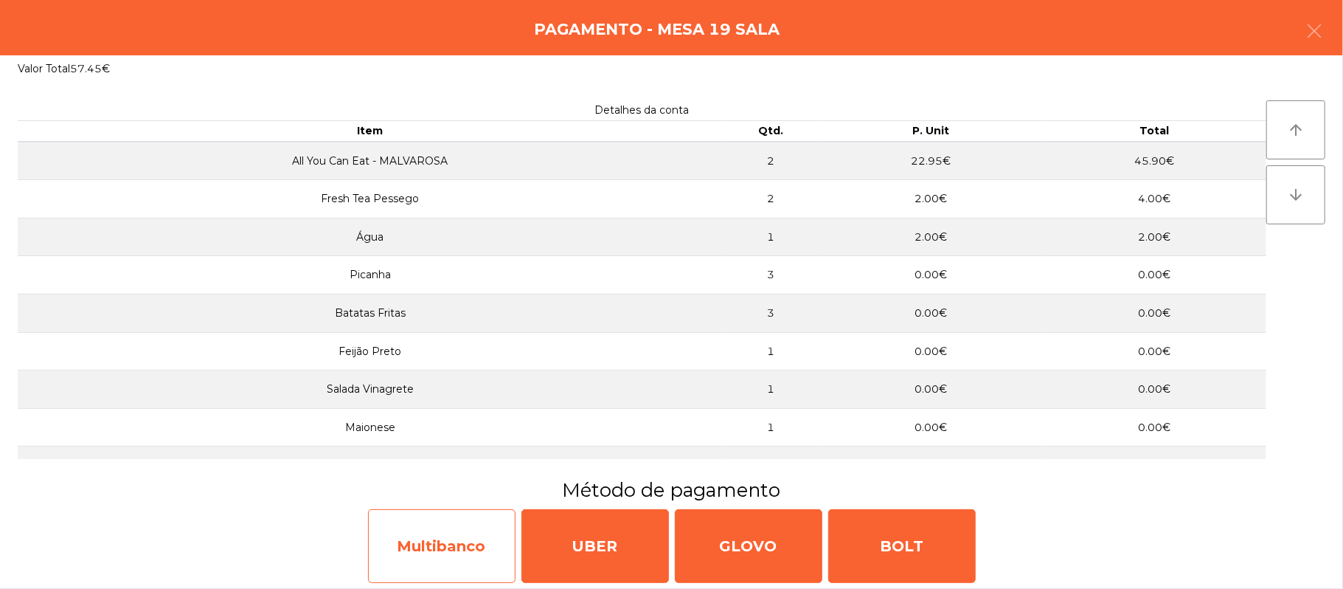
click at [432, 546] on div "Multibanco" at bounding box center [442, 546] width 148 height 74
select select "**"
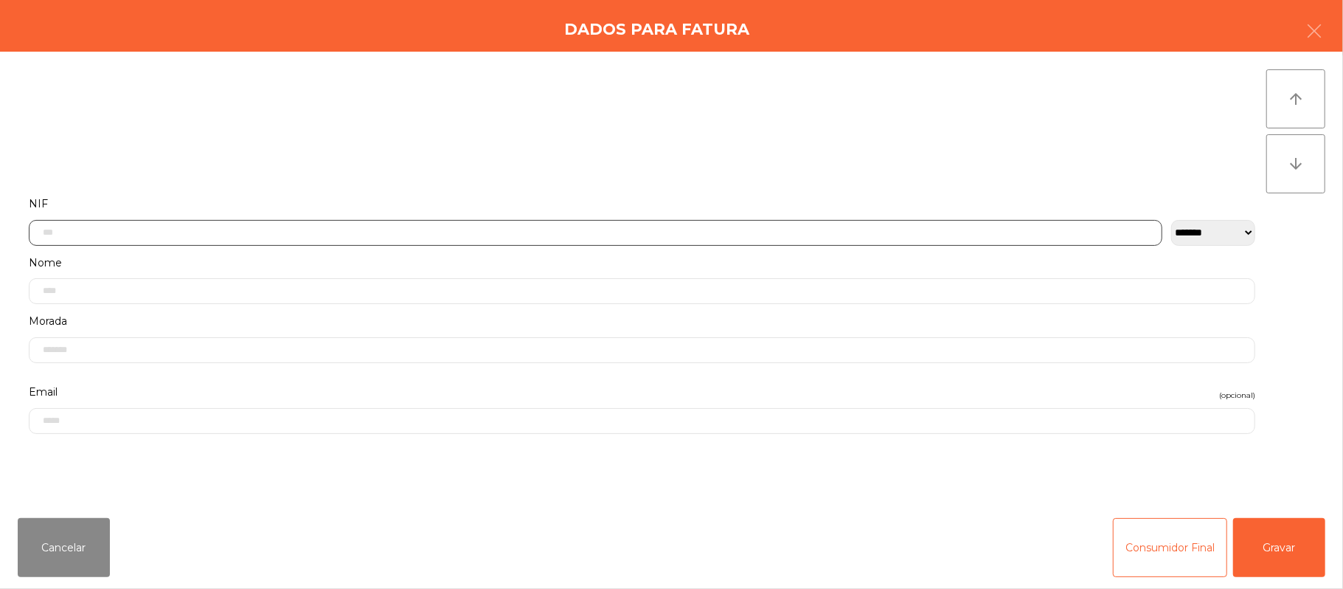
click at [702, 232] on input "text" at bounding box center [596, 233] width 1134 height 26
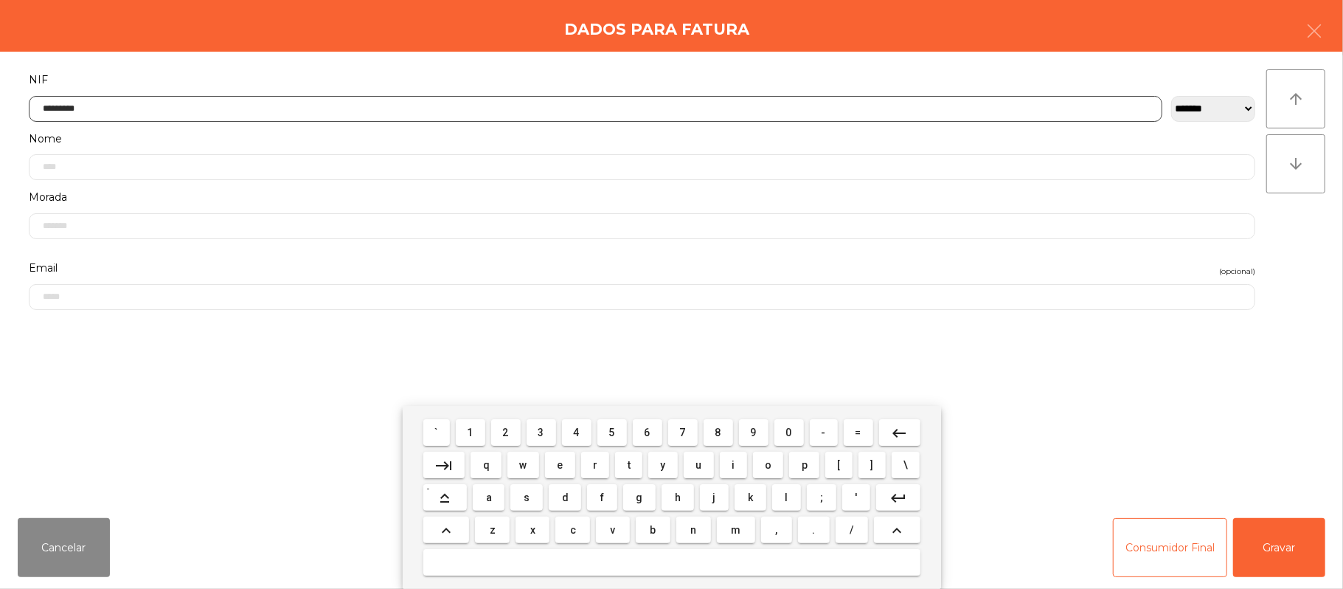
type input "*********"
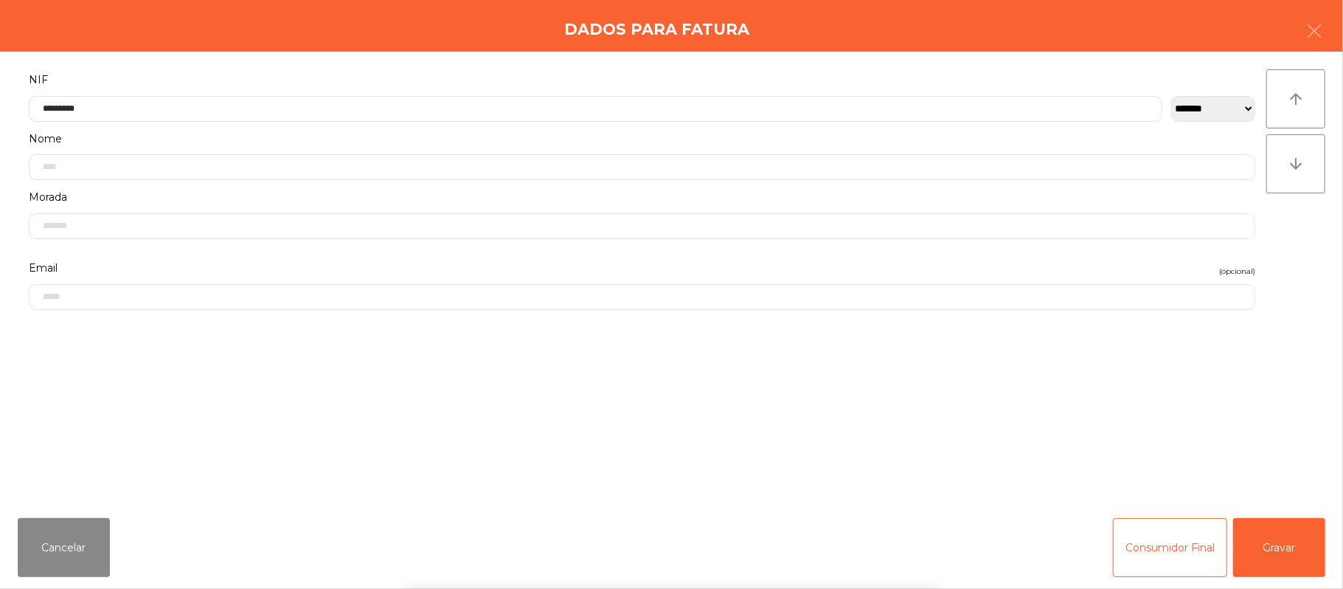
click at [1264, 536] on div "` 1 2 3 4 5 6 7 8 9 0 - = keyboard_backspace keyboard_tab q w e r t y u i o p […" at bounding box center [671, 497] width 1343 height 183
click at [1266, 550] on button "Gravar" at bounding box center [1279, 547] width 92 height 59
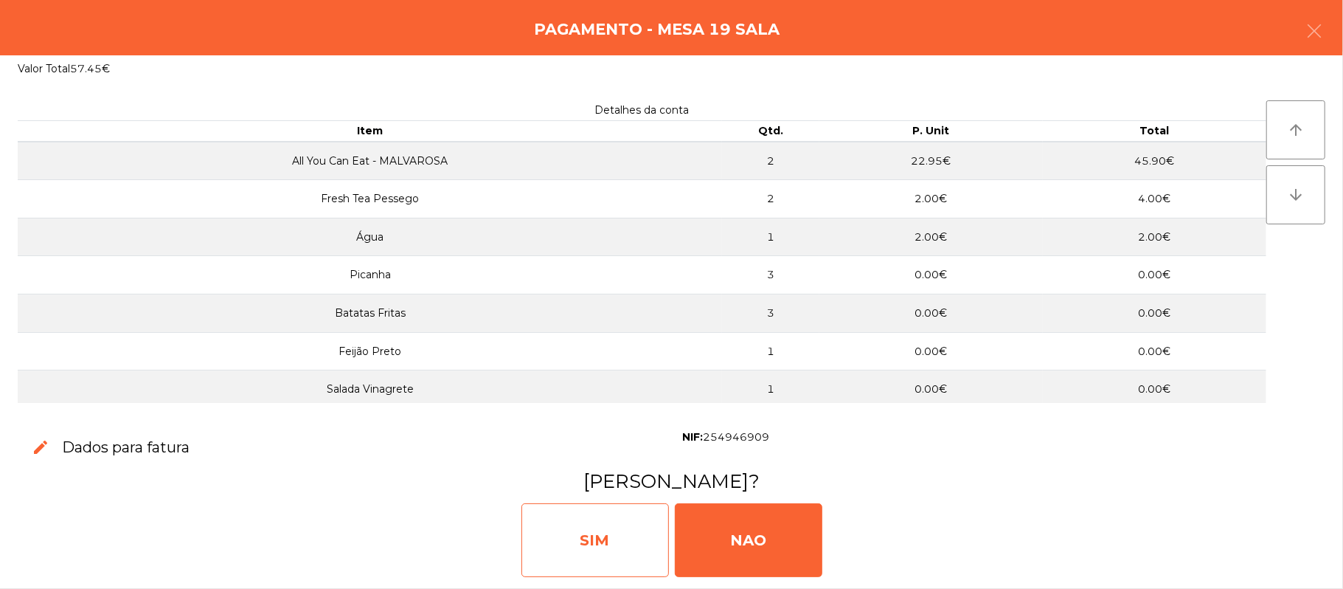
click at [606, 547] on div "SIM" at bounding box center [596, 540] width 148 height 74
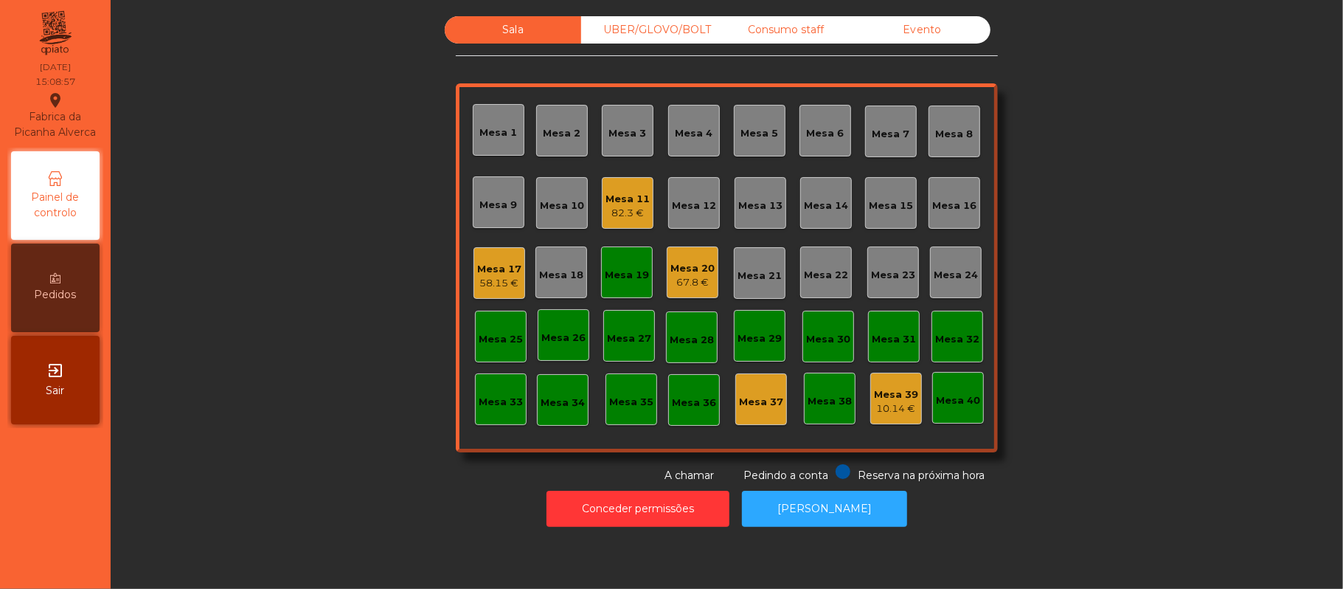
click at [630, 283] on div "Mesa 19" at bounding box center [627, 272] width 52 height 52
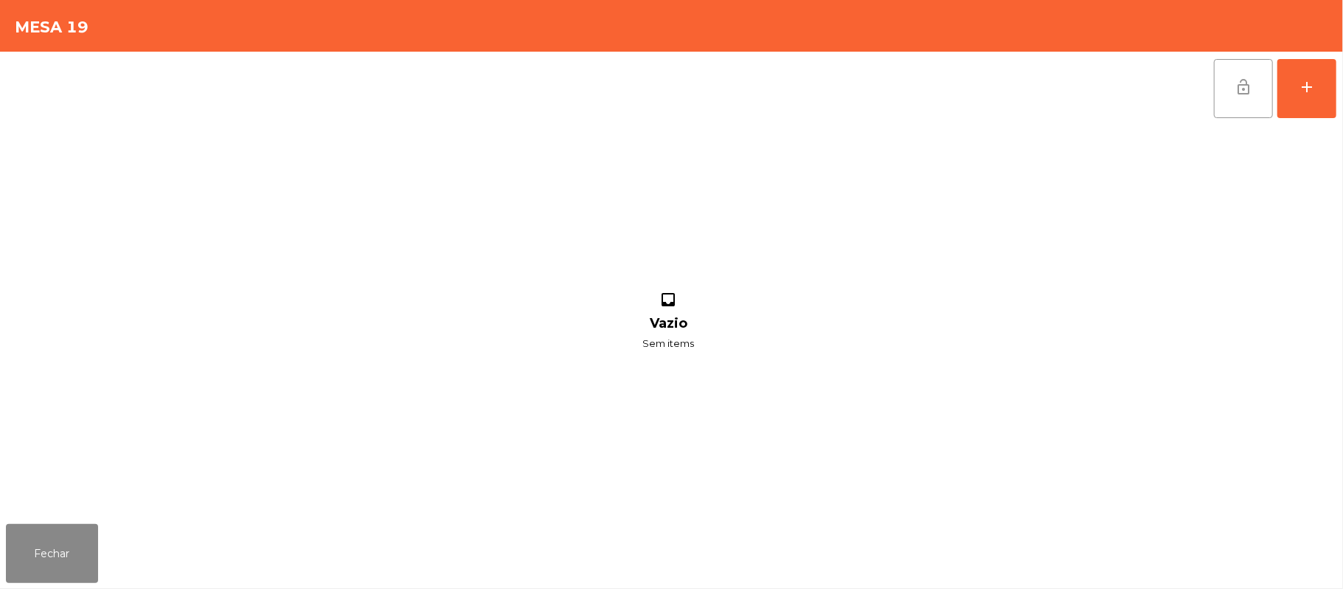
click at [1250, 78] on span "lock_open" at bounding box center [1244, 87] width 18 height 18
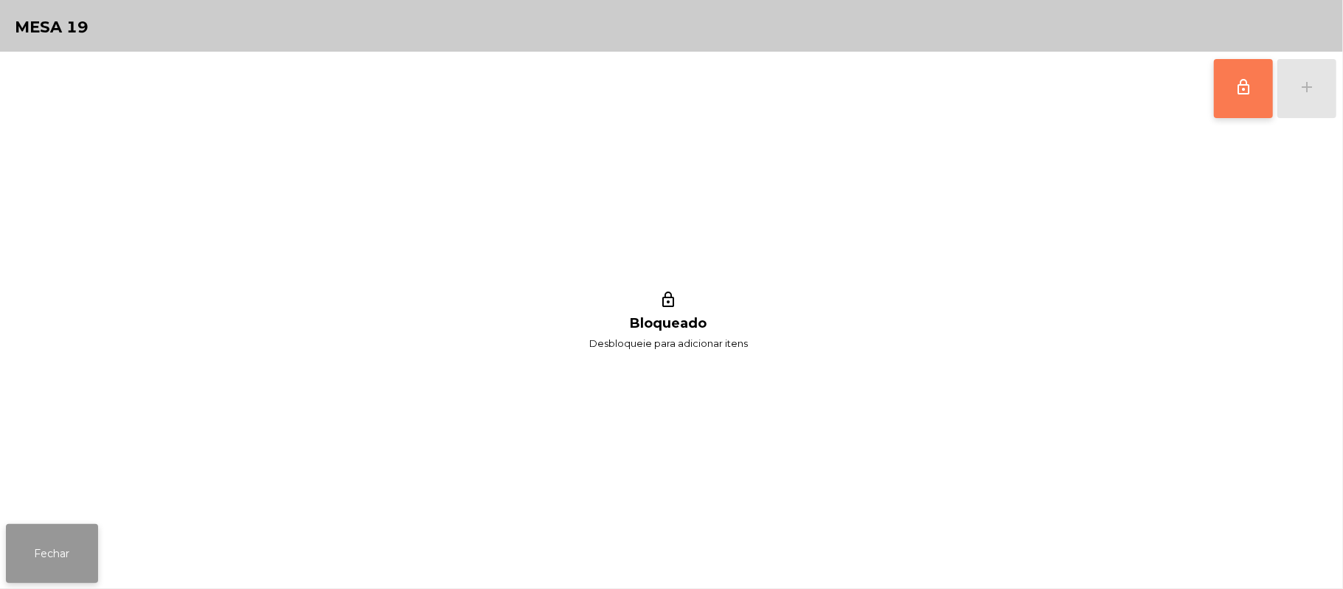
click at [91, 543] on button "Fechar" at bounding box center [52, 553] width 92 height 59
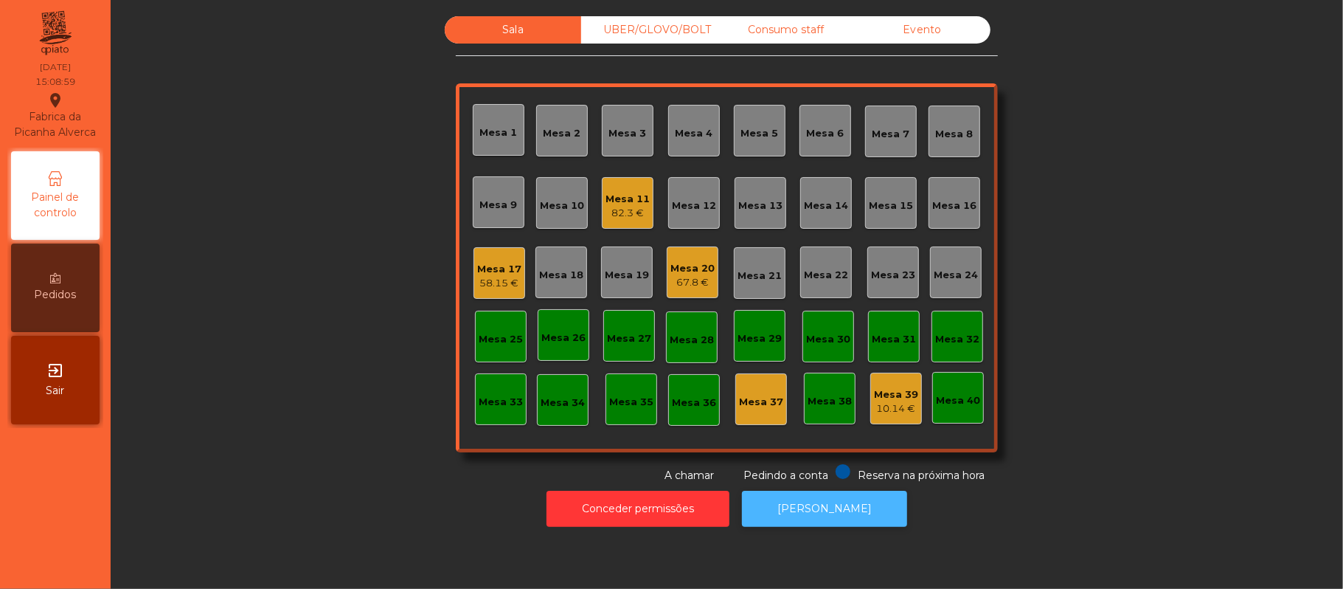
click at [842, 523] on button "[PERSON_NAME]" at bounding box center [824, 509] width 165 height 36
click at [694, 269] on div "Mesa 20" at bounding box center [693, 268] width 44 height 15
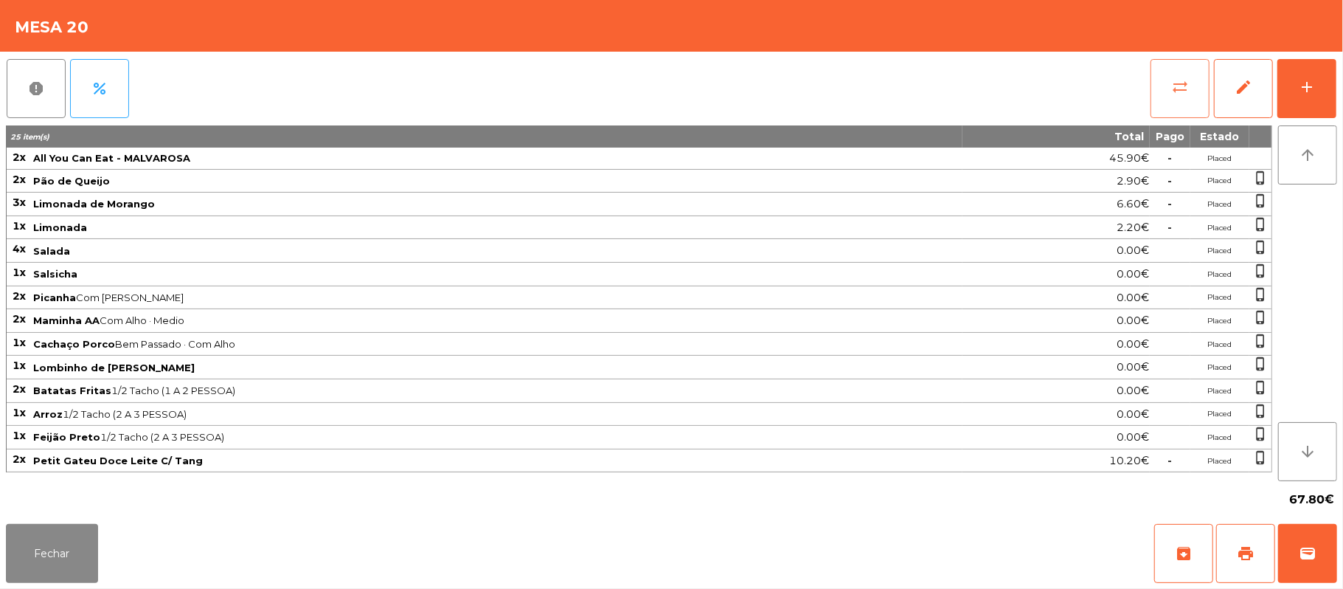
click at [1163, 102] on button "sync_alt" at bounding box center [1180, 88] width 59 height 59
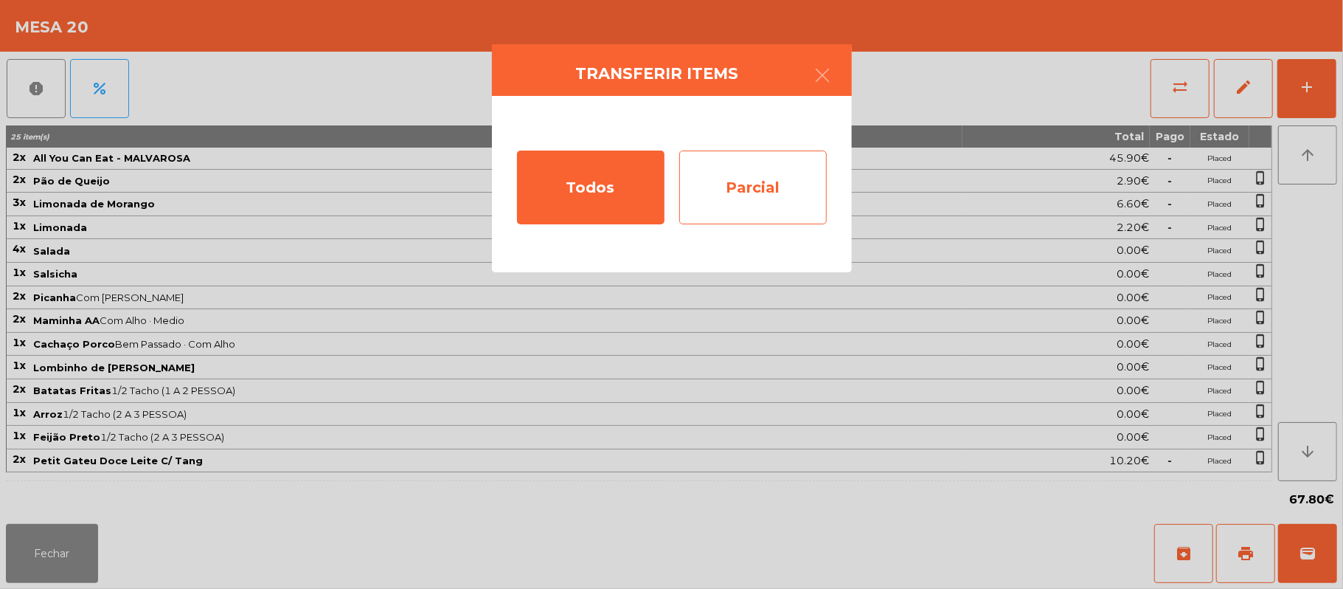
click at [757, 190] on div "Parcial" at bounding box center [753, 187] width 148 height 74
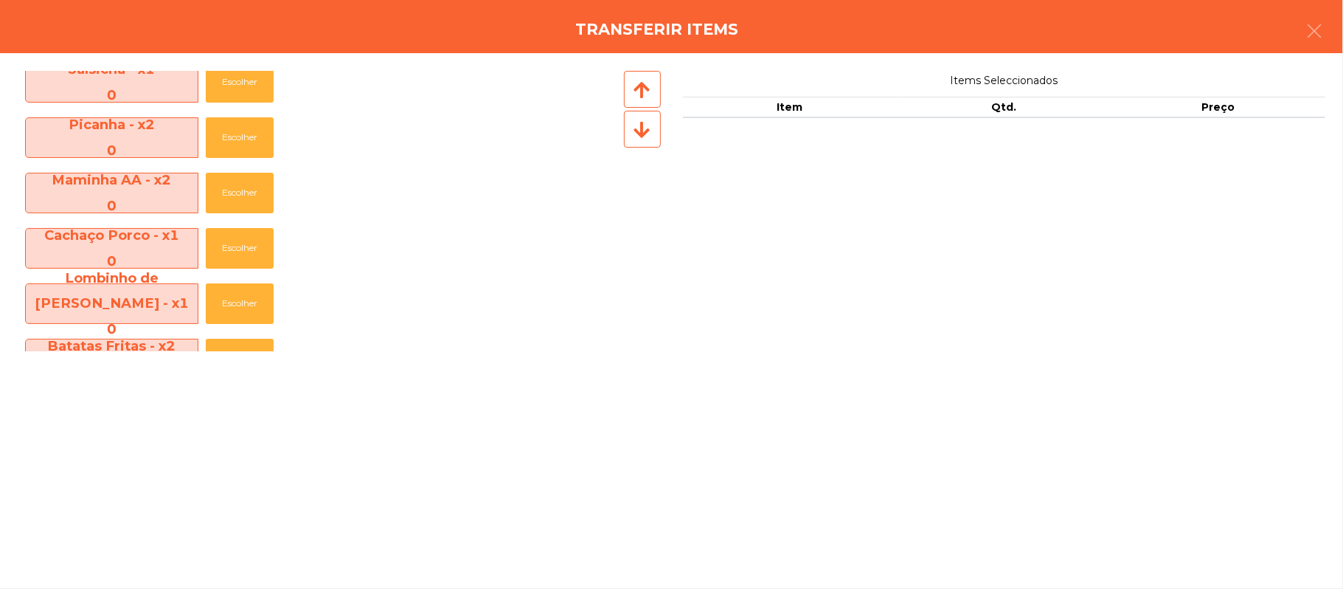
scroll to position [505, 0]
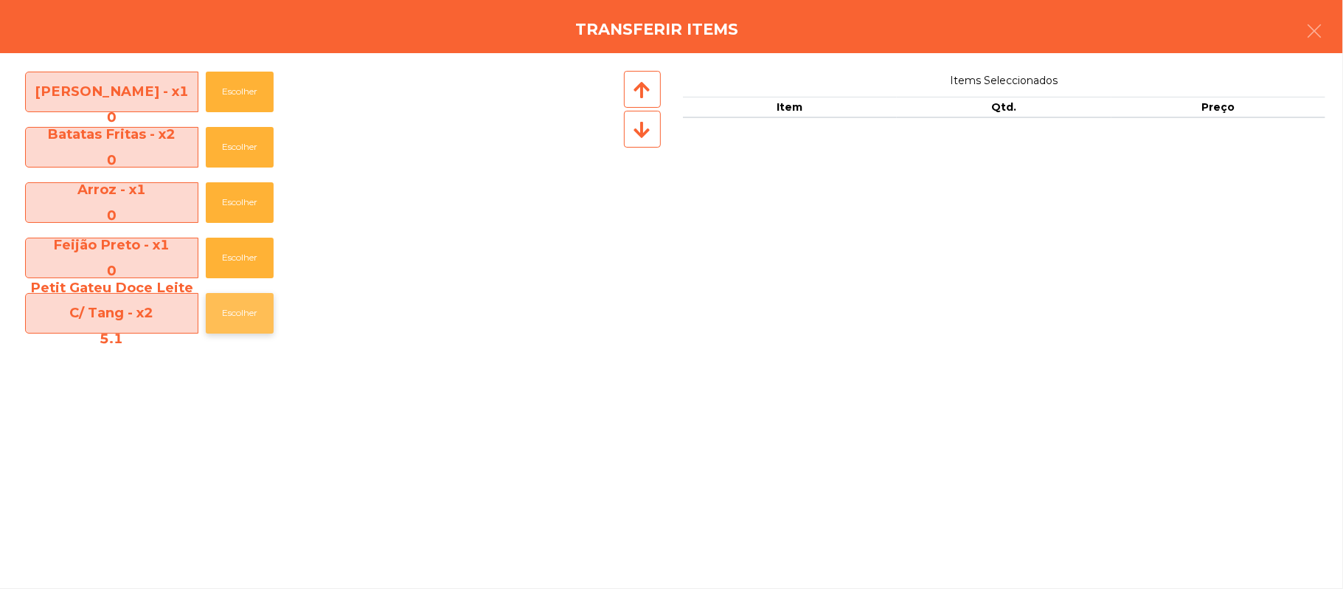
click at [243, 313] on button "Escolher" at bounding box center [240, 313] width 68 height 41
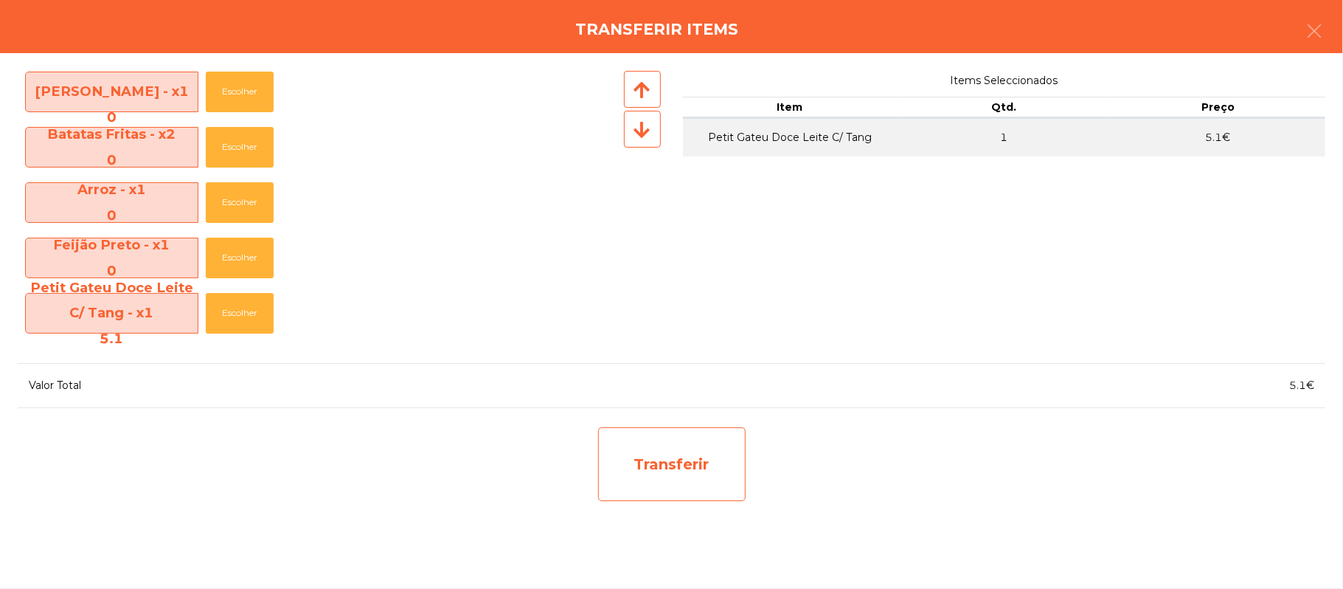
click at [682, 482] on div "Transferir" at bounding box center [672, 464] width 148 height 74
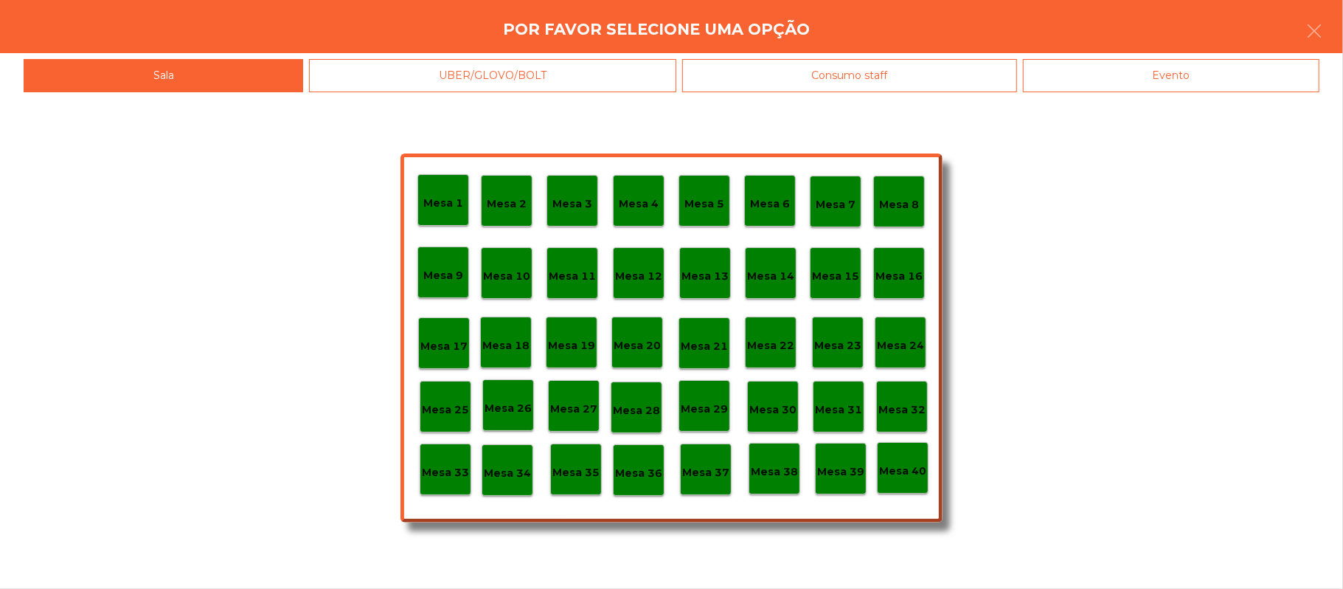
click at [707, 488] on div "Mesa 37" at bounding box center [706, 469] width 52 height 52
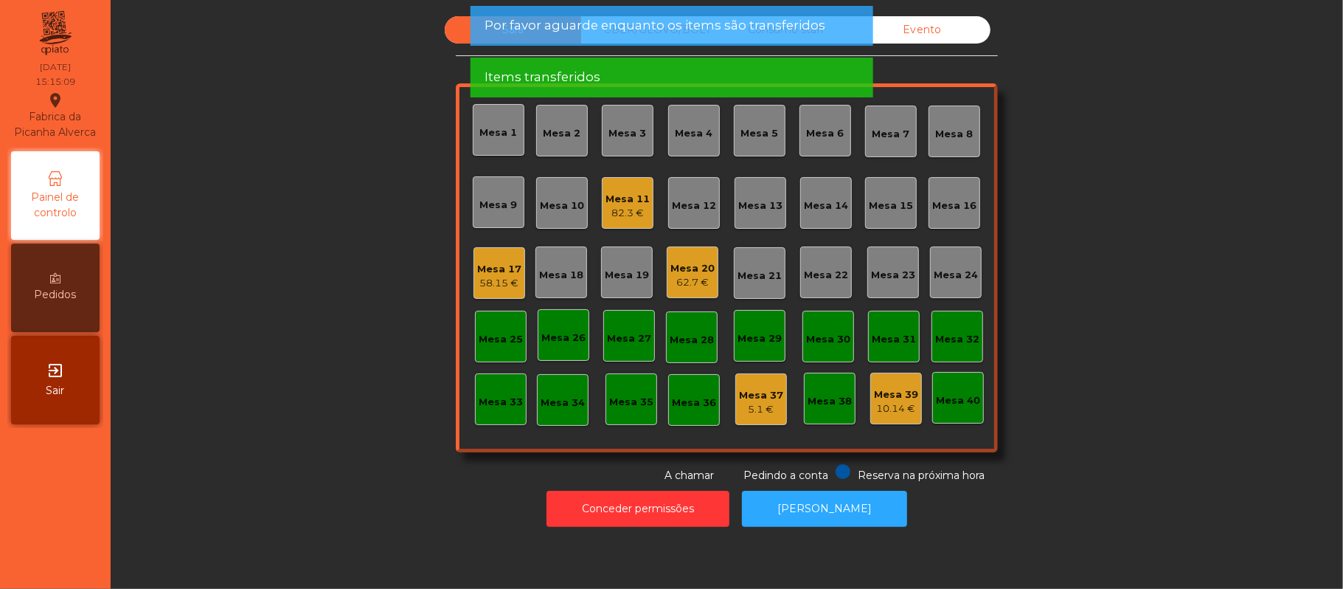
click at [758, 414] on div "5.1 €" at bounding box center [761, 409] width 44 height 15
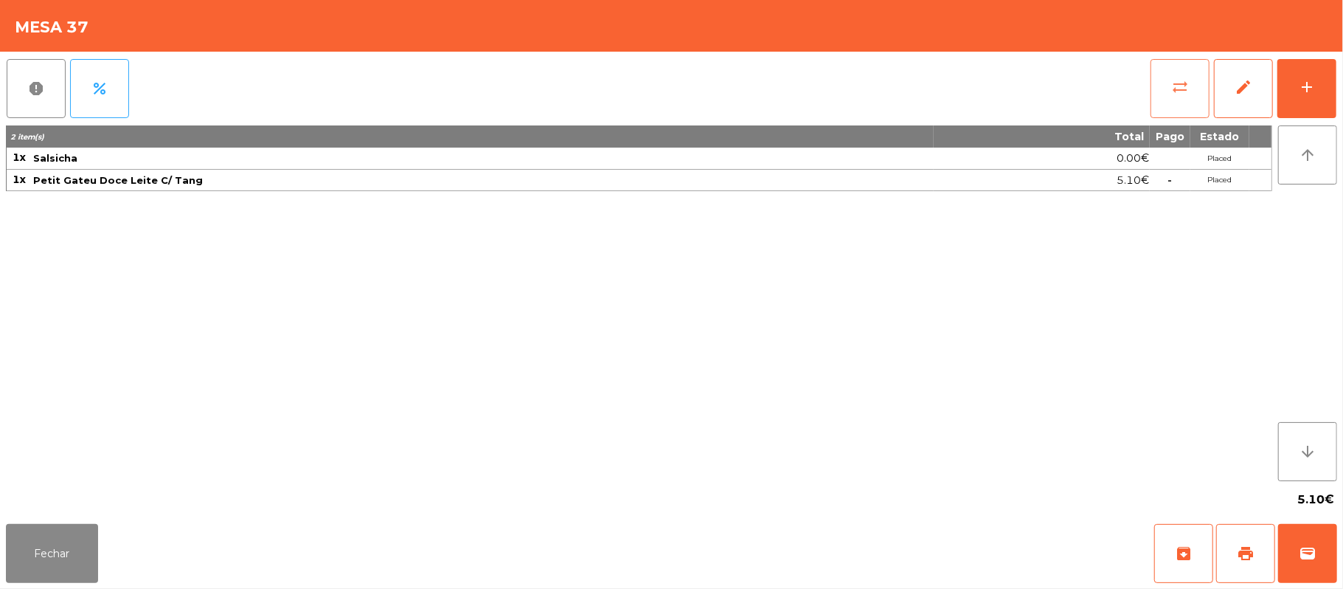
click at [1177, 72] on button "sync_alt" at bounding box center [1180, 88] width 59 height 59
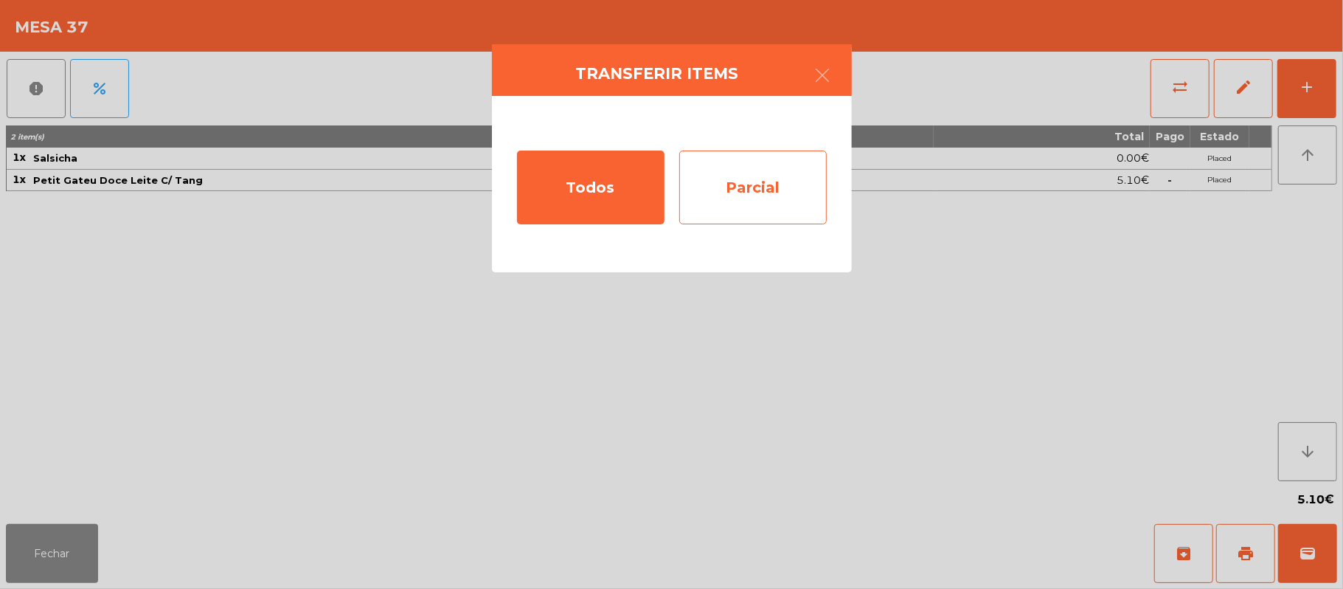
click at [761, 198] on div "Parcial" at bounding box center [753, 187] width 148 height 74
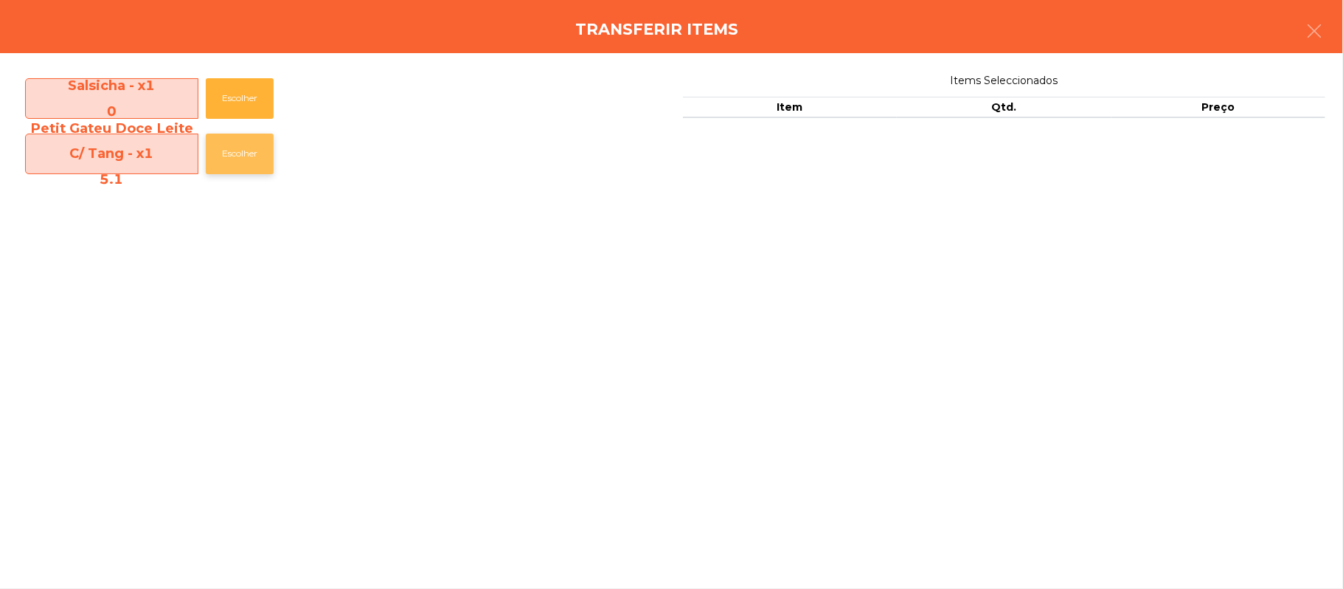
click at [243, 167] on button "Escolher" at bounding box center [240, 154] width 68 height 41
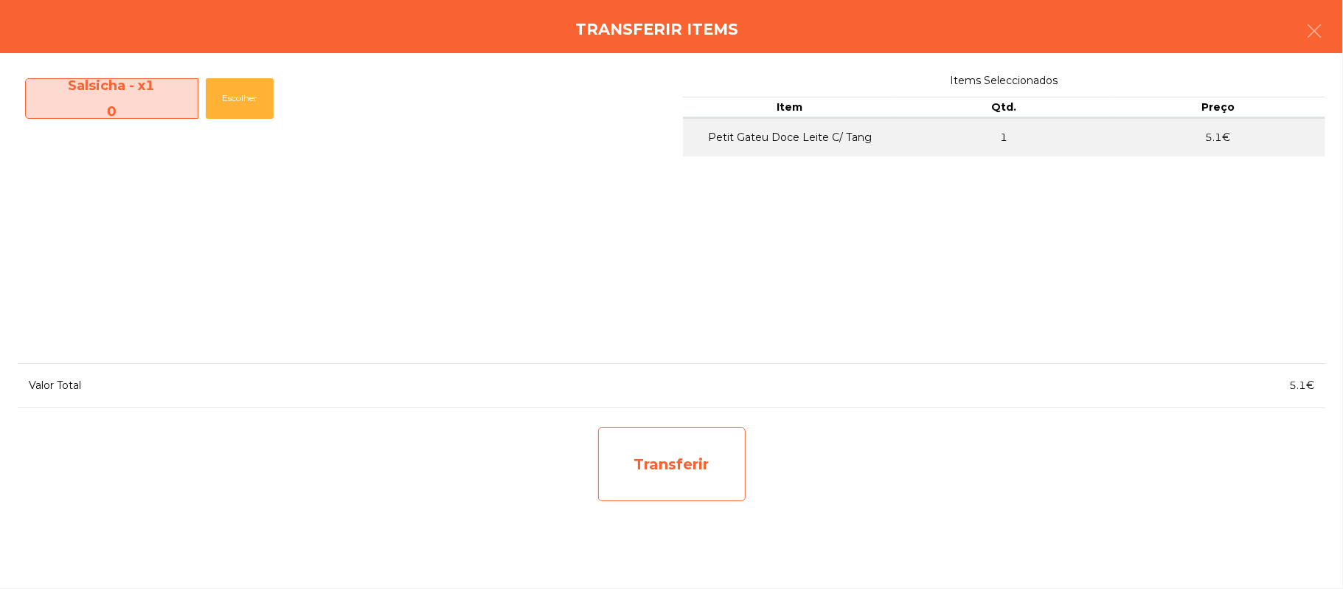
click at [683, 454] on div "Transferir" at bounding box center [672, 464] width 148 height 74
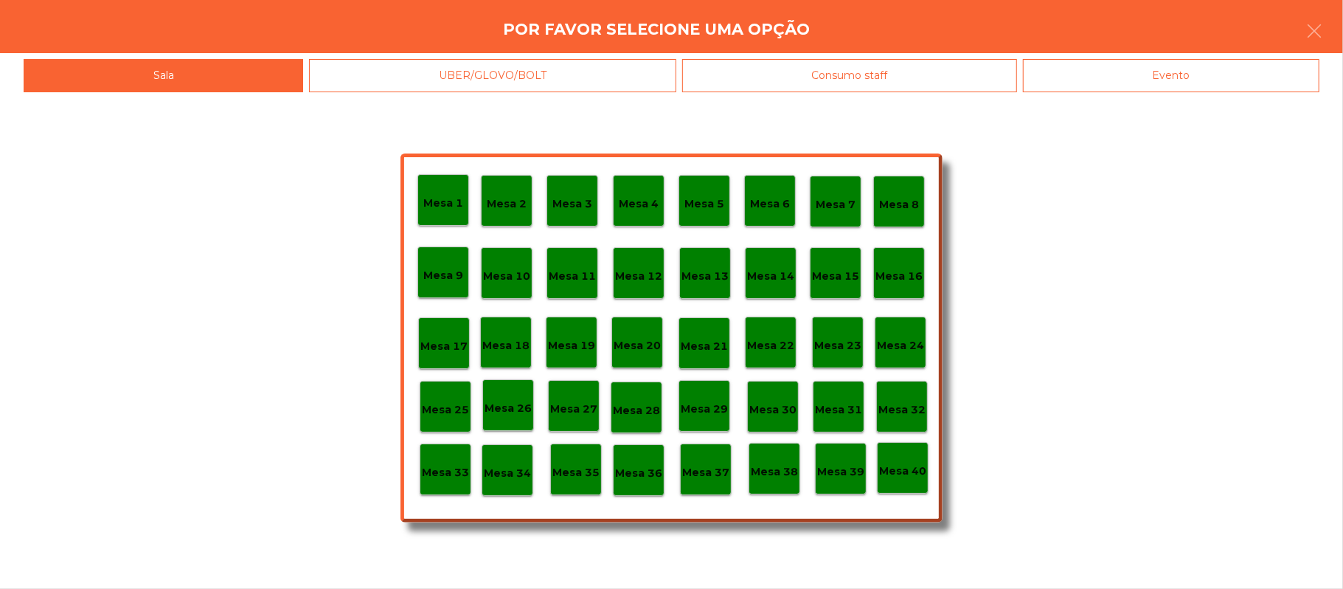
click at [775, 488] on div "Mesa 38" at bounding box center [775, 469] width 52 height 52
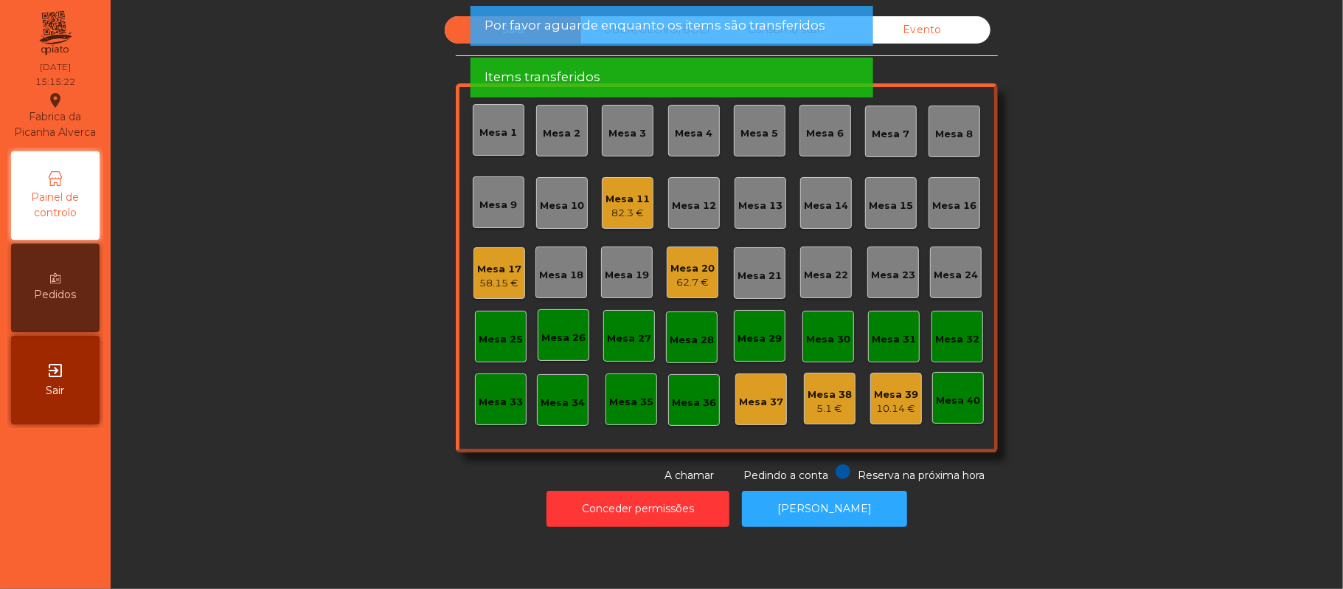
click at [1089, 283] on div "Sala UBER/[GEOGRAPHIC_DATA]/BOLT Consumo staff Evento Mesa 1 Mesa 2 [GEOGRAPHIC…" at bounding box center [727, 249] width 1193 height 467
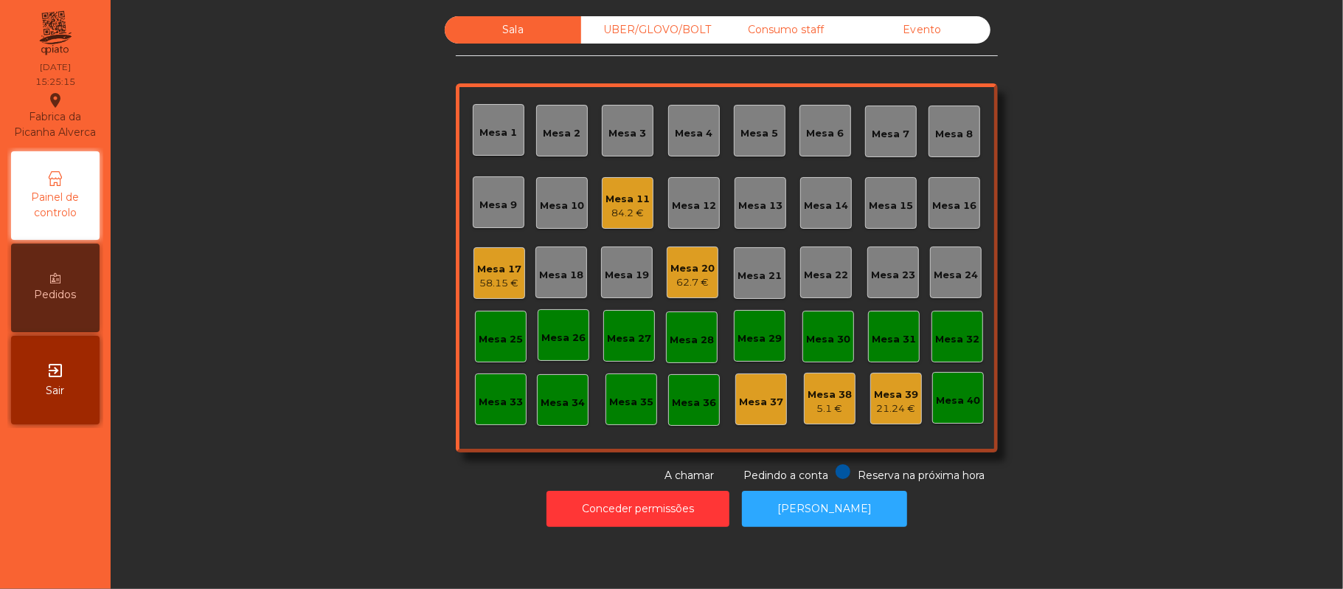
click at [776, 27] on div "Consumo staff" at bounding box center [786, 29] width 136 height 27
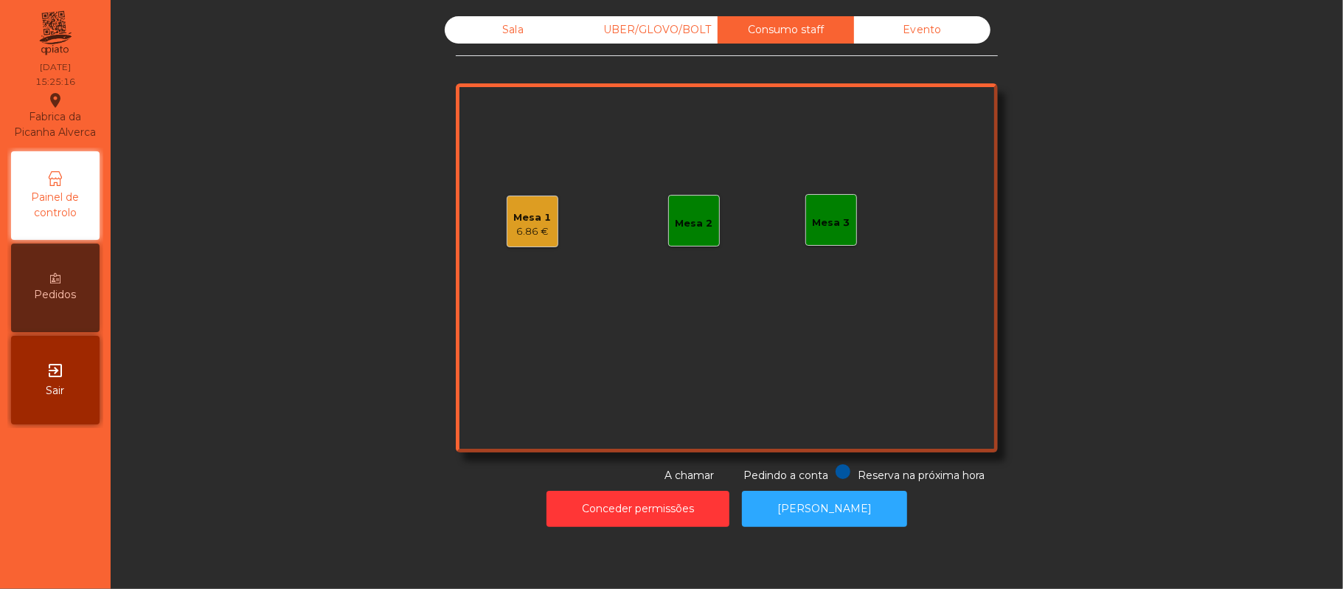
click at [519, 232] on div "6.86 €" at bounding box center [533, 231] width 38 height 15
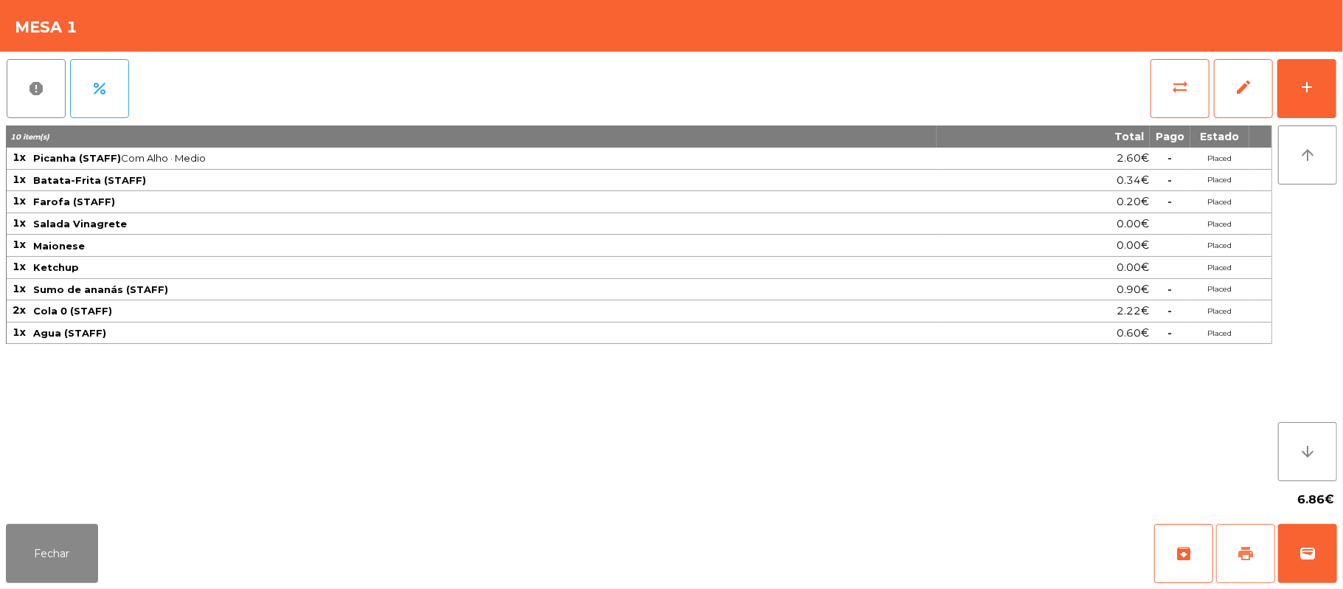
click at [1238, 550] on span "print" at bounding box center [1246, 553] width 18 height 18
click at [1173, 86] on span "sync_alt" at bounding box center [1180, 87] width 18 height 18
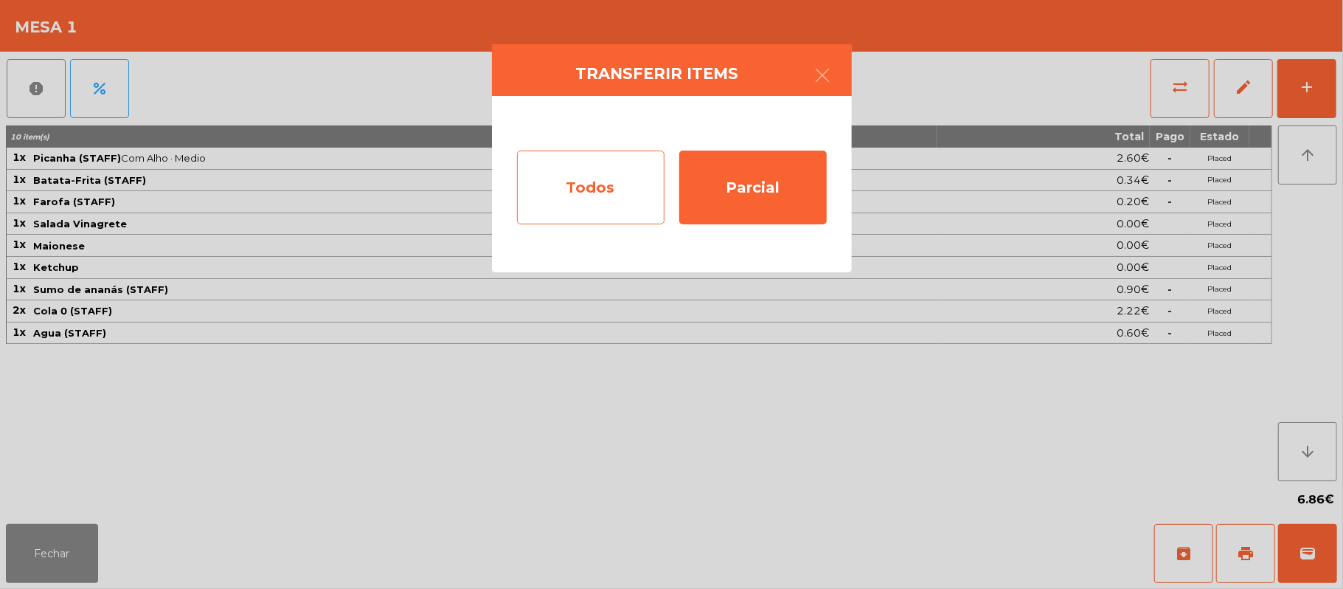
click at [572, 174] on div "Todos" at bounding box center [591, 187] width 148 height 74
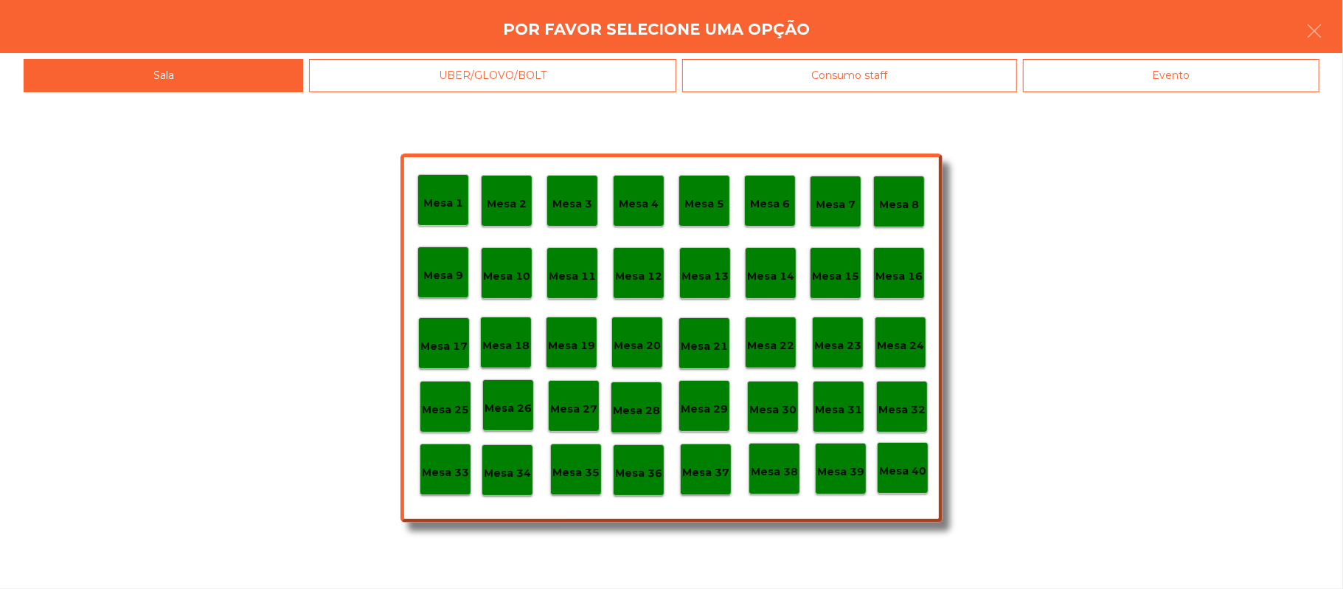
click at [454, 464] on p "Mesa 33" at bounding box center [445, 472] width 47 height 17
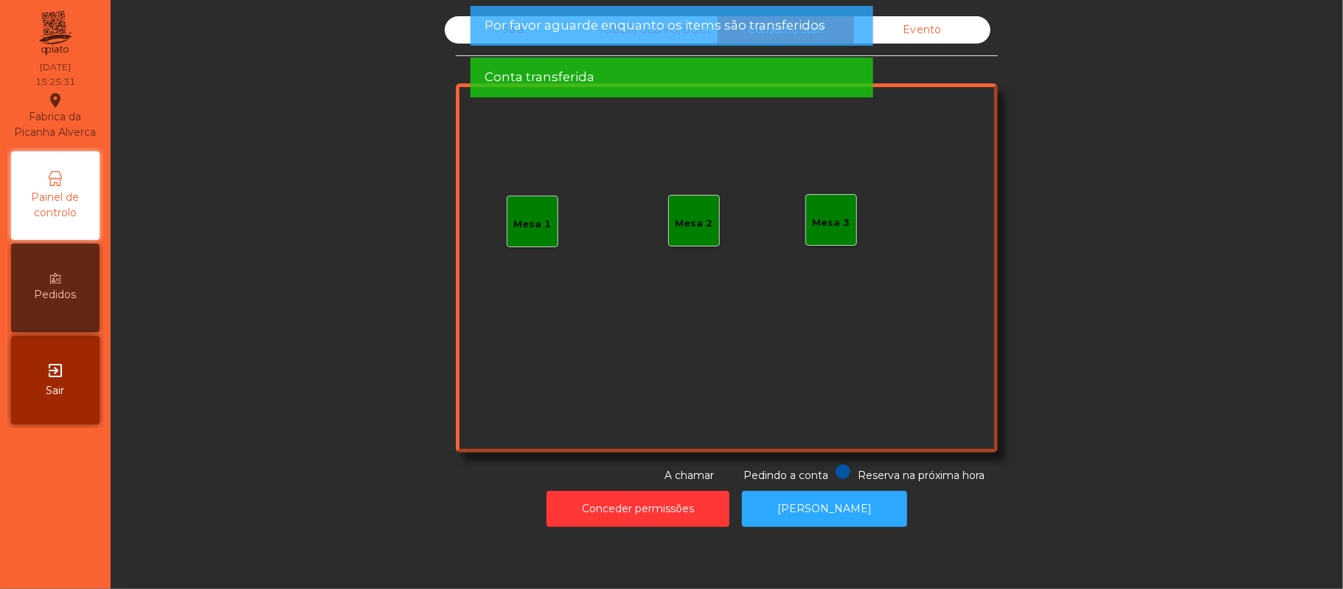
click at [308, 249] on div "Sala UBER/GLOVO/BOLT Consumo staff Evento Mesa 1 Mesa 2 Mesa 3 Reserva na próxi…" at bounding box center [727, 249] width 1193 height 467
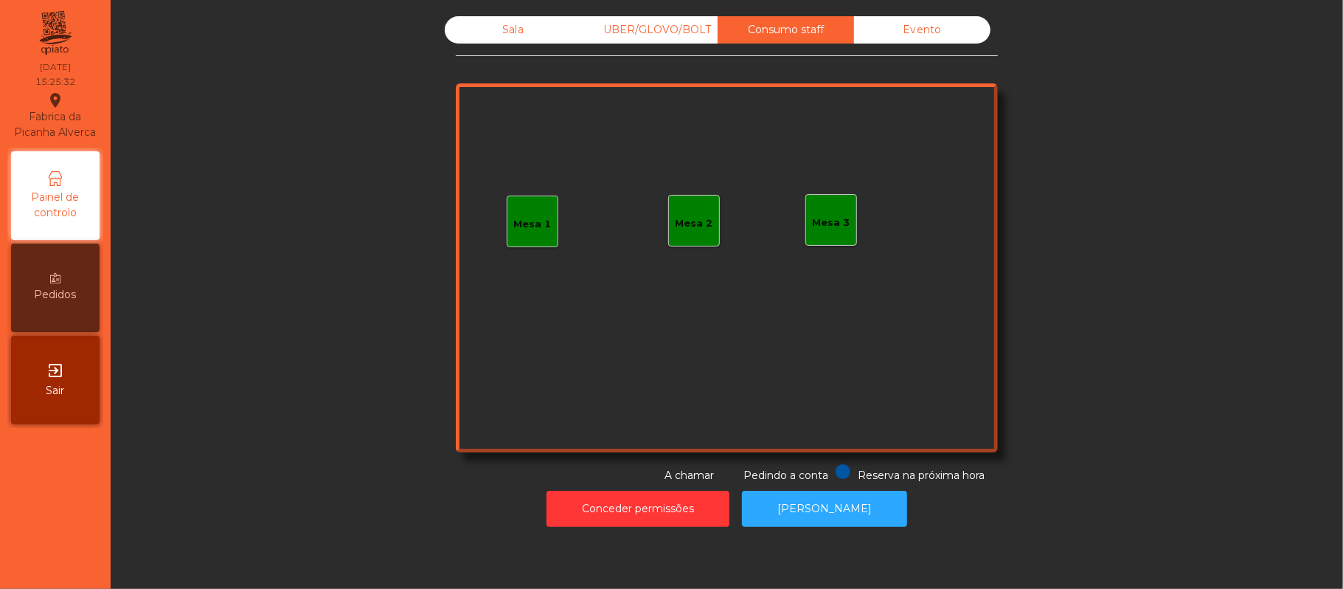
click at [507, 16] on span "Conta transferida" at bounding box center [540, 25] width 110 height 18
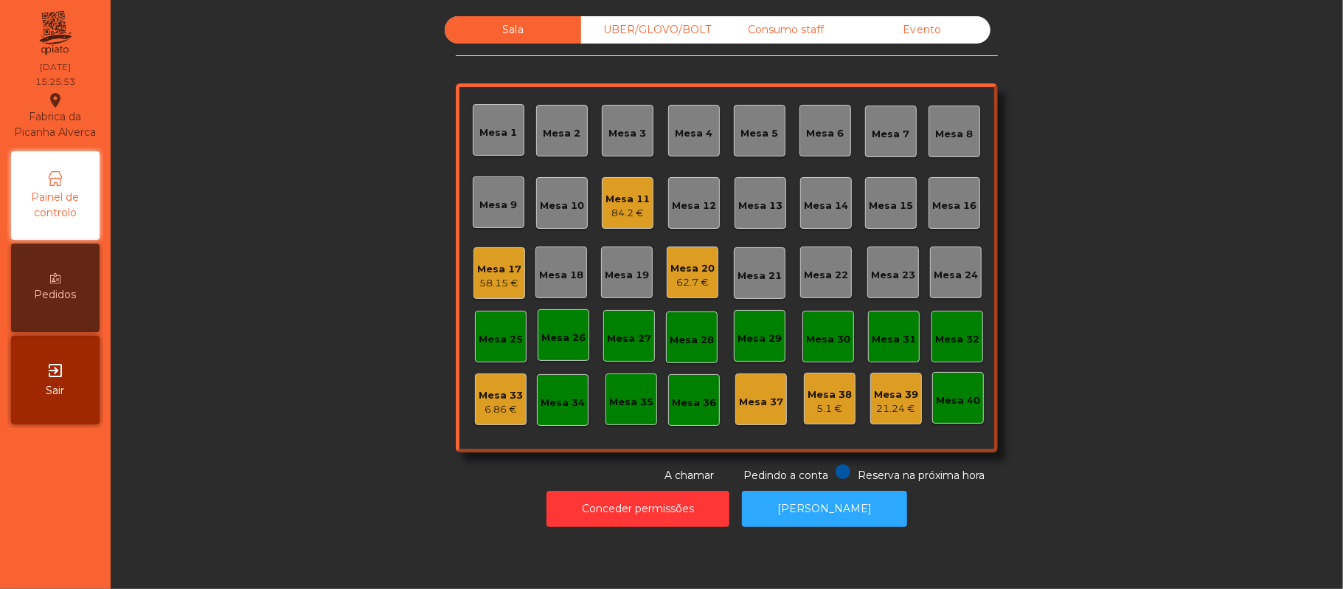
click at [670, 30] on div "UBER/GLOVO/BOLT" at bounding box center [649, 29] width 136 height 27
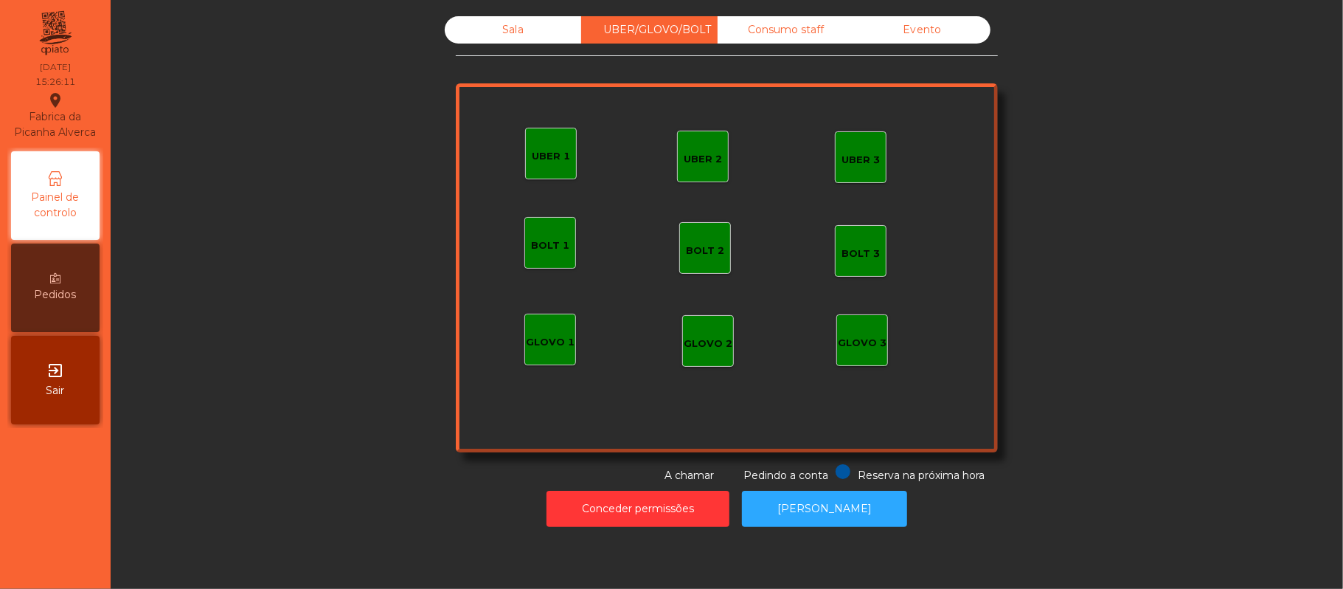
click at [538, 168] on div "UBER 1" at bounding box center [551, 154] width 52 height 52
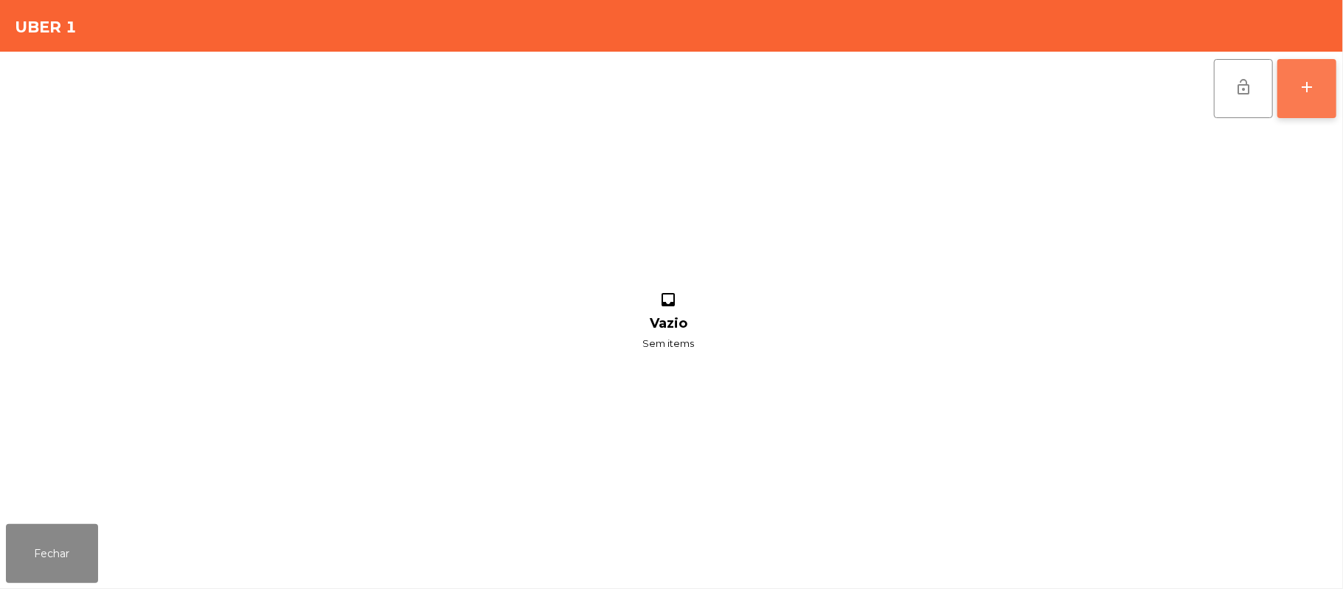
click at [1306, 98] on button "add" at bounding box center [1307, 88] width 59 height 59
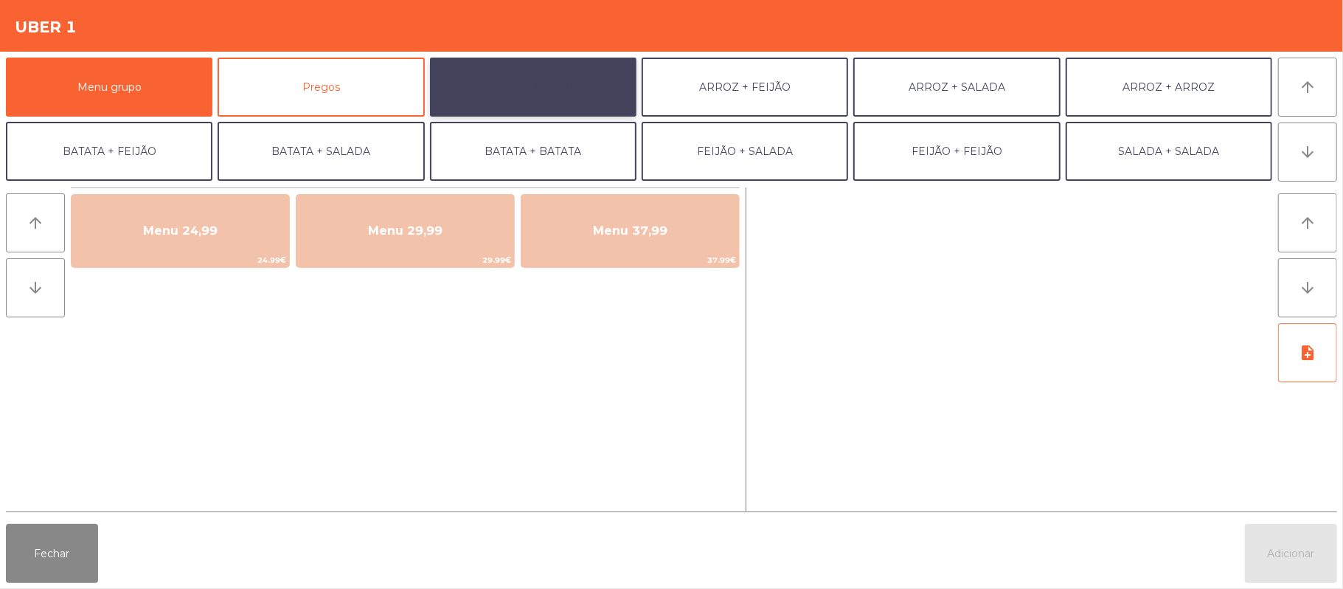
click at [573, 100] on button "ARROZ + BATATAS" at bounding box center [533, 87] width 207 height 59
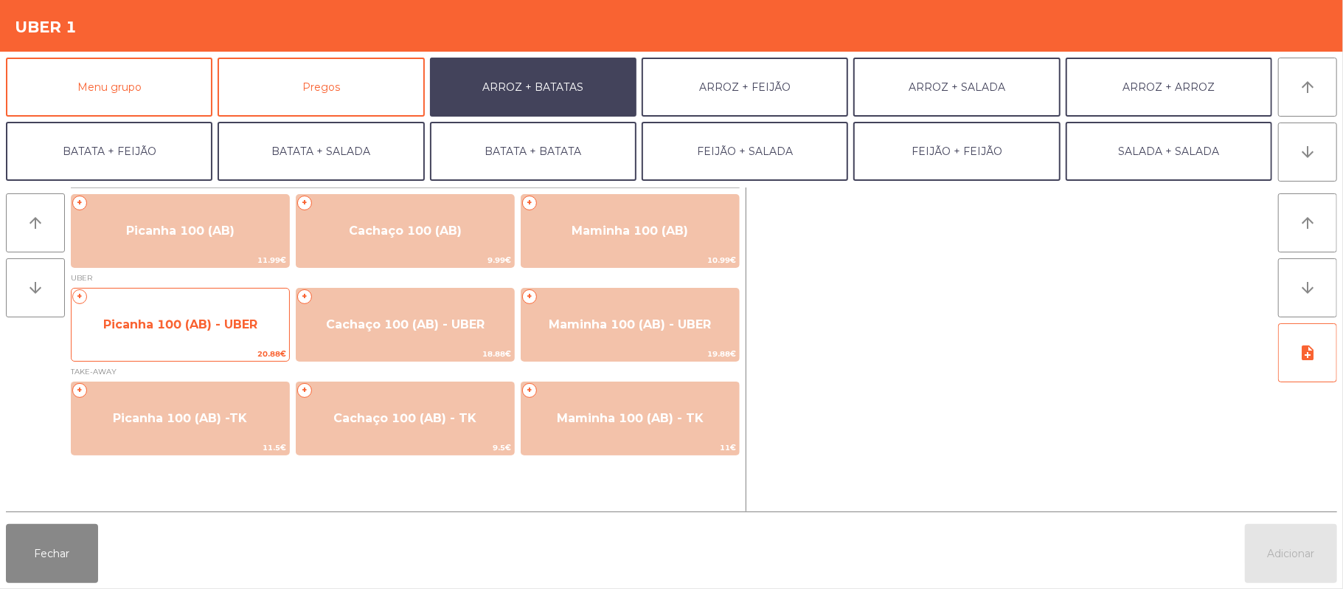
click at [217, 333] on span "Picanha 100 (AB) - UBER" at bounding box center [181, 325] width 218 height 40
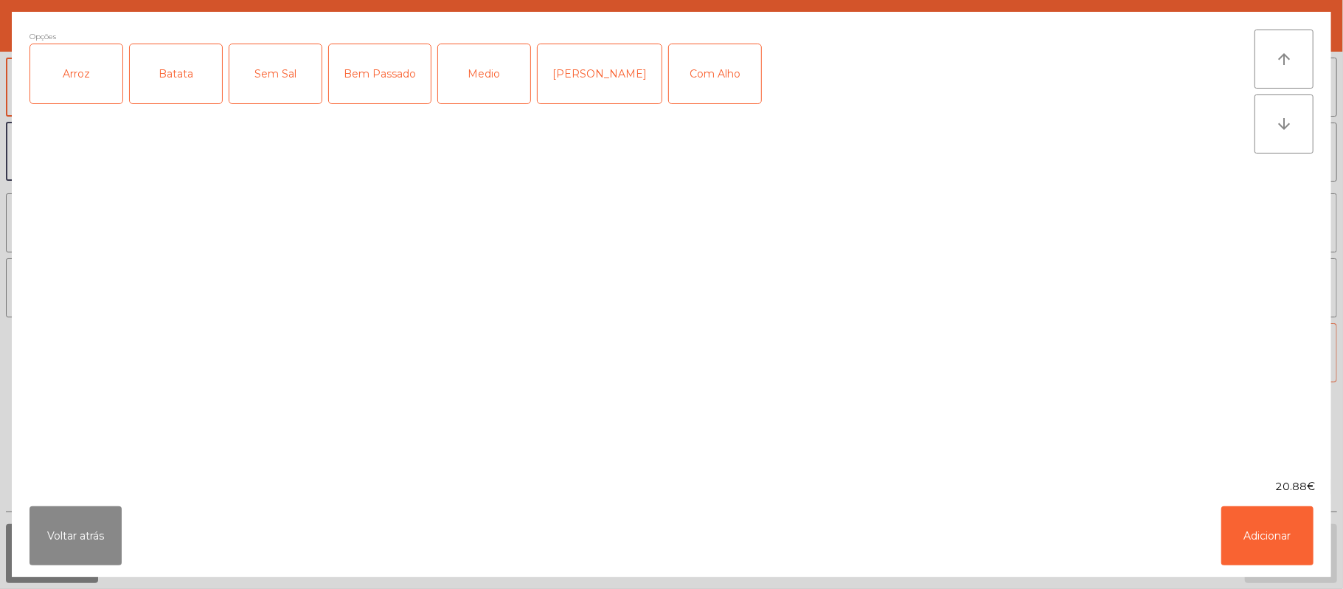
click at [102, 69] on div "Arroz" at bounding box center [76, 73] width 92 height 59
click at [202, 97] on div "Batata" at bounding box center [176, 73] width 92 height 59
click at [468, 94] on div "Medio" at bounding box center [484, 73] width 92 height 59
click at [1263, 524] on button "Adicionar" at bounding box center [1268, 535] width 92 height 59
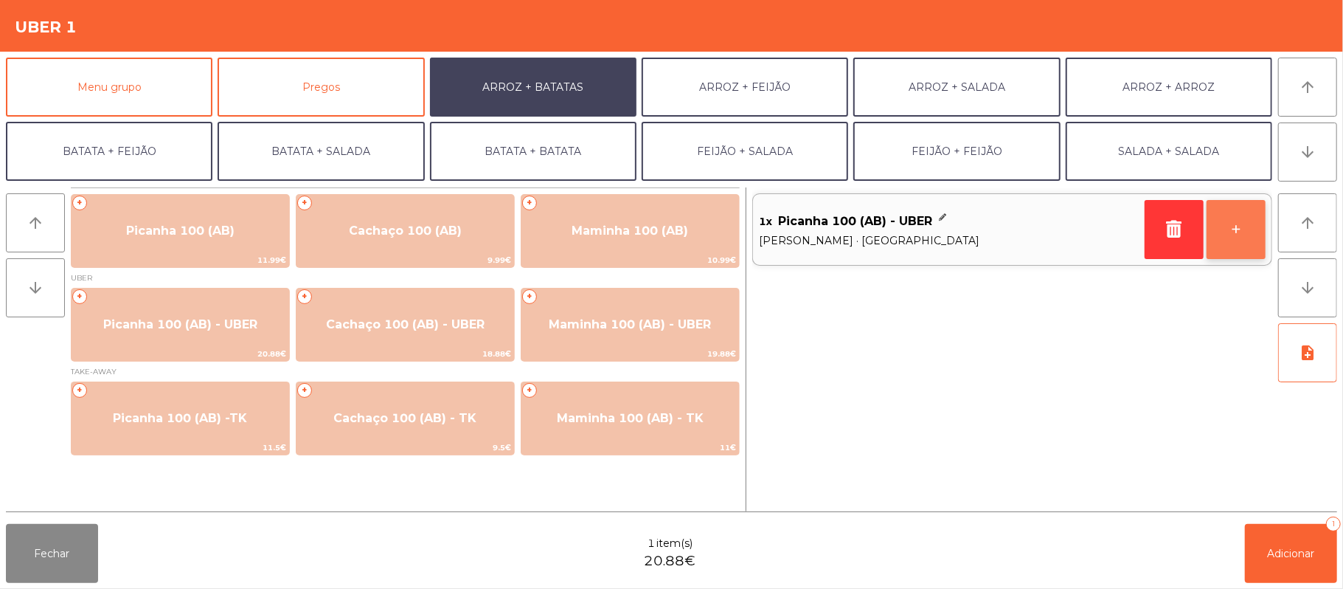
click at [1234, 246] on button "+" at bounding box center [1236, 229] width 59 height 59
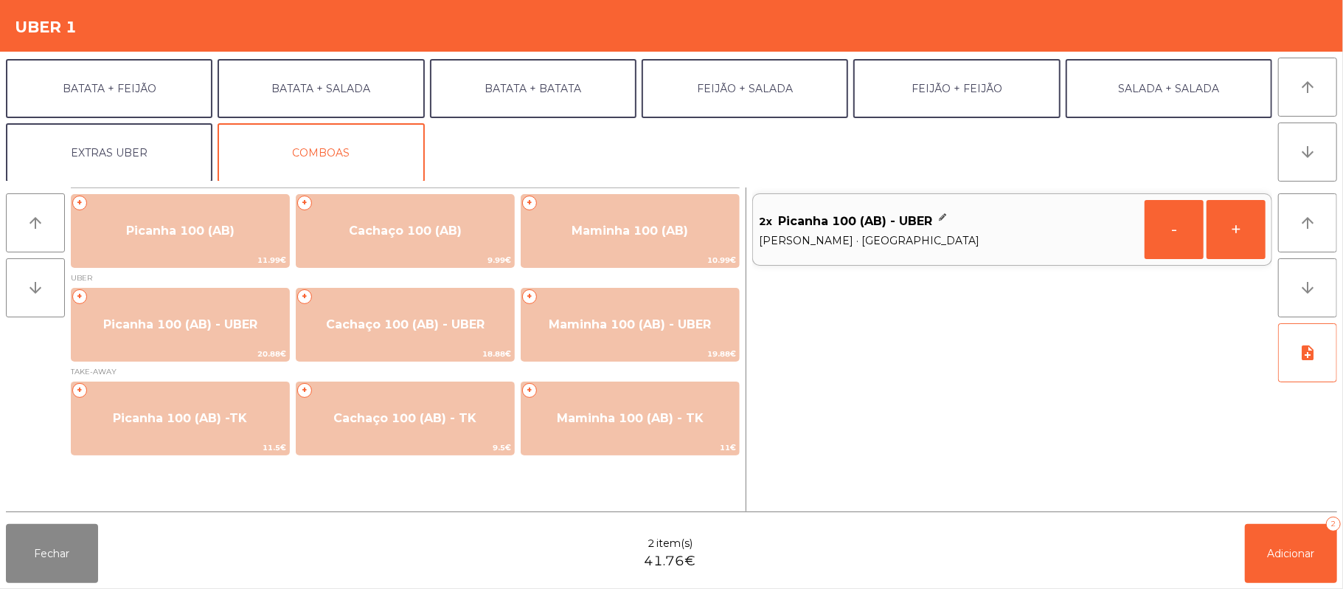
scroll to position [63, 0]
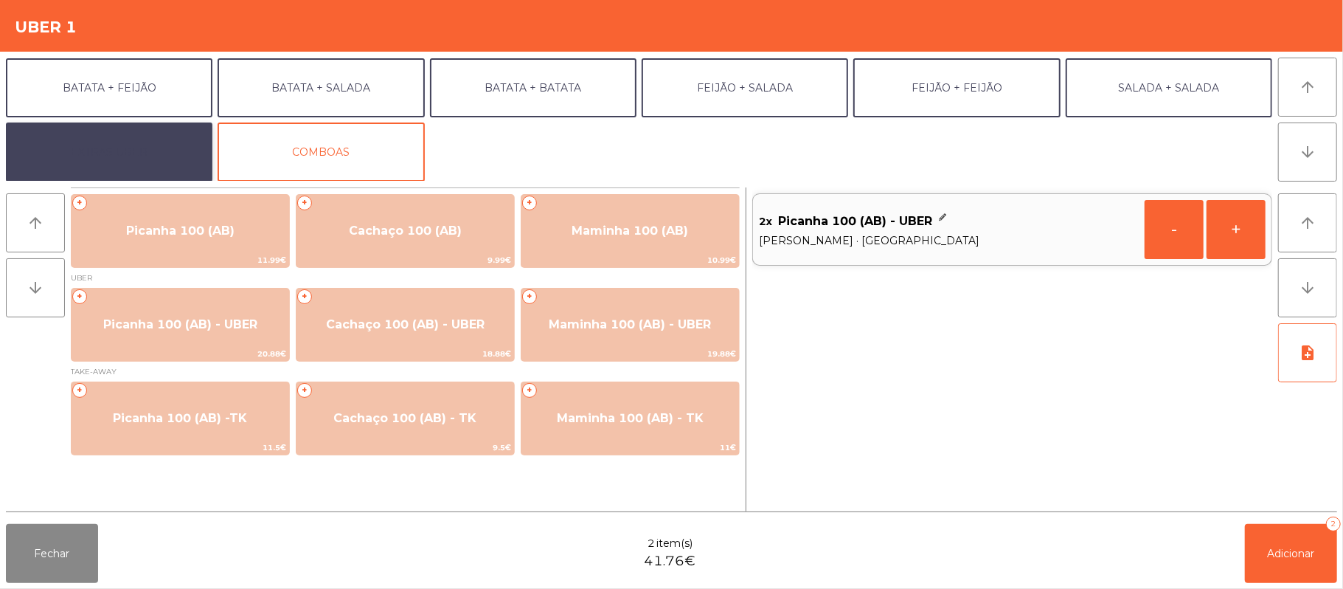
click at [145, 160] on button "EXTRAS UBER" at bounding box center [109, 151] width 207 height 59
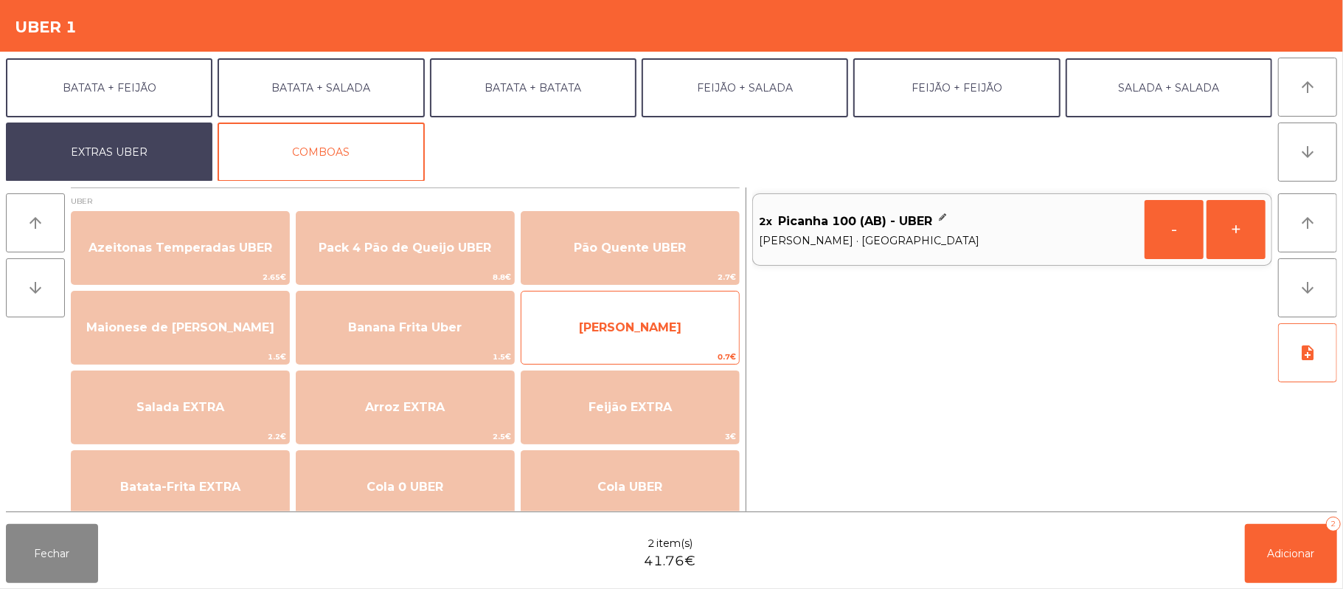
click at [704, 323] on span "[PERSON_NAME]" at bounding box center [631, 328] width 218 height 40
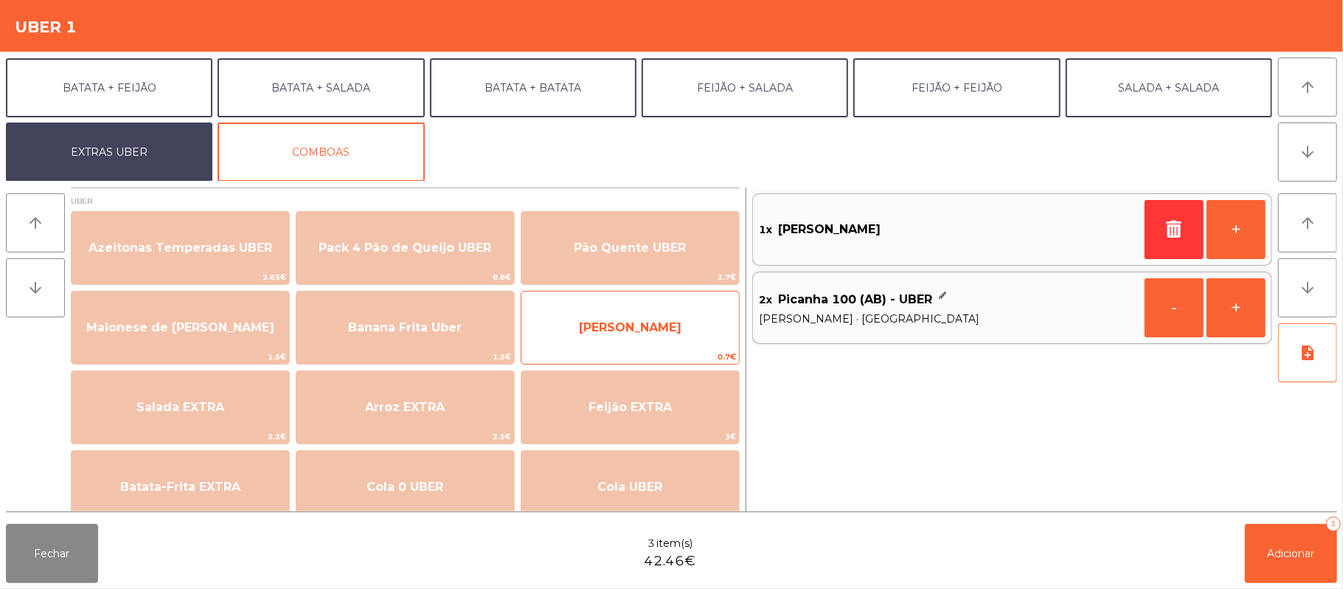
click at [682, 363] on span "0.7€" at bounding box center [631, 357] width 218 height 14
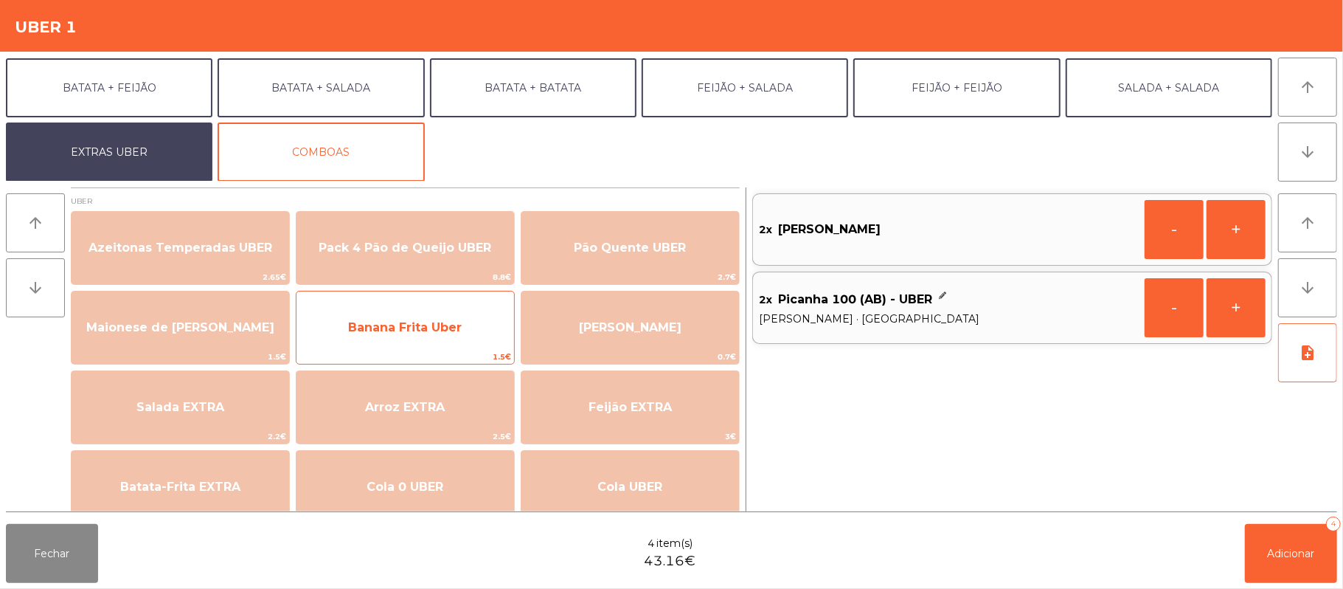
click at [444, 338] on span "Banana Frita Uber" at bounding box center [406, 328] width 218 height 40
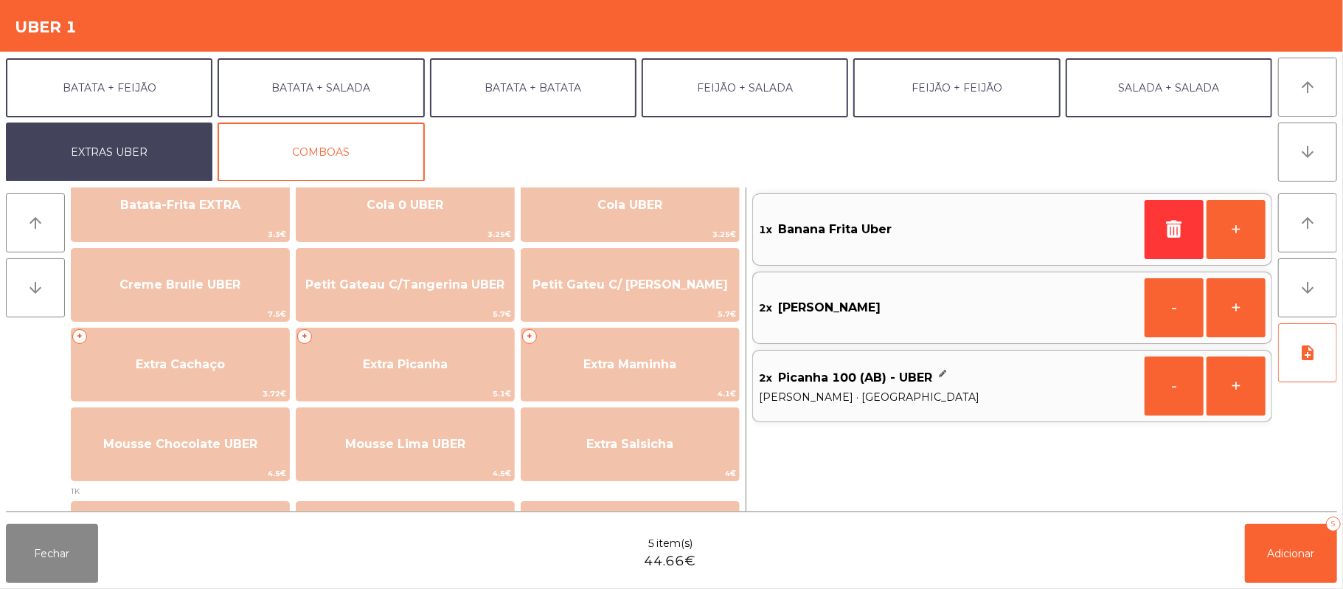
scroll to position [285, 0]
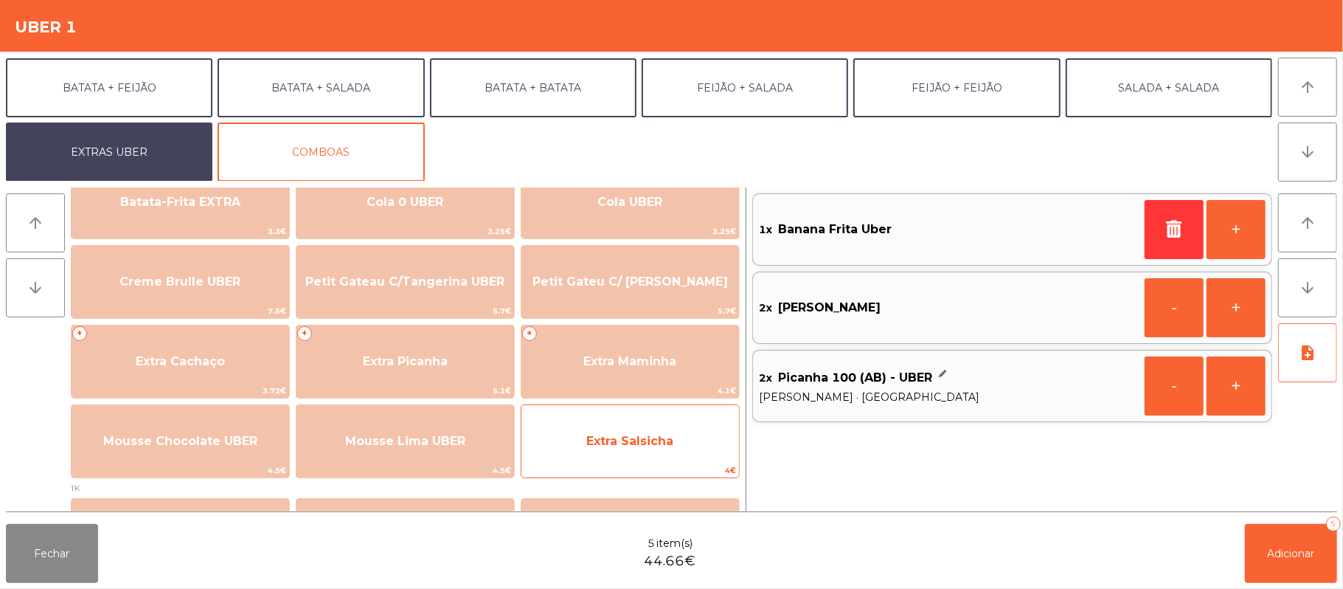
click at [674, 429] on span "Extra Salsicha" at bounding box center [631, 441] width 218 height 40
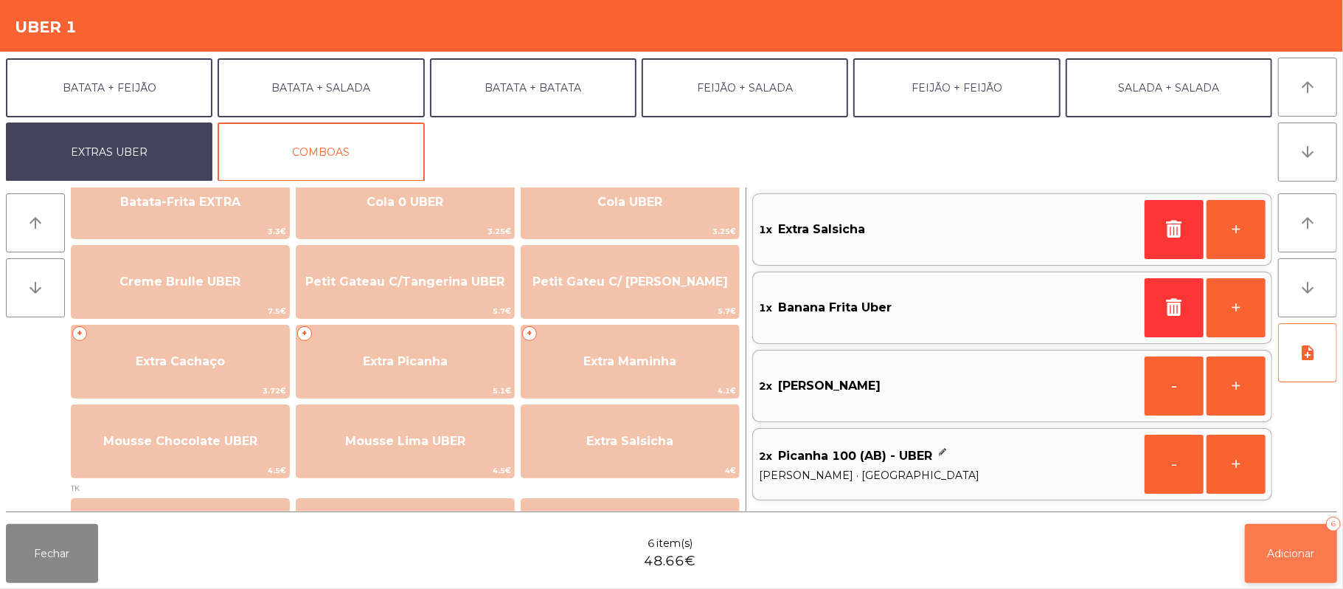
click at [1290, 552] on span "Adicionar" at bounding box center [1291, 553] width 47 height 13
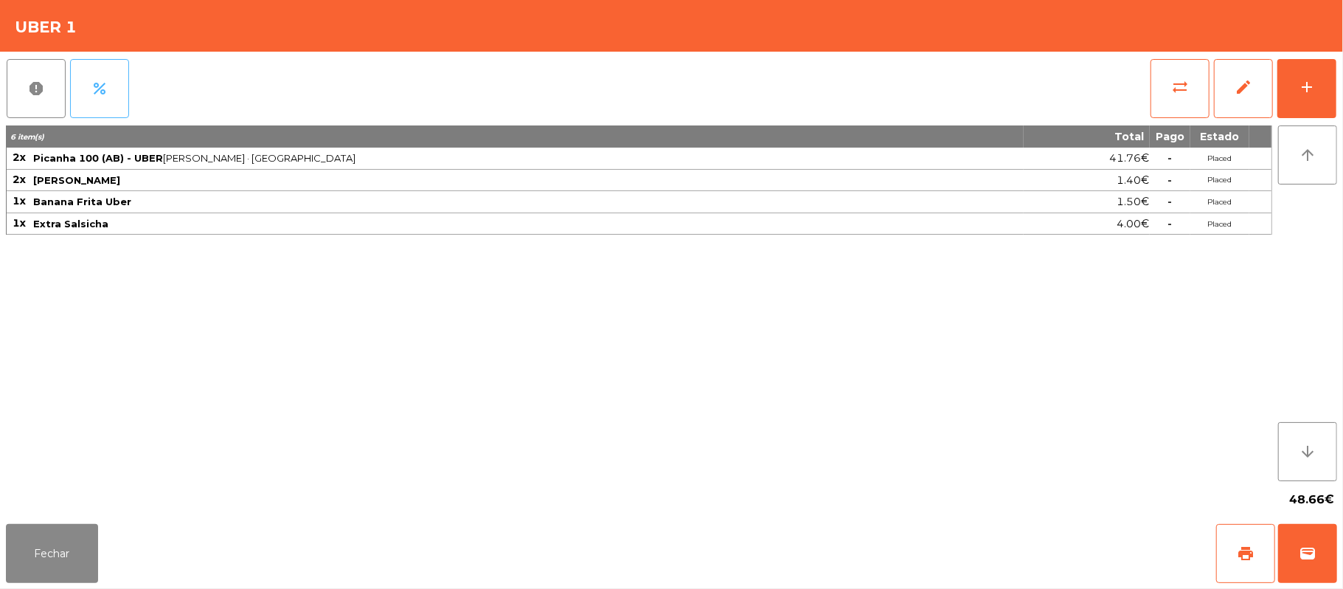
click at [108, 101] on button "percent" at bounding box center [99, 88] width 59 height 59
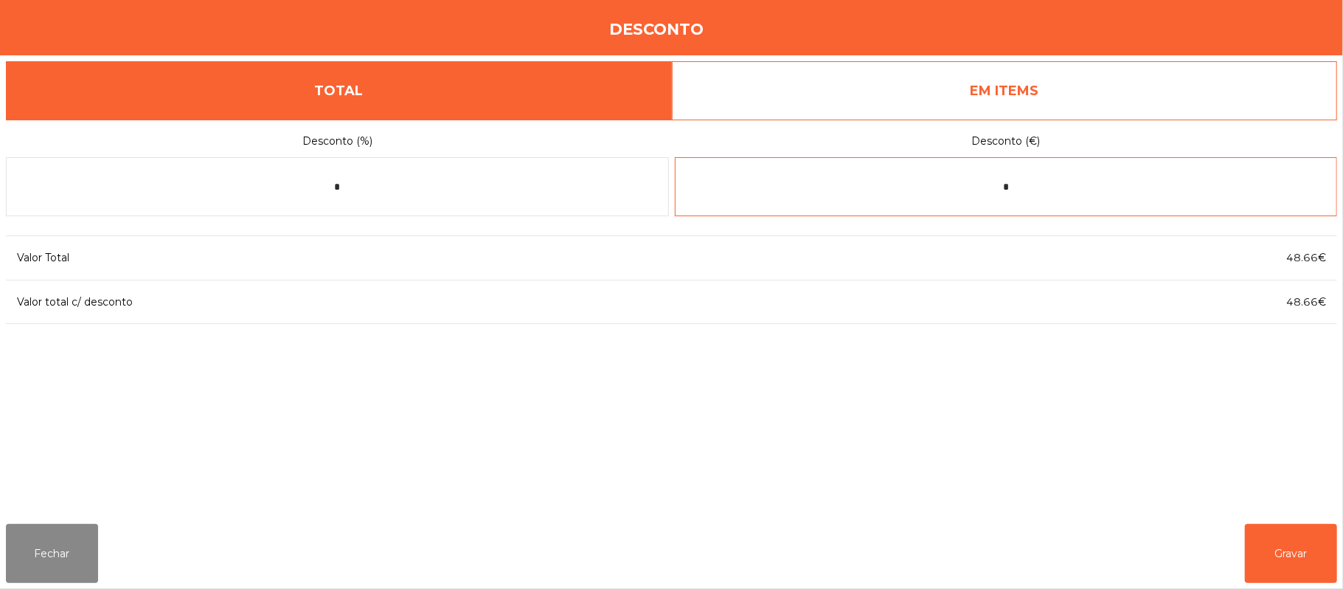
click at [1101, 187] on input "*" at bounding box center [1006, 186] width 663 height 59
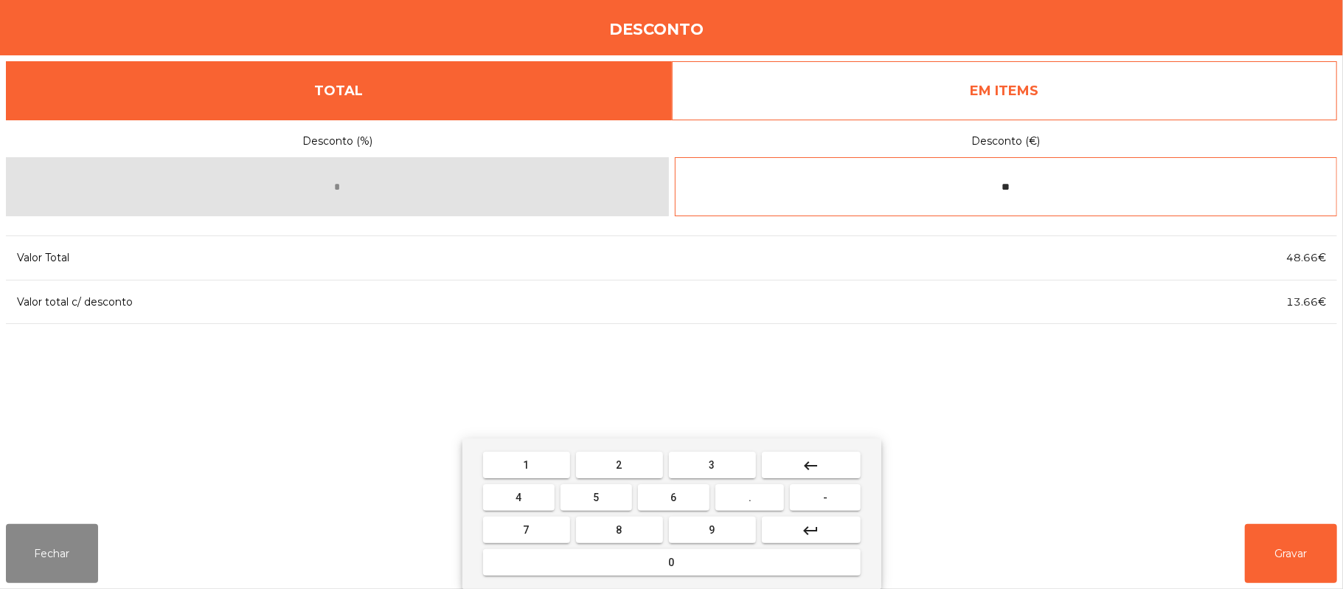
type input "*"
type input "*****"
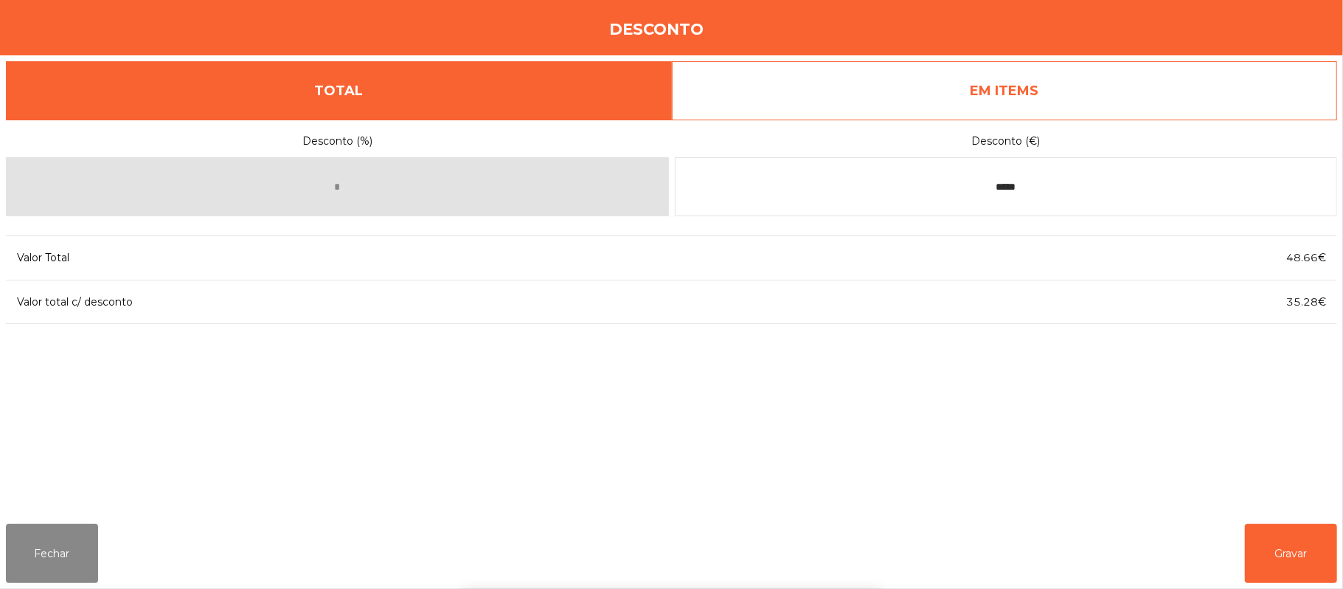
click at [1290, 550] on div "1 2 3 keyboard_backspace 4 5 6 . - 7 8 9 keyboard_return 0" at bounding box center [671, 513] width 1343 height 150
click at [1299, 553] on button "Gravar" at bounding box center [1291, 553] width 92 height 59
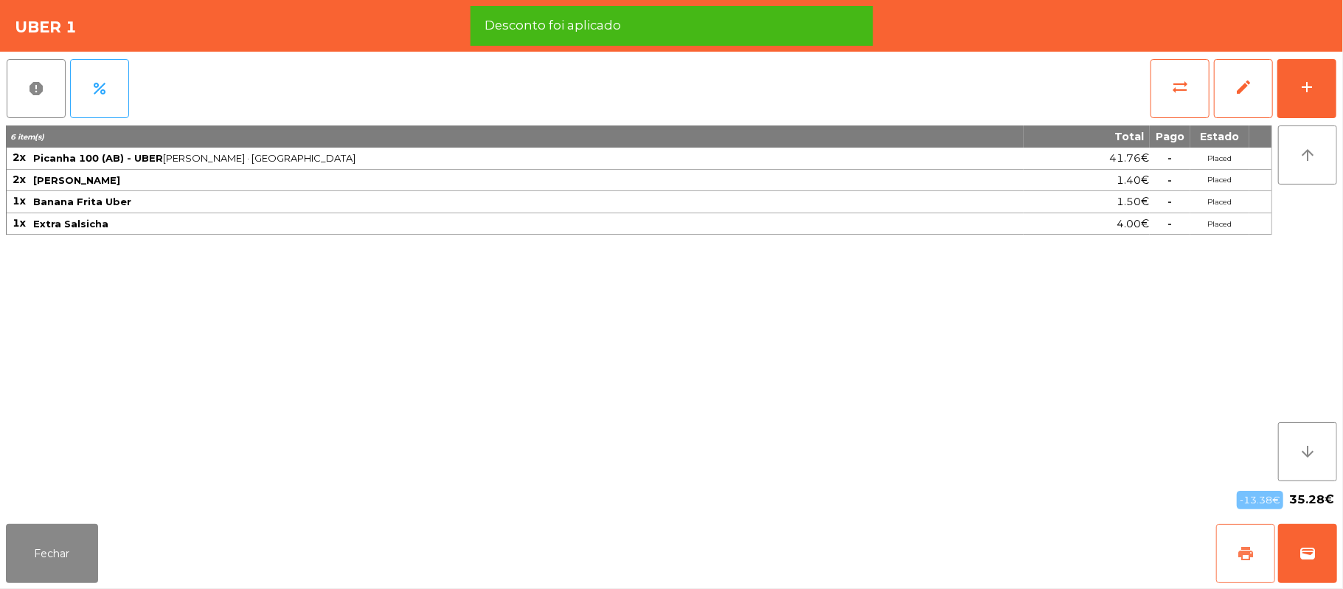
click at [1261, 552] on button "print" at bounding box center [1245, 553] width 59 height 59
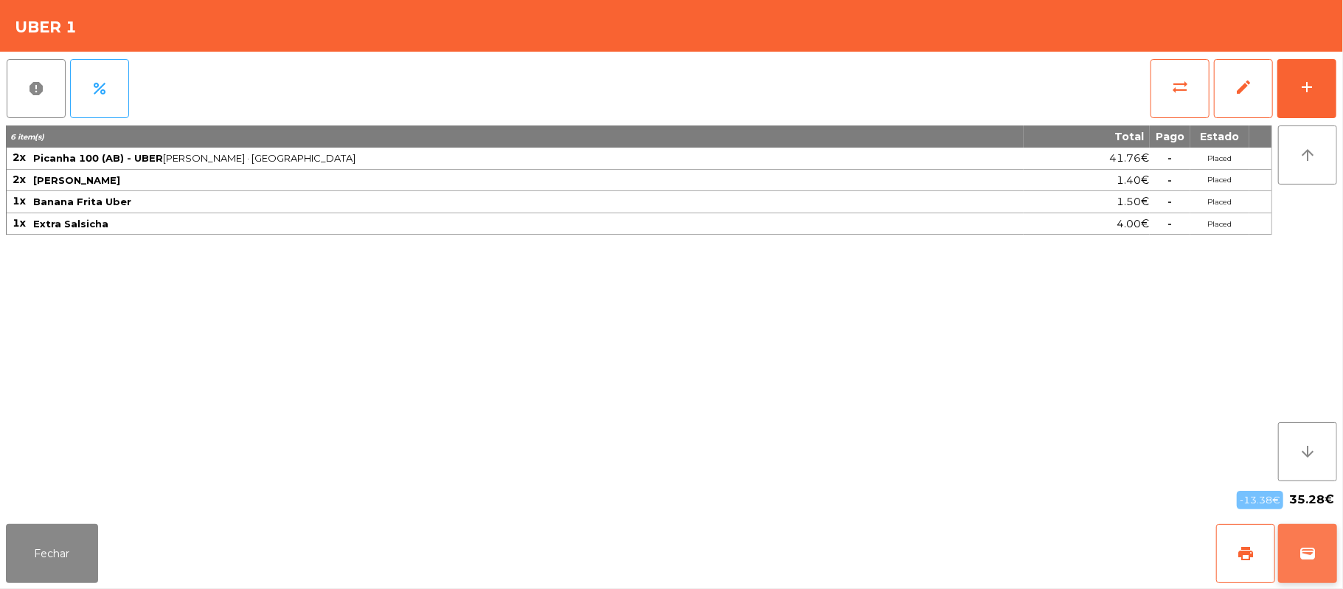
click at [1323, 552] on button "wallet" at bounding box center [1307, 553] width 59 height 59
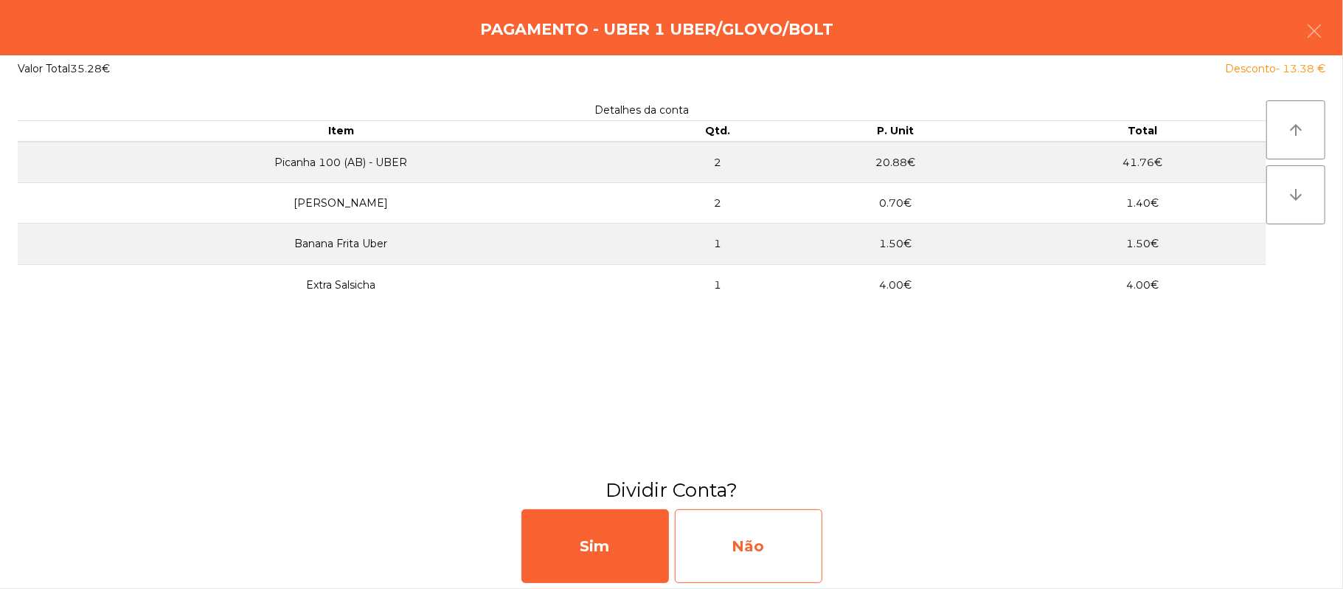
click at [775, 550] on div "Não" at bounding box center [749, 546] width 148 height 74
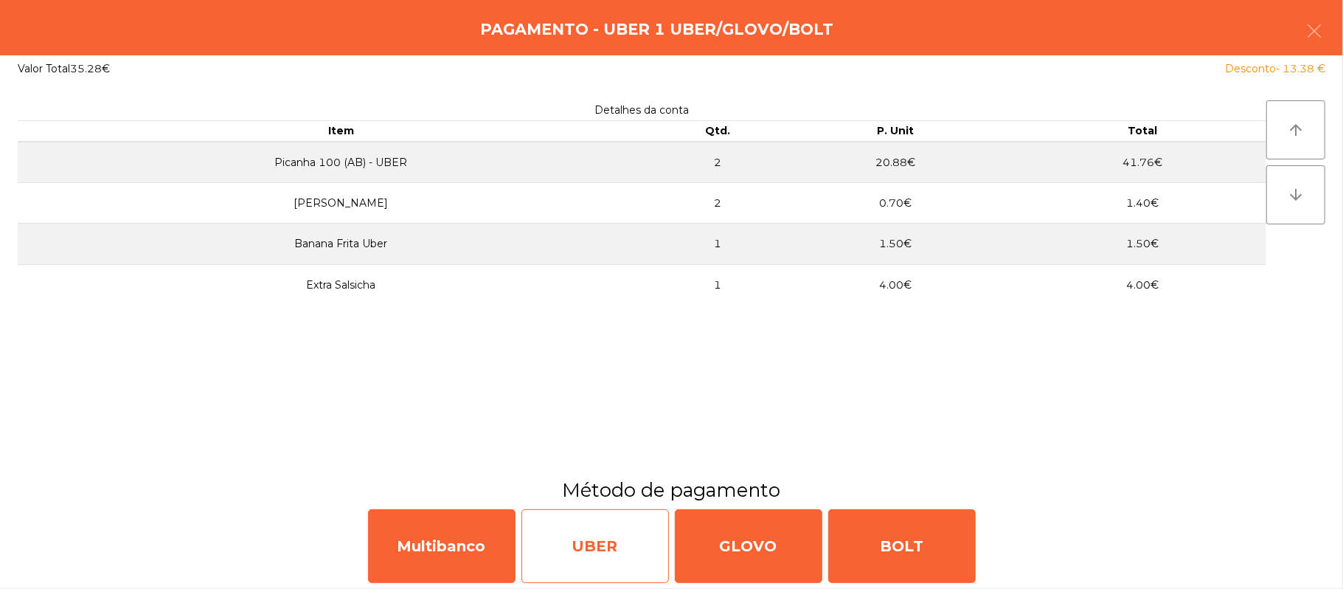
click at [596, 550] on div "UBER" at bounding box center [596, 546] width 148 height 74
select select "**"
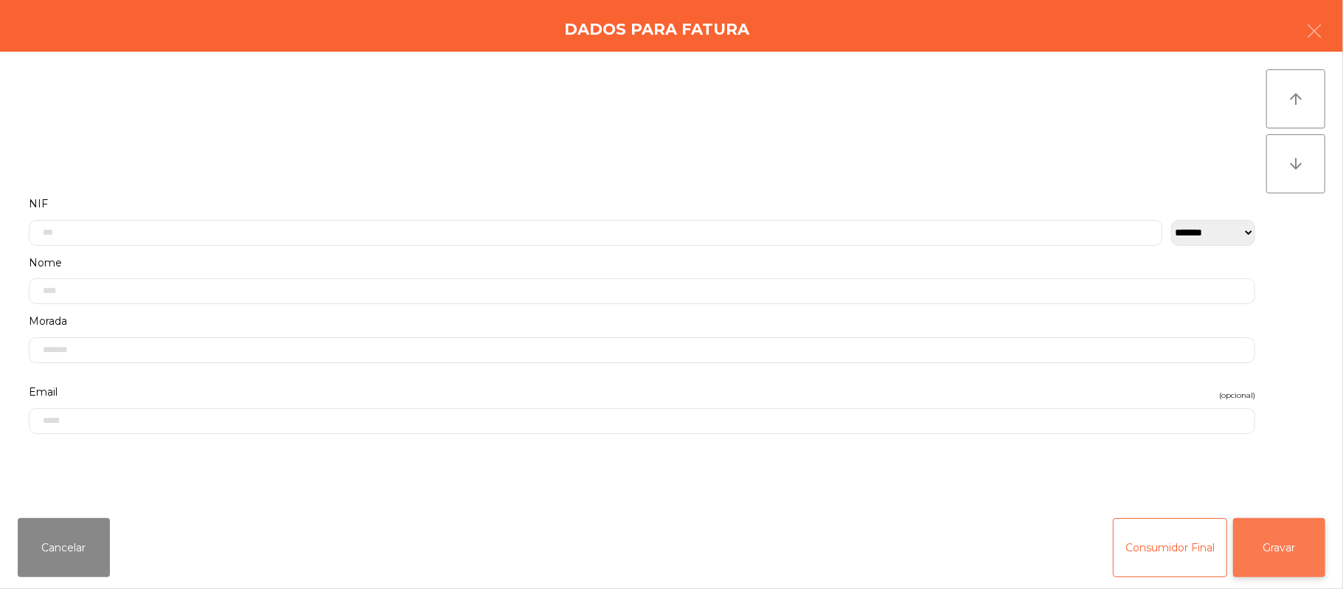
click at [1295, 540] on button "Gravar" at bounding box center [1279, 547] width 92 height 59
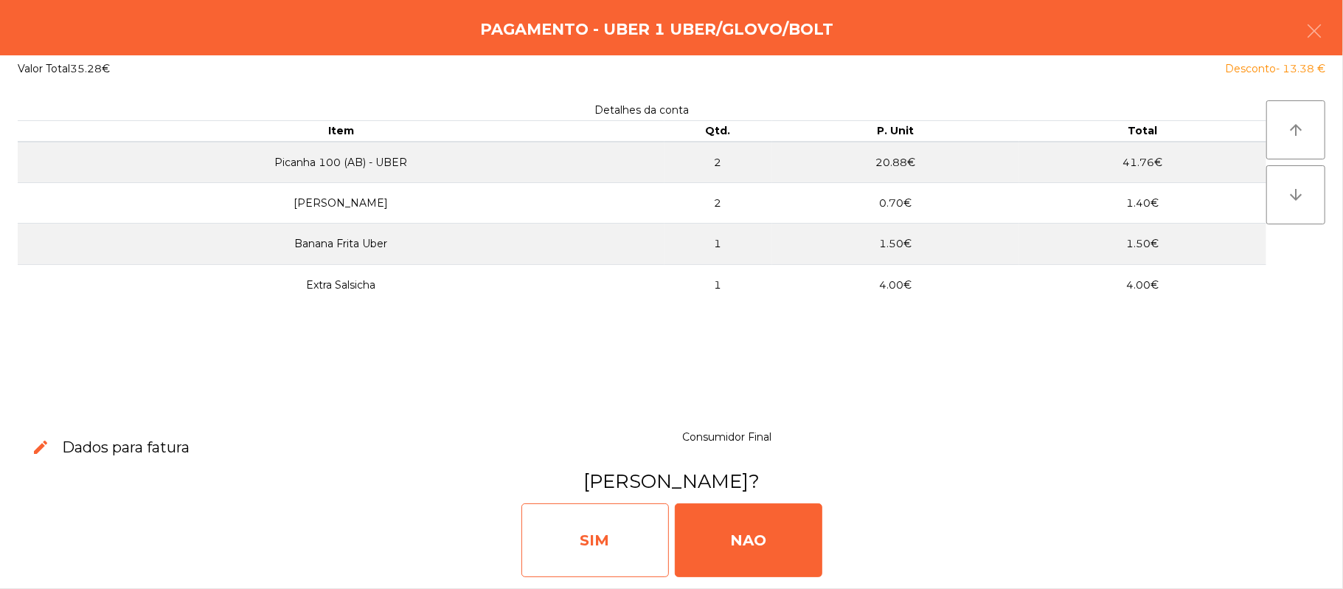
click at [609, 549] on div "SIM" at bounding box center [596, 540] width 148 height 74
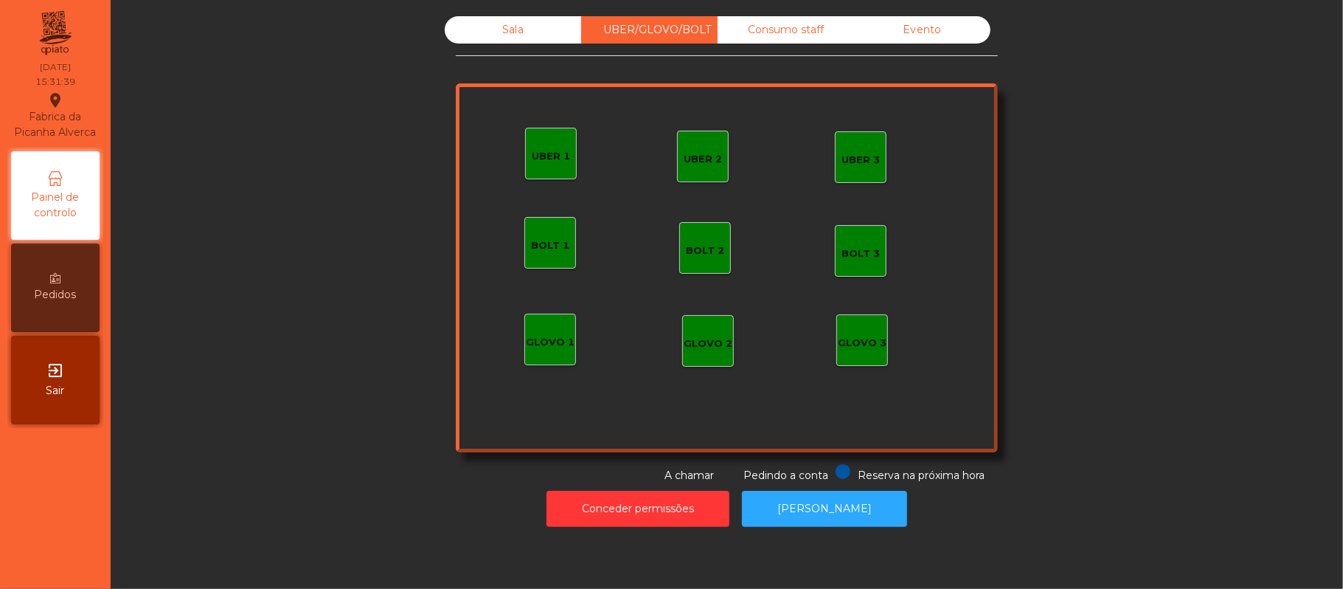
click at [562, 18] on div "Sala" at bounding box center [513, 29] width 136 height 27
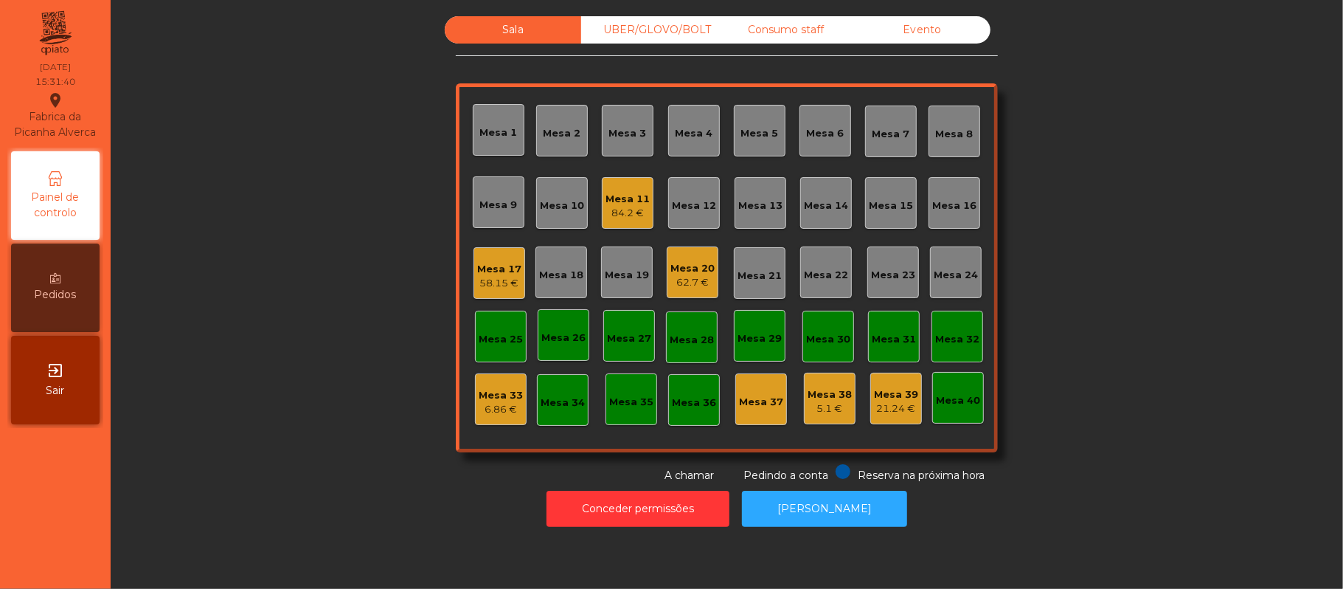
click at [671, 271] on div "Mesa 20" at bounding box center [693, 268] width 44 height 15
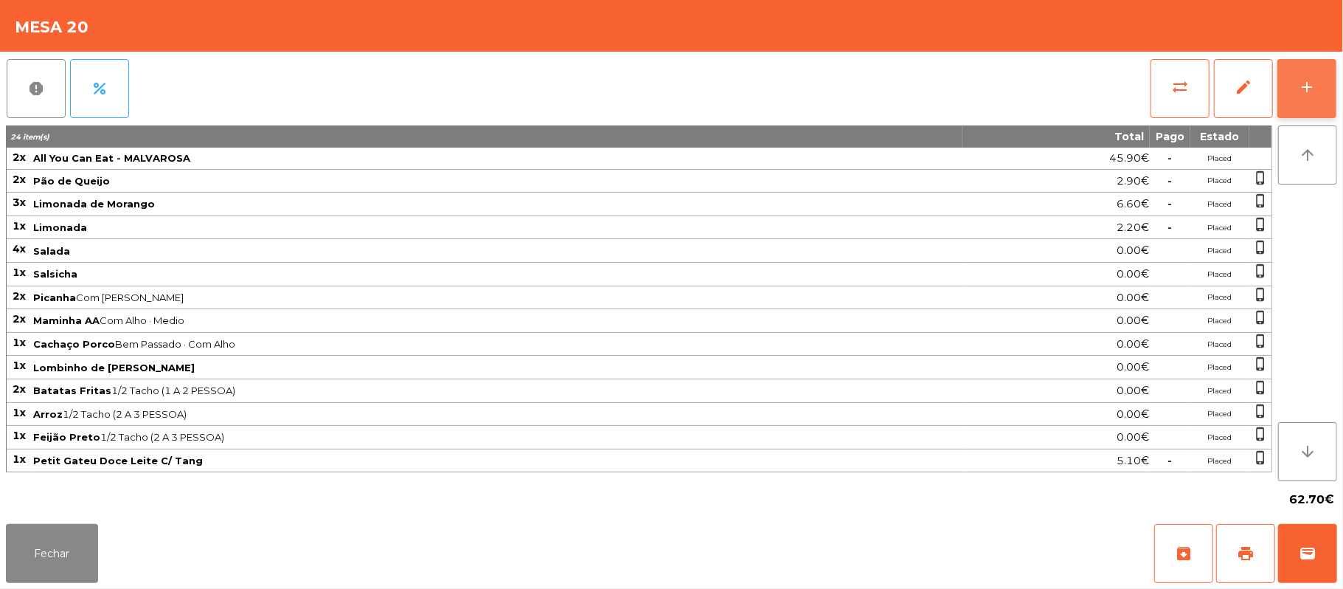
click at [1323, 69] on button "add" at bounding box center [1307, 88] width 59 height 59
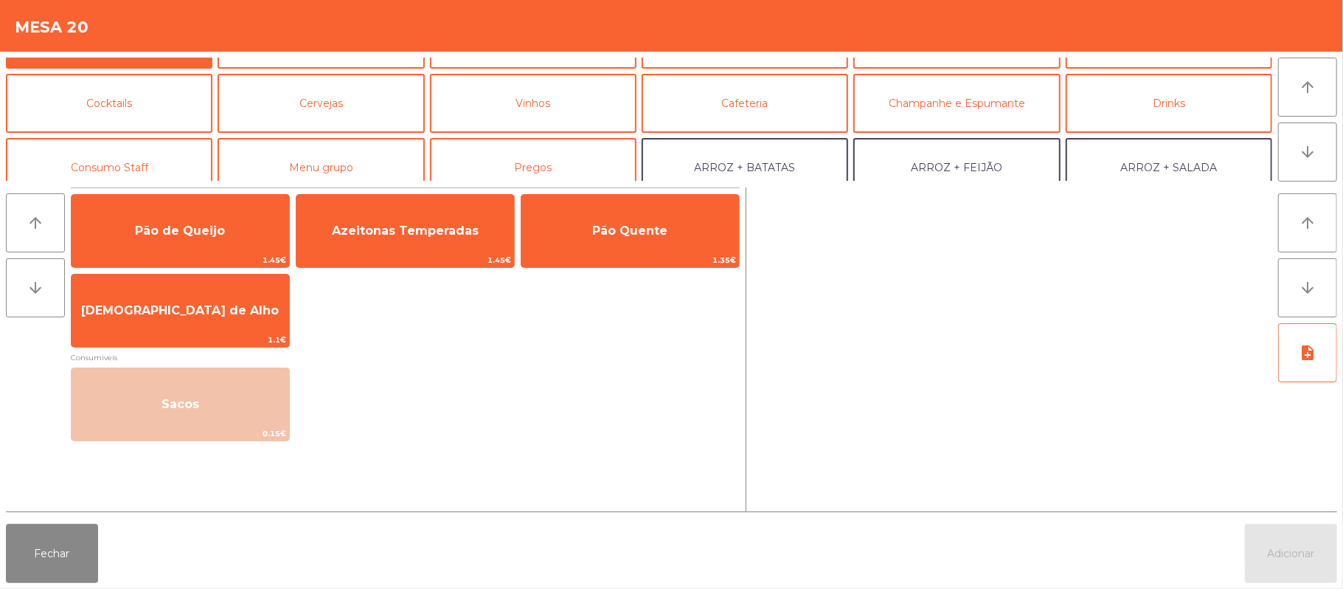
scroll to position [0, 0]
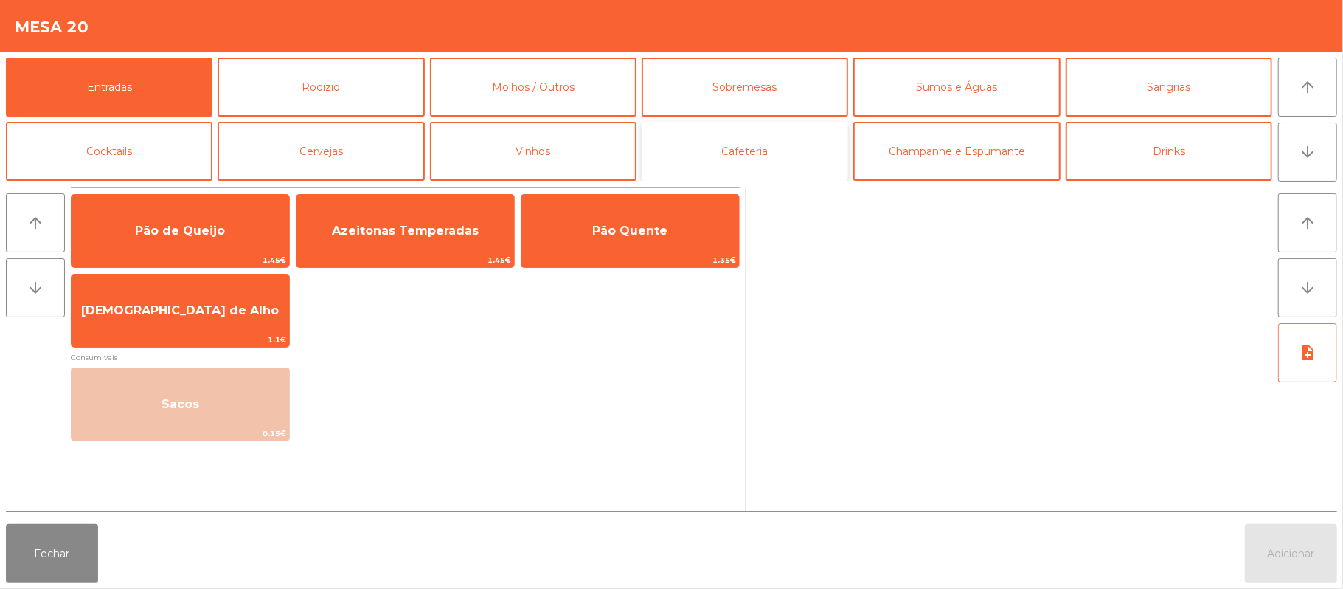
click at [774, 142] on button "Cafeteria" at bounding box center [745, 151] width 207 height 59
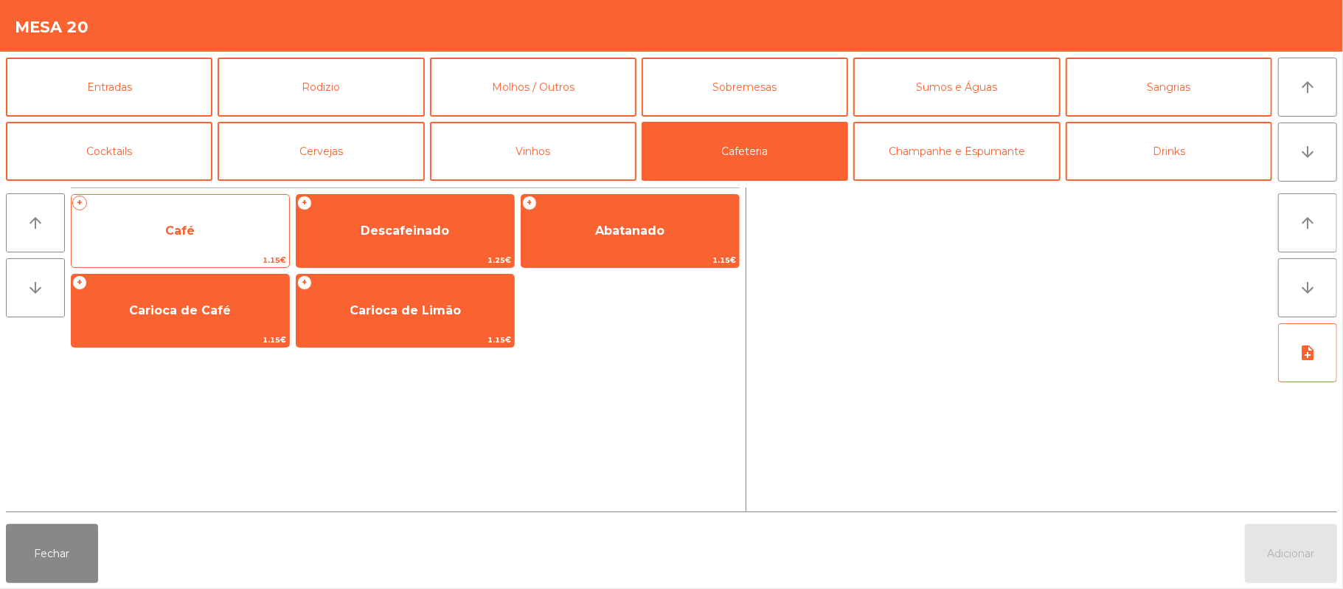
click at [218, 234] on span "Café" at bounding box center [181, 231] width 218 height 40
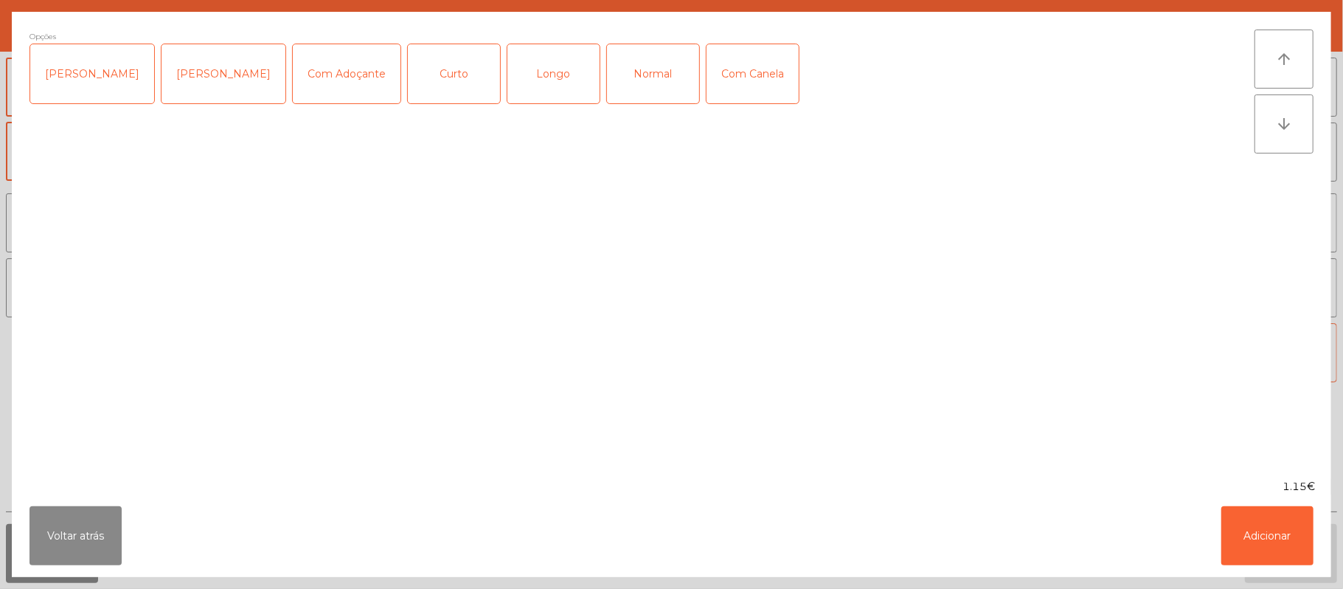
click at [656, 62] on div "Normal" at bounding box center [653, 73] width 92 height 59
click at [1290, 520] on button "Adicionar" at bounding box center [1268, 535] width 92 height 59
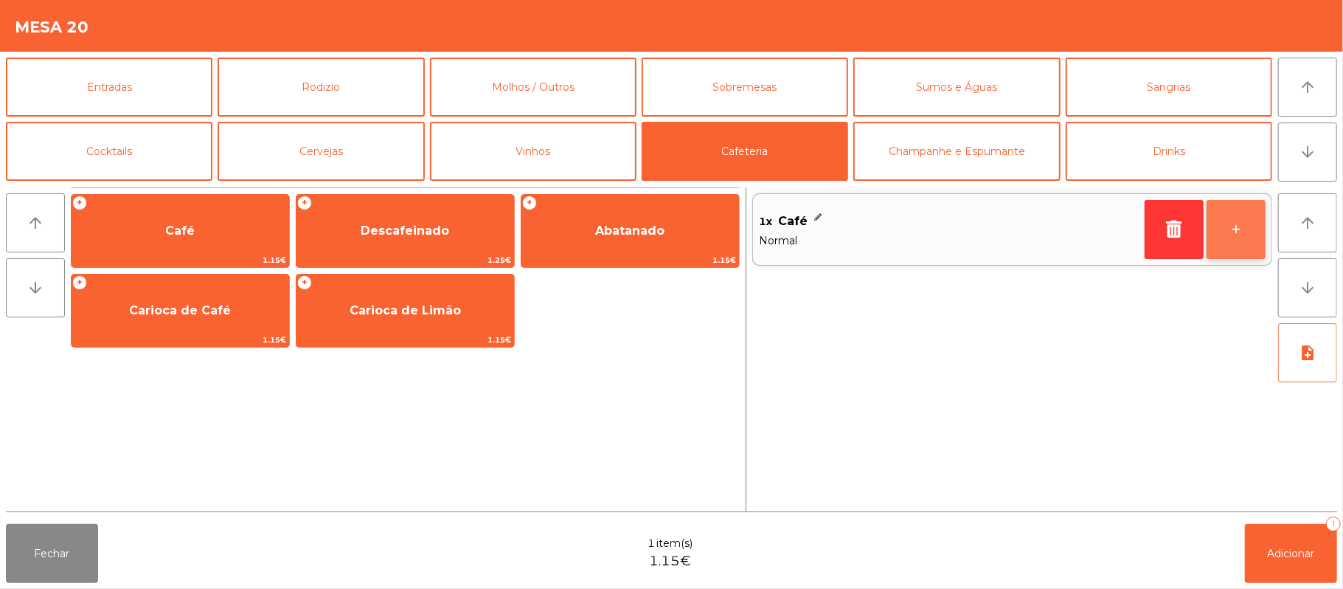
click at [1235, 235] on button "+" at bounding box center [1236, 229] width 59 height 59
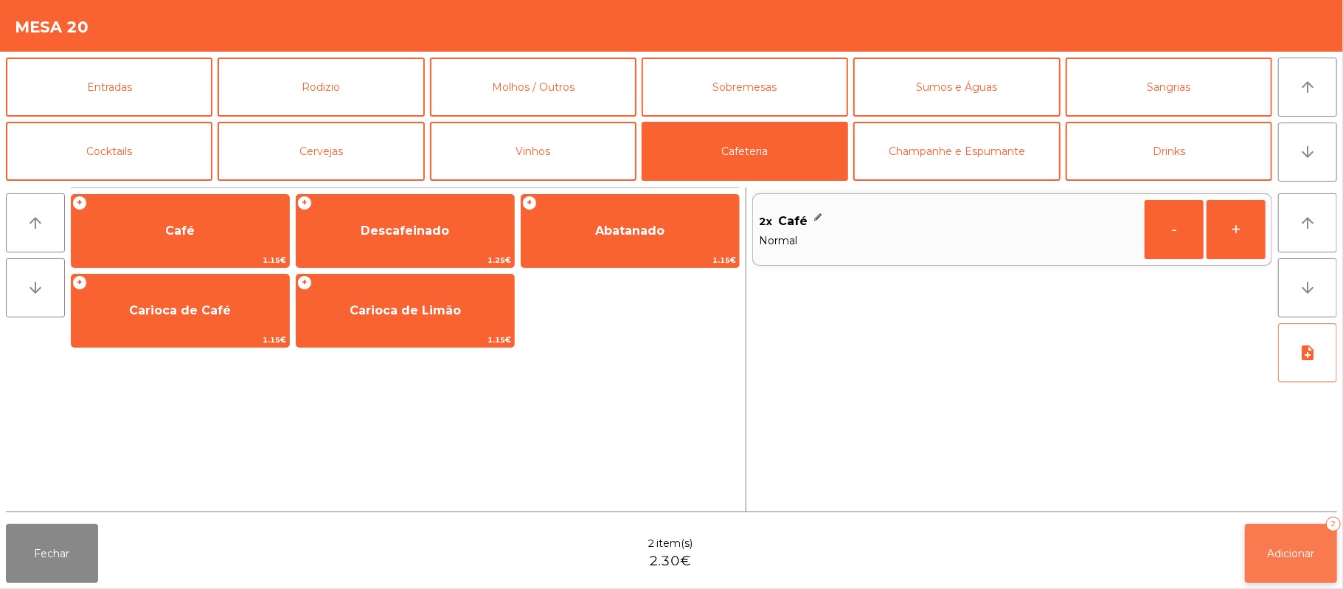
click at [1283, 558] on span "Adicionar" at bounding box center [1291, 553] width 47 height 13
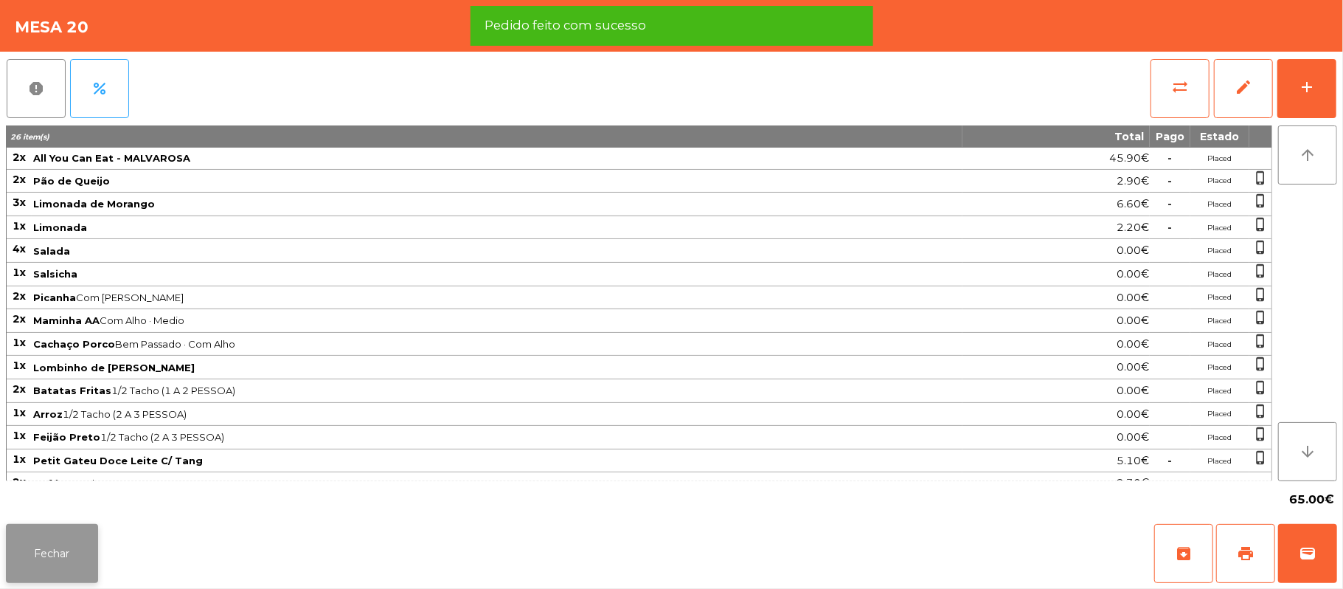
click at [71, 555] on button "Fechar" at bounding box center [52, 553] width 92 height 59
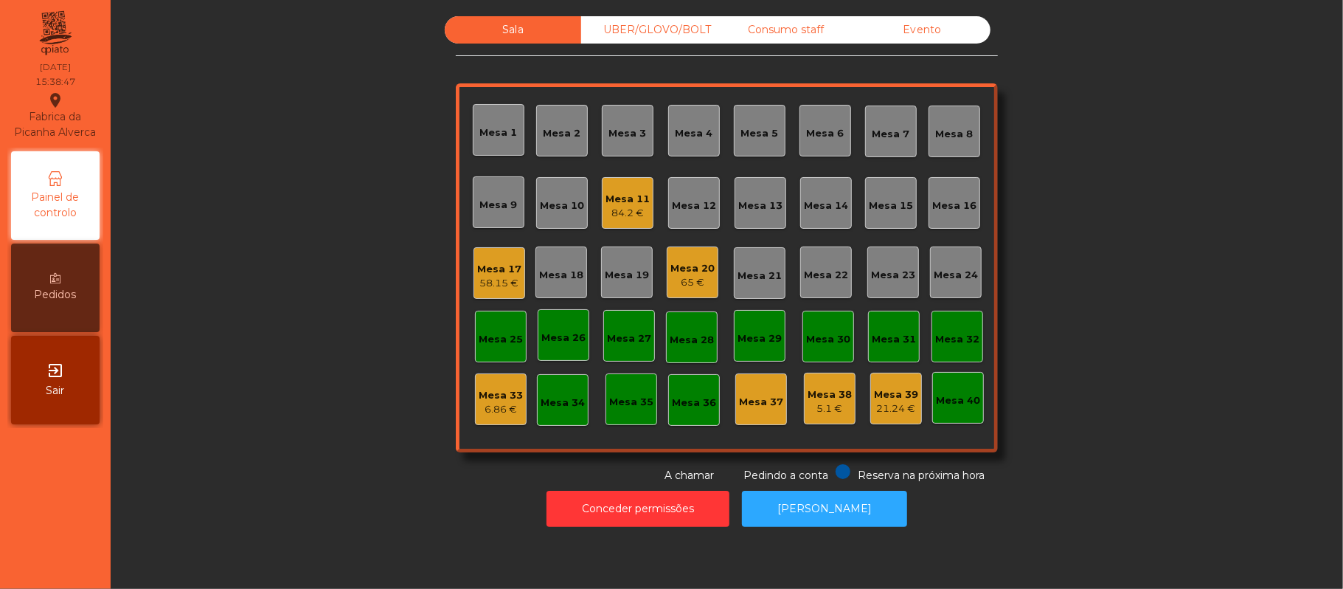
click at [673, 276] on div "65 €" at bounding box center [693, 282] width 44 height 15
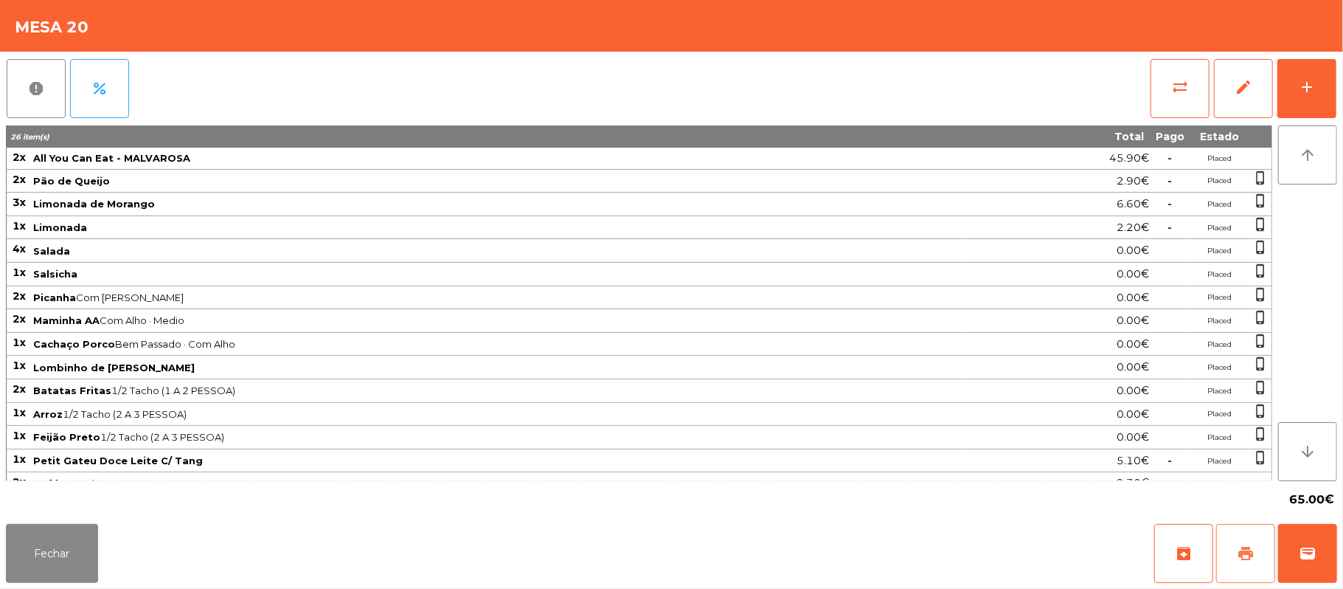
click at [1234, 556] on button "print" at bounding box center [1245, 553] width 59 height 59
click at [1266, 550] on button "print" at bounding box center [1245, 553] width 59 height 59
click at [1311, 553] on span "wallet" at bounding box center [1308, 553] width 18 height 18
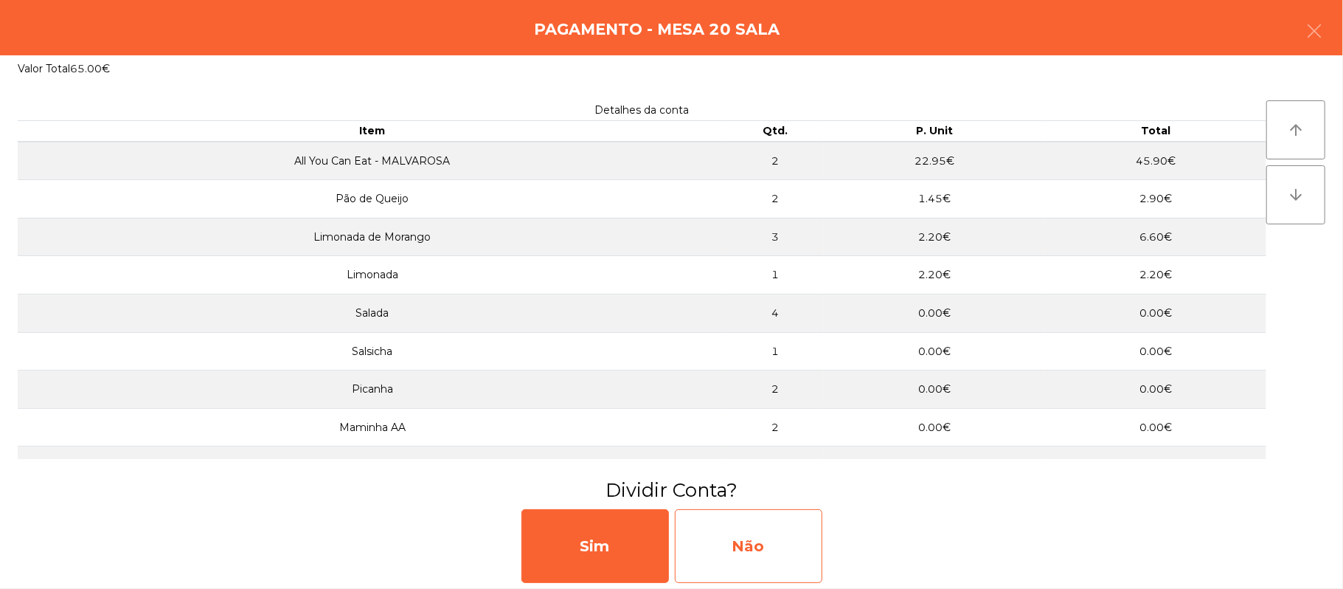
click at [786, 567] on div "Não" at bounding box center [749, 546] width 148 height 74
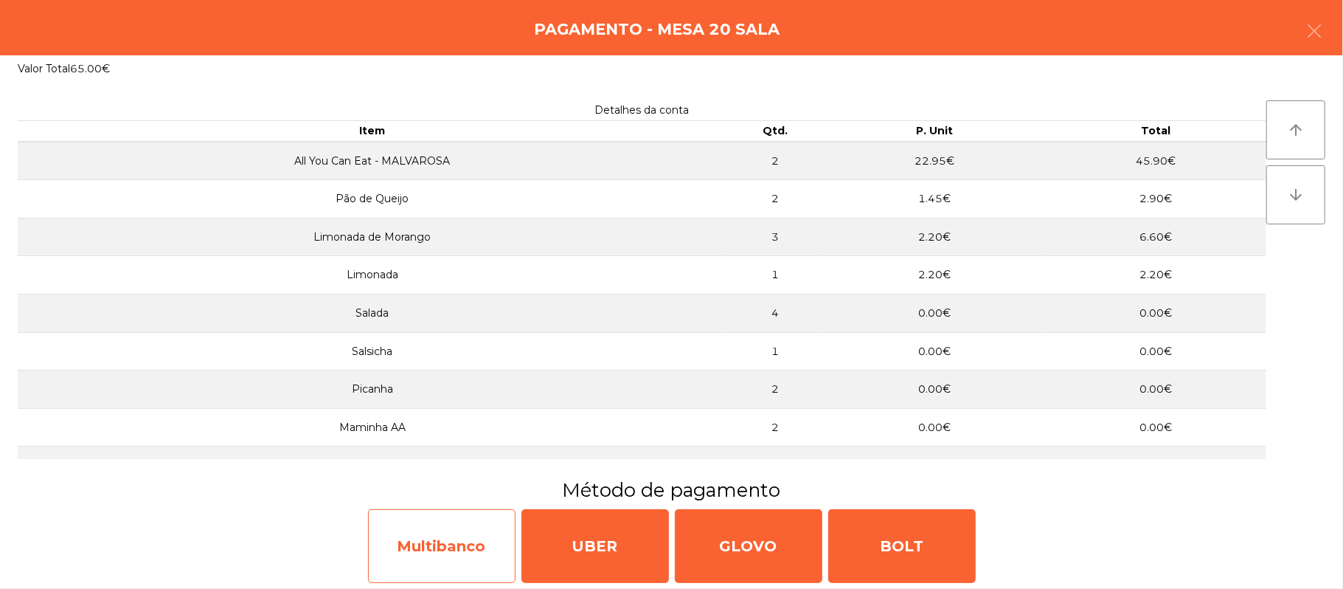
click at [456, 550] on div "Multibanco" at bounding box center [442, 546] width 148 height 74
select select "**"
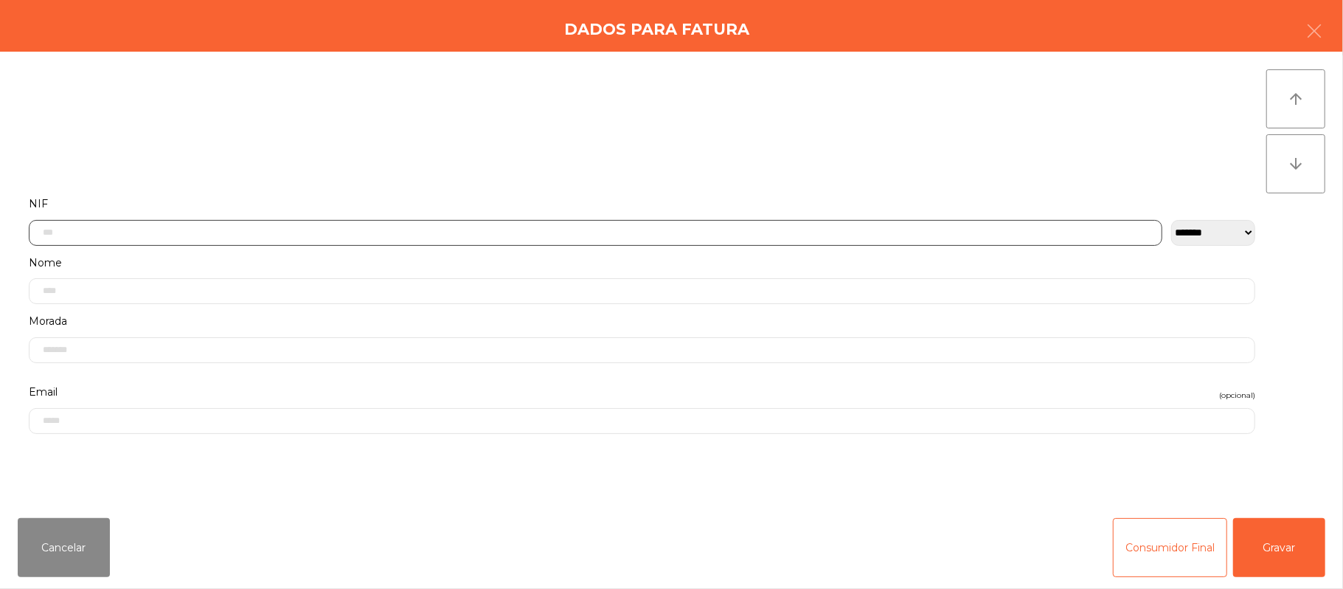
click at [572, 234] on input "text" at bounding box center [596, 233] width 1134 height 26
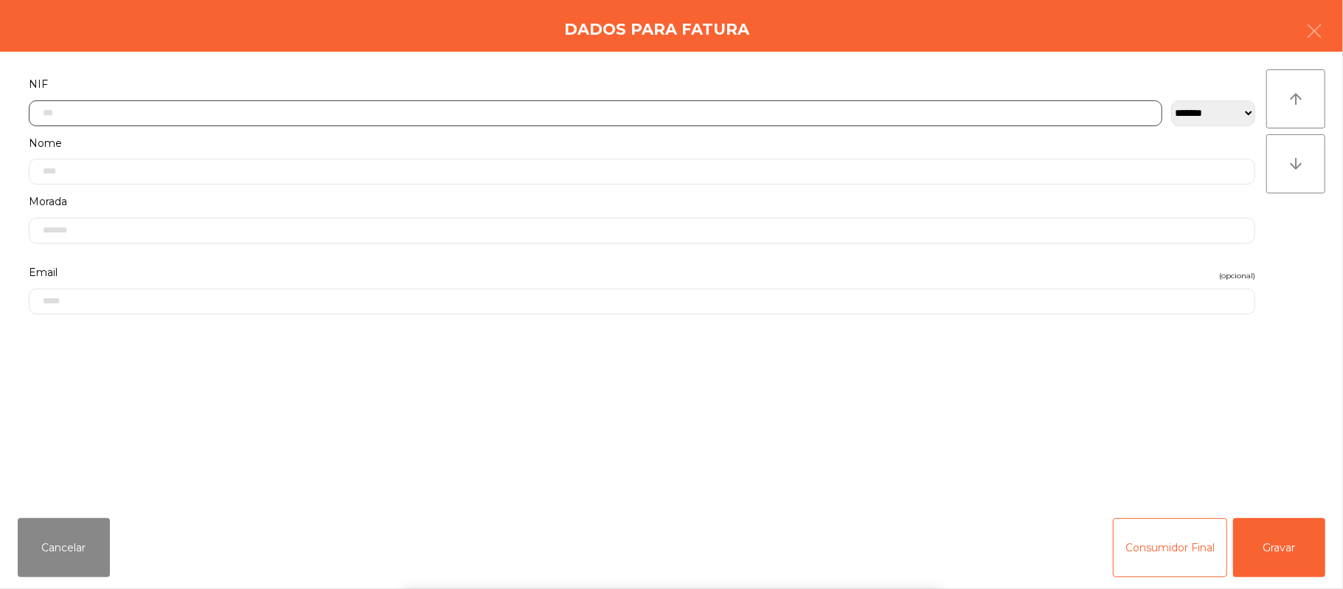
scroll to position [124, 0]
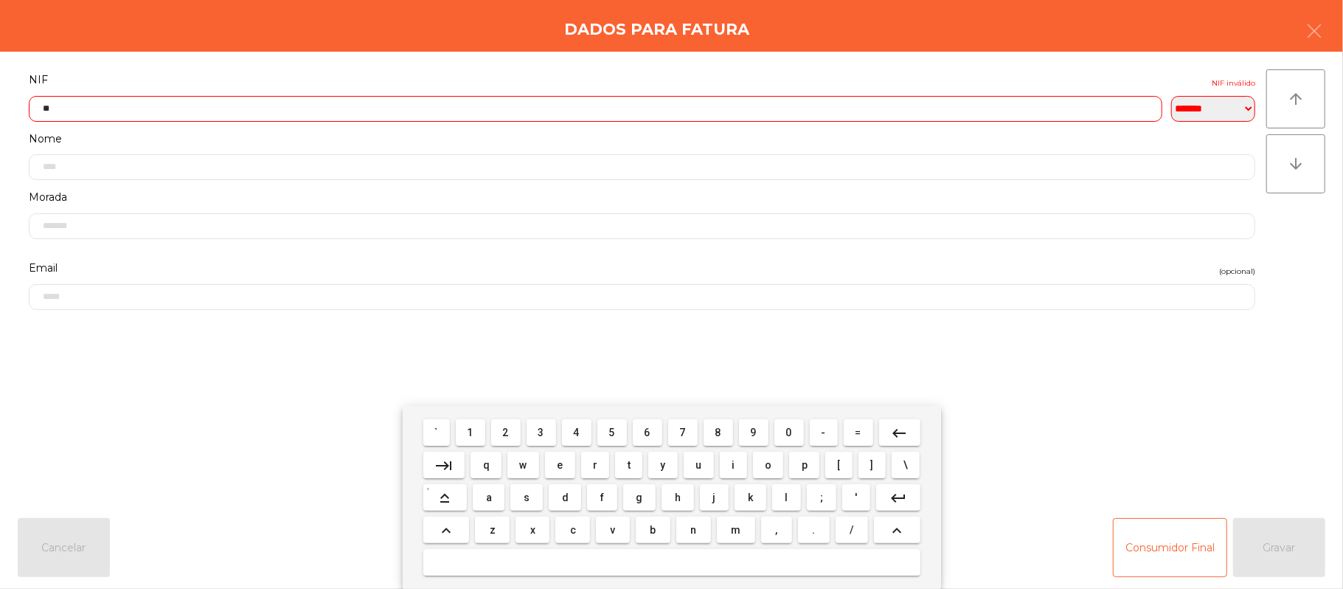
type input "*"
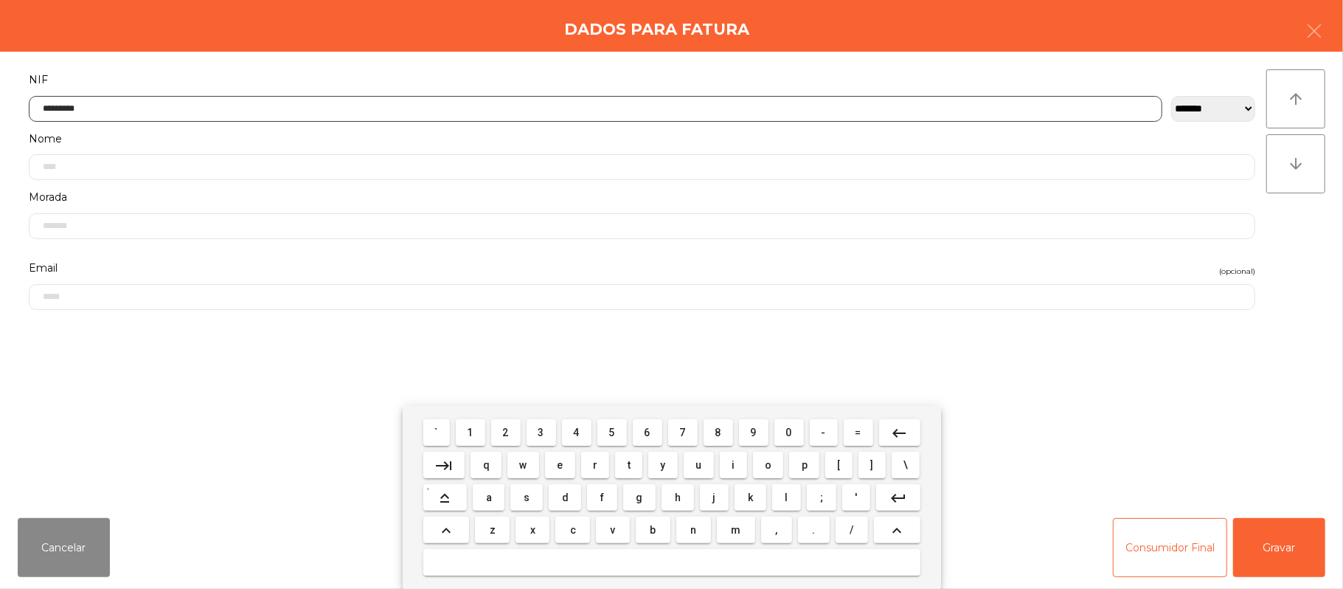
type input "*********"
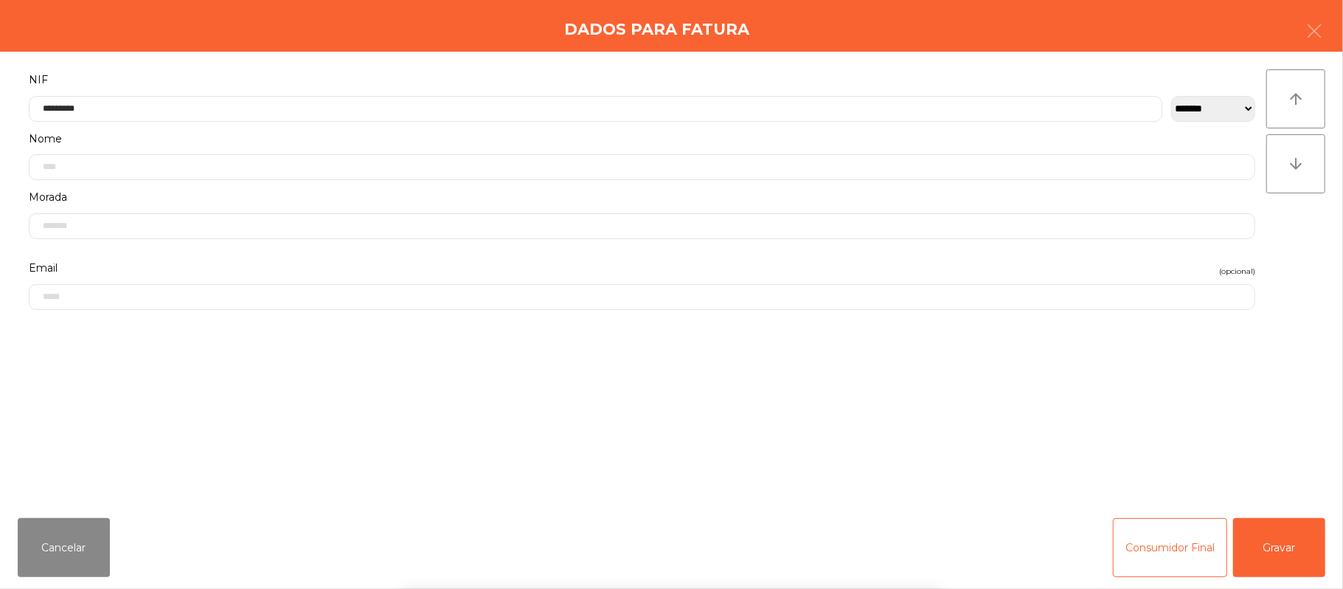
click at [1264, 555] on div "` 1 2 3 4 5 6 7 8 9 0 - = keyboard_backspace keyboard_tab q w e r t y u i o p […" at bounding box center [671, 497] width 1343 height 183
click at [1278, 549] on button "Gravar" at bounding box center [1279, 547] width 92 height 59
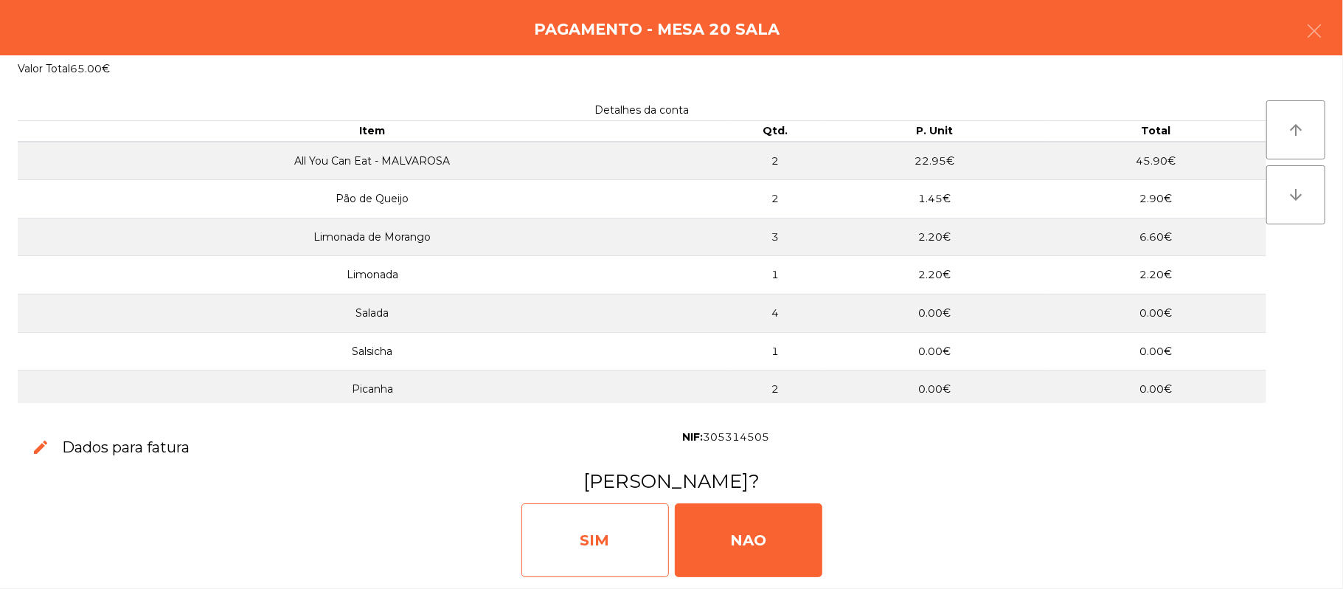
click at [576, 537] on div "SIM" at bounding box center [596, 540] width 148 height 74
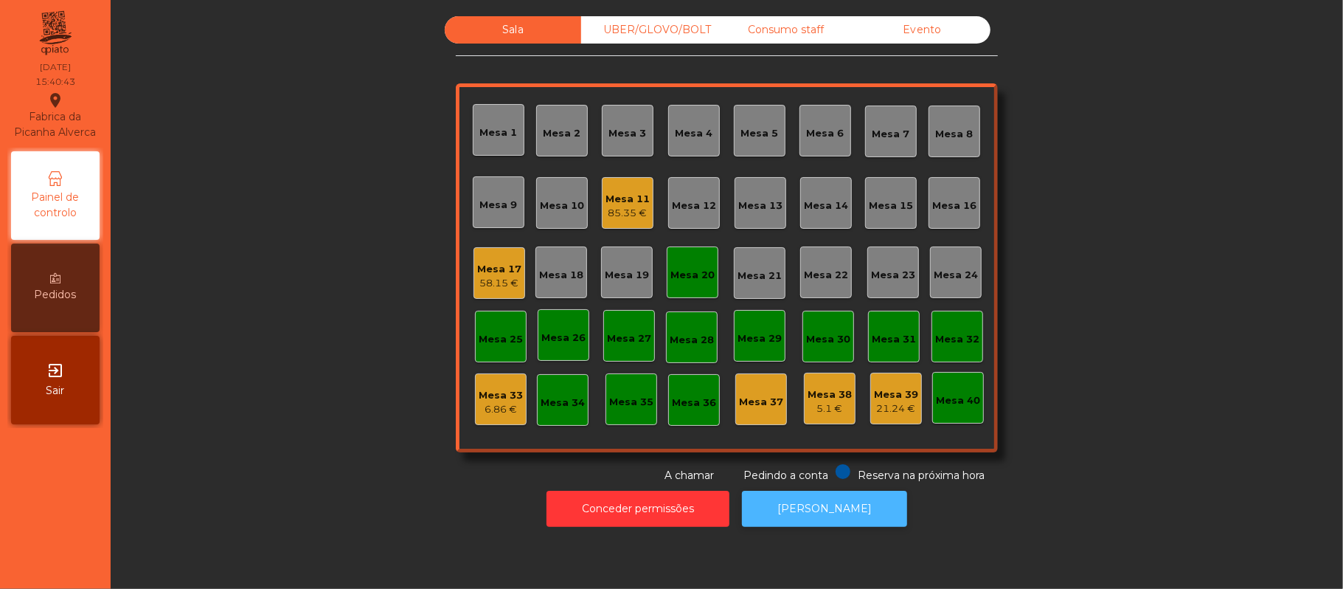
click at [816, 523] on button "[PERSON_NAME]" at bounding box center [824, 509] width 165 height 36
click at [679, 290] on div "Mesa 20" at bounding box center [693, 272] width 52 height 52
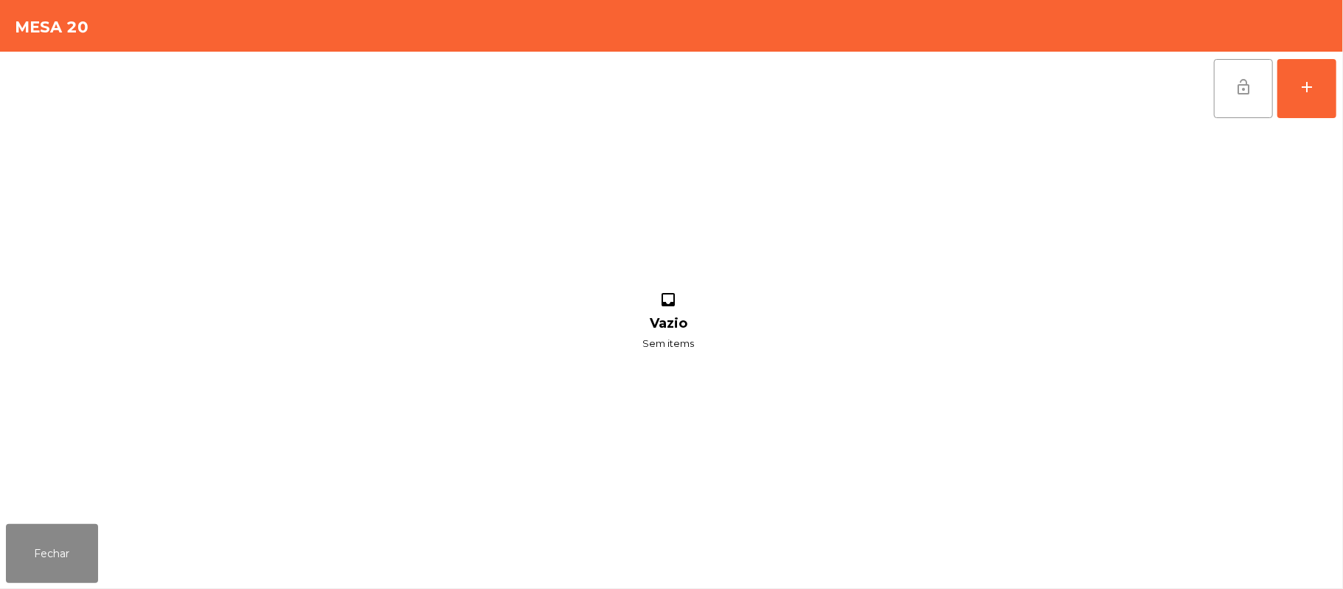
click at [1228, 91] on button "lock_open" at bounding box center [1243, 88] width 59 height 59
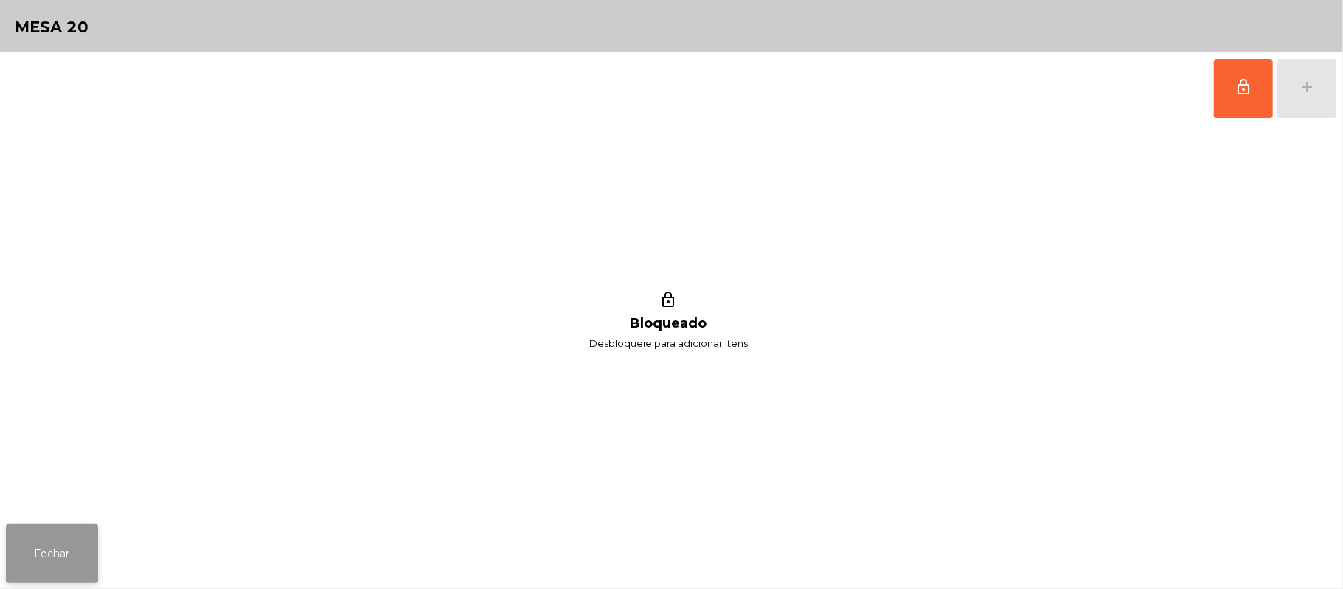
click at [7, 550] on button "Fechar" at bounding box center [52, 553] width 92 height 59
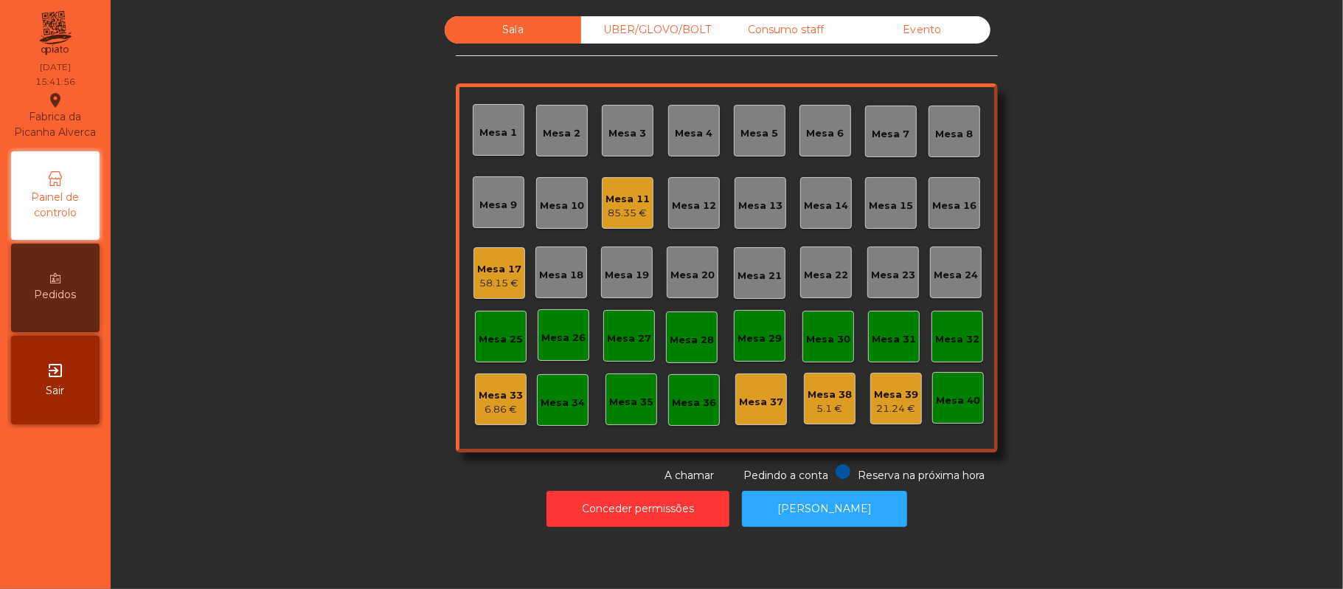
click at [901, 417] on div "Mesa 39 21.24 €" at bounding box center [896, 399] width 52 height 52
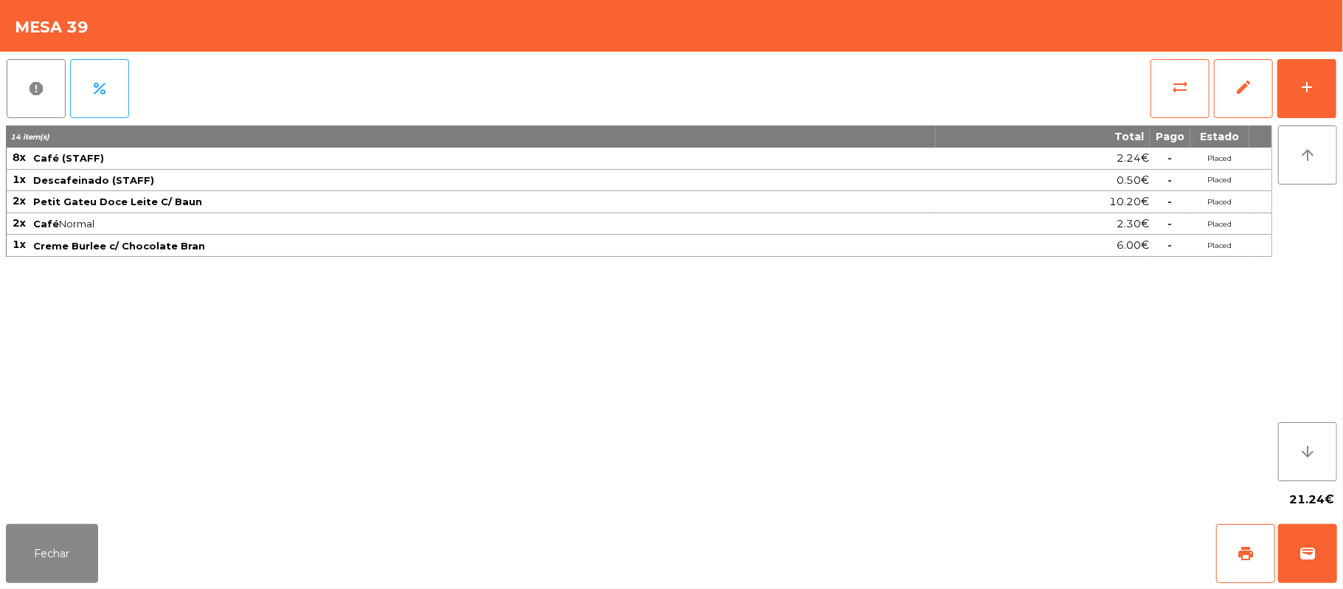
click at [1340, 117] on div "report percent sync_alt edit add 14 item(s) Total Pago Estado 8x Café (STAFF) 2…" at bounding box center [671, 285] width 1343 height 466
click at [1331, 91] on button "add" at bounding box center [1307, 88] width 59 height 59
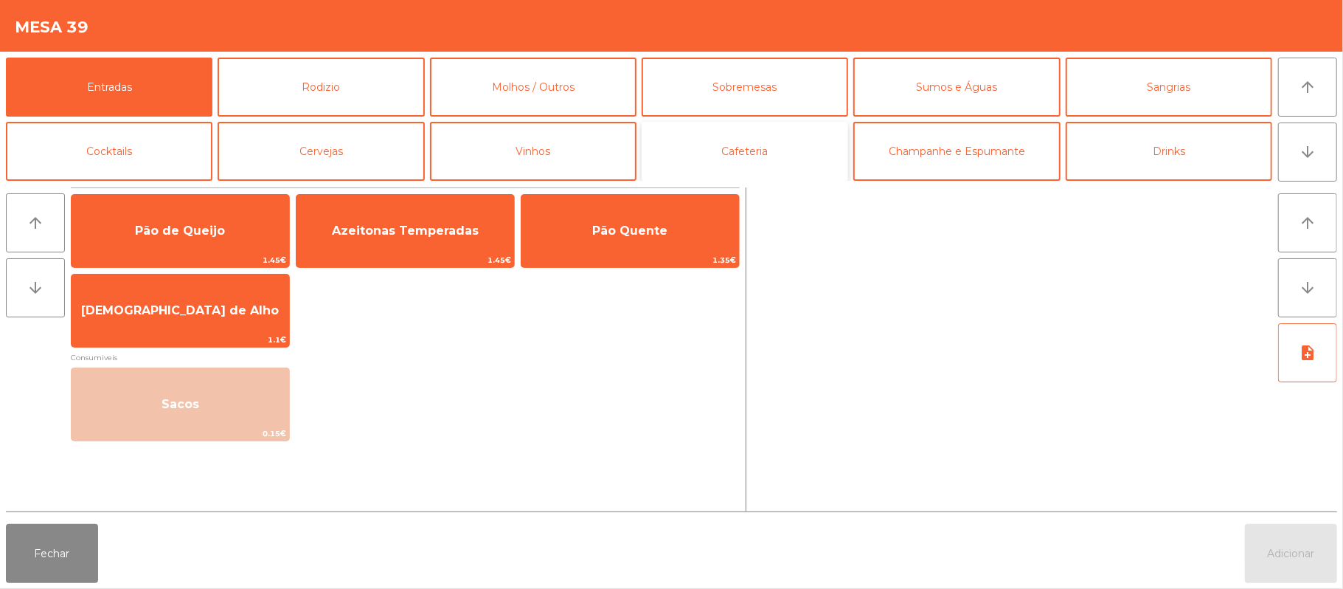
click at [765, 168] on button "Cafeteria" at bounding box center [745, 151] width 207 height 59
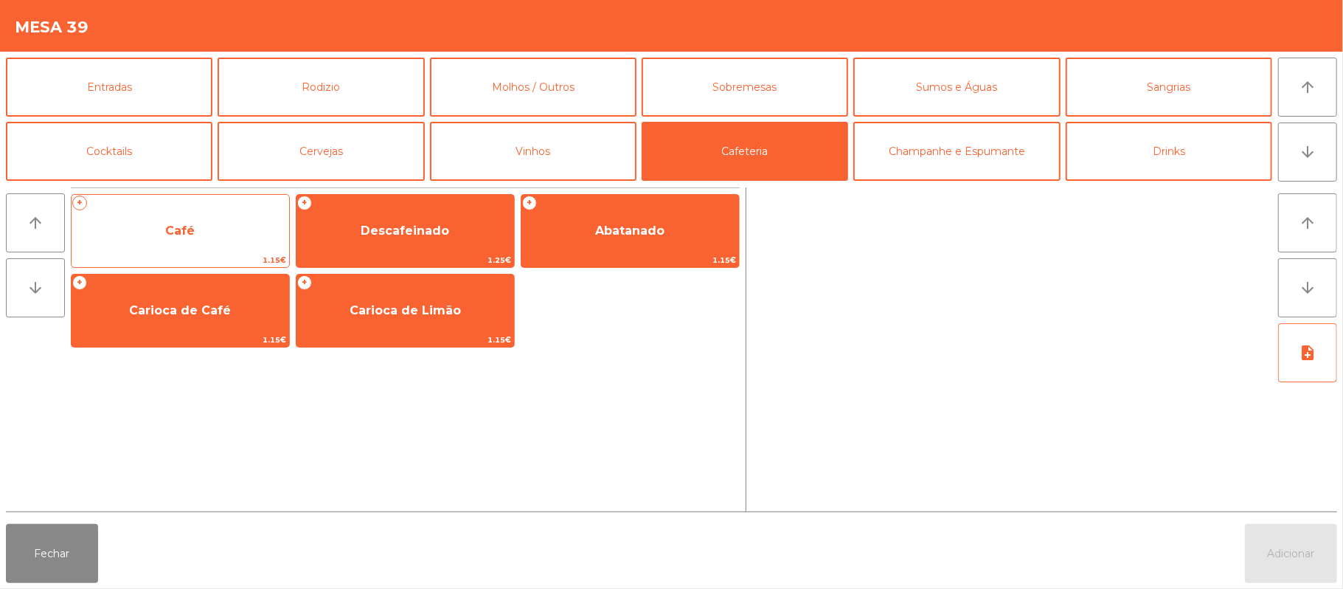
click at [205, 231] on span "Café" at bounding box center [181, 231] width 218 height 40
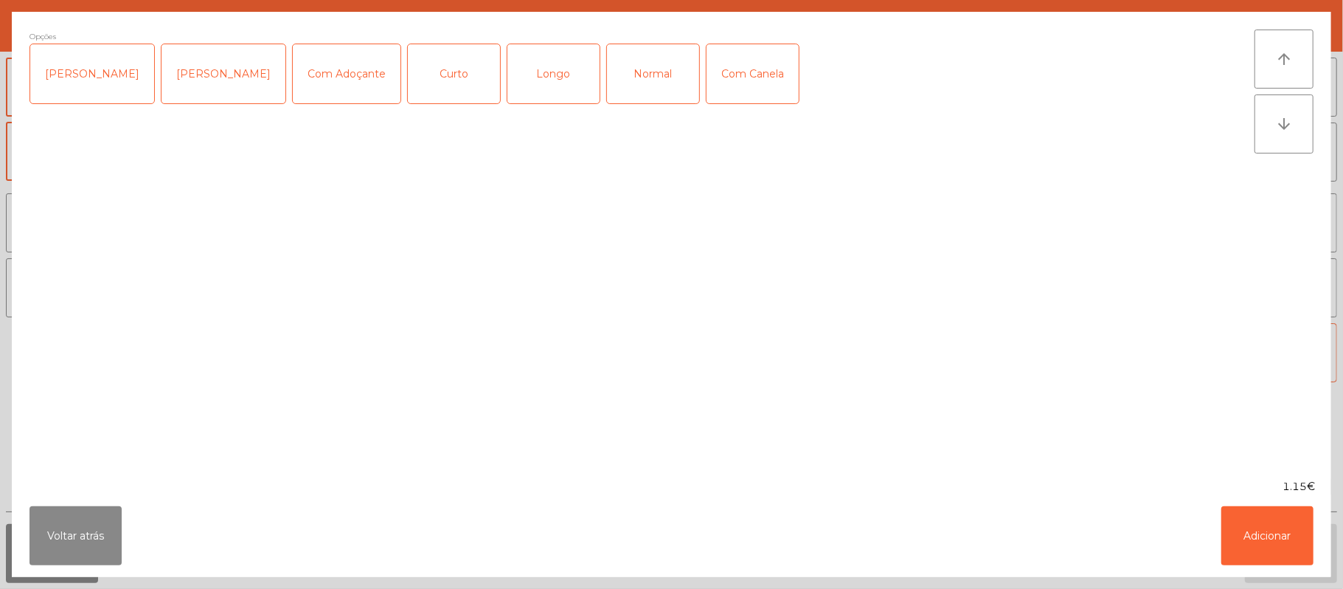
click at [621, 80] on div "Normal" at bounding box center [653, 73] width 92 height 59
click at [1260, 524] on button "Adicionar" at bounding box center [1268, 535] width 92 height 59
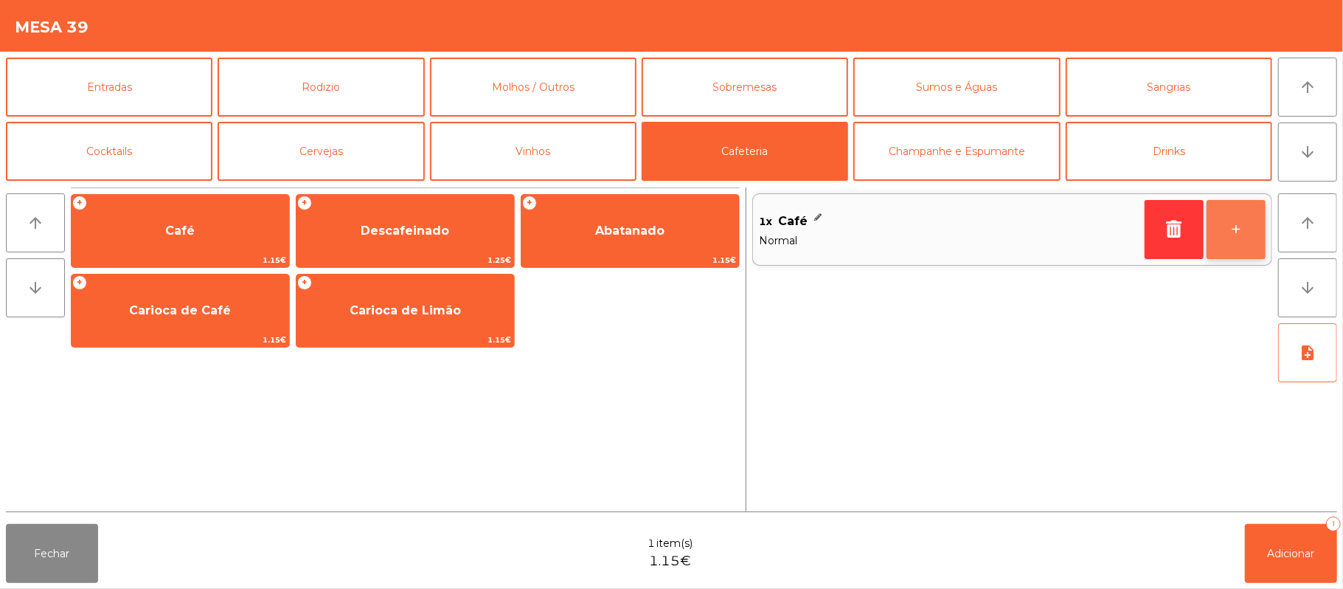
click at [1230, 231] on button "+" at bounding box center [1236, 229] width 59 height 59
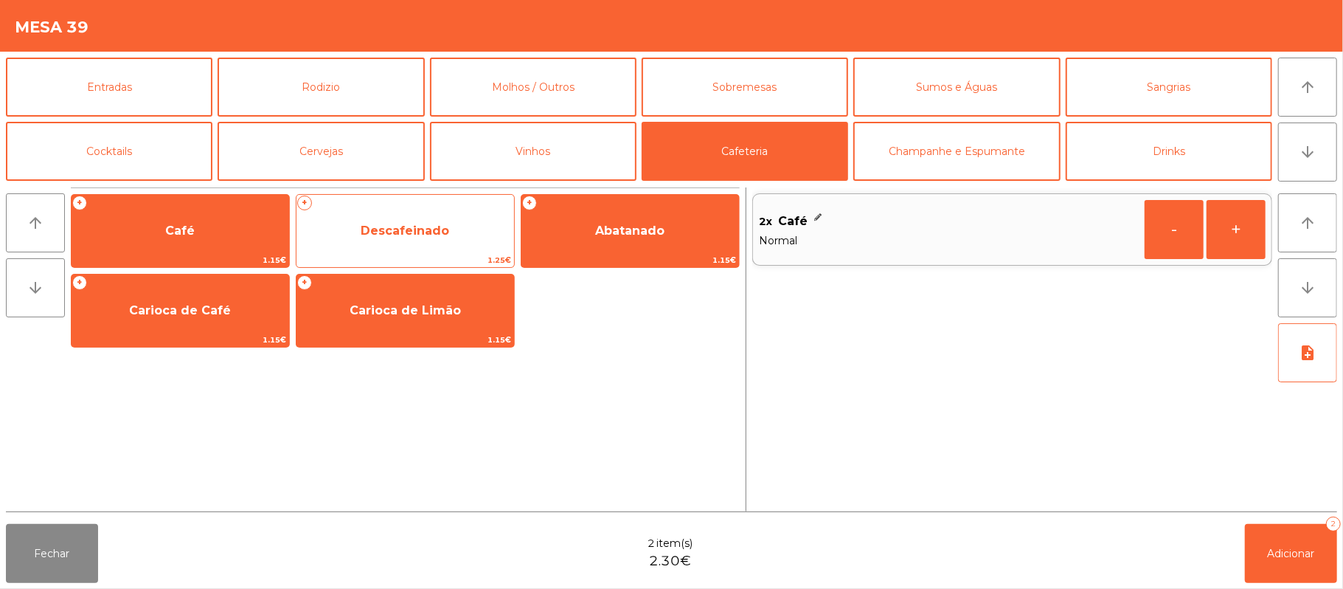
click at [437, 257] on span "1.25€" at bounding box center [406, 260] width 218 height 14
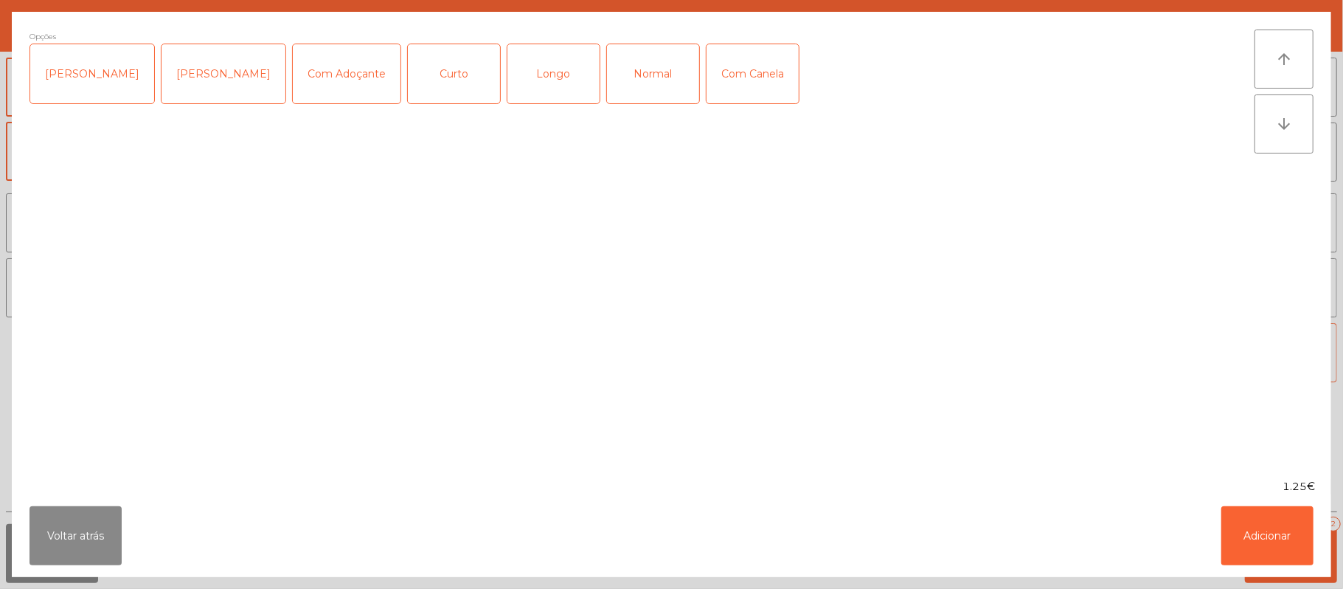
click at [627, 89] on div "Normal" at bounding box center [653, 73] width 92 height 59
click at [1264, 522] on button "Adicionar" at bounding box center [1268, 535] width 92 height 59
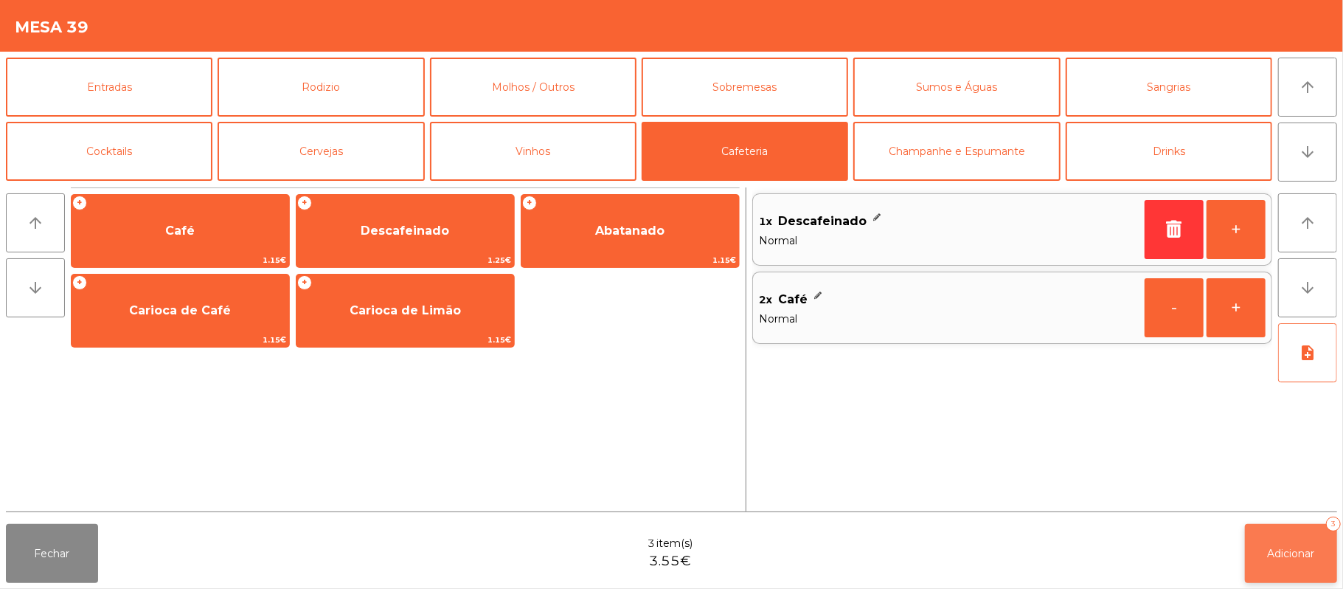
click at [1295, 537] on button "Adicionar 3" at bounding box center [1291, 553] width 92 height 59
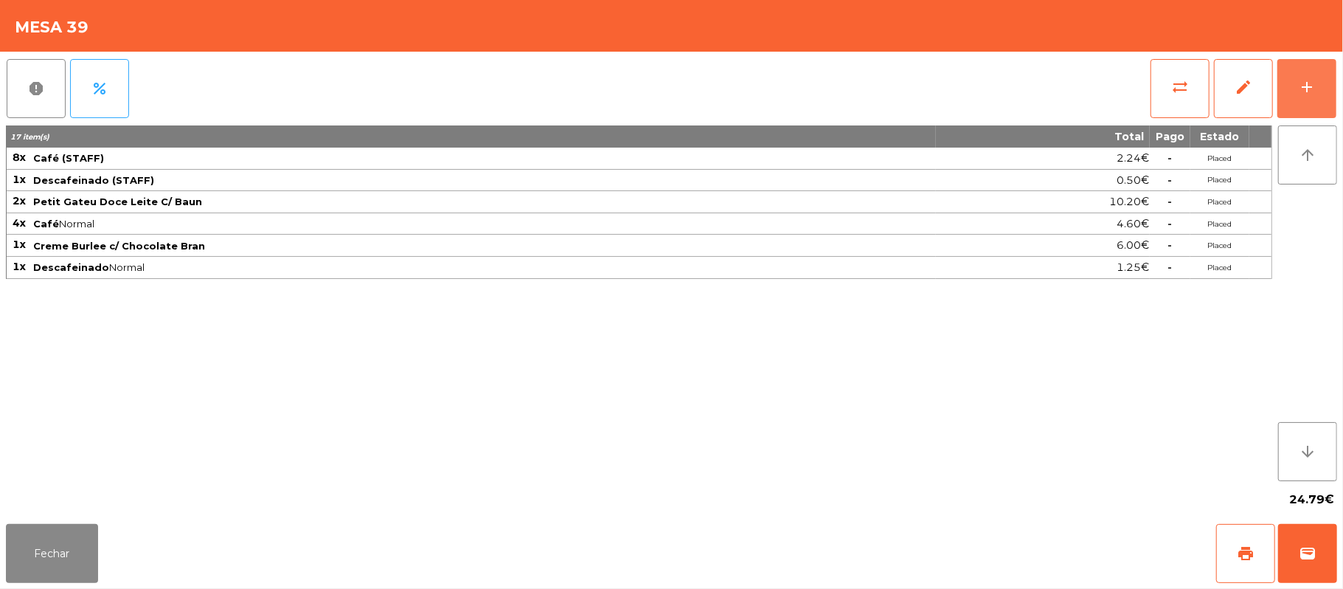
click at [1278, 59] on button "add" at bounding box center [1307, 88] width 59 height 59
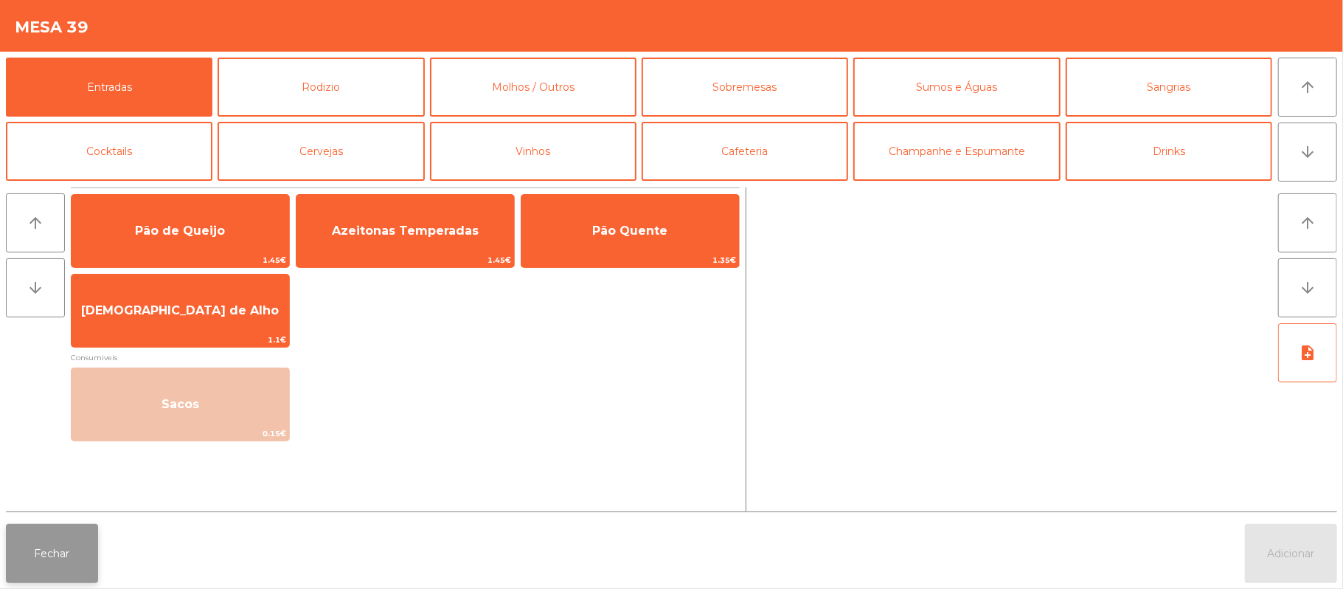
click at [52, 550] on button "Fechar" at bounding box center [52, 553] width 92 height 59
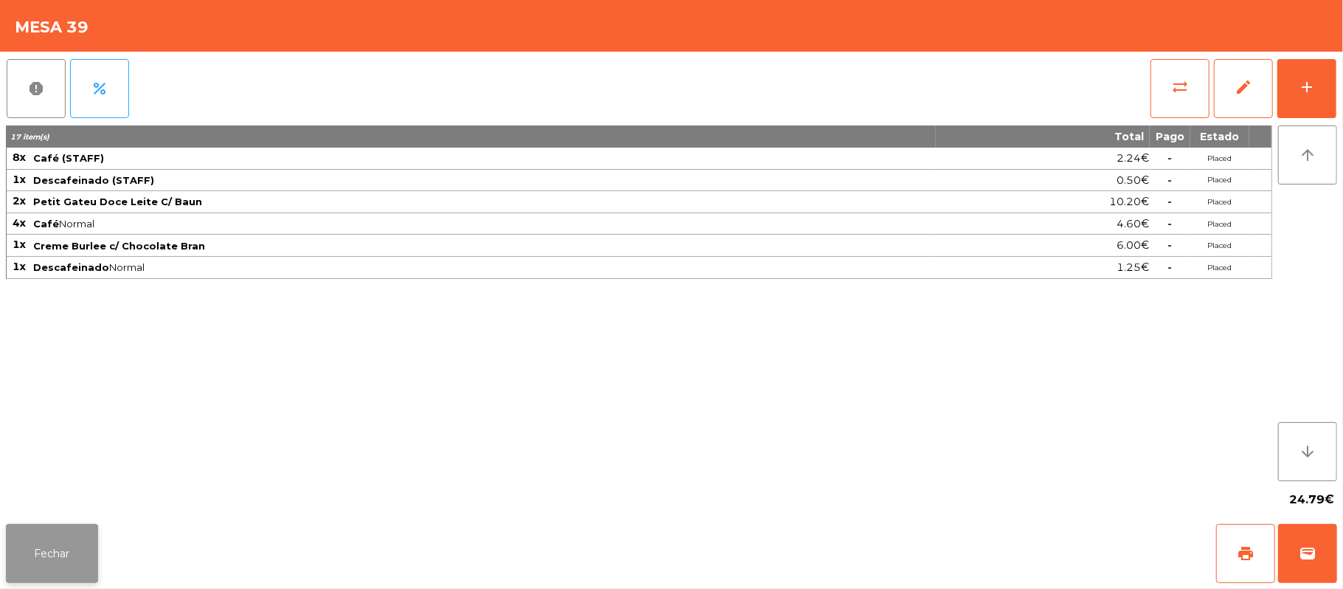
click at [50, 558] on button "Fechar" at bounding box center [52, 553] width 92 height 59
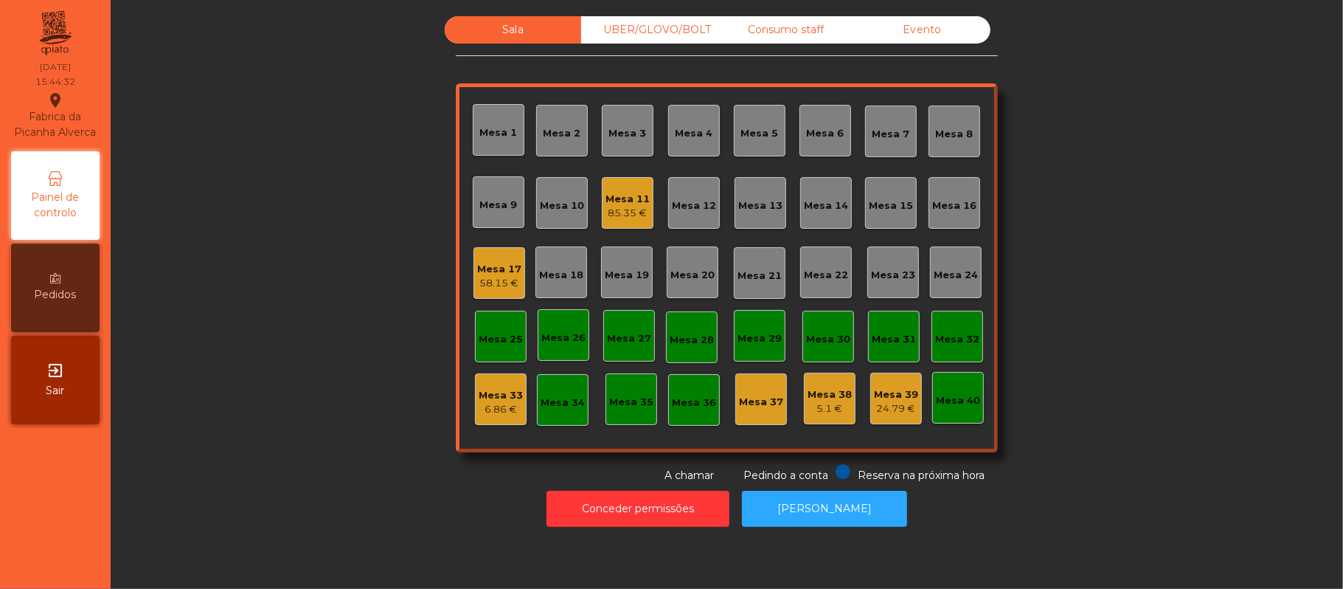
click at [606, 211] on div "85.35 €" at bounding box center [628, 213] width 44 height 15
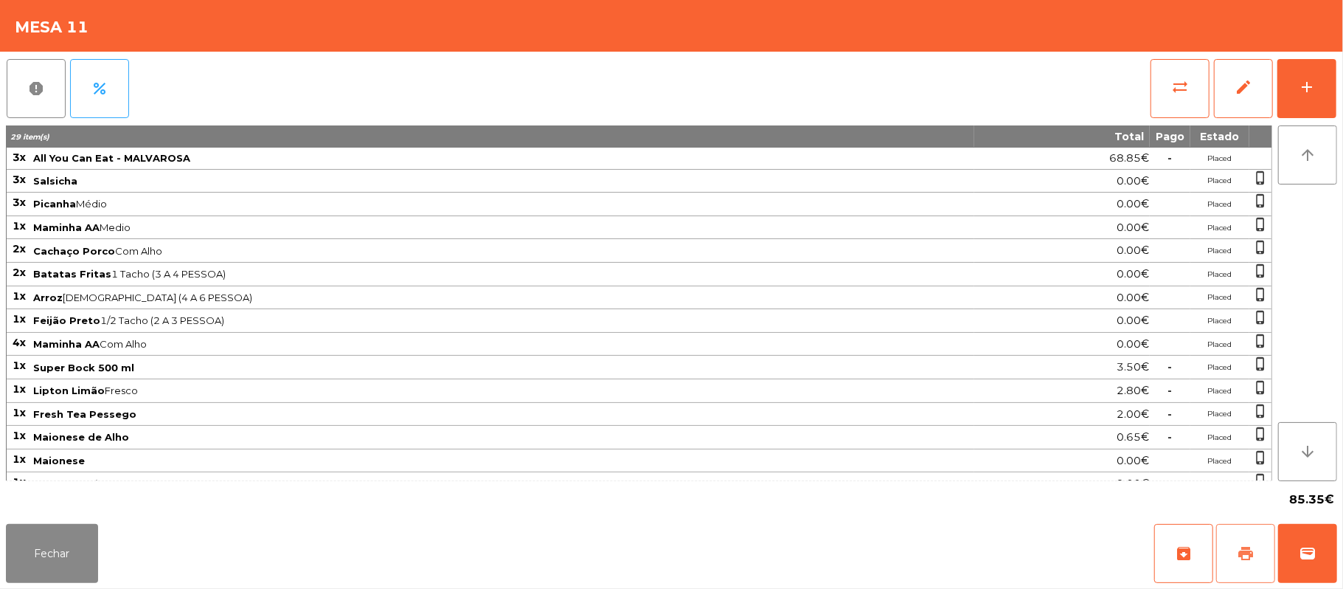
click at [1263, 547] on button "print" at bounding box center [1245, 553] width 59 height 59
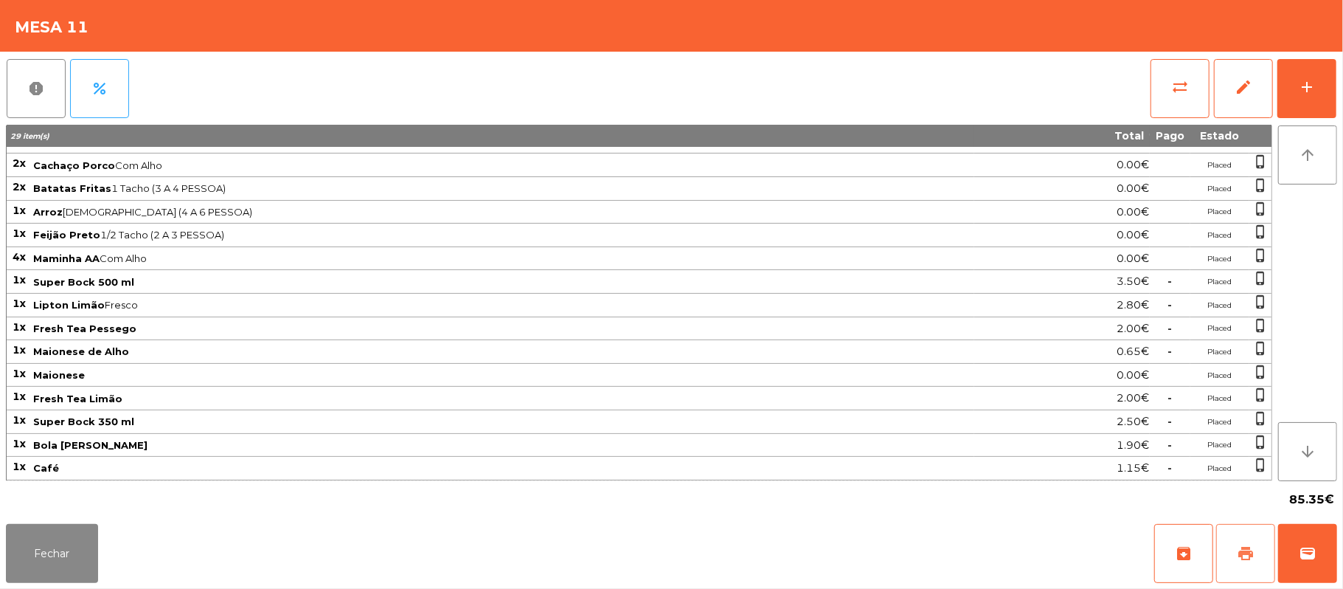
click at [1230, 558] on button "print" at bounding box center [1245, 553] width 59 height 59
click at [1312, 543] on button "wallet" at bounding box center [1307, 553] width 59 height 59
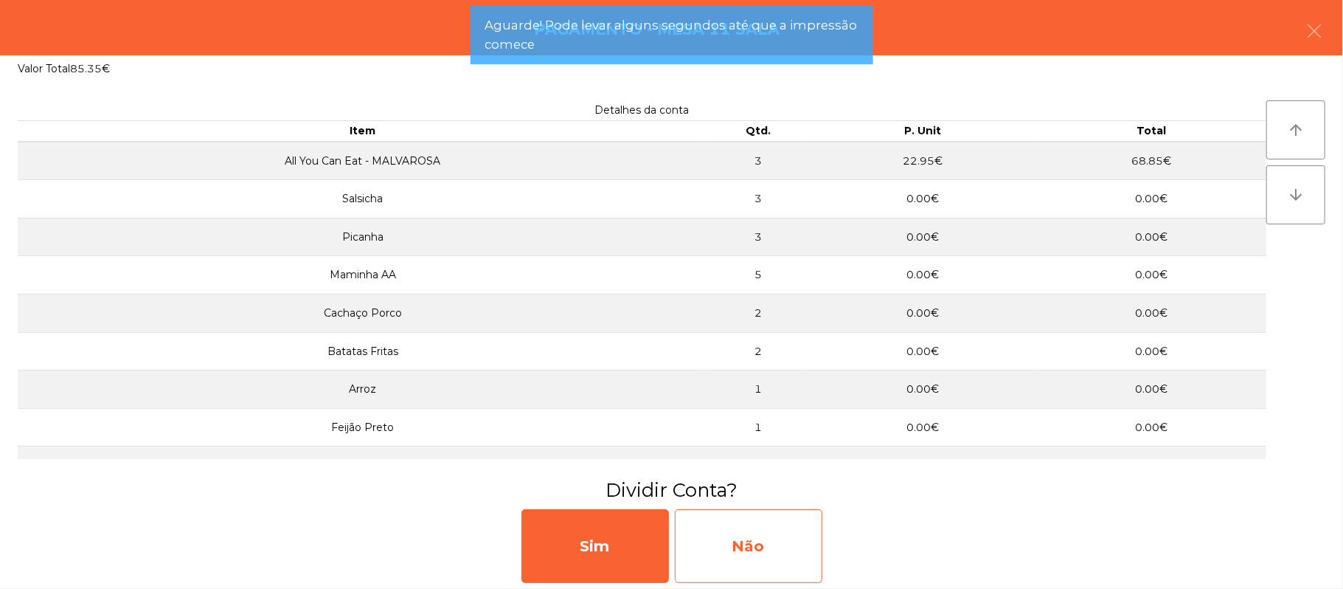
click at [738, 552] on div "Não" at bounding box center [749, 546] width 148 height 74
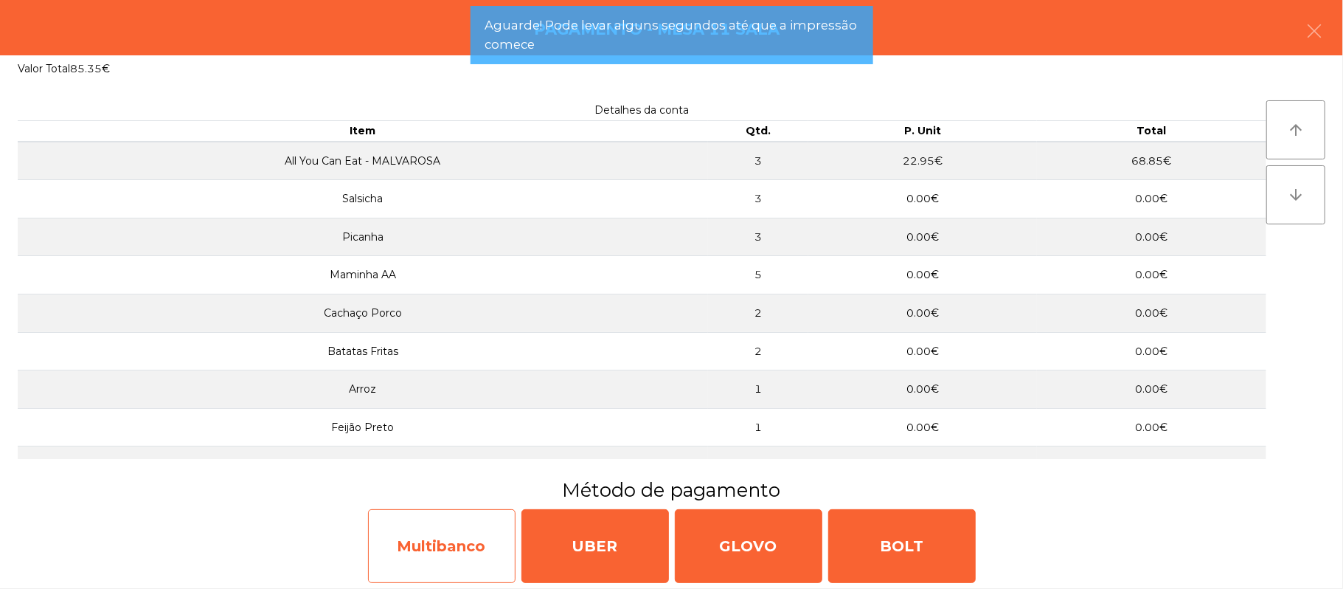
click at [446, 559] on div "Multibanco" at bounding box center [442, 546] width 148 height 74
select select "**"
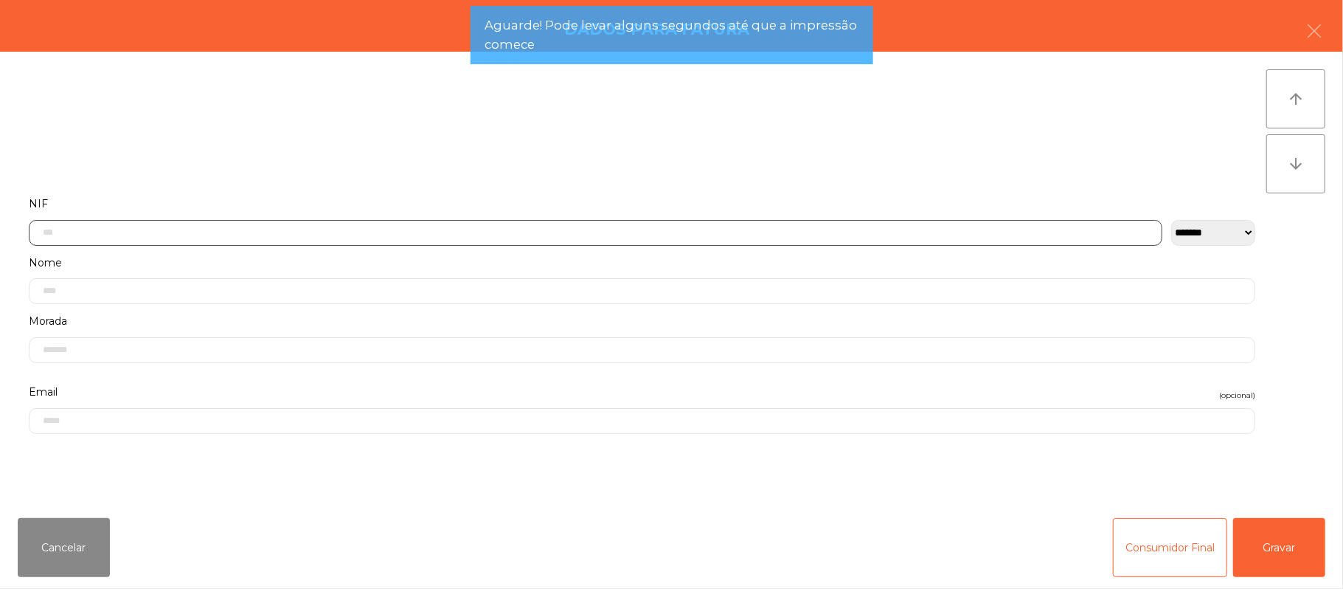
click at [494, 228] on input "text" at bounding box center [596, 233] width 1134 height 26
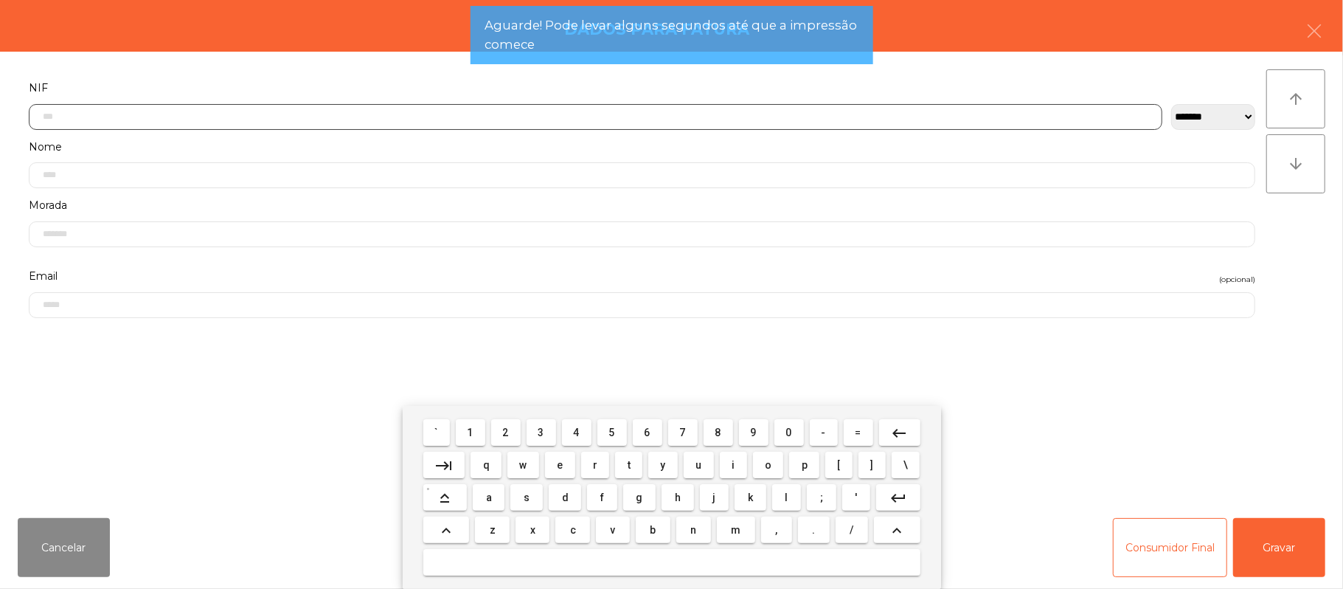
scroll to position [124, 0]
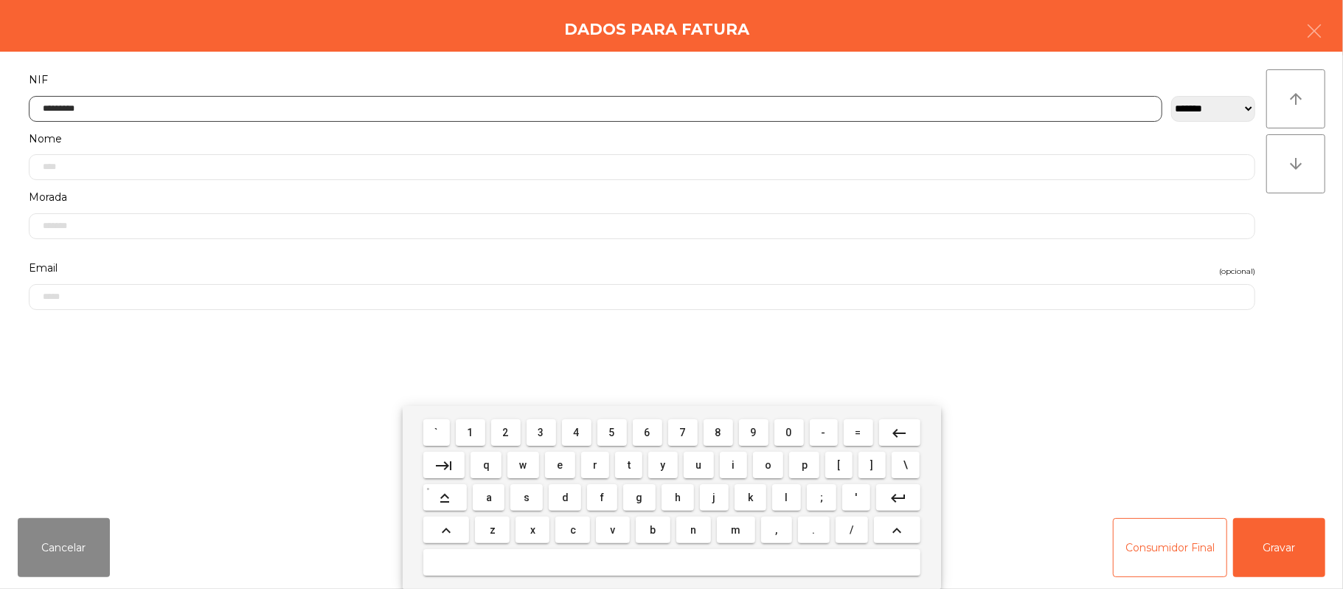
type input "*********"
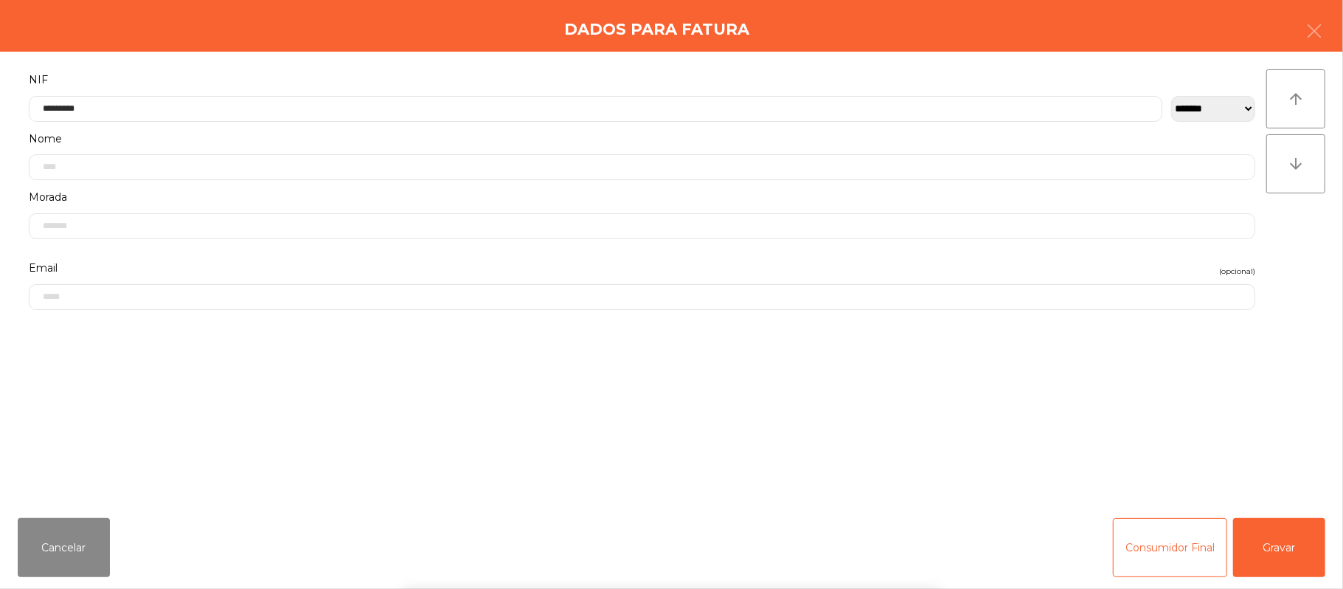
click at [1290, 561] on div "` 1 2 3 4 5 6 7 8 9 0 - = keyboard_backspace keyboard_tab q w e r t y u i o p […" at bounding box center [671, 497] width 1343 height 183
click at [1285, 541] on button "Gravar" at bounding box center [1279, 547] width 92 height 59
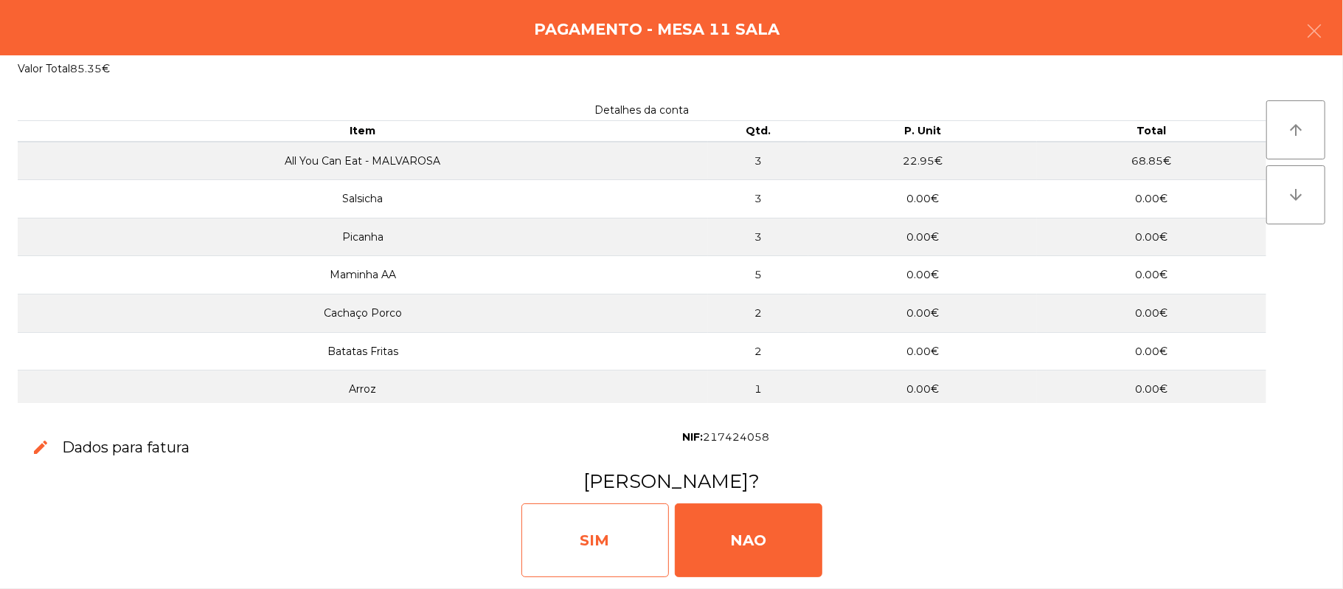
click at [611, 549] on div "SIM" at bounding box center [596, 540] width 148 height 74
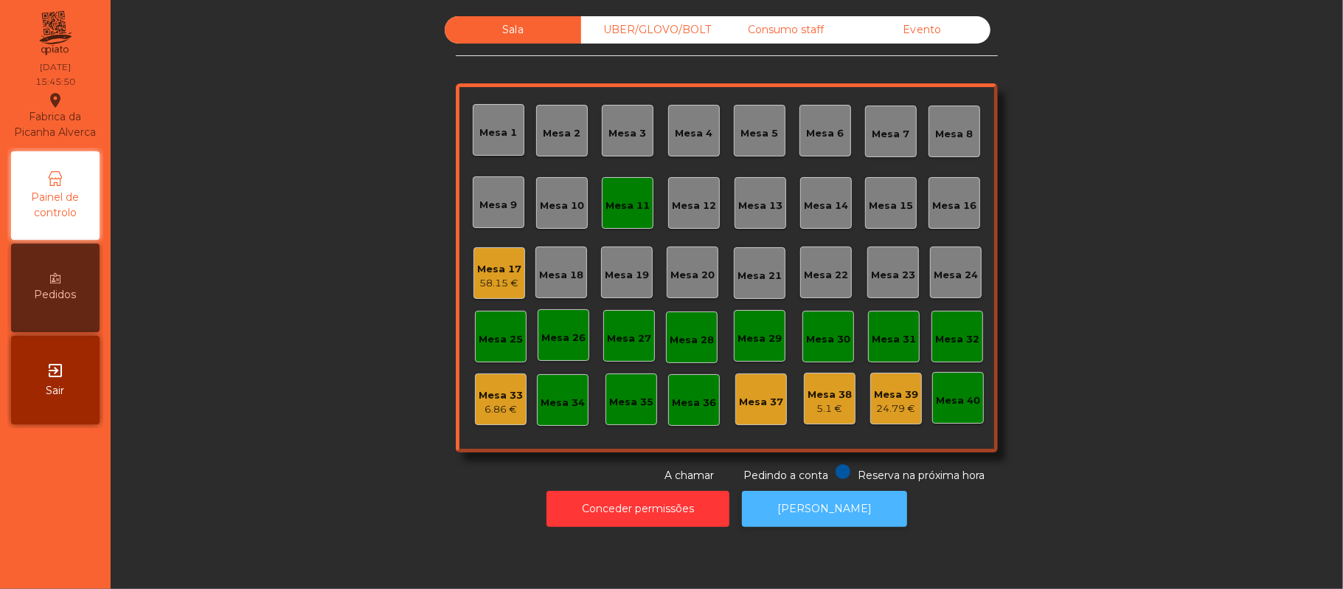
click at [845, 524] on button "[PERSON_NAME]" at bounding box center [824, 509] width 165 height 36
click at [614, 201] on div "Mesa 11" at bounding box center [628, 205] width 44 height 15
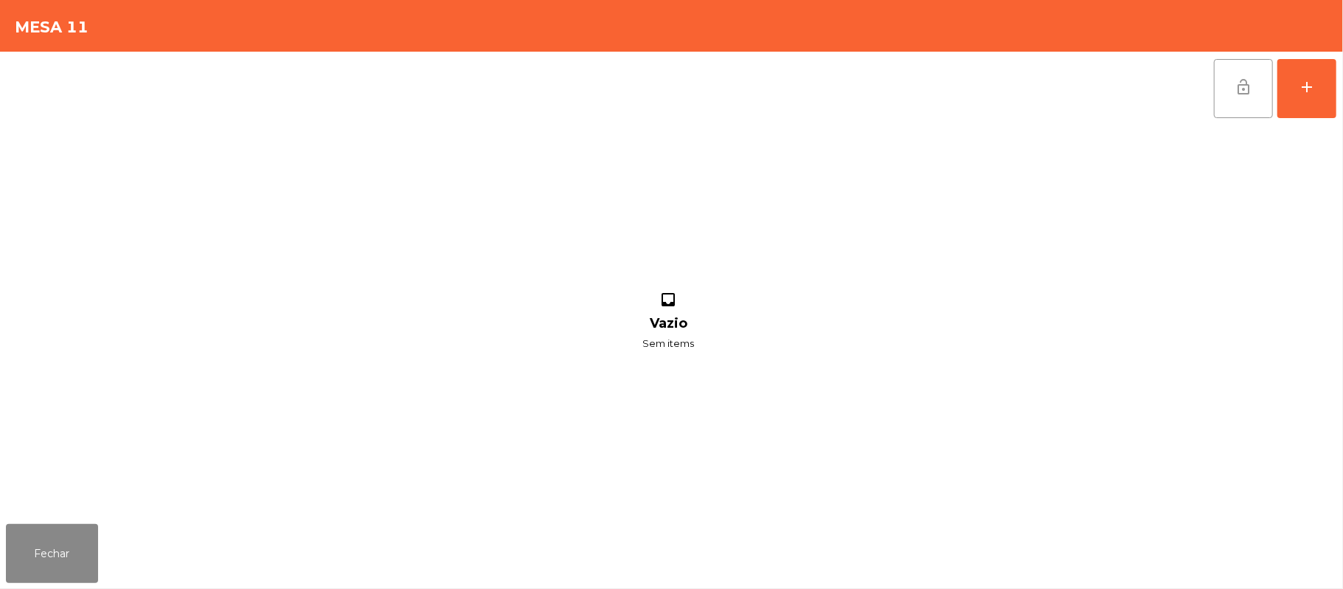
click at [1228, 96] on button "lock_open" at bounding box center [1243, 88] width 59 height 59
click at [55, 555] on button "Fechar" at bounding box center [52, 553] width 92 height 59
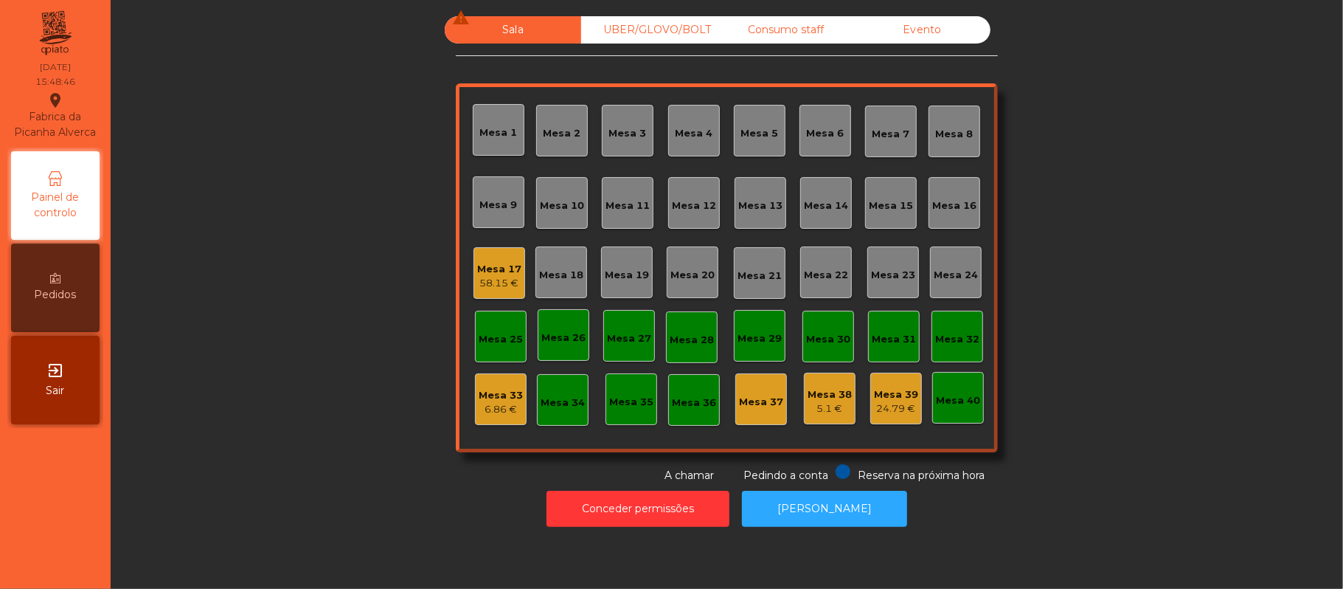
click at [474, 277] on div "Mesa 17 58.15 €" at bounding box center [500, 273] width 52 height 52
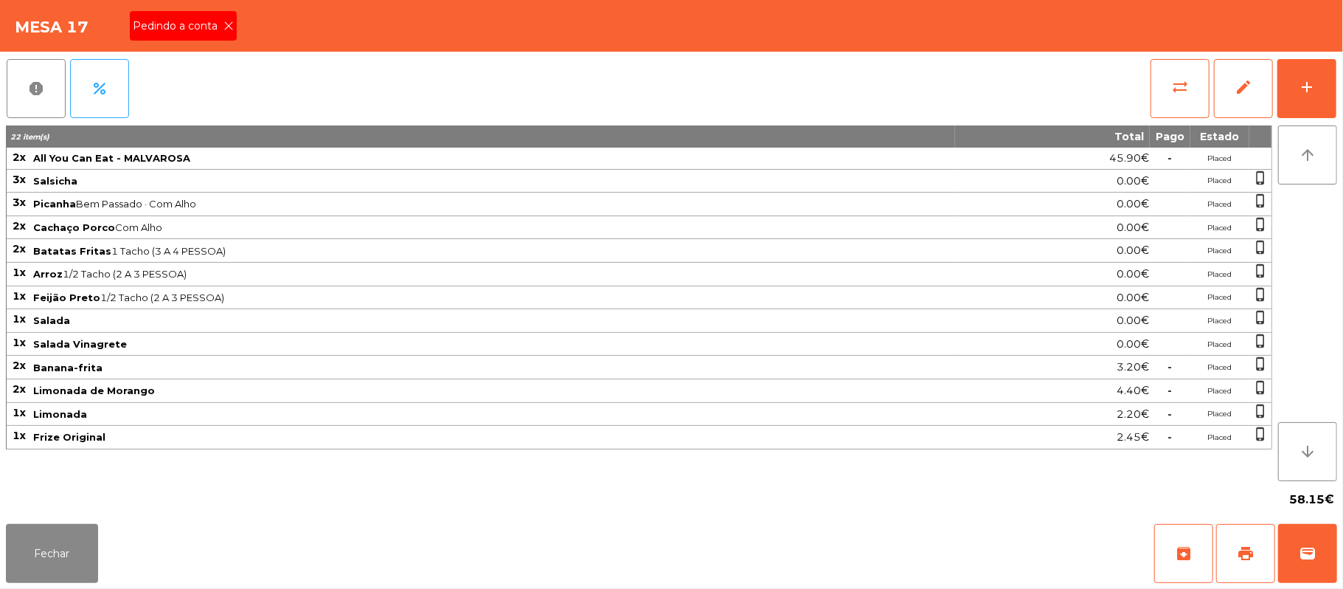
click at [212, 21] on span "Pedindo a conta" at bounding box center [178, 25] width 91 height 15
click at [1243, 574] on button "print" at bounding box center [1245, 553] width 59 height 59
click at [1293, 541] on button "wallet" at bounding box center [1307, 553] width 59 height 59
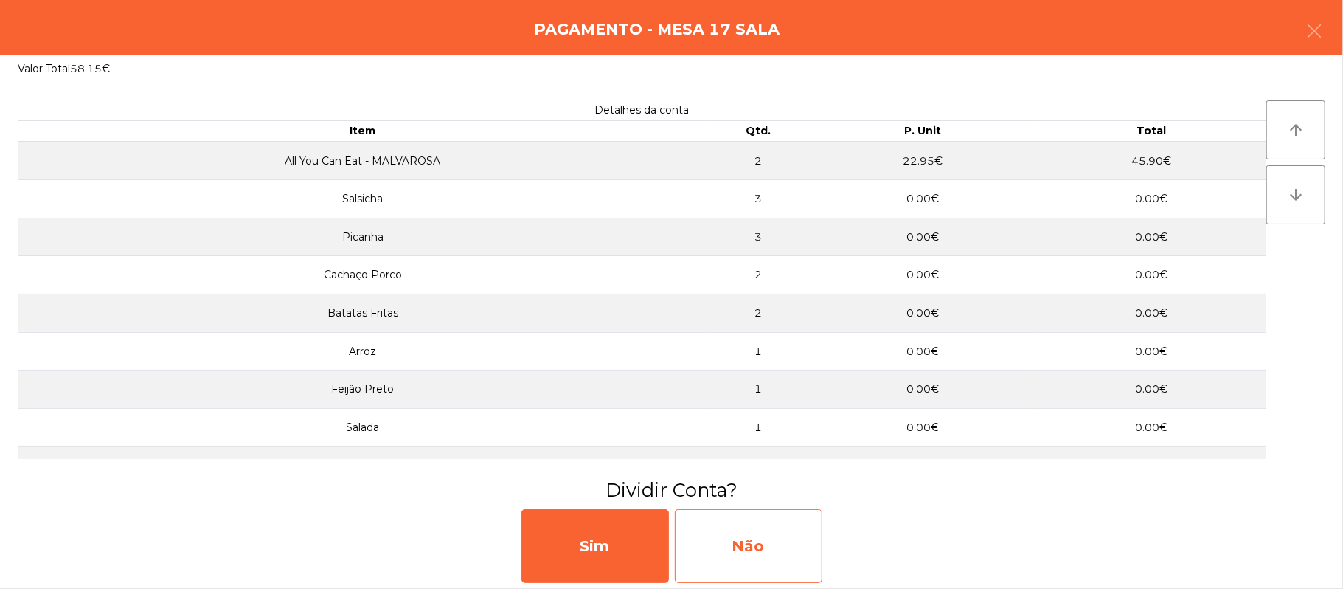
click at [741, 527] on div "Não" at bounding box center [749, 546] width 148 height 74
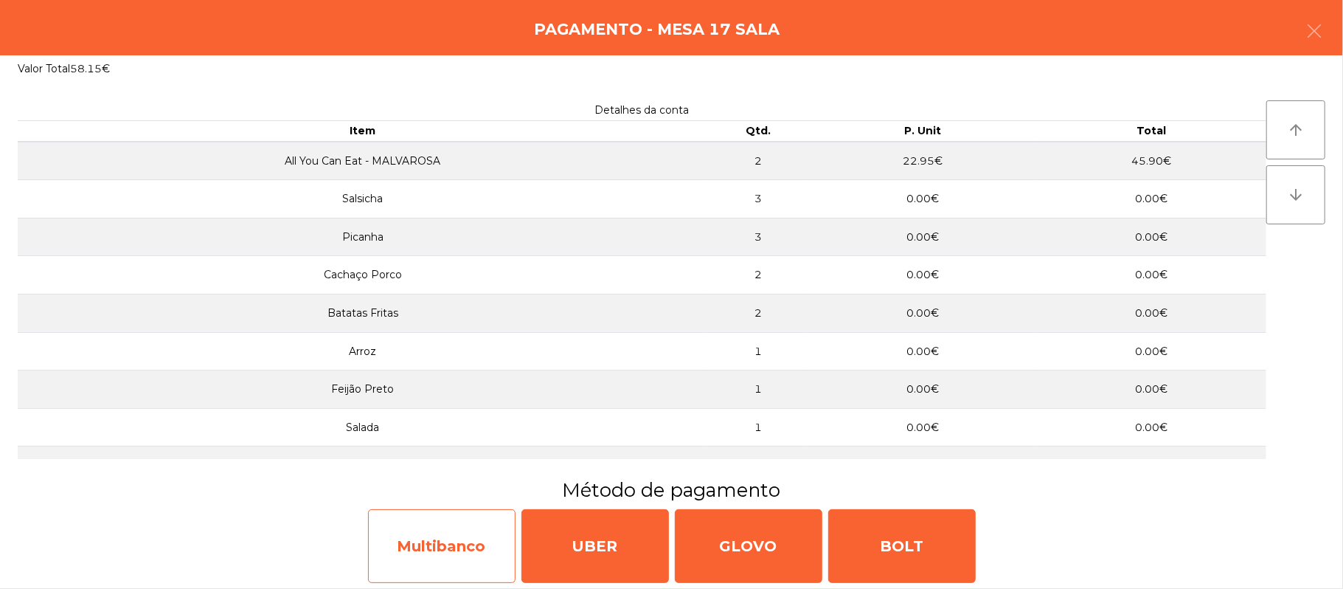
click at [405, 559] on div "Multibanco" at bounding box center [442, 546] width 148 height 74
select select "**"
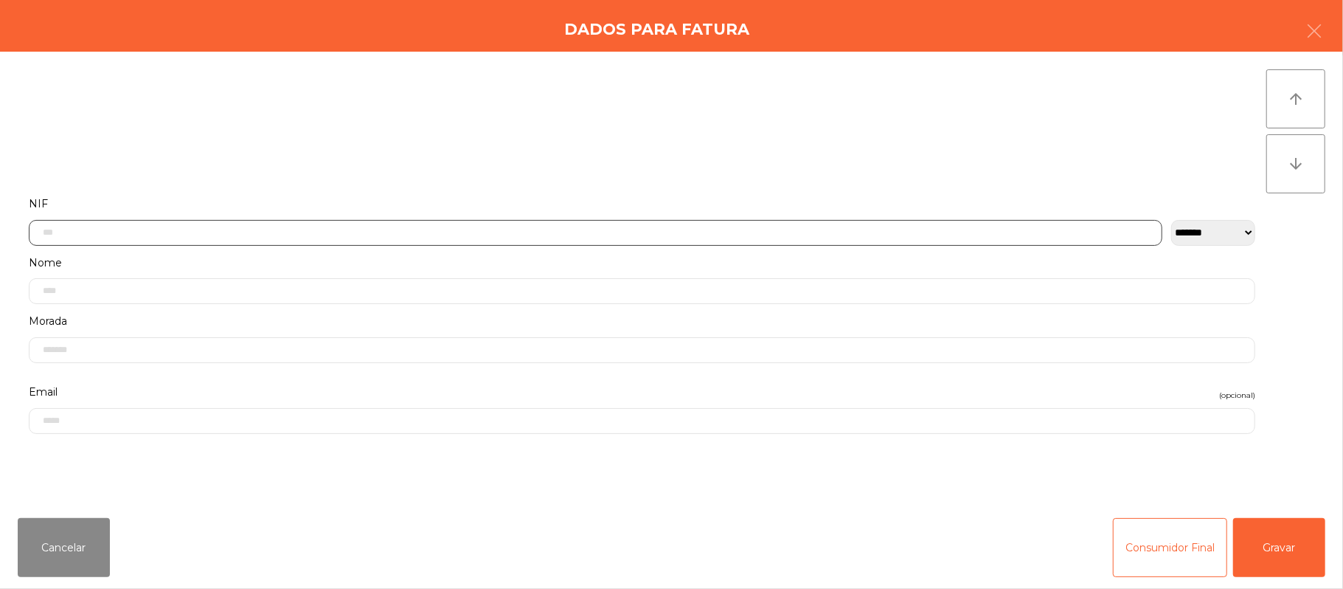
click at [378, 230] on input "text" at bounding box center [596, 233] width 1134 height 26
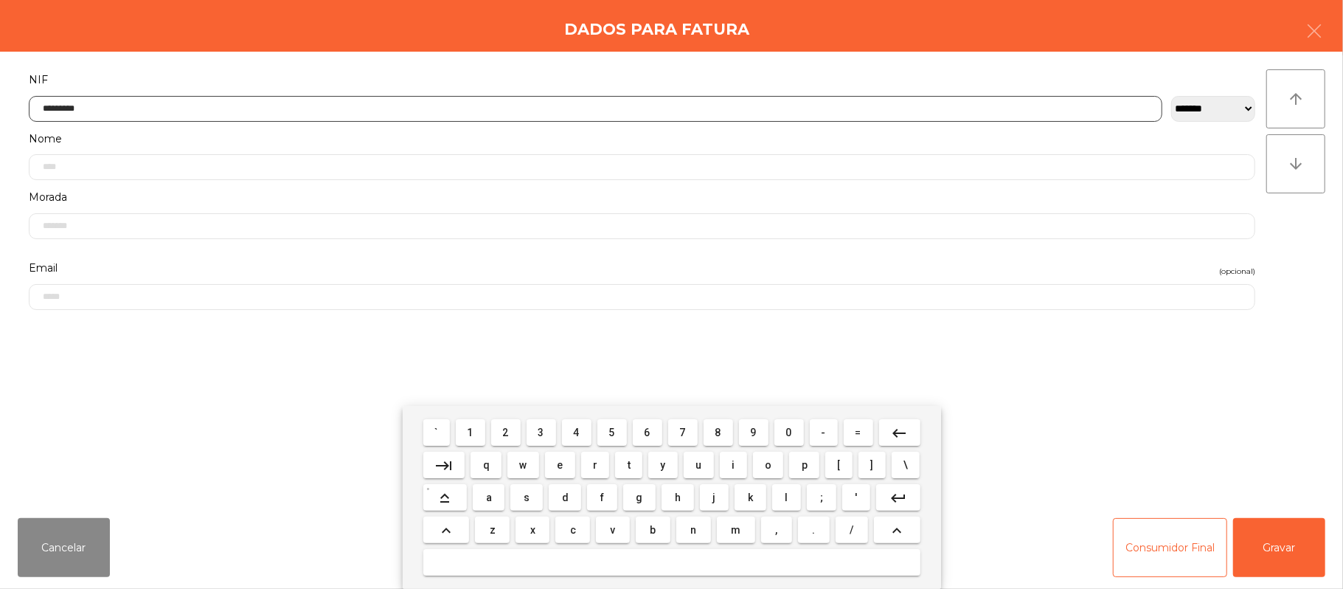
type input "*********"
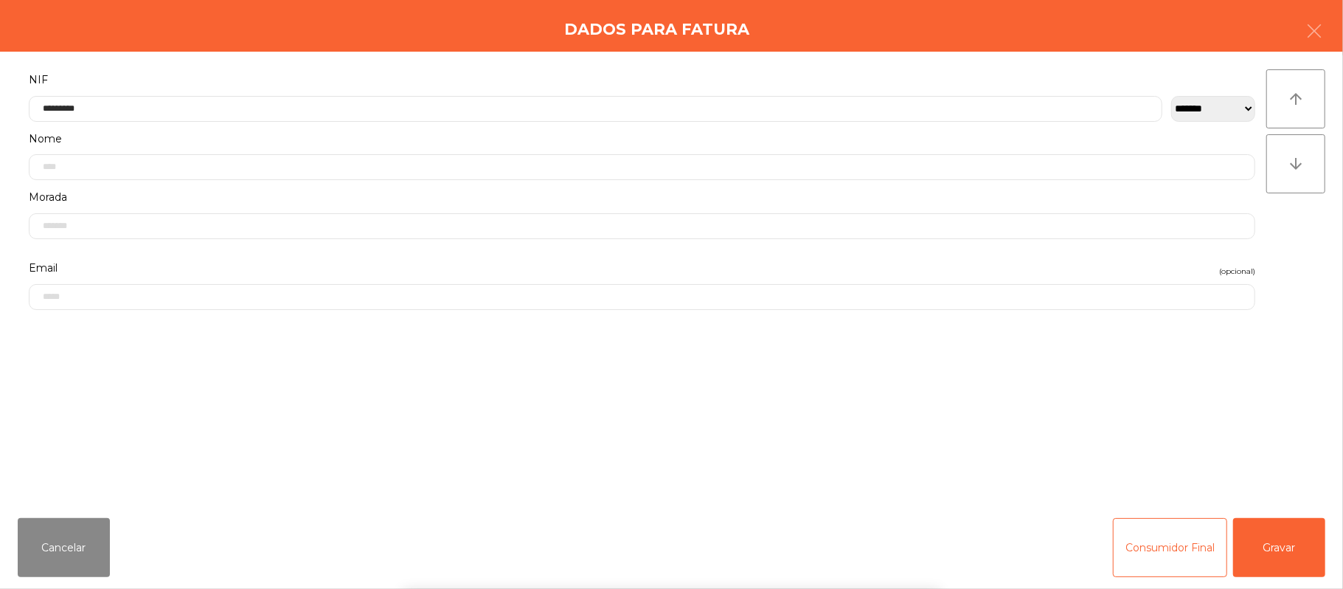
click at [1275, 528] on div "` 1 2 3 4 5 6 7 8 9 0 - = keyboard_backspace keyboard_tab q w e r t y u i o p […" at bounding box center [671, 497] width 1343 height 183
click at [1283, 538] on button "Gravar" at bounding box center [1279, 547] width 92 height 59
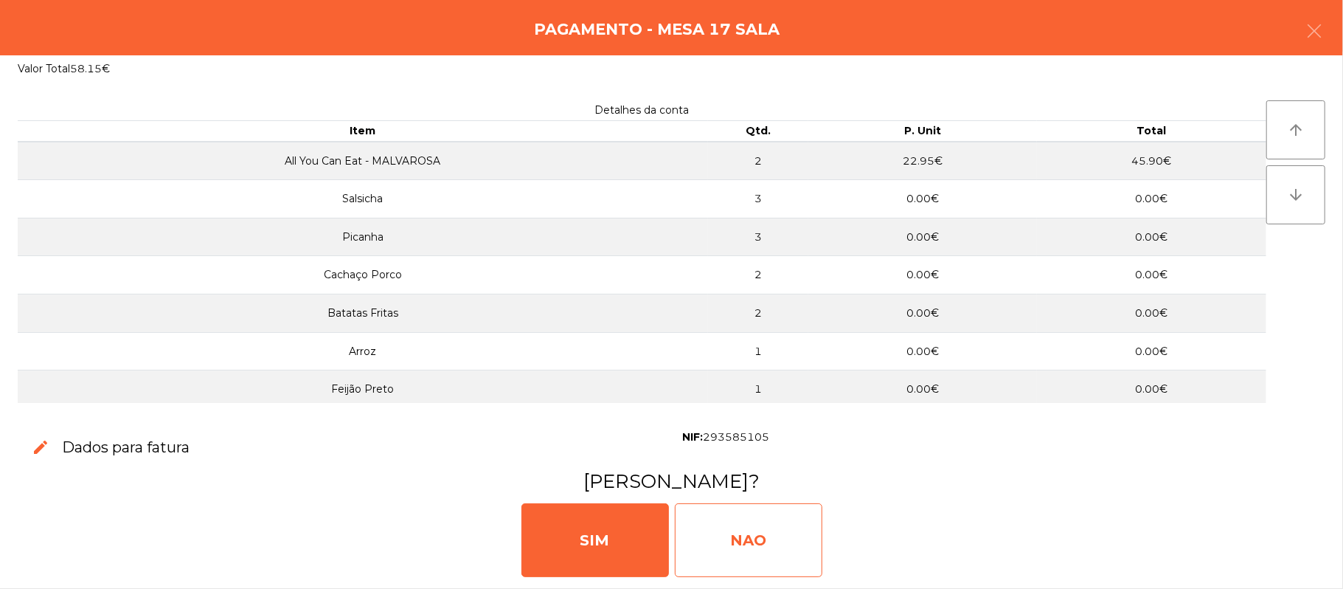
click at [729, 544] on div "NAO" at bounding box center [749, 540] width 148 height 74
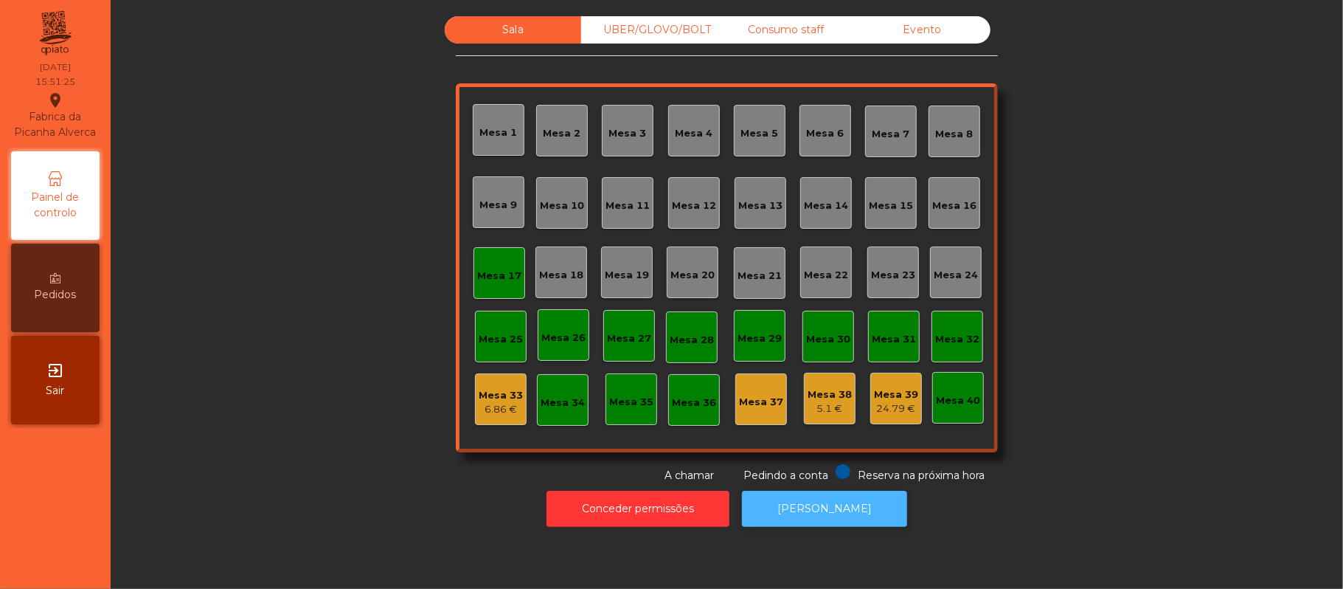
click at [785, 520] on button "[PERSON_NAME]" at bounding box center [824, 509] width 165 height 36
click at [794, 524] on button "[PERSON_NAME]" at bounding box center [824, 509] width 165 height 36
click at [491, 292] on div "Mesa 17" at bounding box center [500, 273] width 52 height 52
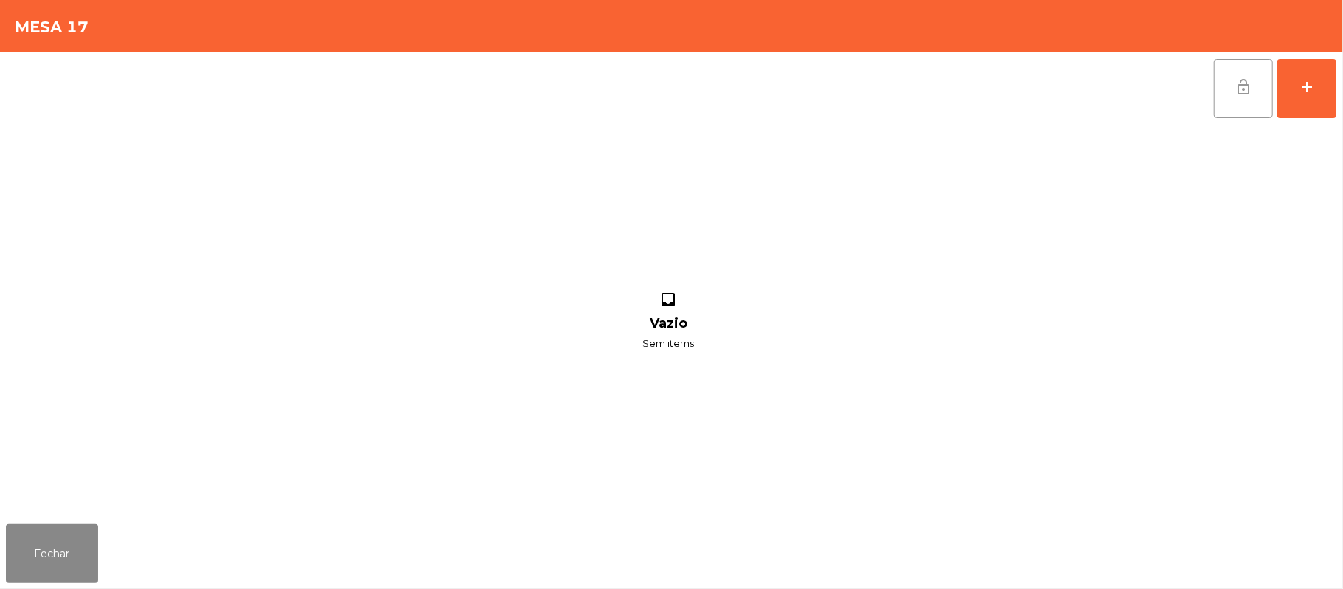
click at [1219, 86] on button "lock_open" at bounding box center [1243, 88] width 59 height 59
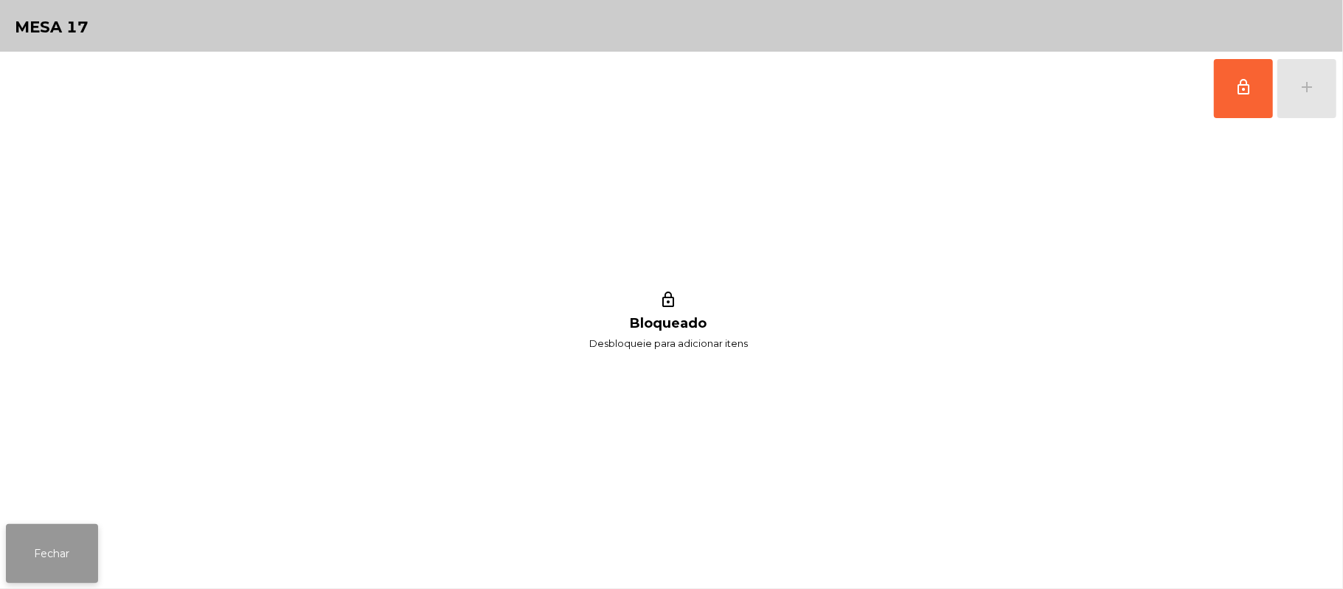
click at [38, 544] on button "Fechar" at bounding box center [52, 553] width 92 height 59
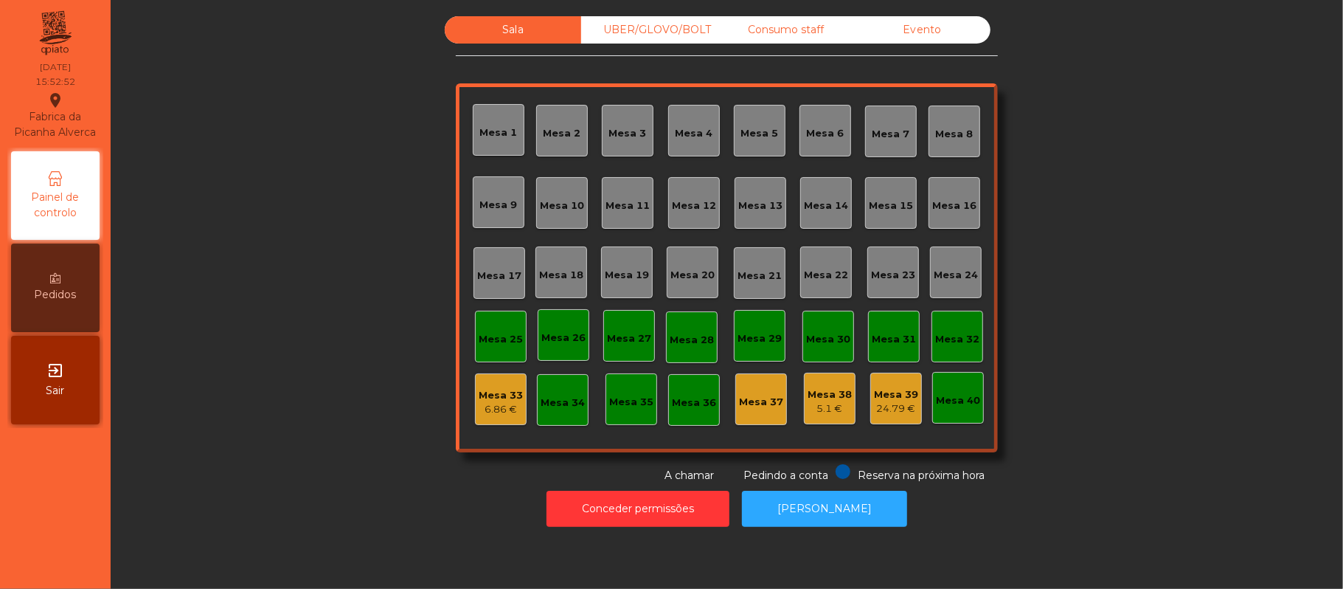
click at [664, 36] on div "UBER/GLOVO/BOLT" at bounding box center [649, 29] width 136 height 27
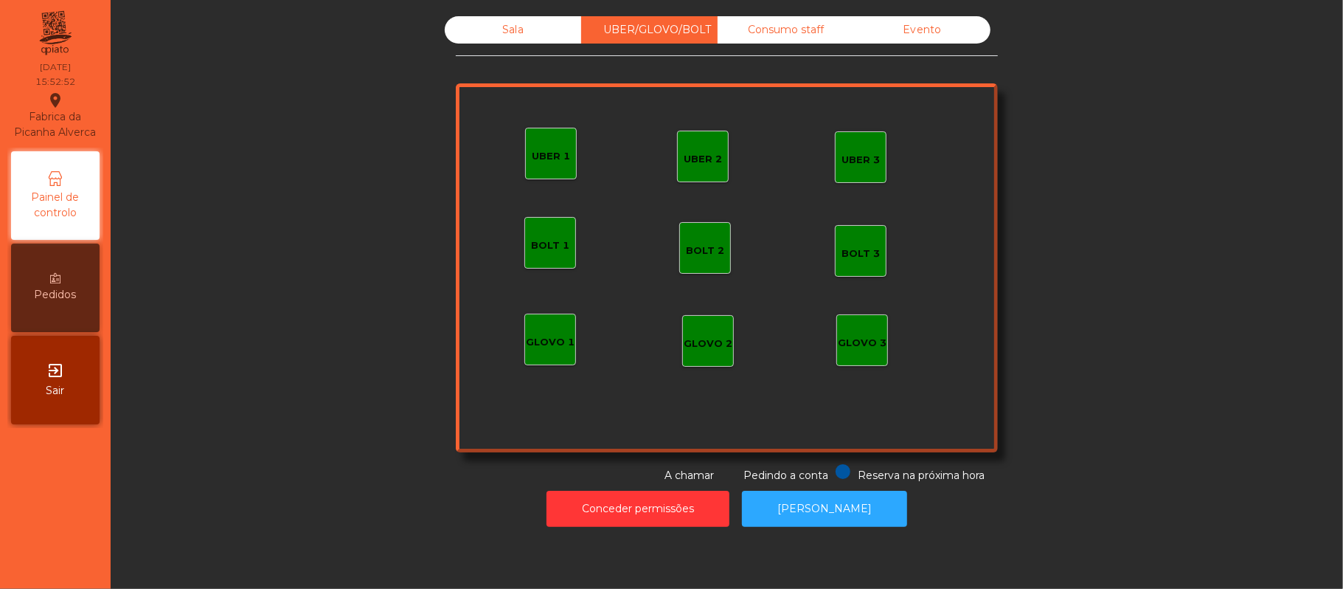
click at [794, 43] on div "Consumo staff" at bounding box center [786, 29] width 136 height 27
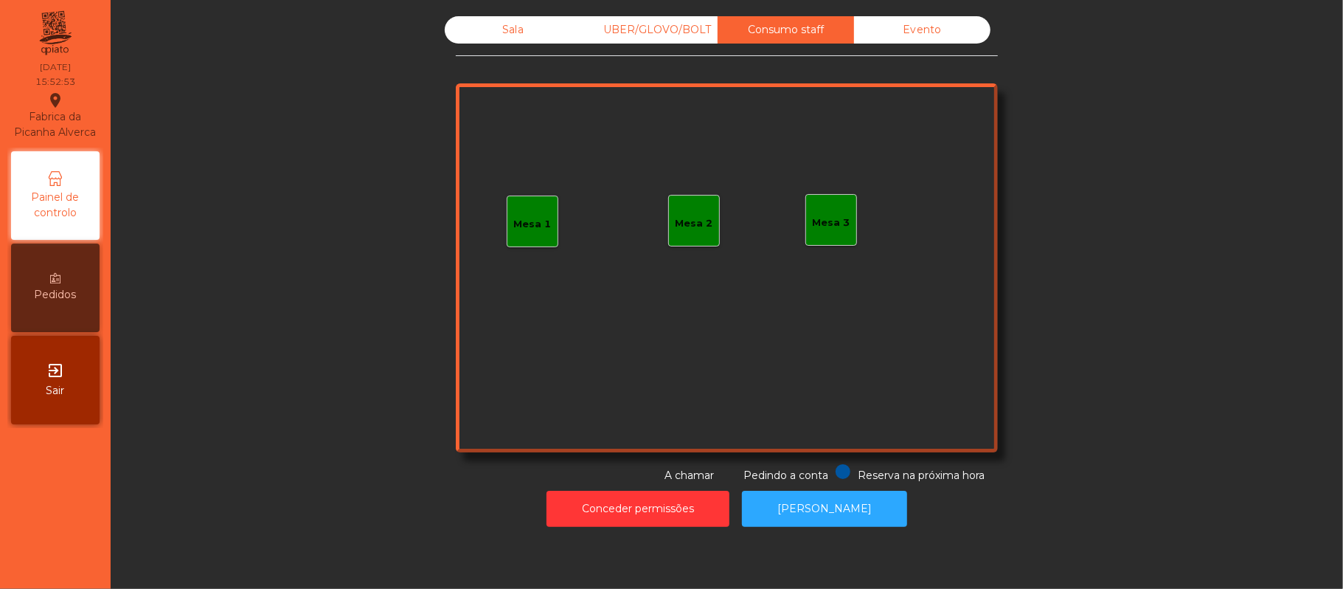
click at [945, 28] on div "Evento" at bounding box center [922, 29] width 136 height 27
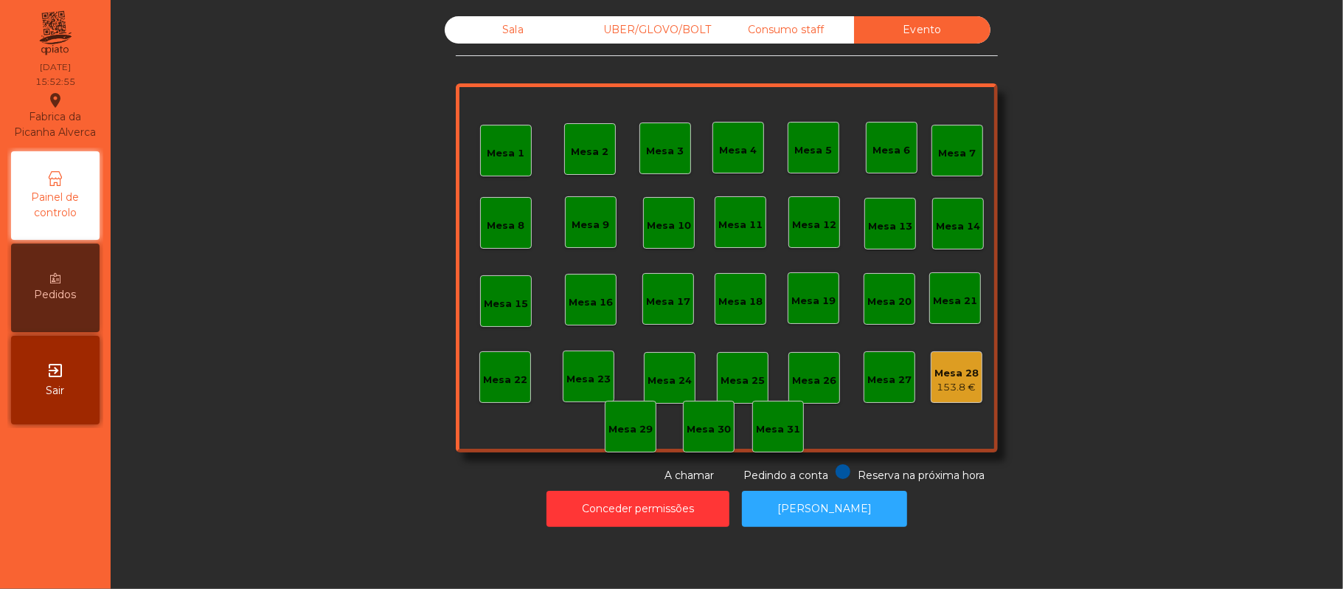
click at [526, 38] on div "Sala" at bounding box center [513, 29] width 136 height 27
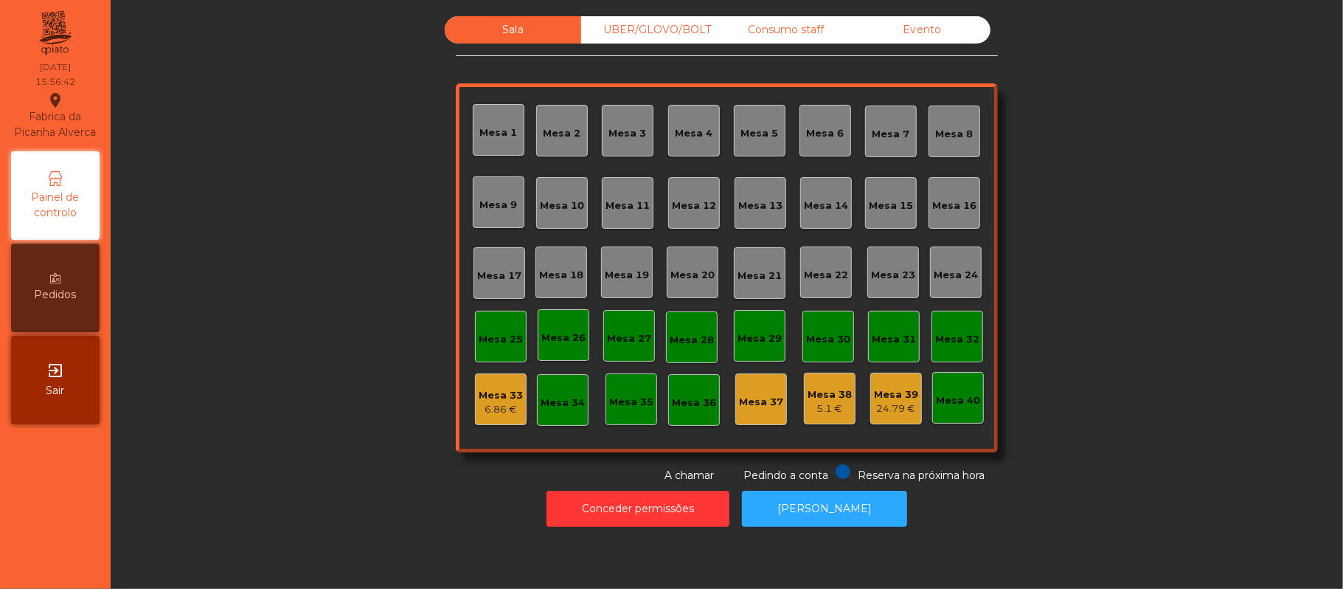
click at [932, 22] on div "Evento" at bounding box center [922, 29] width 136 height 27
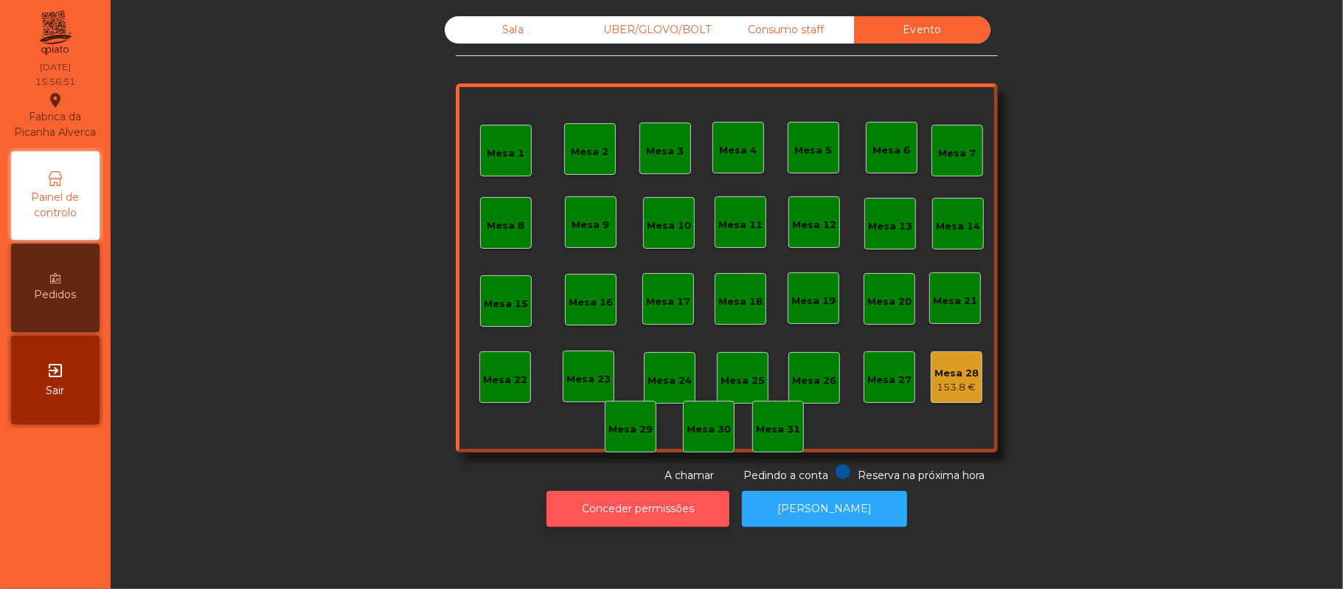
click at [609, 508] on button "Conceder permissões" at bounding box center [638, 509] width 183 height 36
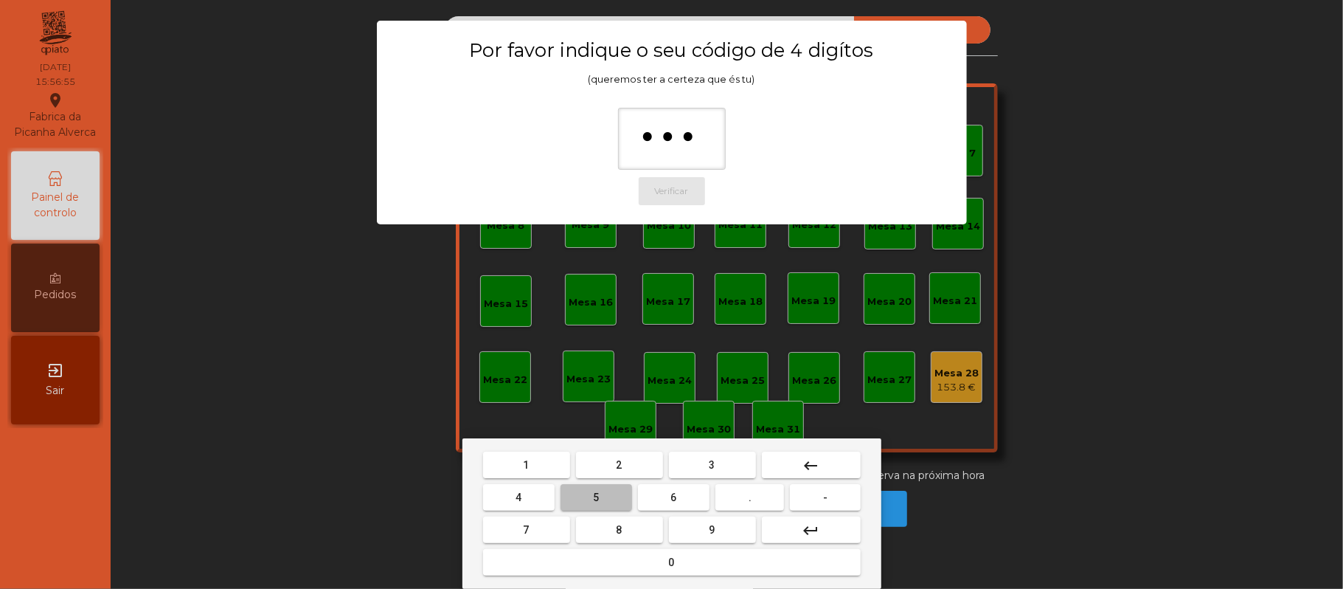
type input "****"
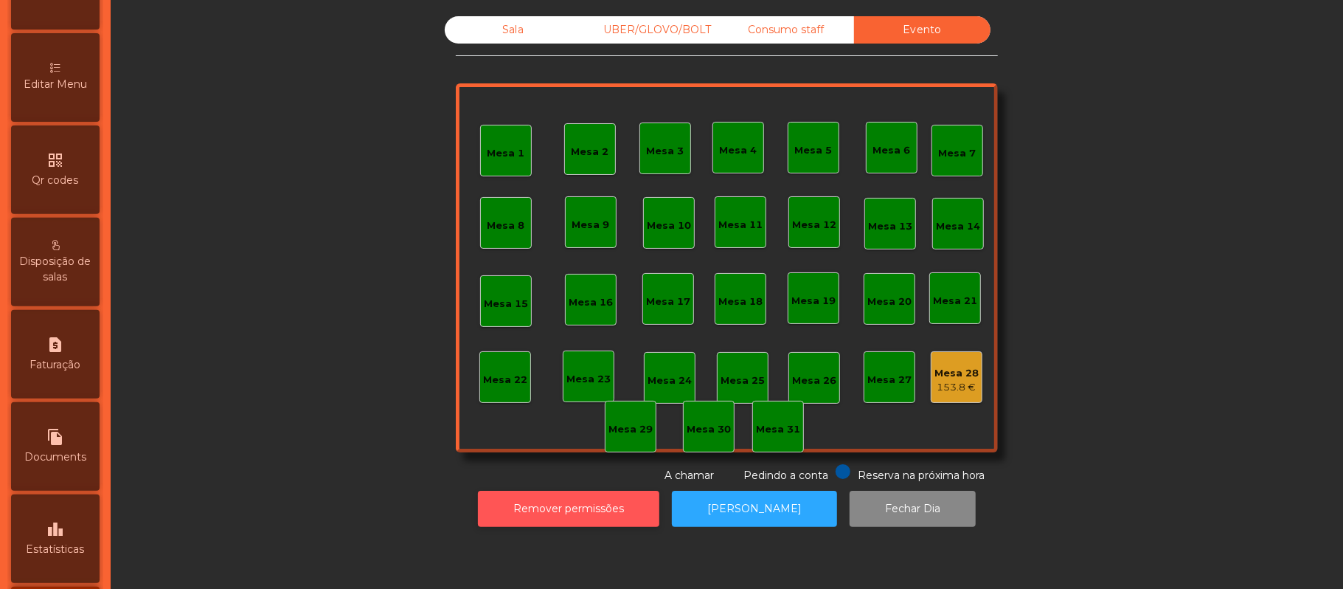
scroll to position [415, 0]
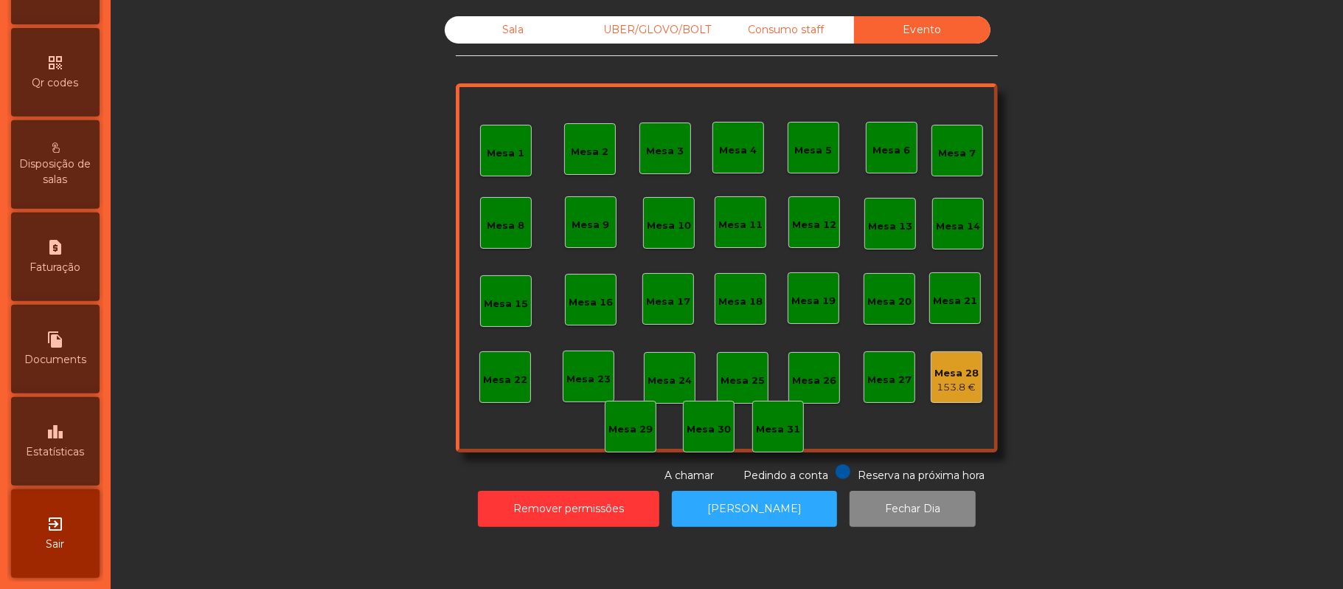
click at [72, 454] on span "Estatísticas" at bounding box center [56, 451] width 58 height 15
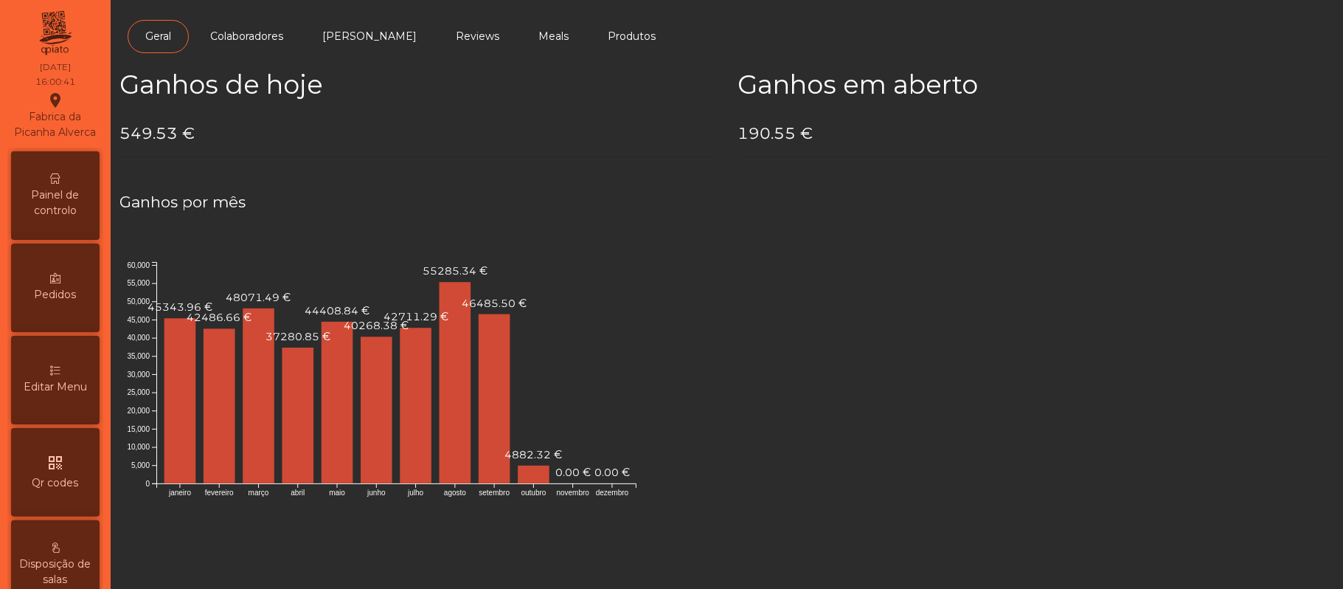
click at [59, 40] on img at bounding box center [55, 33] width 36 height 52
click at [66, 239] on div "Painel de controlo" at bounding box center [55, 195] width 89 height 89
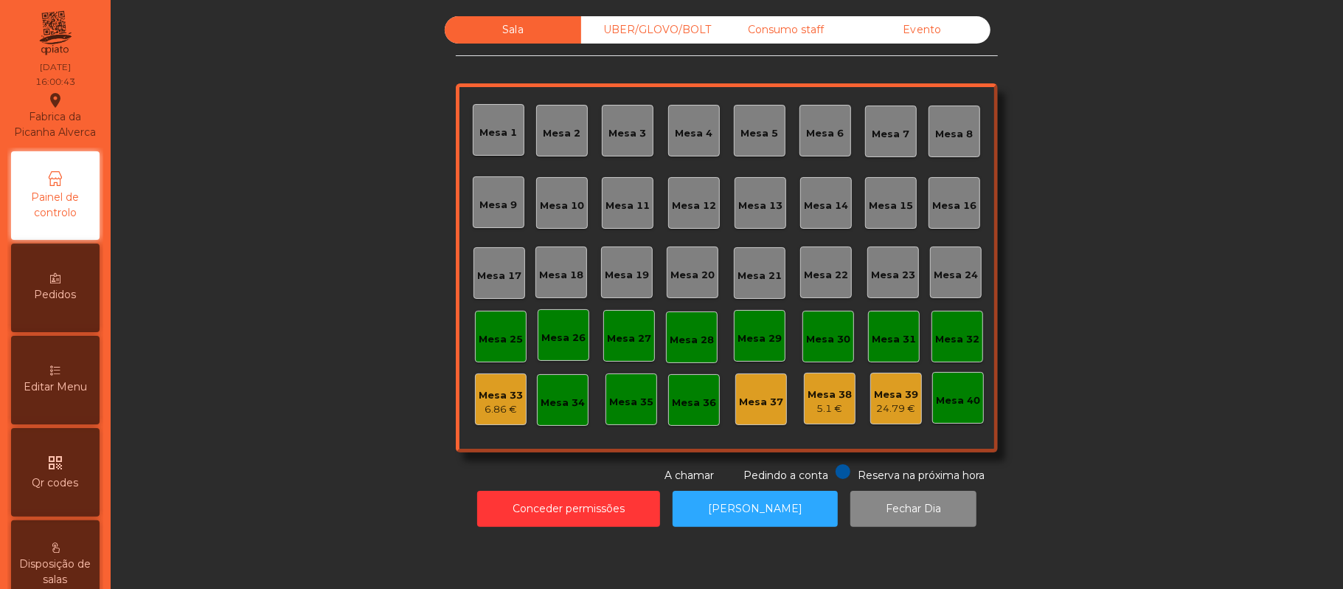
click at [280, 345] on div "Sala UBER/GLOVO/BOLT Consumo staff Evento Mesa 1 Mesa 2 Mesa 3 Mesa 4 Mesa 5 Me…" at bounding box center [727, 249] width 1193 height 467
click at [775, 493] on button "[PERSON_NAME]" at bounding box center [755, 509] width 165 height 36
